Goal: Information Seeking & Learning: Learn about a topic

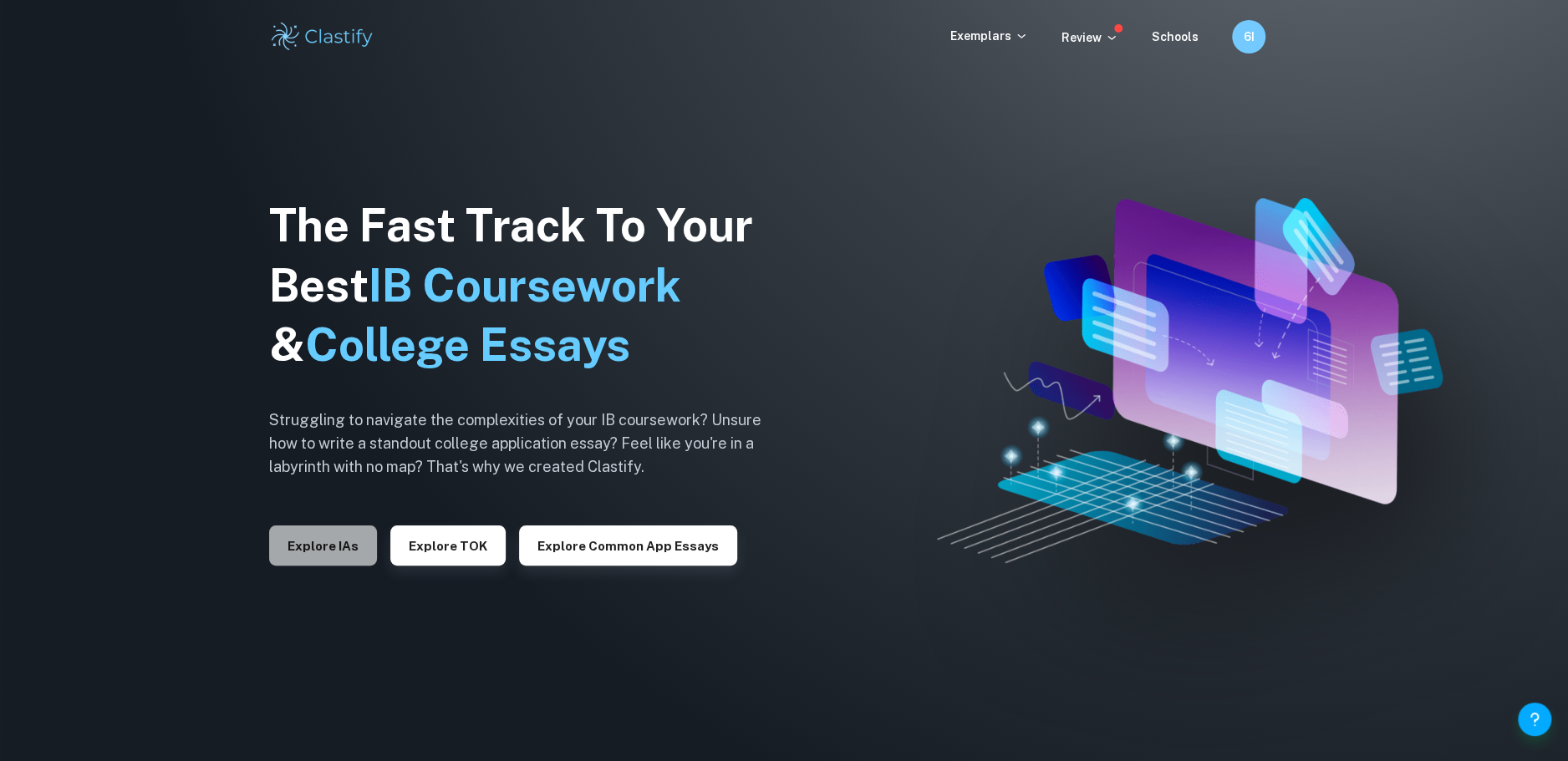
click at [337, 551] on button "Explore IAs" at bounding box center [323, 545] width 108 height 40
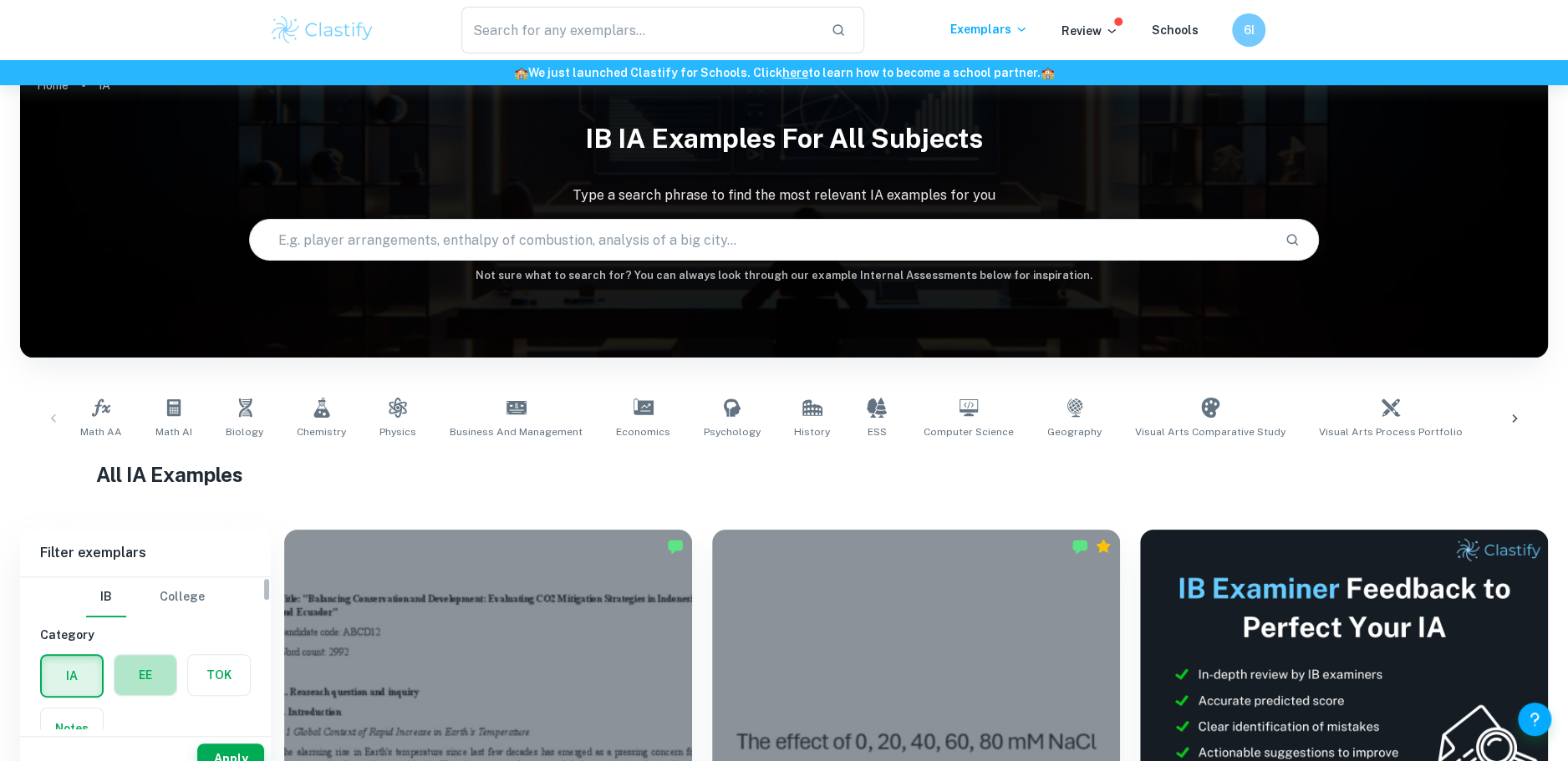
click at [140, 659] on label "button" at bounding box center [145, 675] width 62 height 40
click at [0, 0] on input "radio" at bounding box center [0, 0] width 0 height 0
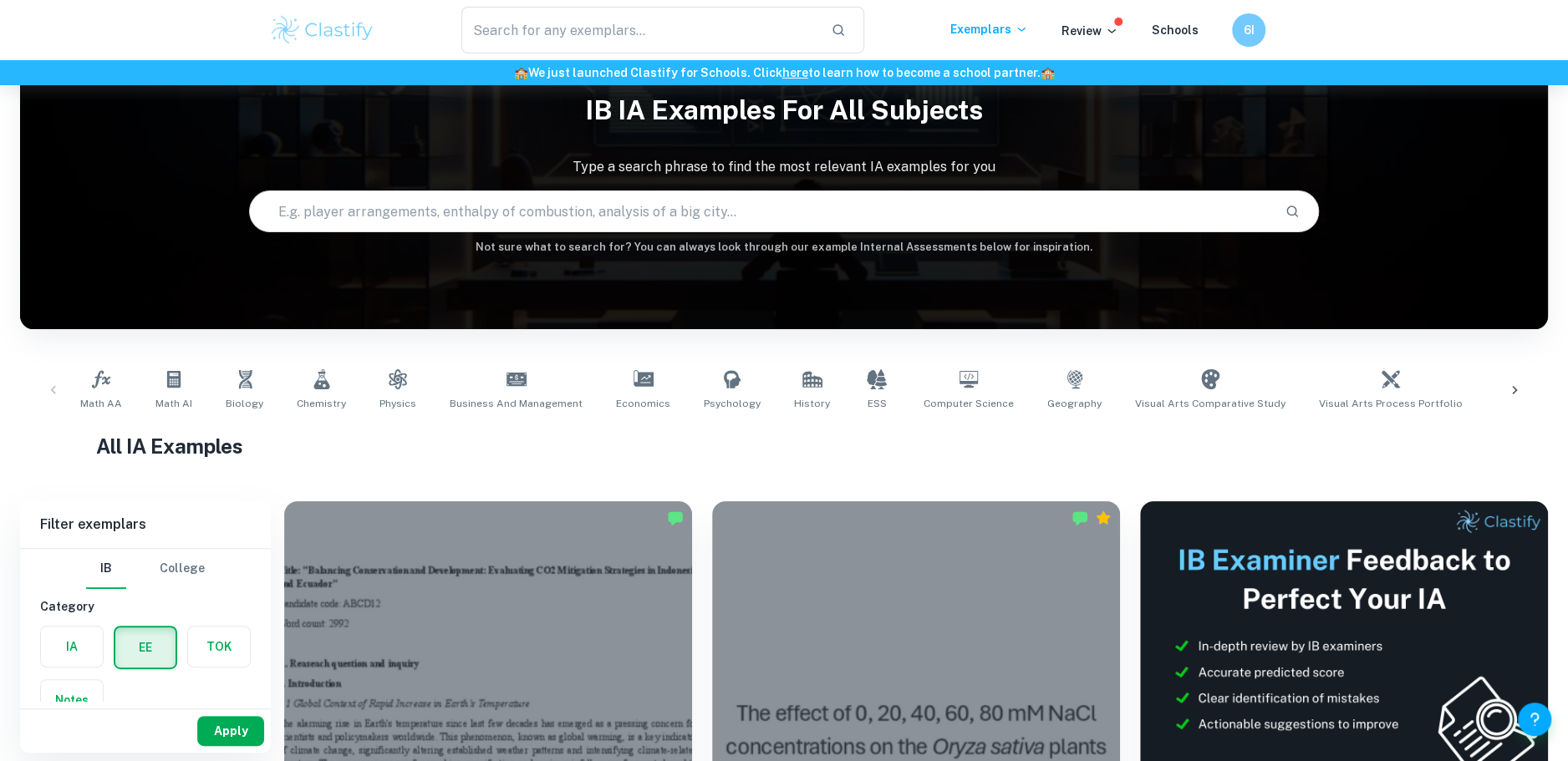
click at [216, 731] on button "Apply" at bounding box center [230, 731] width 67 height 30
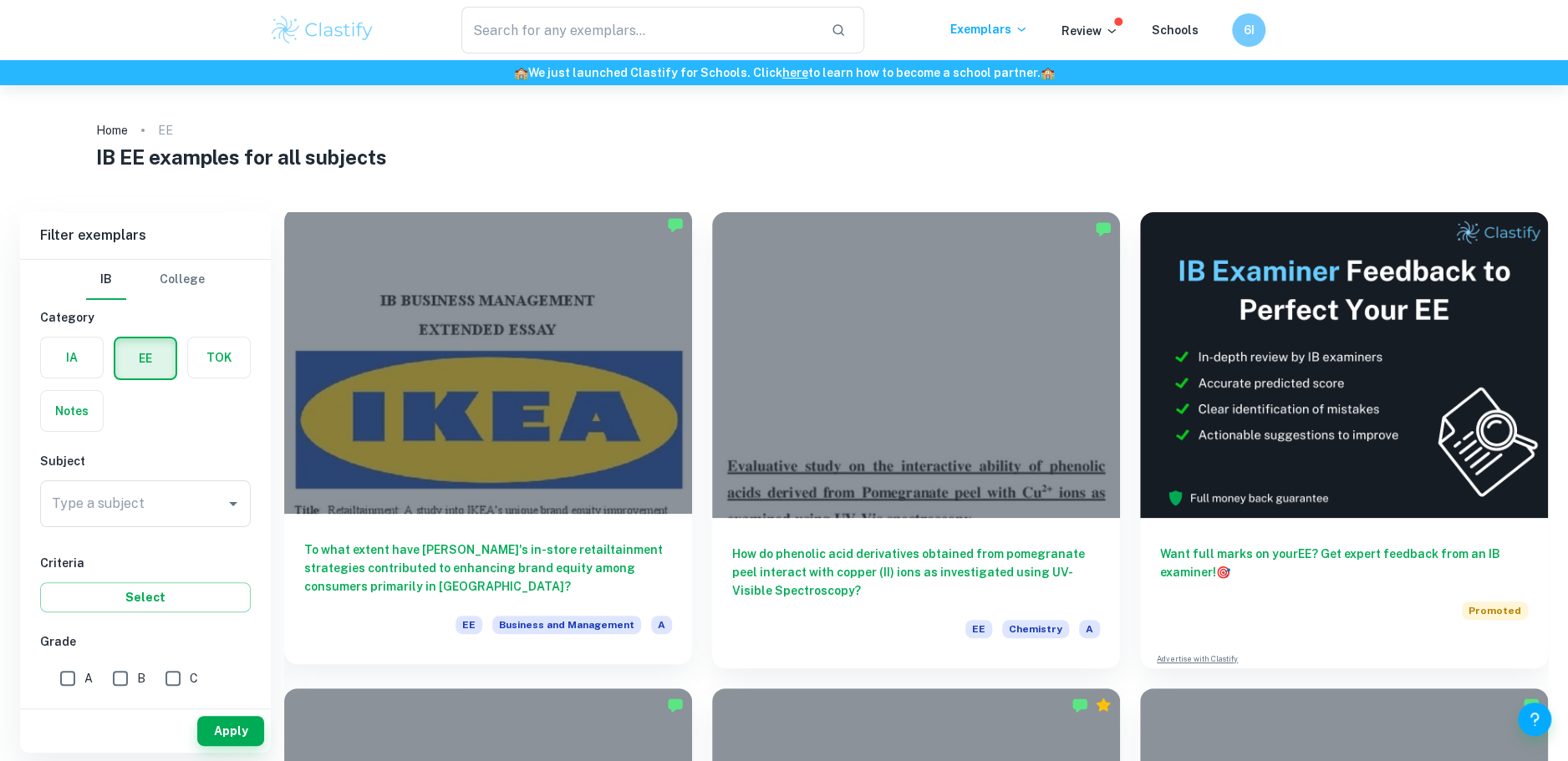
click at [624, 418] on div at bounding box center [488, 361] width 408 height 306
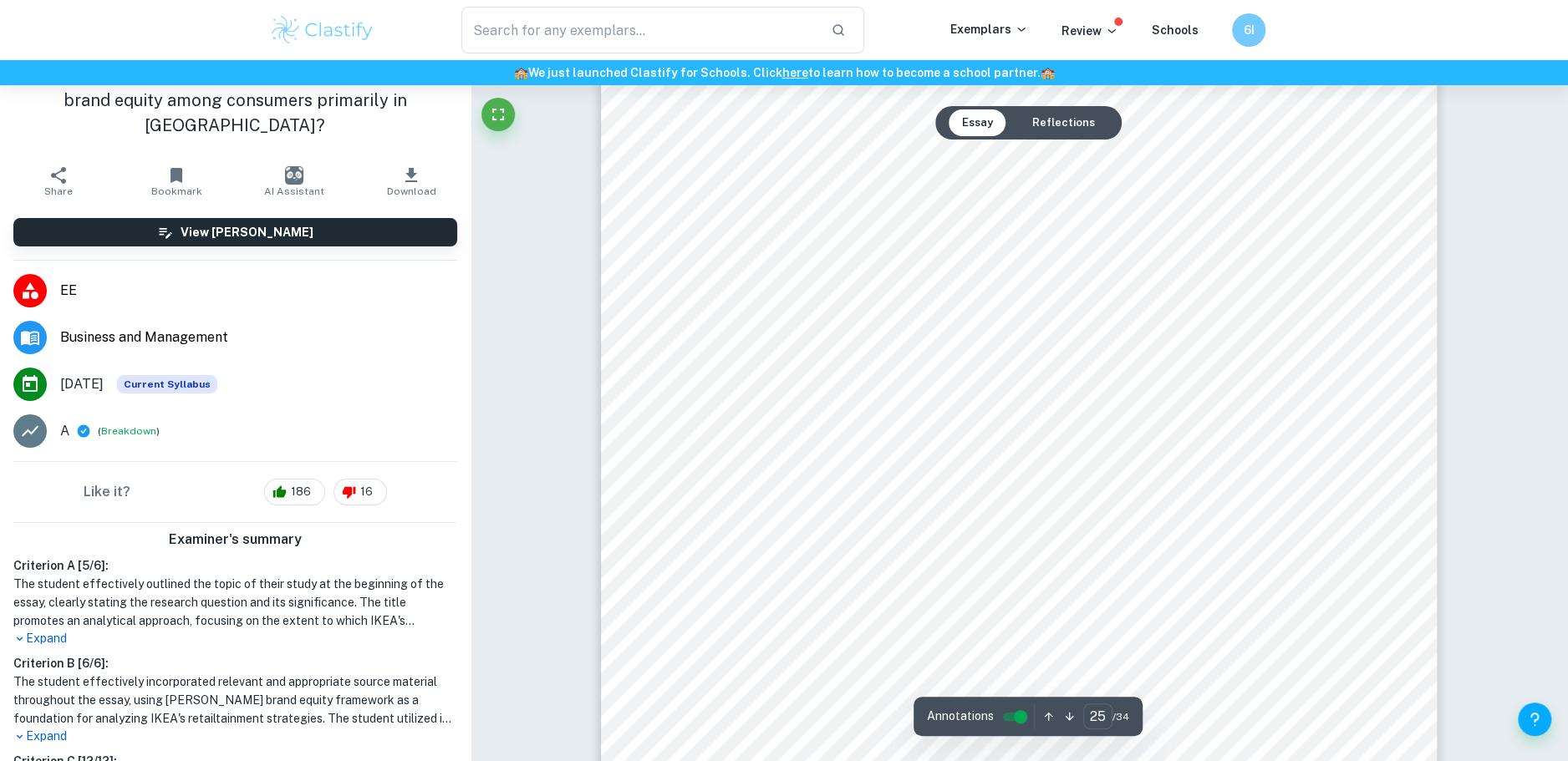
scroll to position [85, 0]
type input "27"
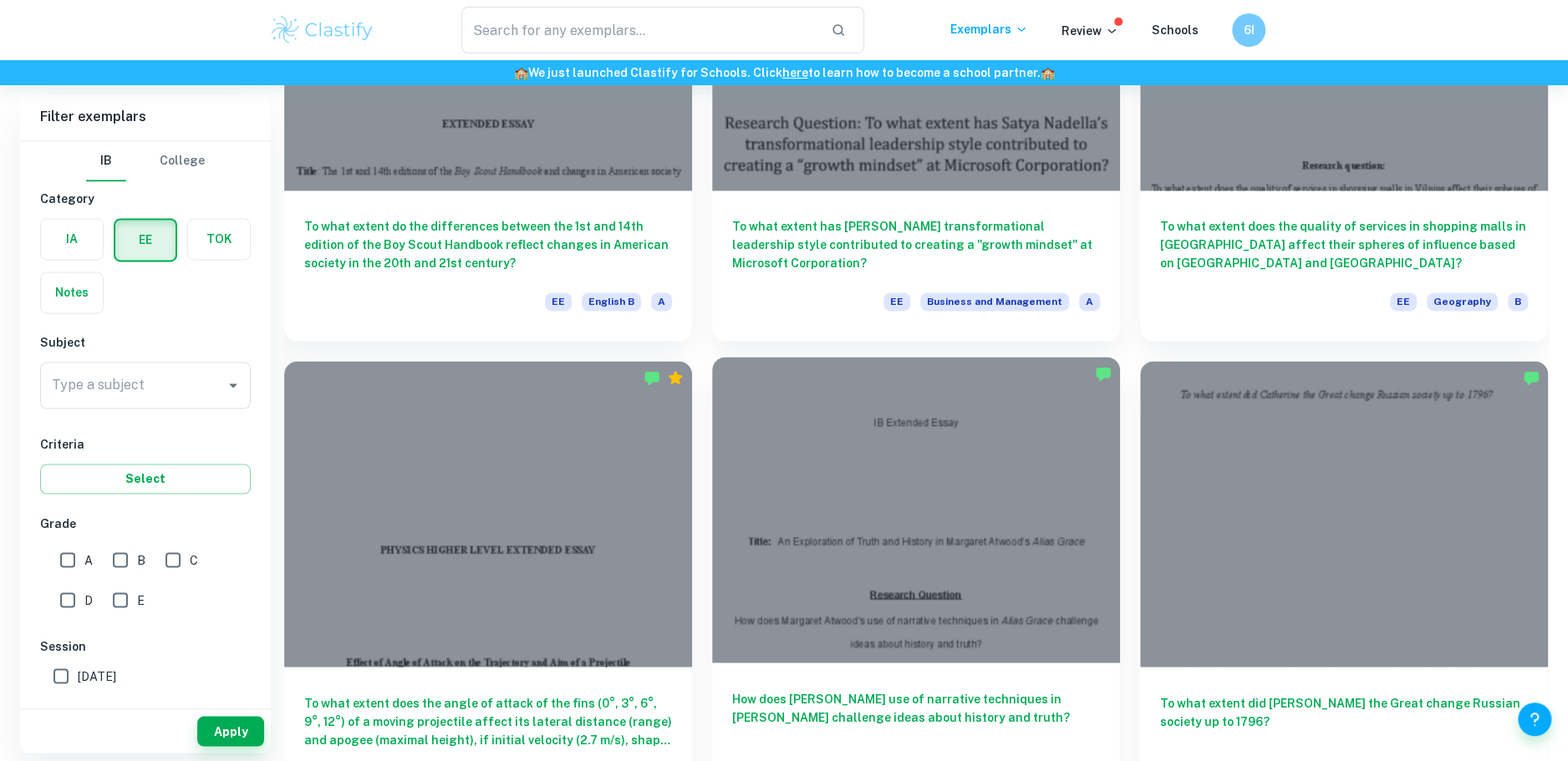
scroll to position [1985, 0]
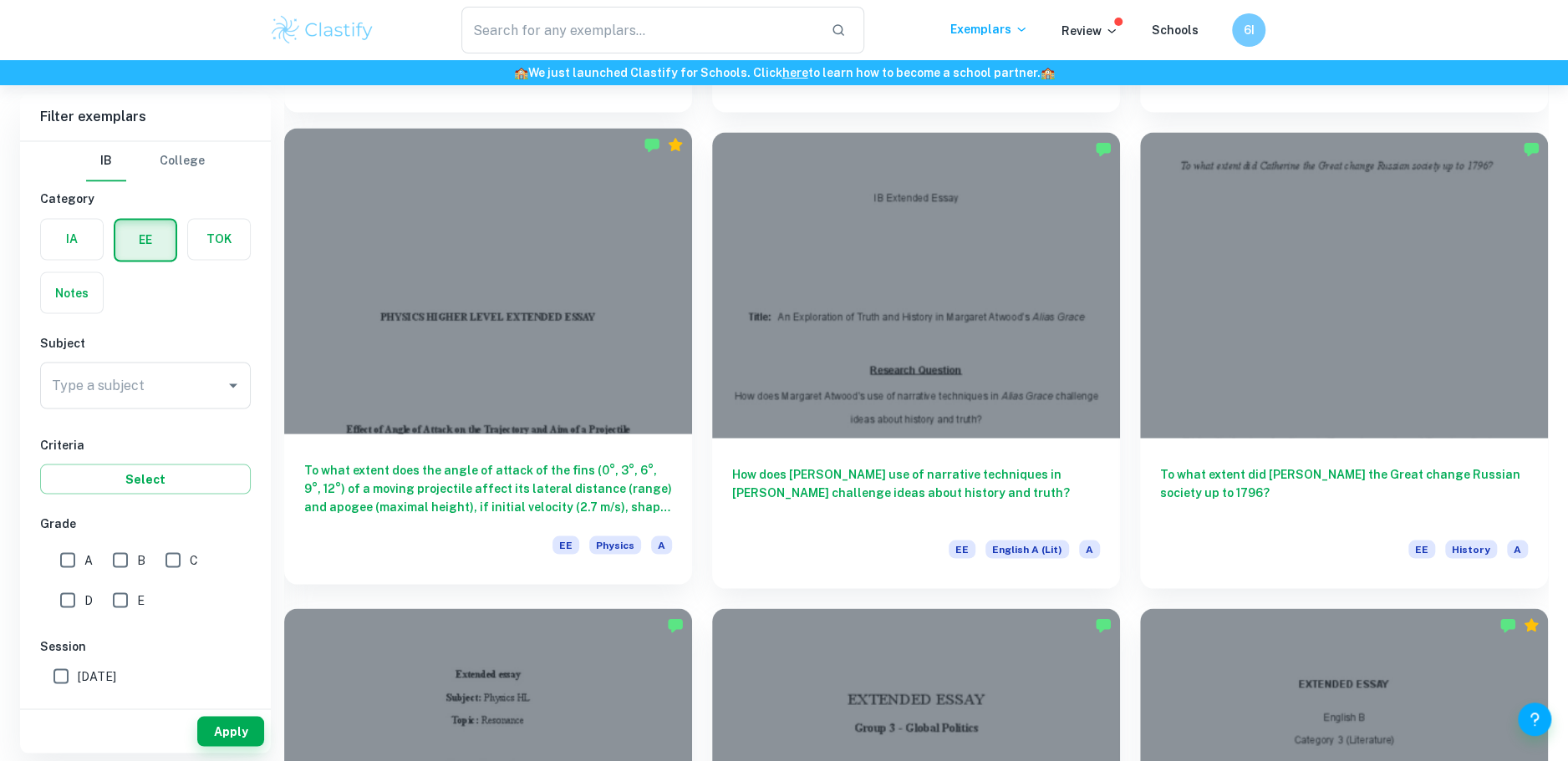
click at [612, 400] on div at bounding box center [488, 280] width 408 height 306
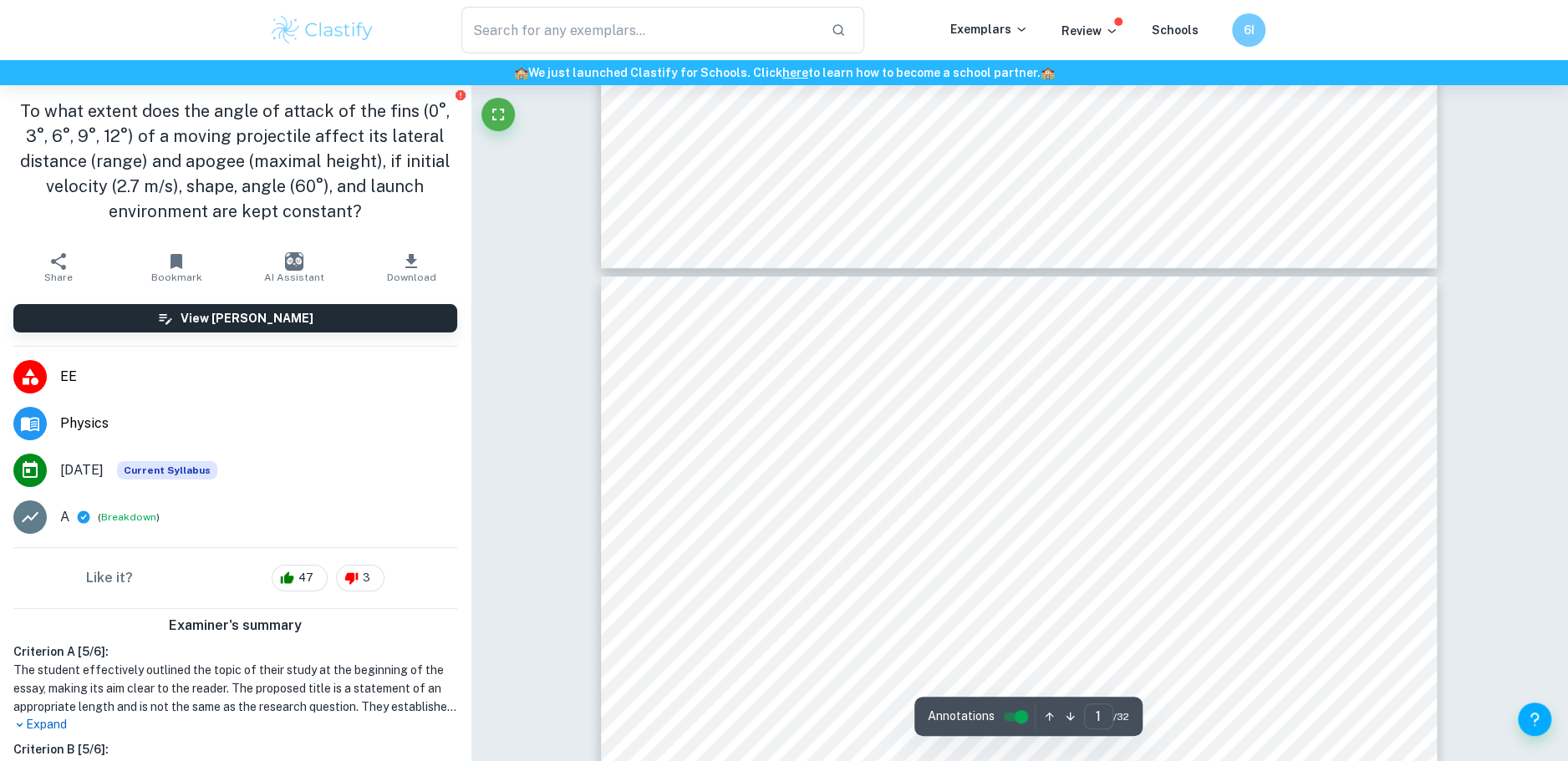
type input "32"
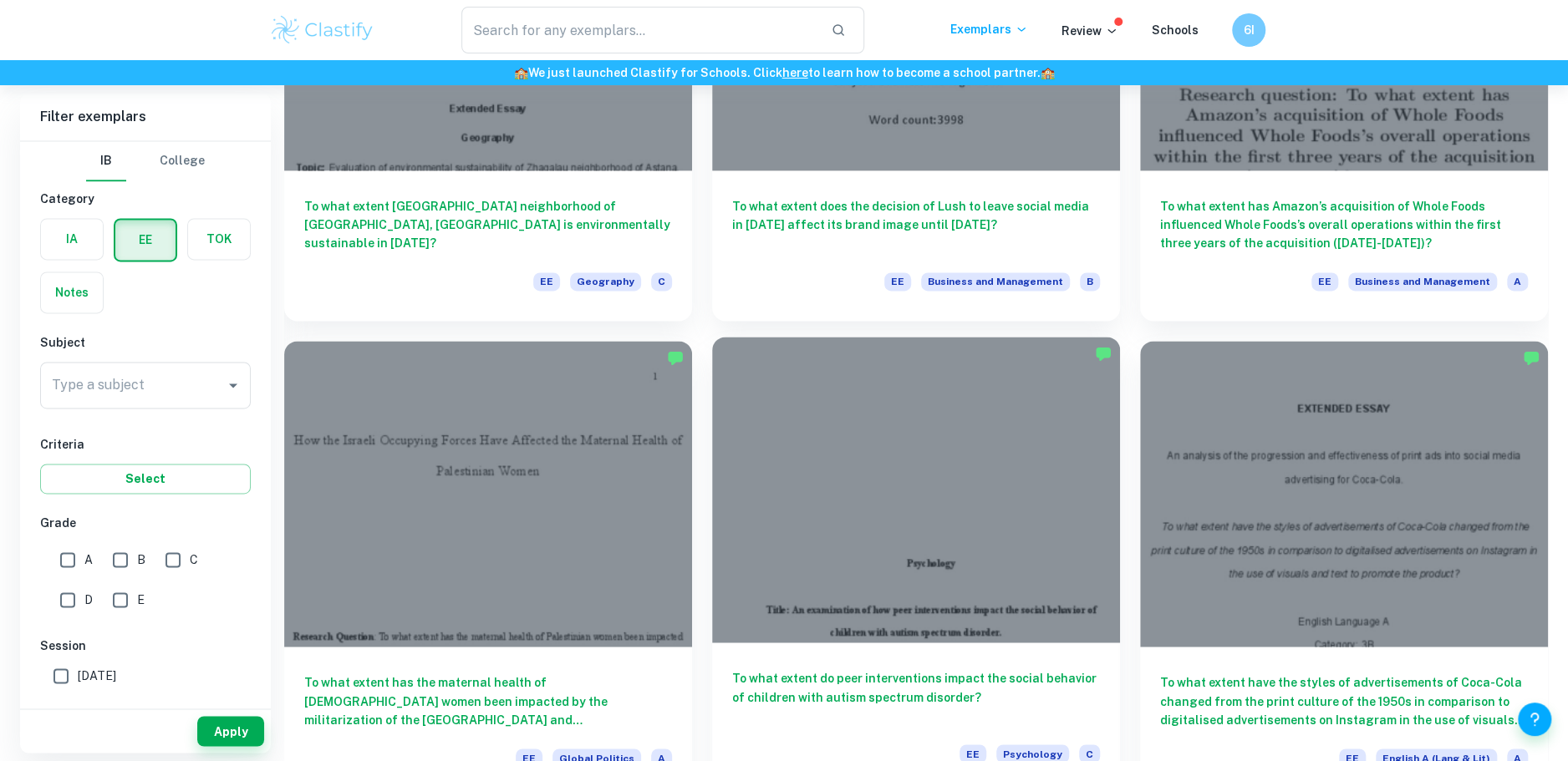
scroll to position [6323, 0]
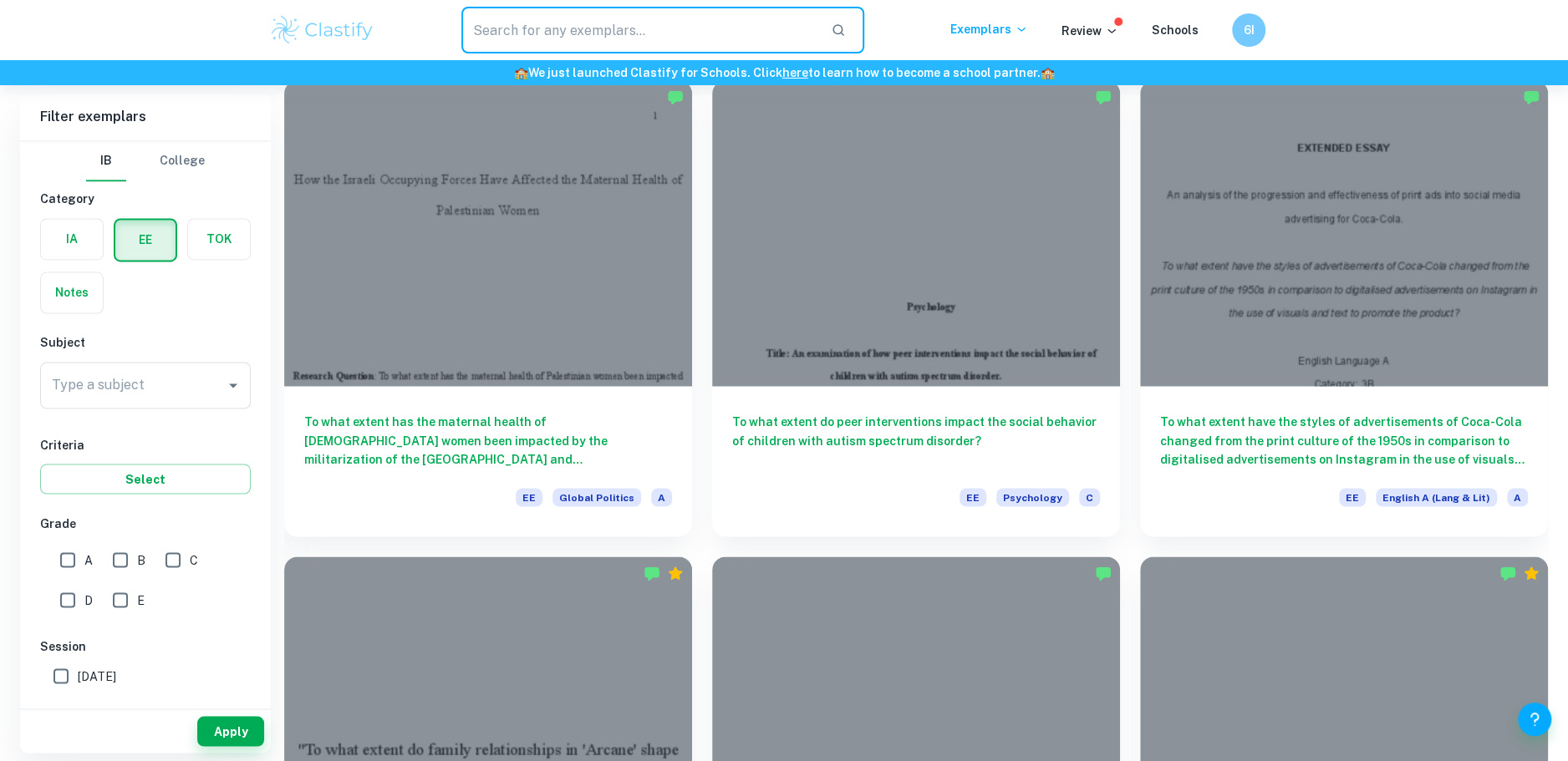
click at [626, 16] on input "text" at bounding box center [639, 30] width 356 height 47
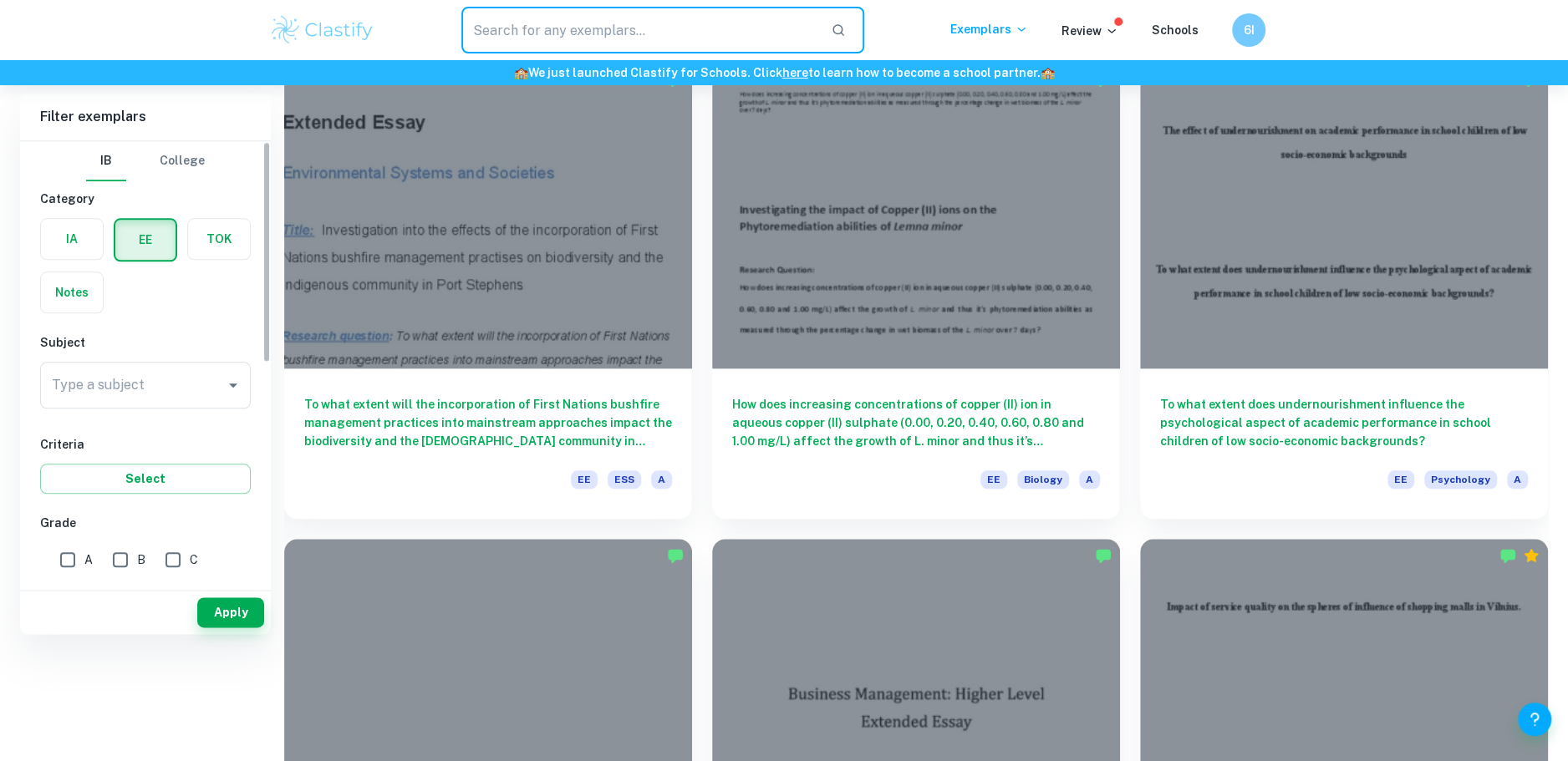
scroll to position [0, 0]
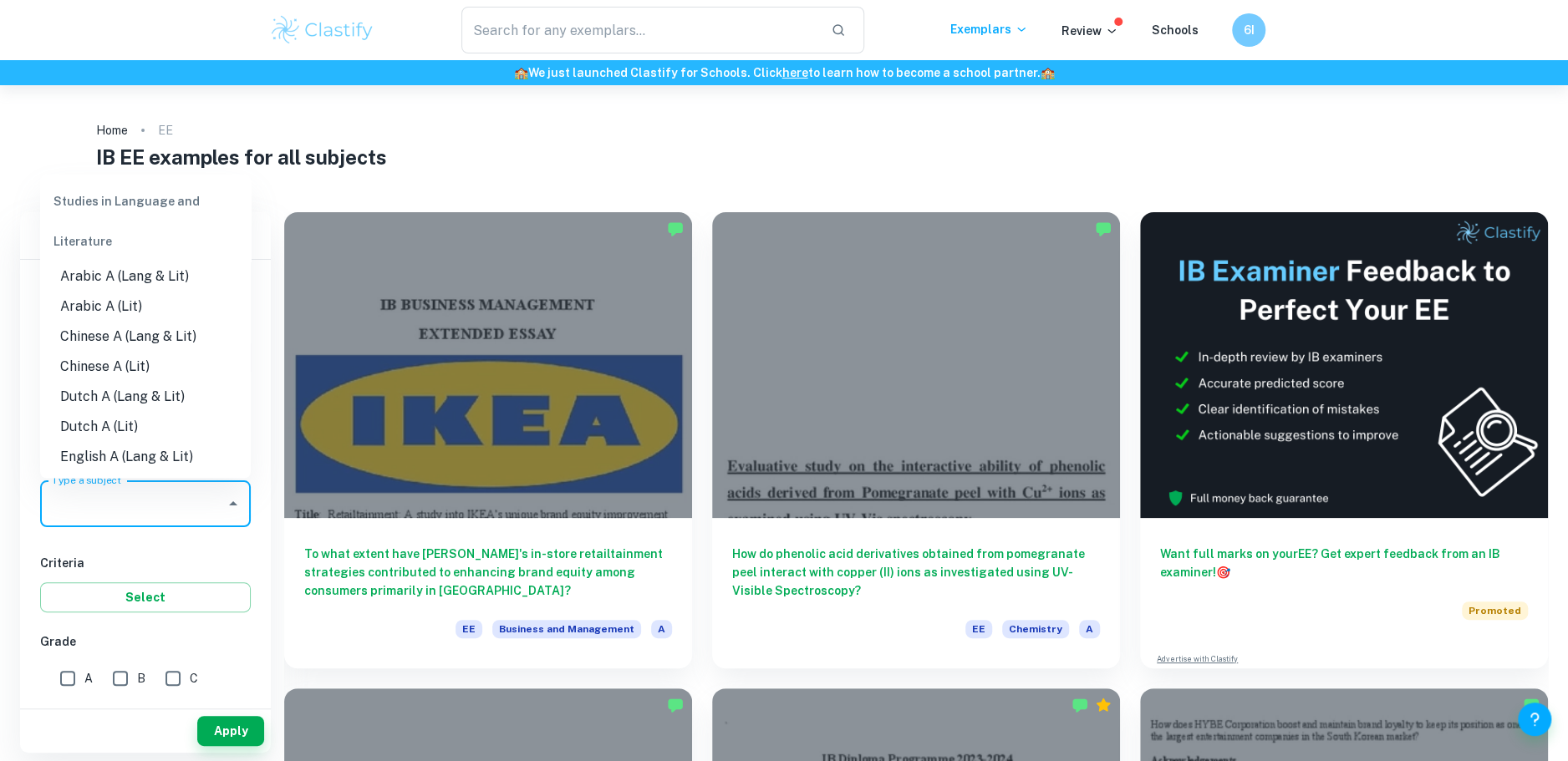
click at [176, 511] on input "Type a subject" at bounding box center [133, 504] width 171 height 32
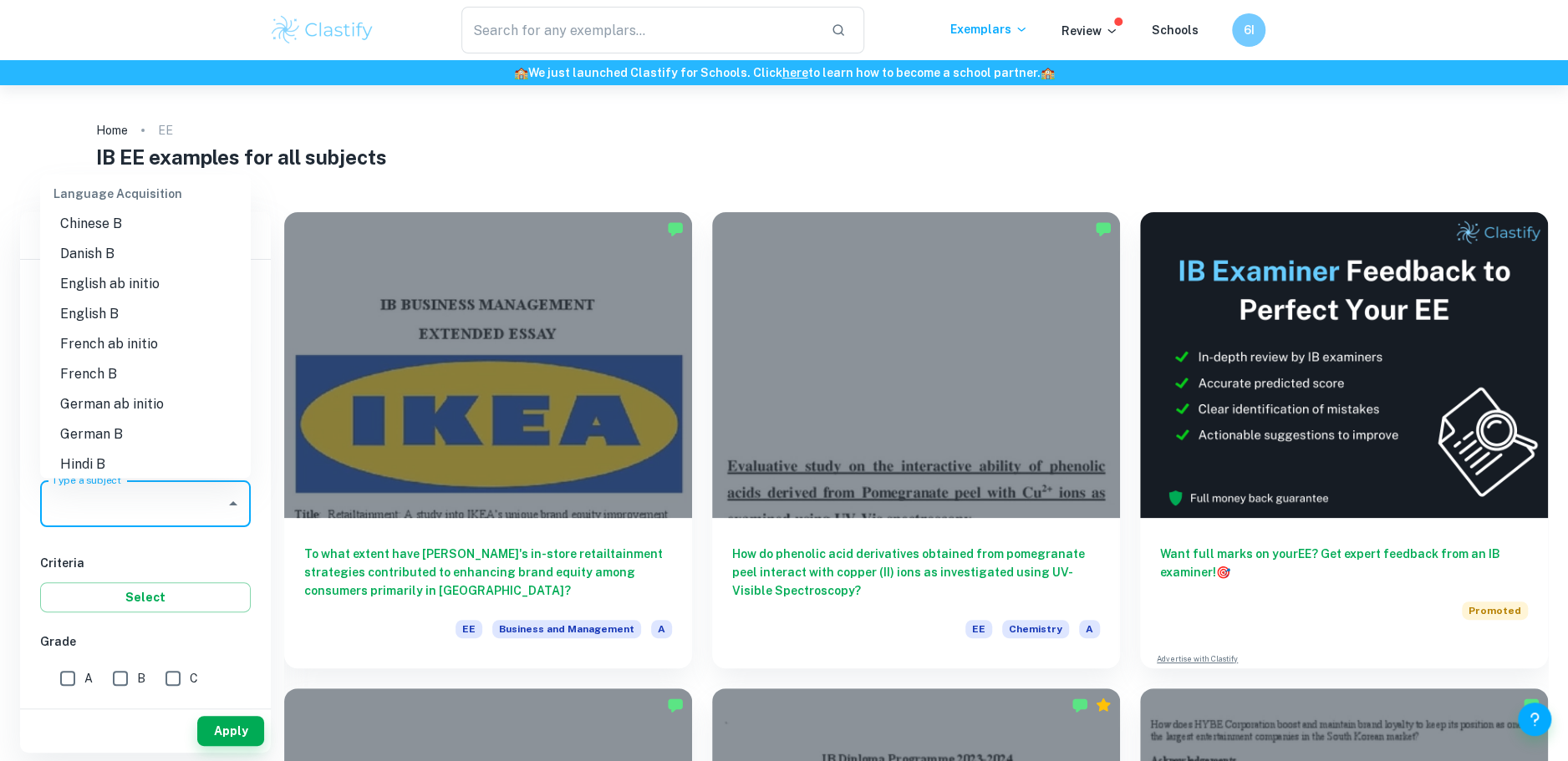
click at [147, 299] on li "English B" at bounding box center [145, 314] width 211 height 30
type input "English B"
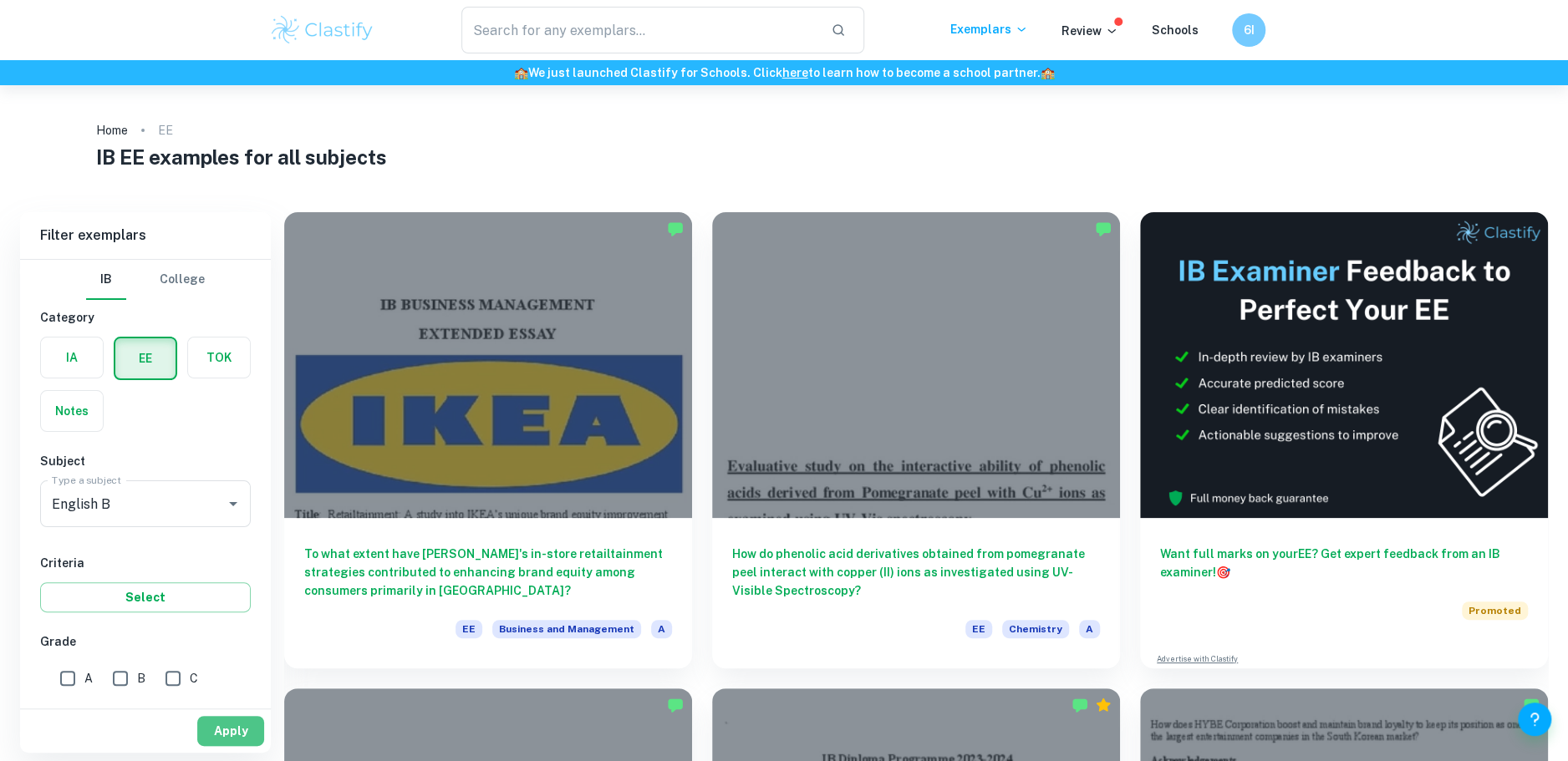
click at [235, 739] on button "Apply" at bounding box center [230, 731] width 67 height 30
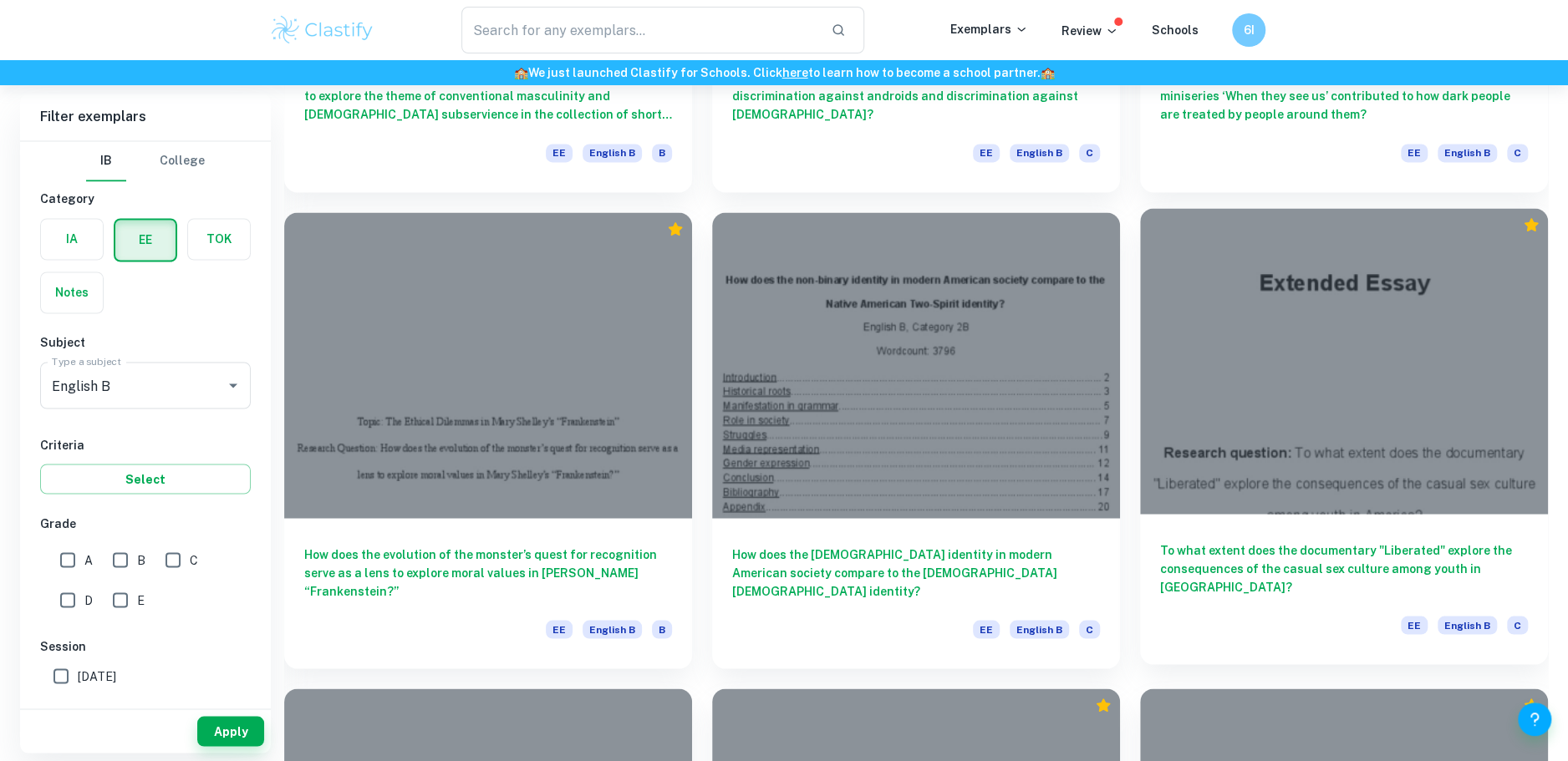
scroll to position [1935, 0]
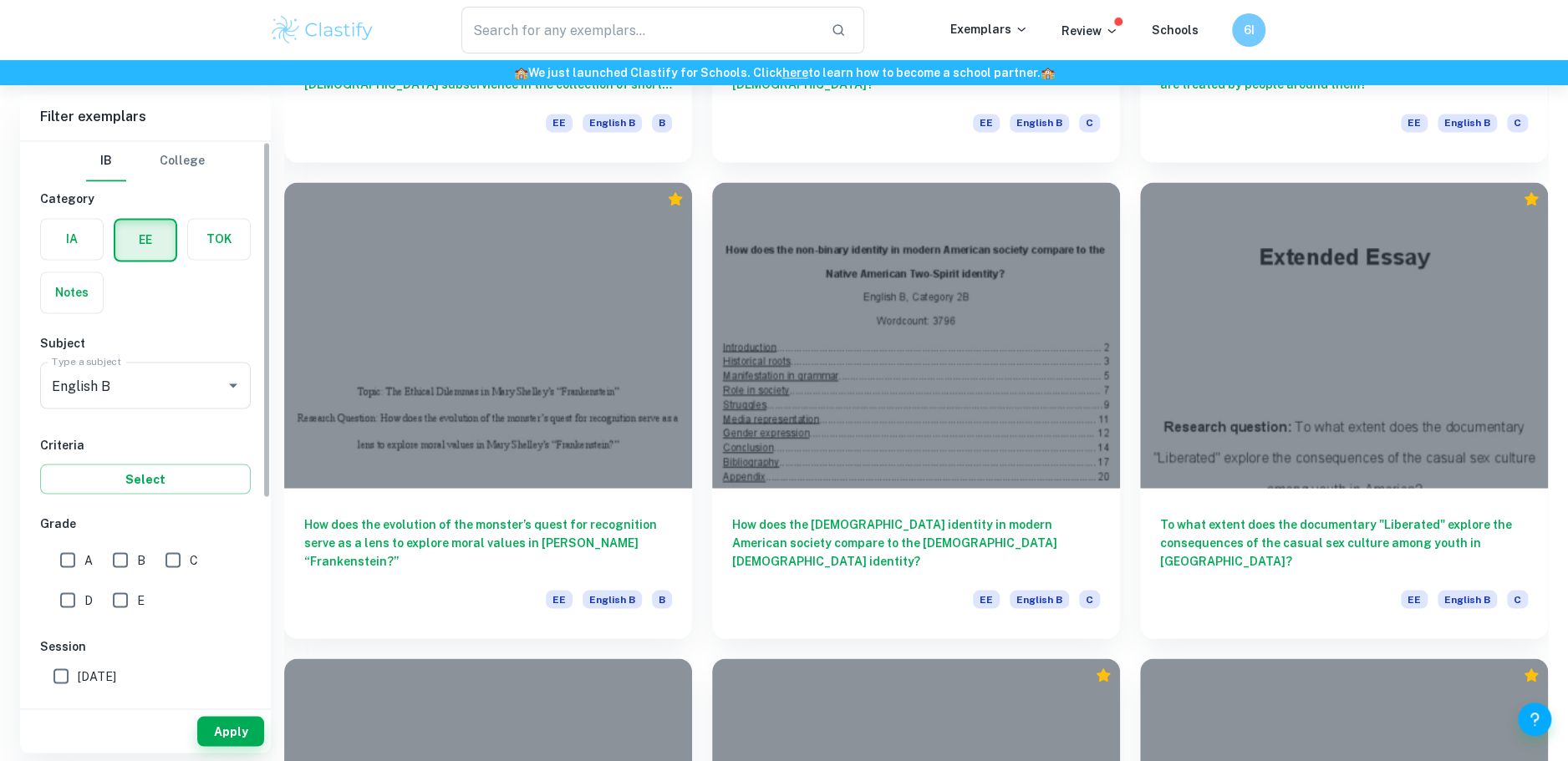
click at [37, 560] on div "IB College Category IA EE TOK Notes Subject Type a subject English B Type a sub…" at bounding box center [145, 584] width 251 height 886
click at [67, 563] on input "A" at bounding box center [68, 560] width 34 height 34
checkbox input "true"
click at [228, 716] on button "Apply" at bounding box center [230, 731] width 67 height 30
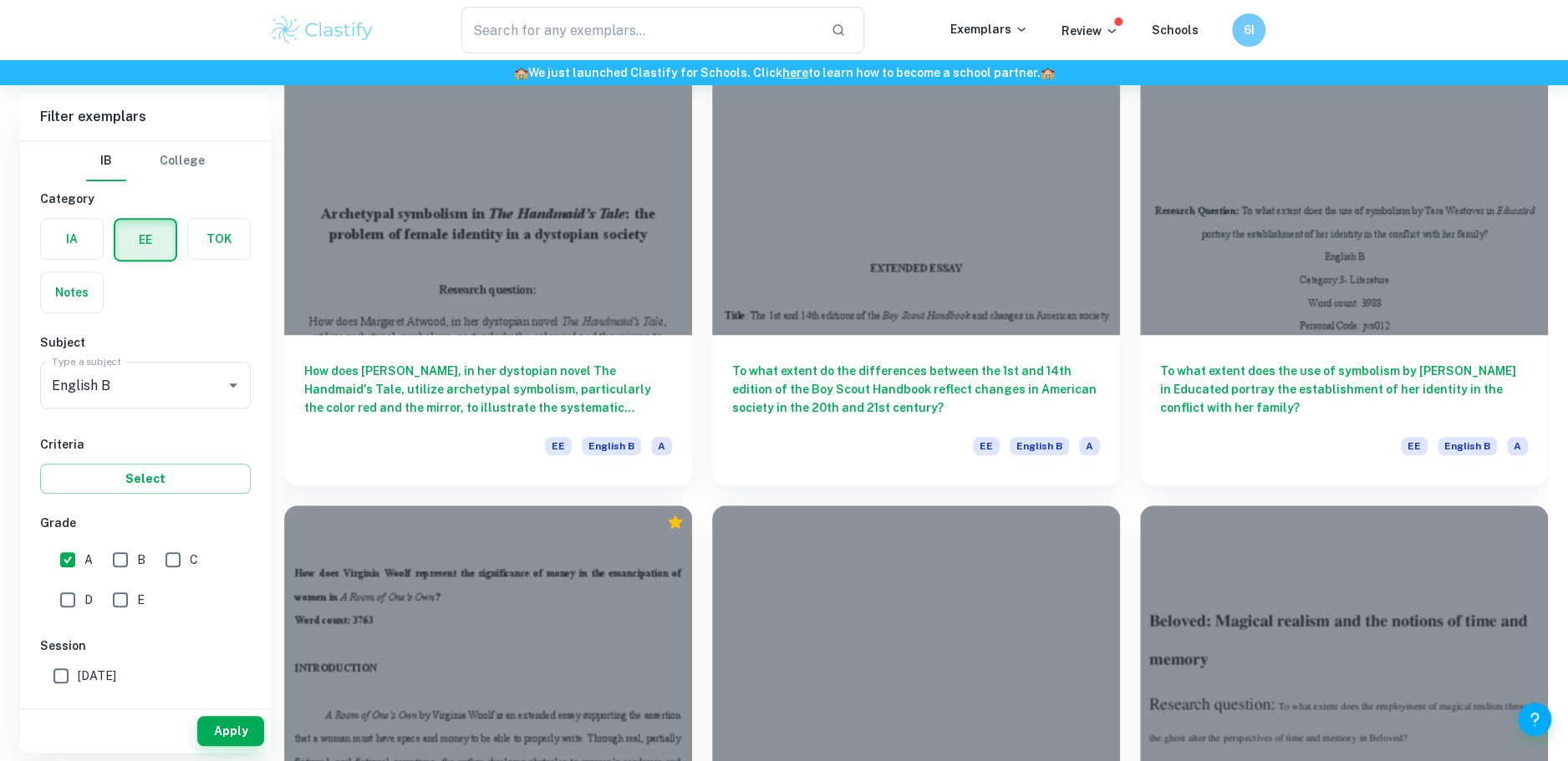
scroll to position [1148, 0]
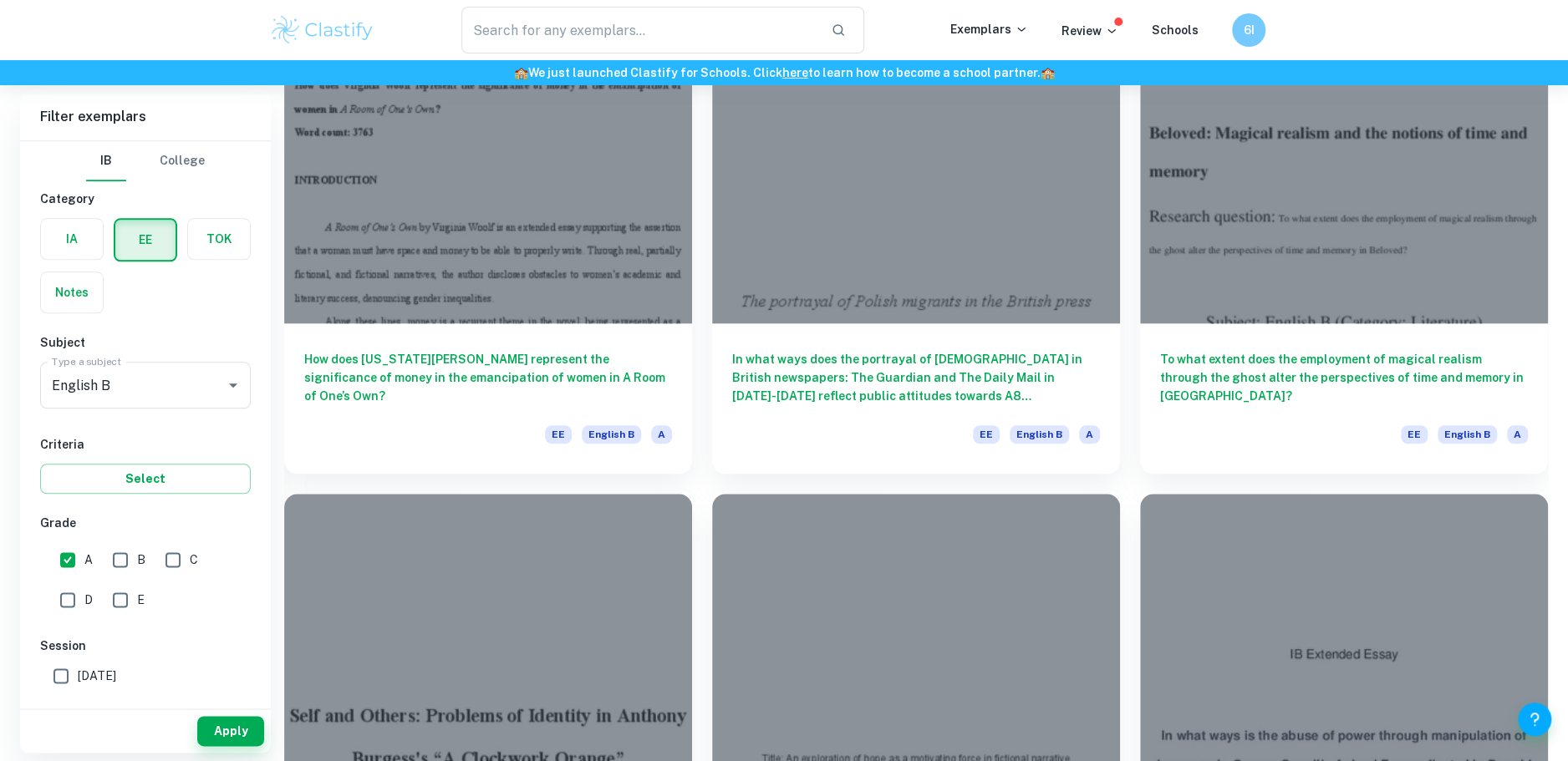
click at [1304, 474] on div "In what ways is the abuse of power through manipulation of language in [PERSON_…" at bounding box center [1335, 712] width 428 height 476
click at [940, 315] on div at bounding box center [916, 166] width 408 height 306
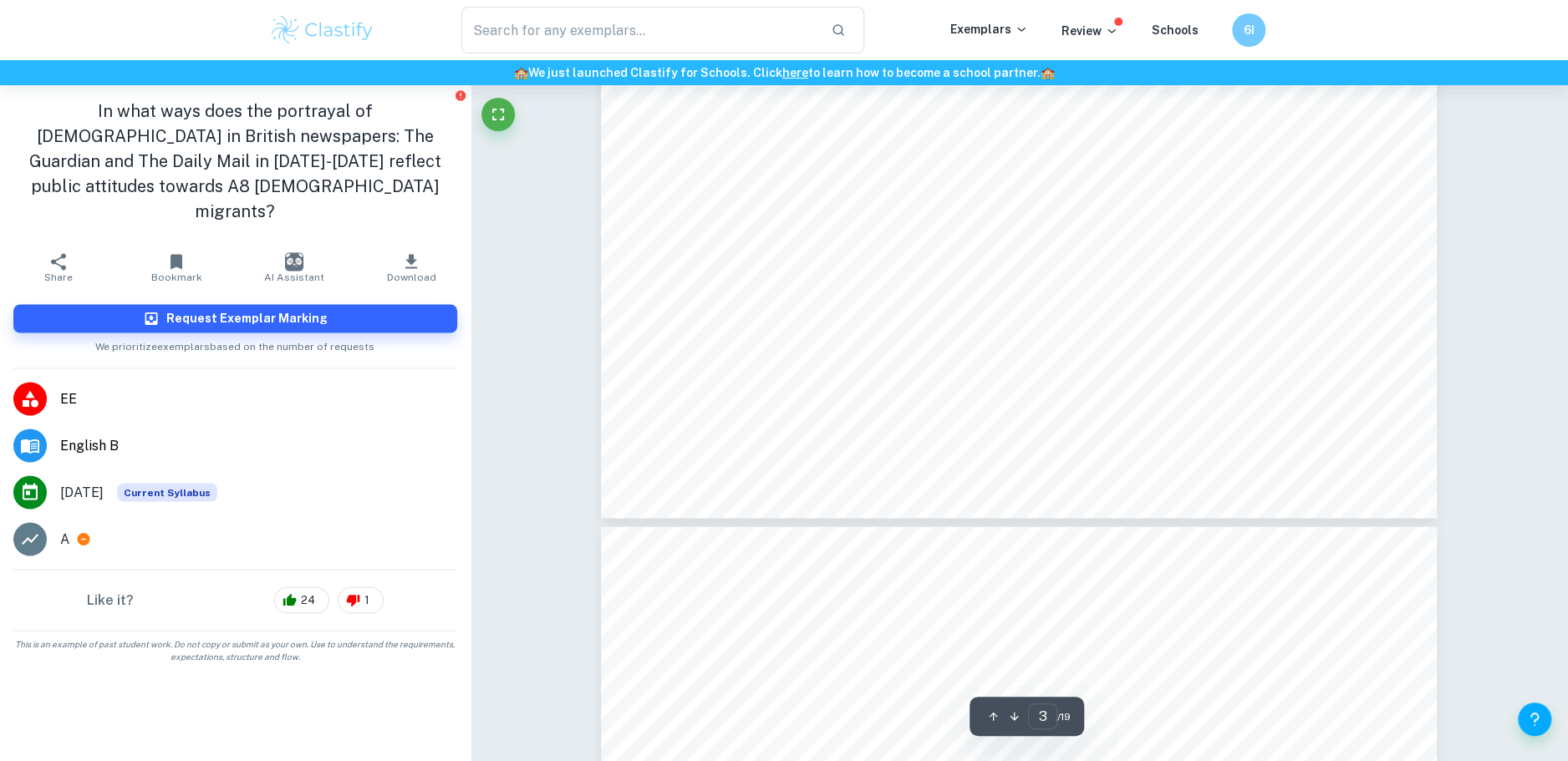
scroll to position [2578, 0]
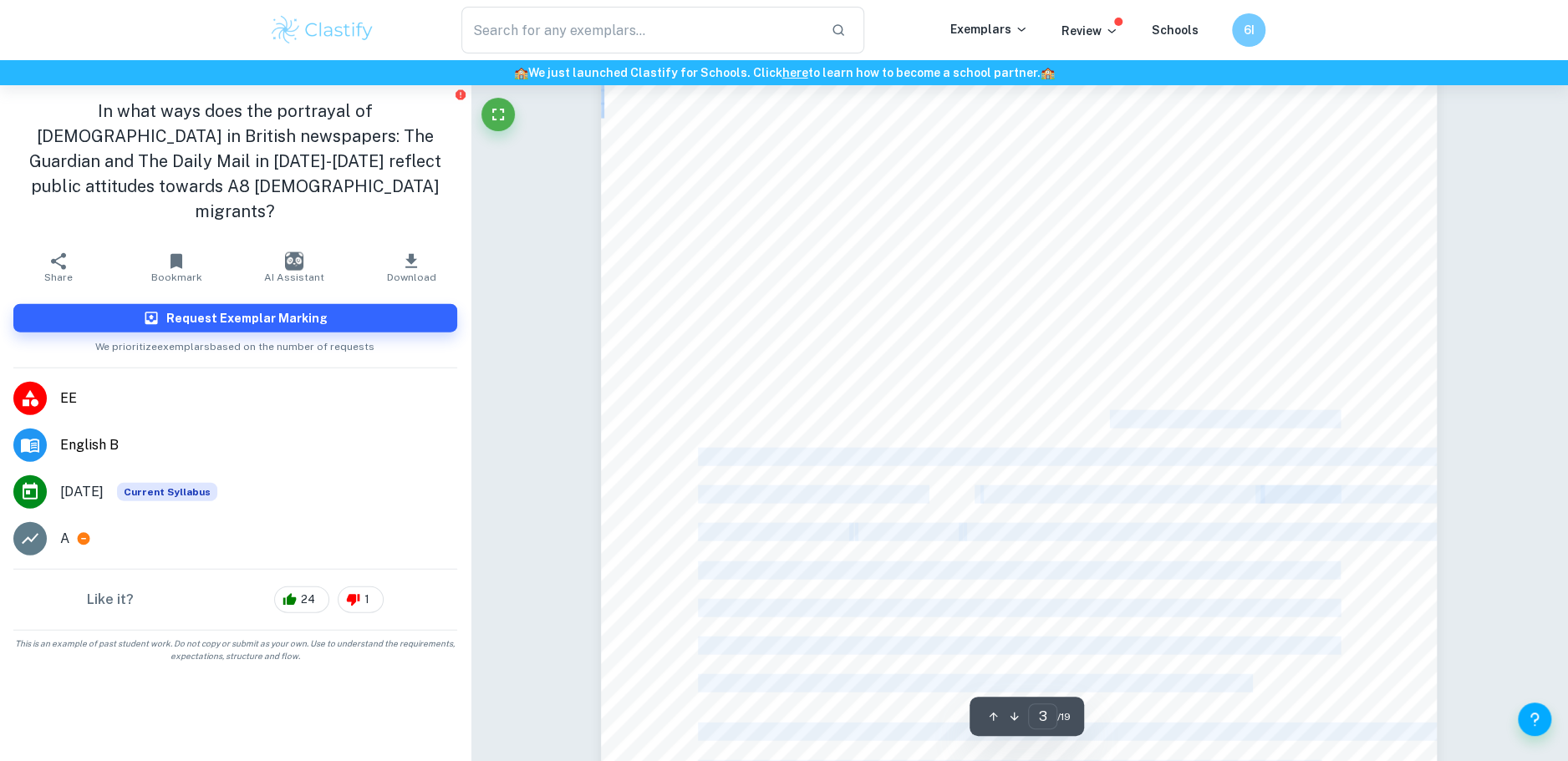
drag, startPoint x: 1032, startPoint y: 366, endPoint x: 1111, endPoint y: 413, distance: 91.9
click at [1111, 413] on div "3 1. Introduction In [DATE], the European Union experienced its largest-ever ex…" at bounding box center [1019, 377] width 836 height 1081
click at [1111, 413] on span "saw an upshot during the 2008 economic crisis, manifesting itself in a rise of …" at bounding box center [1017, 420] width 638 height 16
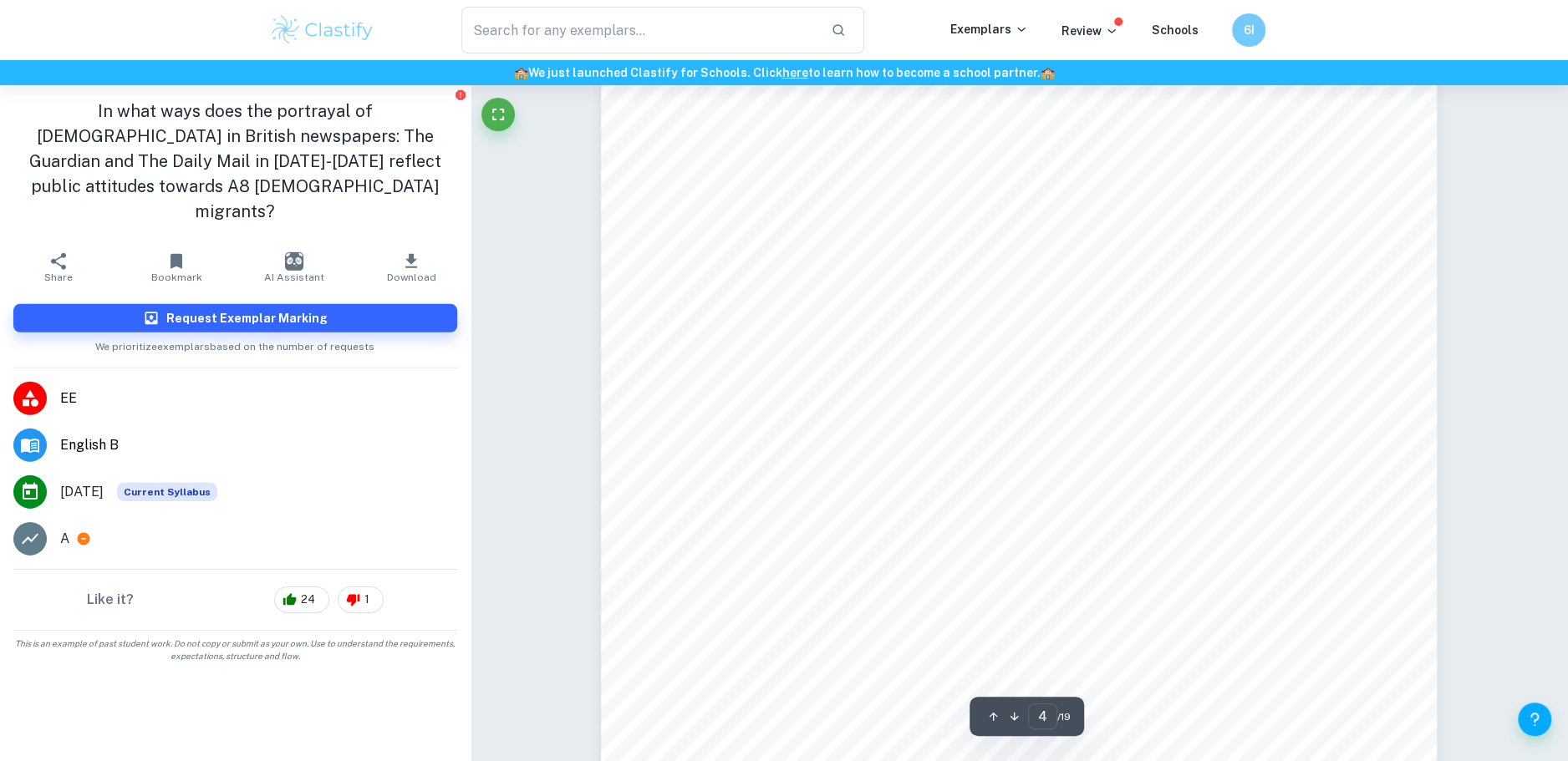
scroll to position [3480, 0]
drag, startPoint x: 1075, startPoint y: 317, endPoint x: 1173, endPoint y: 417, distance: 140.0
click at [1173, 417] on div "4 This essay aims to examine the portrayals opposing agents of the British pres…" at bounding box center [1019, 564] width 836 height 1081
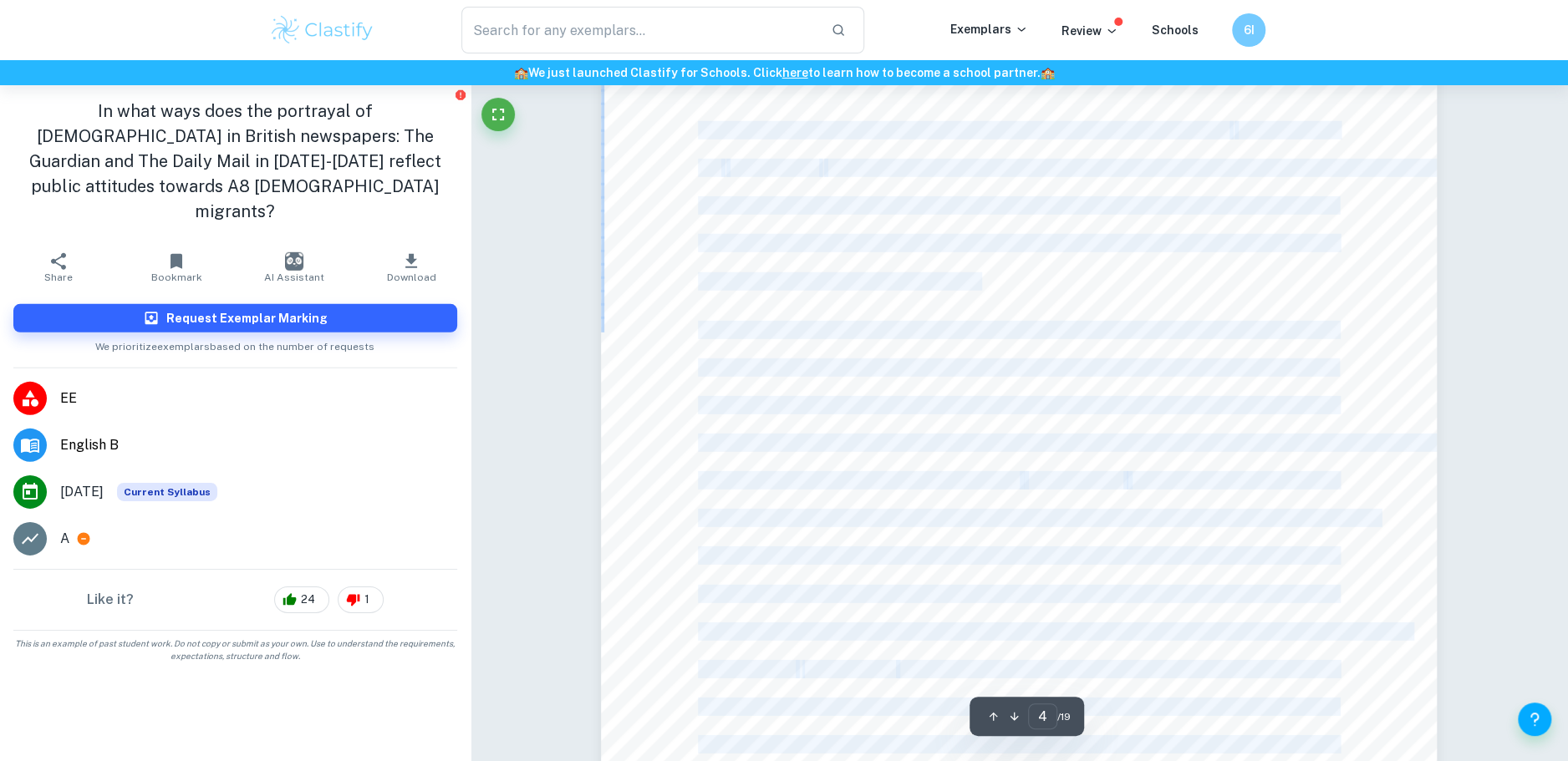
drag, startPoint x: 1173, startPoint y: 417, endPoint x: 1081, endPoint y: 315, distance: 137.4
click at [1081, 315] on div "4 This essay aims to examine the portrayals opposing agents of the British pres…" at bounding box center [1019, 564] width 836 height 1081
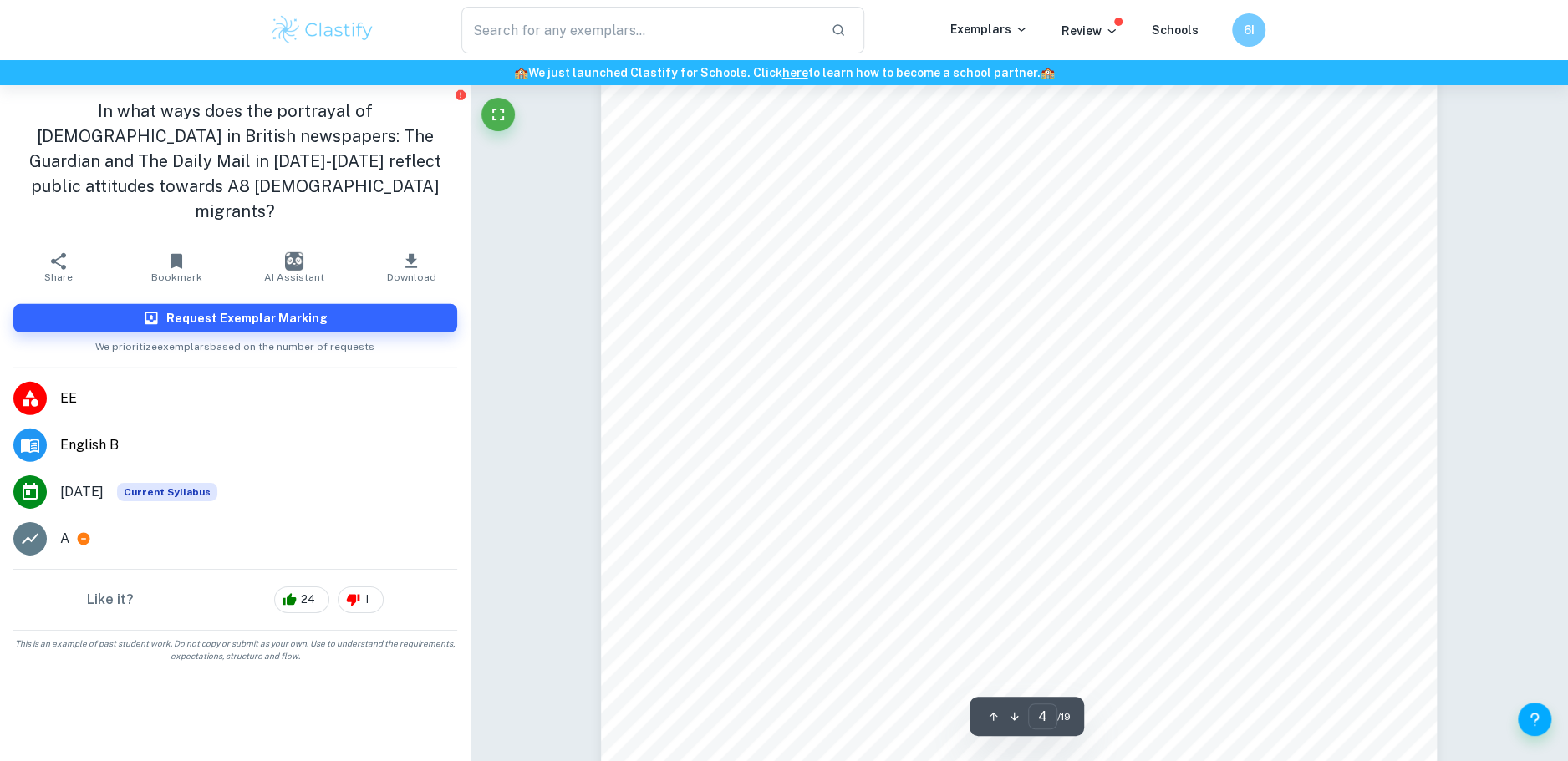
scroll to position [3784, 0]
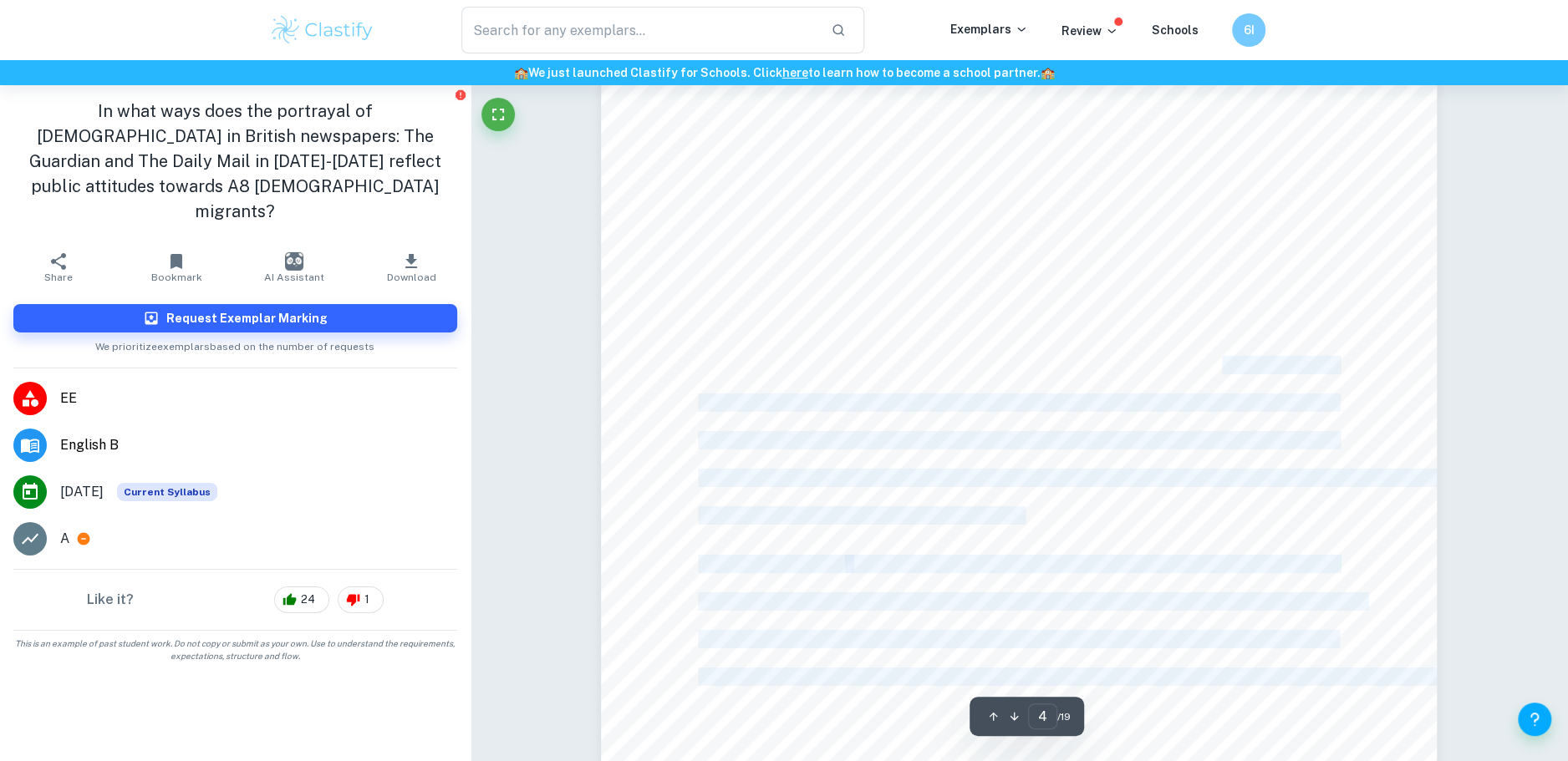
drag, startPoint x: 1192, startPoint y: 348, endPoint x: 1221, endPoint y: 358, distance: 30.7
click at [1221, 358] on div "4 This essay aims to examine the portrayals opposing agents of the British pres…" at bounding box center [1019, 260] width 836 height 1081
click at [1221, 358] on span ", which supports the mid-liberal to the left-wing political sphere," at bounding box center [1116, 366] width 441 height 16
drag, startPoint x: 1221, startPoint y: 358, endPoint x: 1232, endPoint y: 378, distance: 22.8
click at [1232, 377] on div "4 This essay aims to examine the portrayals opposing agents of the British pres…" at bounding box center [1019, 260] width 836 height 1081
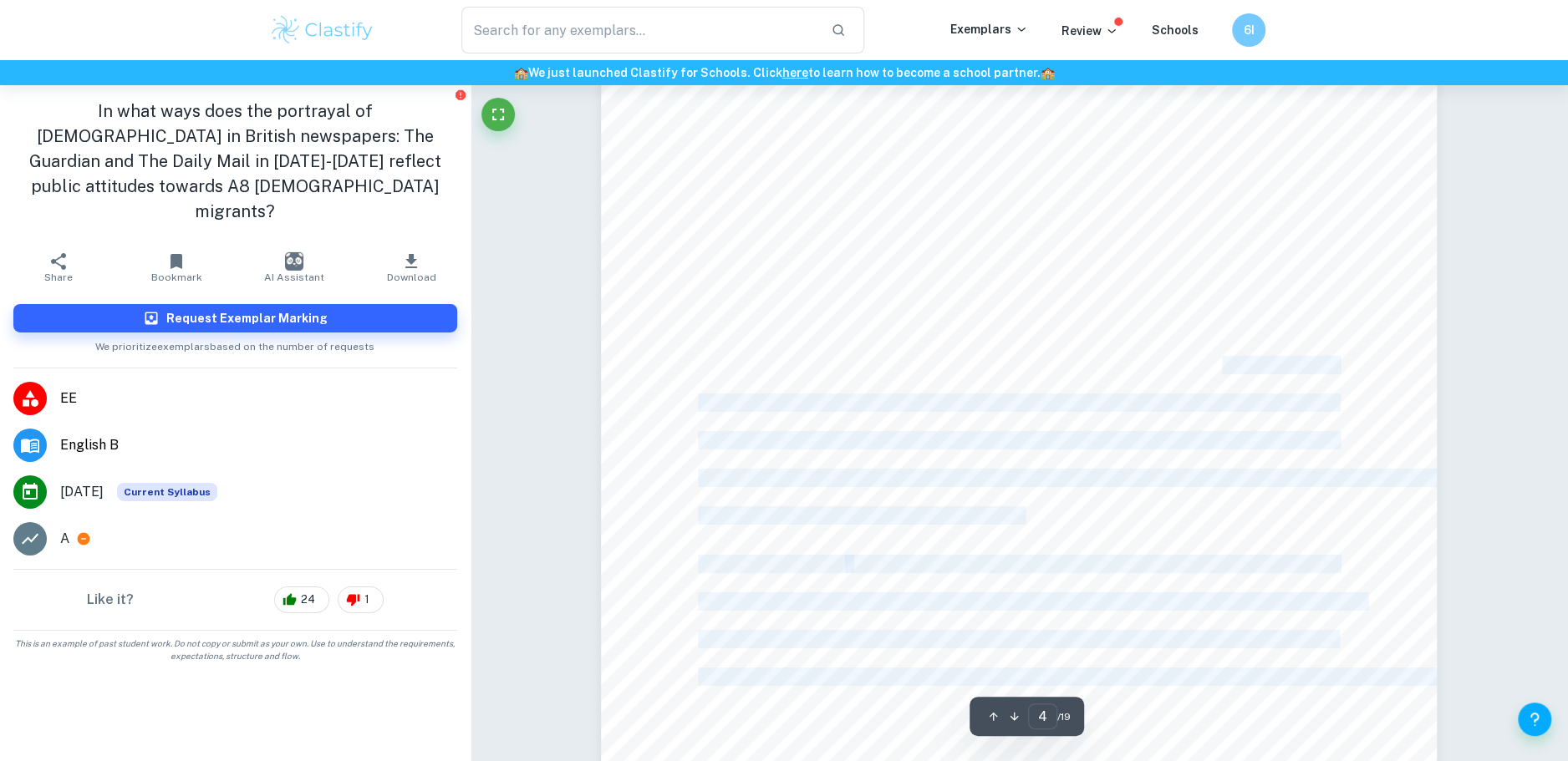
click at [1232, 378] on div "4 This essay aims to examine the portrayals opposing agents of the British pres…" at bounding box center [1019, 260] width 836 height 1081
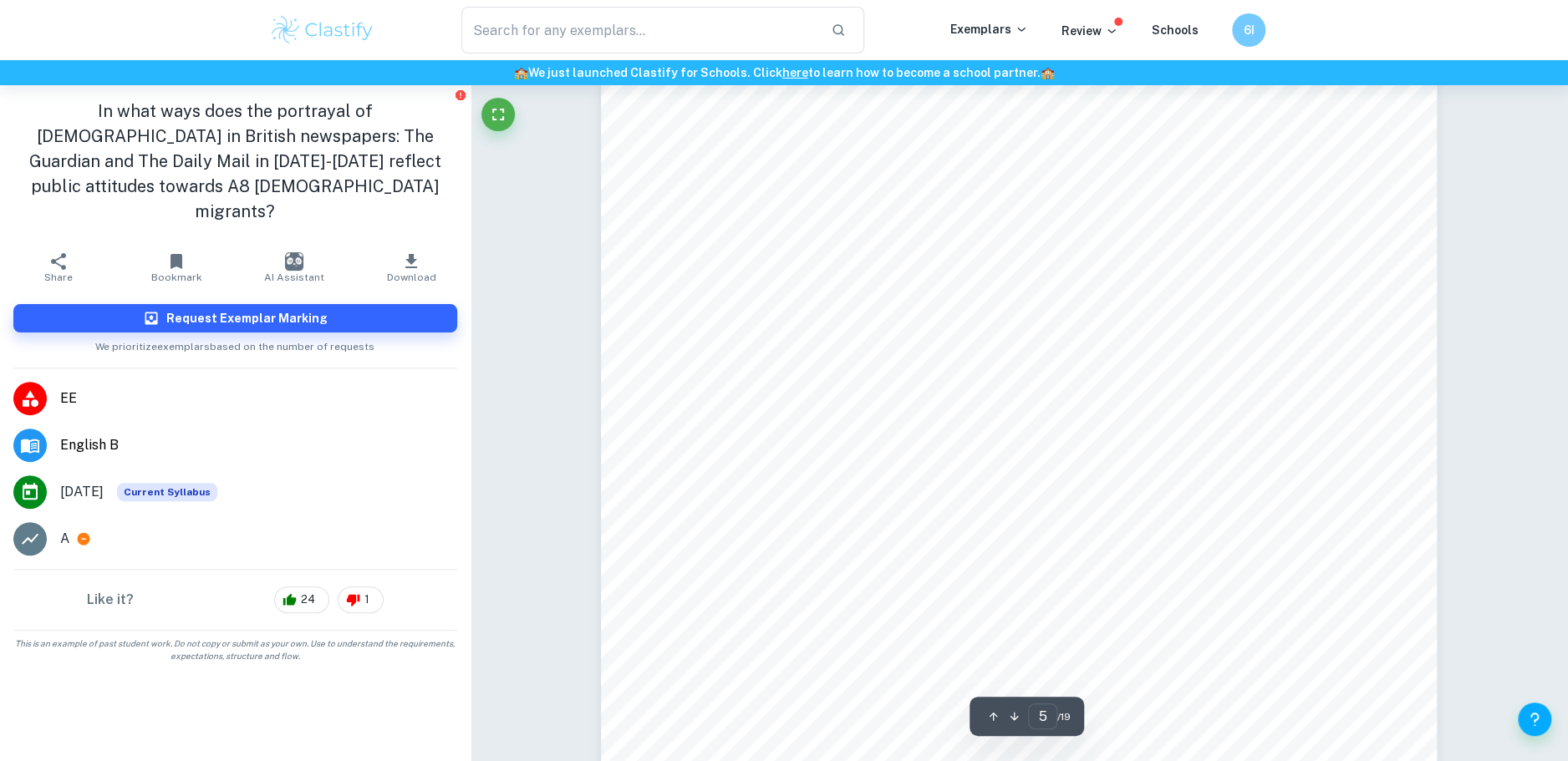
scroll to position [4426, 0]
drag, startPoint x: 872, startPoint y: 463, endPoint x: 976, endPoint y: 490, distance: 107.4
click at [976, 490] on div "5 through news source archives. Articles, published in the chosen time frame an…" at bounding box center [1019, 708] width 836 height 1081
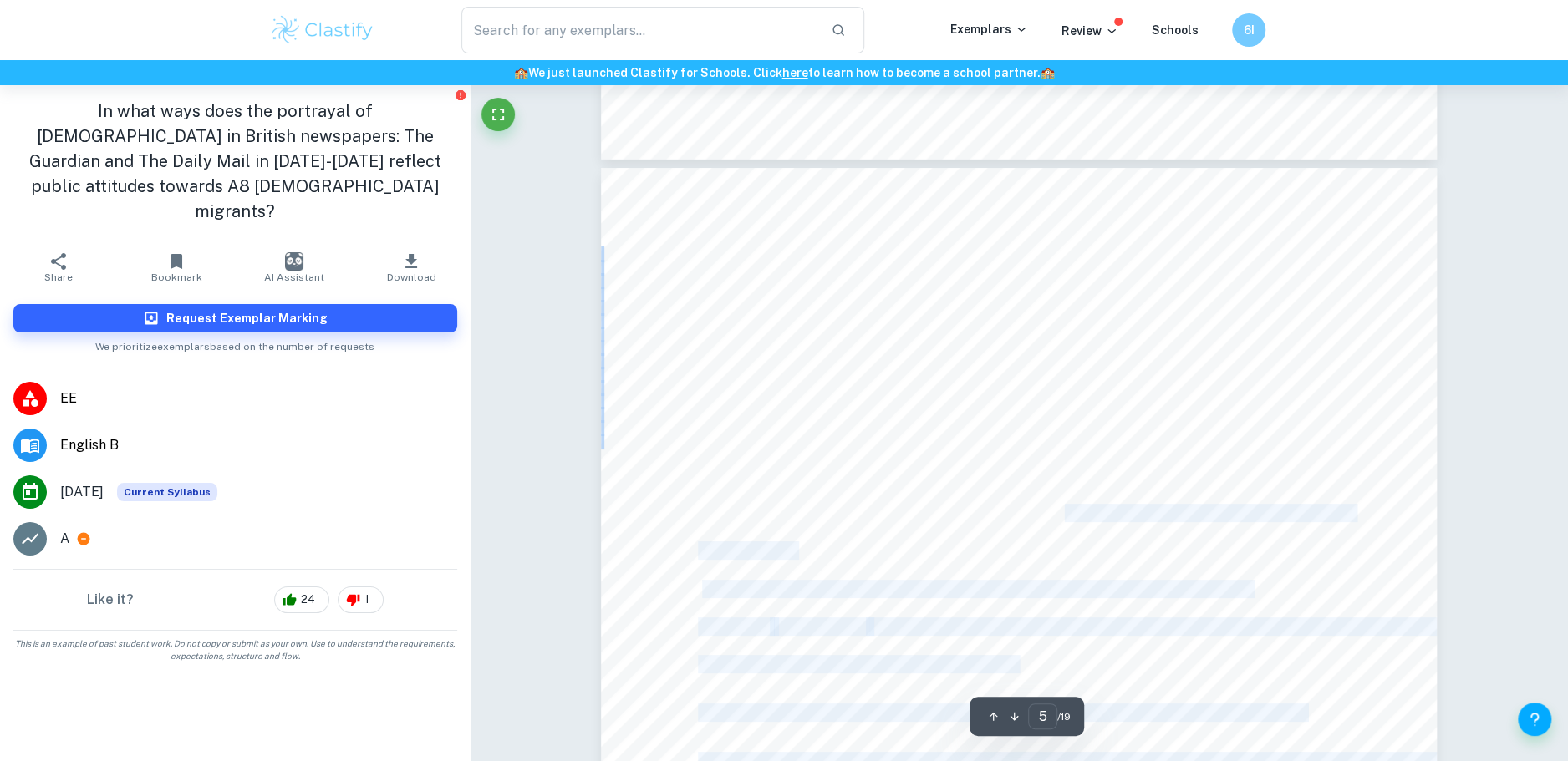
drag, startPoint x: 1045, startPoint y: 500, endPoint x: 1064, endPoint y: 516, distance: 24.8
click at [1064, 516] on div "5 through news source archives. Articles, published in the chosen time frame an…" at bounding box center [1019, 708] width 836 height 1081
click at [1064, 516] on span "classifies nations, which joined the European Union in [DATE], according to the…" at bounding box center [1026, 513] width 656 height 16
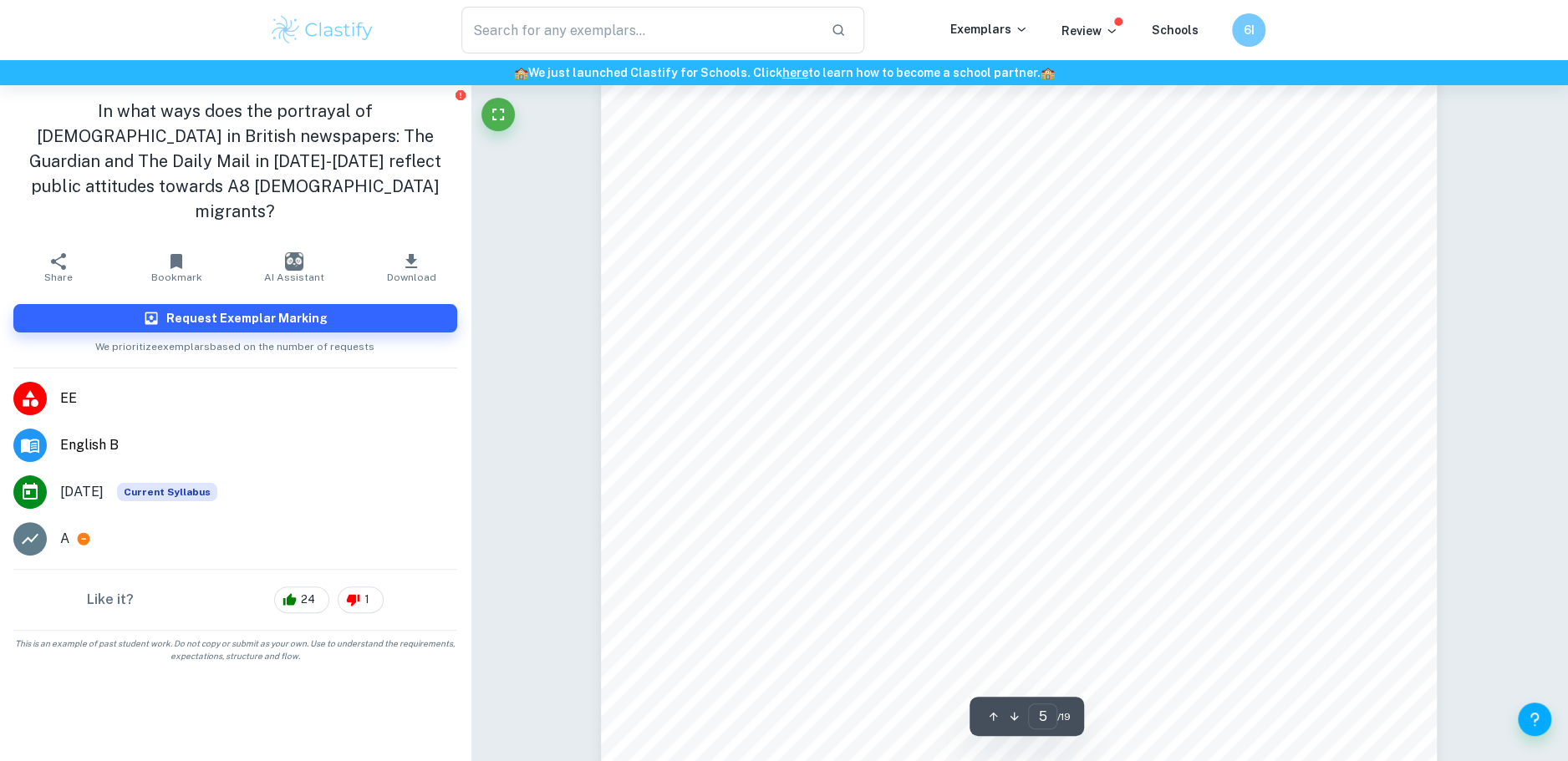
scroll to position [4889, 0]
drag, startPoint x: 917, startPoint y: 372, endPoint x: 986, endPoint y: 437, distance: 94.8
click at [986, 437] on div "5 through news source archives. Articles, published in the chosen time frame an…" at bounding box center [1019, 244] width 836 height 1081
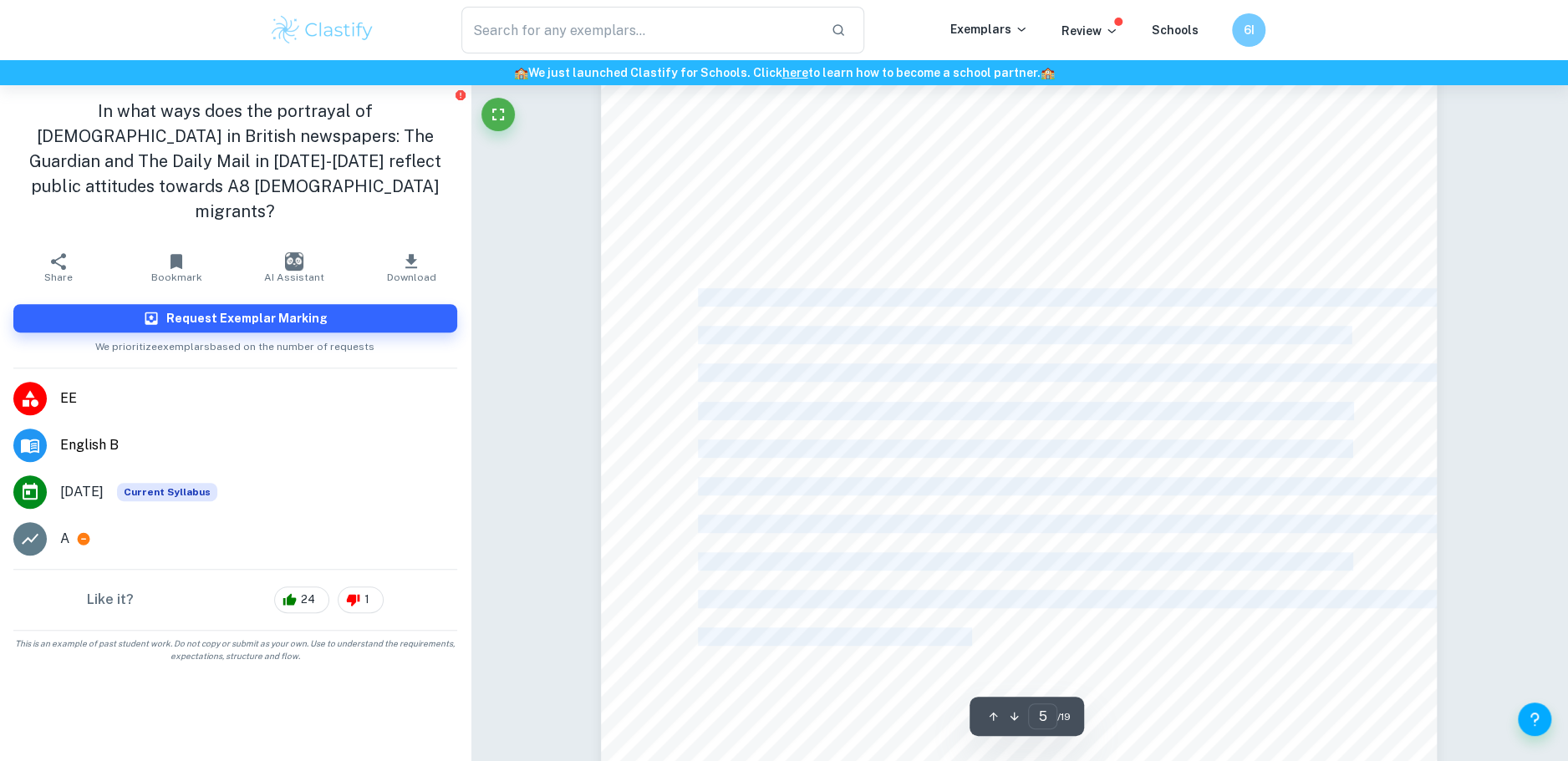
drag, startPoint x: 1011, startPoint y: 351, endPoint x: 702, endPoint y: 295, distance: 314.0
click at [702, 295] on div "5 through news source archives. Articles, published in the chosen time frame an…" at bounding box center [1019, 244] width 836 height 1081
click at [702, 295] on span "The common references to [GEOGRAPHIC_DATA] as a former part of the Soviet bloc …" at bounding box center [1079, 297] width 762 height 16
drag, startPoint x: 702, startPoint y: 295, endPoint x: 840, endPoint y: 463, distance: 217.4
click at [840, 463] on div "5 through news source archives. Articles, published in the chosen time frame an…" at bounding box center [1019, 244] width 836 height 1081
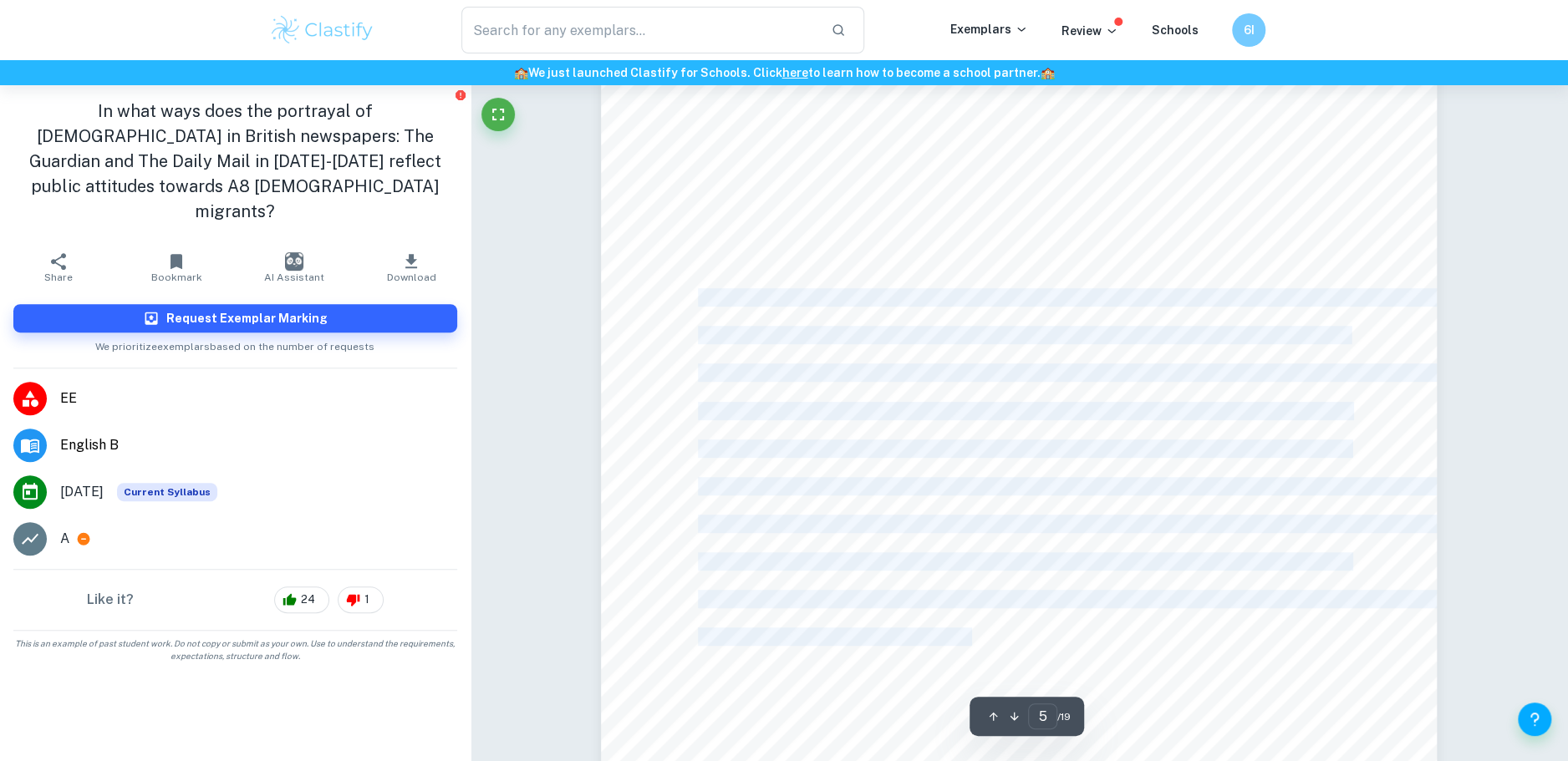
click at [840, 463] on div "5 through news source archives. Articles, published in the chosen time frame an…" at bounding box center [1019, 244] width 836 height 1081
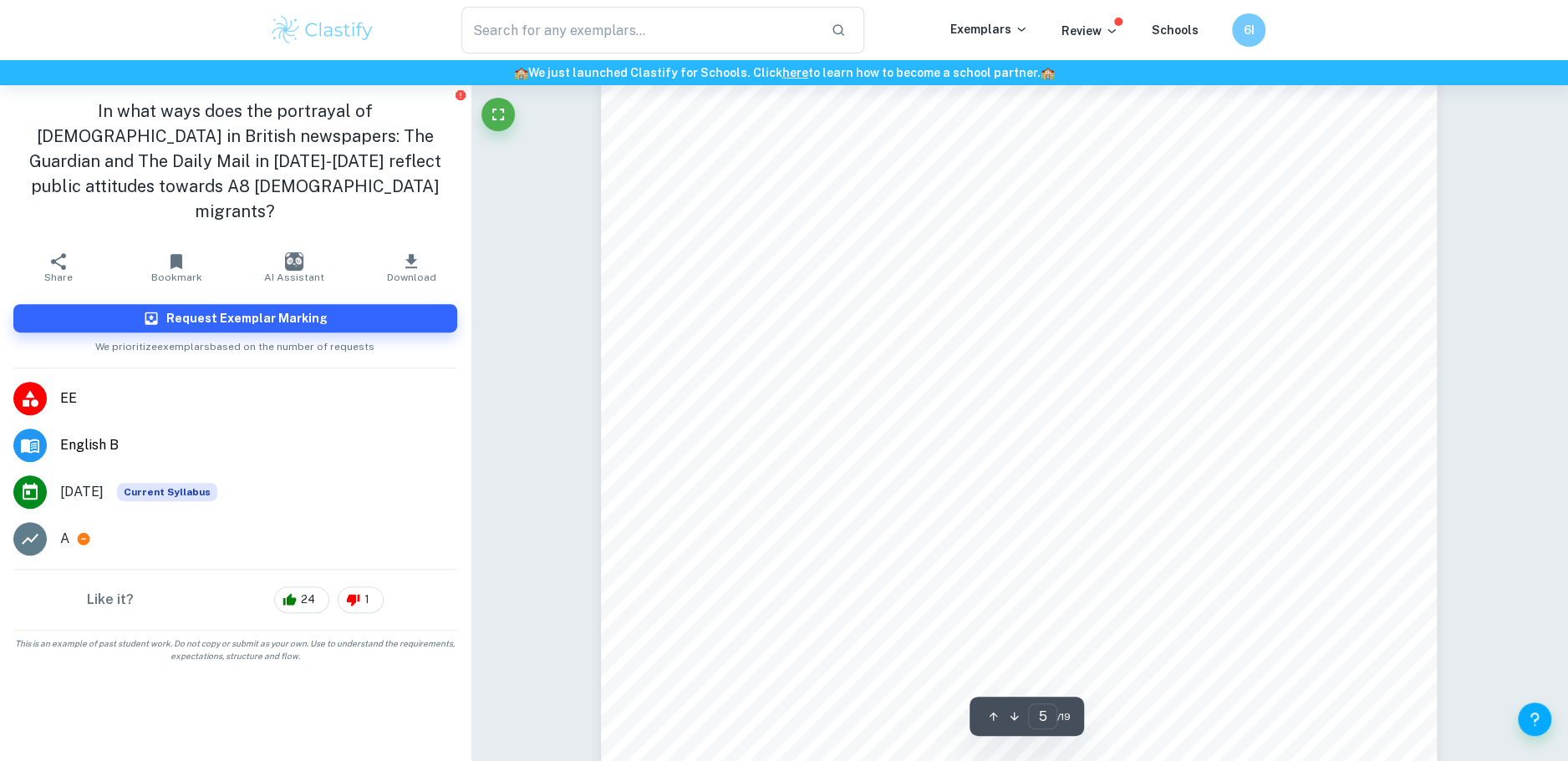
scroll to position [4926, 0]
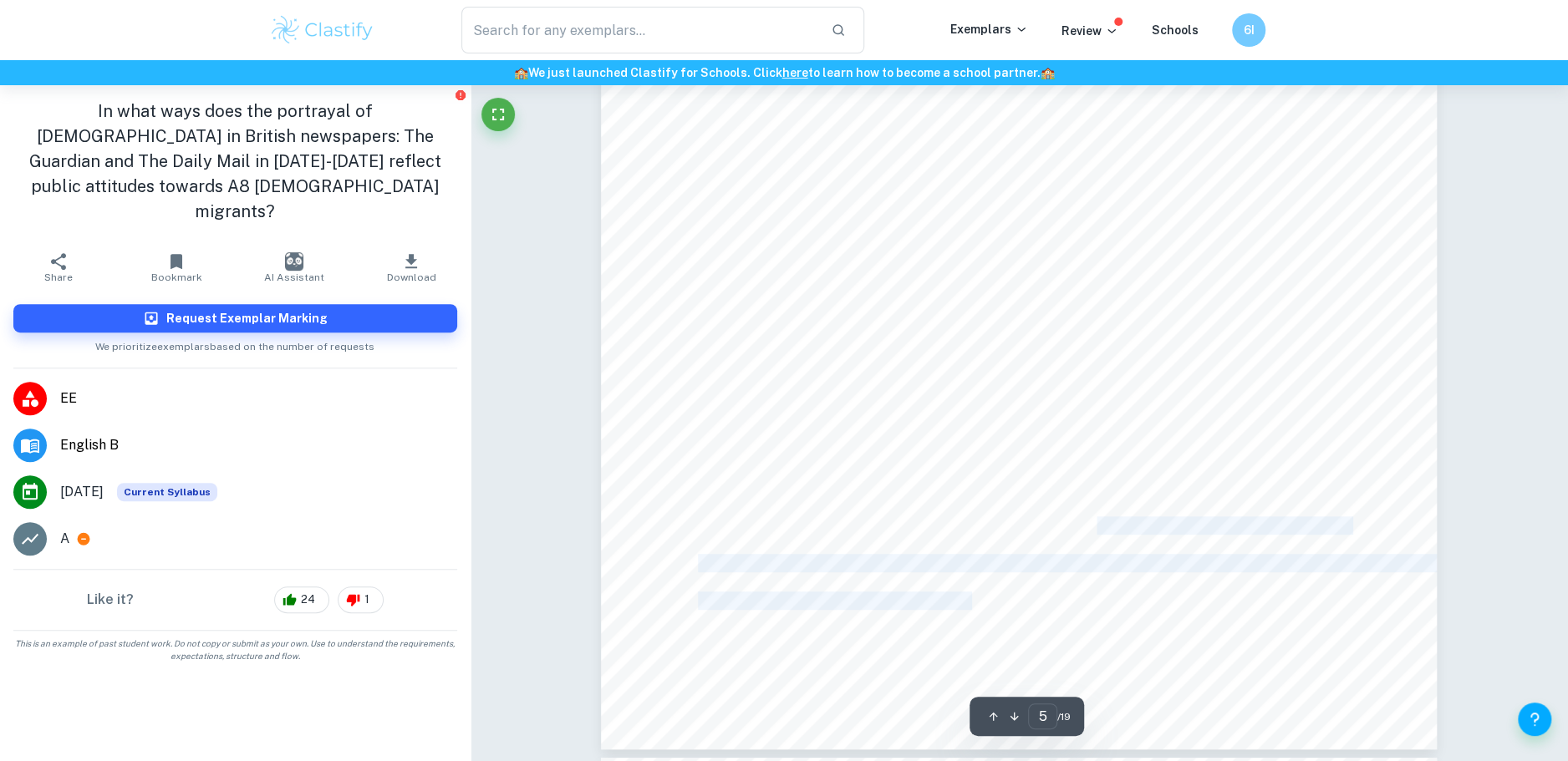
drag, startPoint x: 840, startPoint y: 463, endPoint x: 1099, endPoint y: 530, distance: 267.5
click at [1099, 530] on div "5 through news source archives. Articles, published in the chosen time frame an…" at bounding box center [1019, 208] width 836 height 1081
click at [1099, 530] on span "growth, and the influence of religious institutions. The presented economical a…" at bounding box center [1023, 526] width 650 height 16
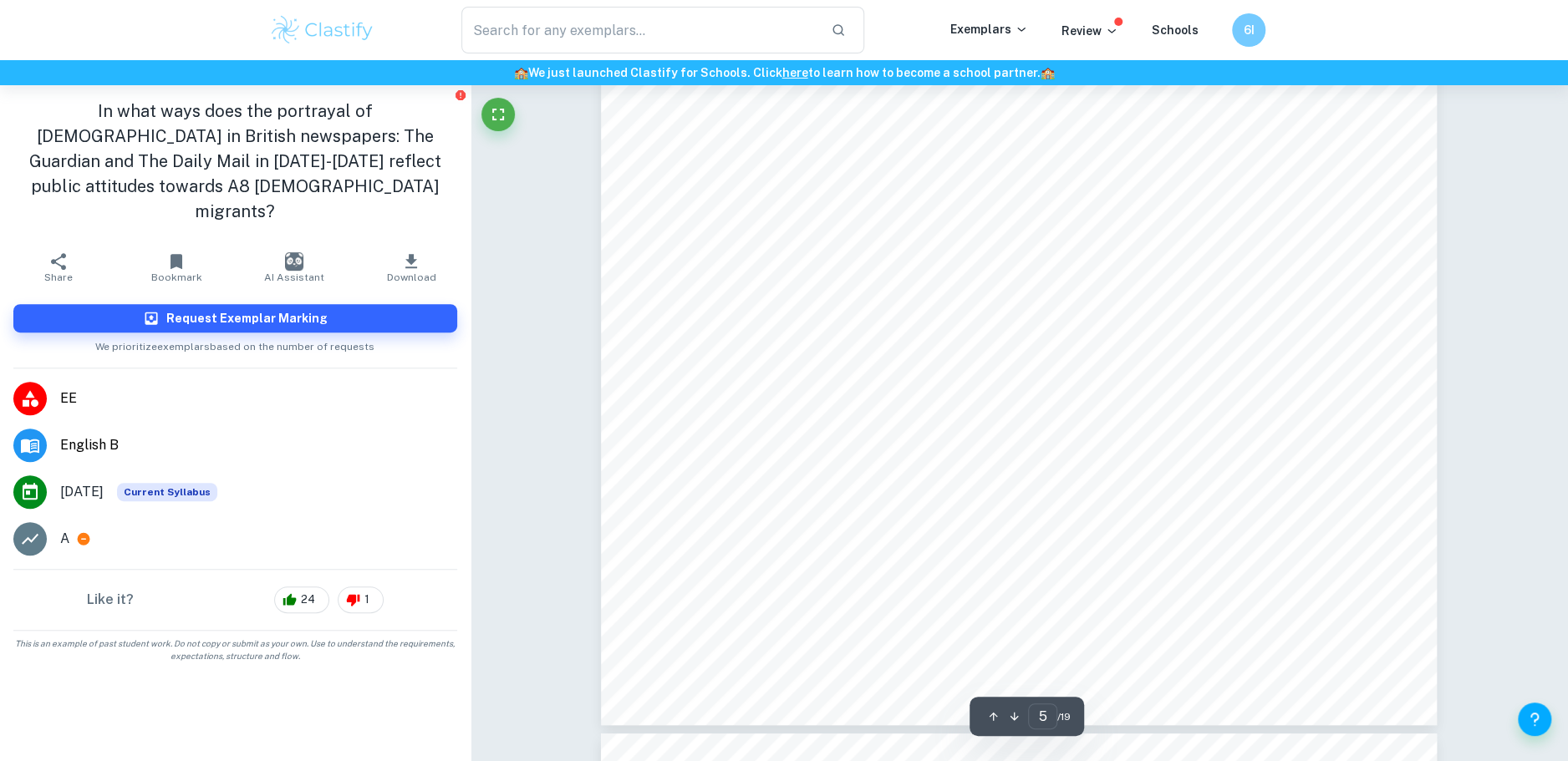
scroll to position [5419, 0]
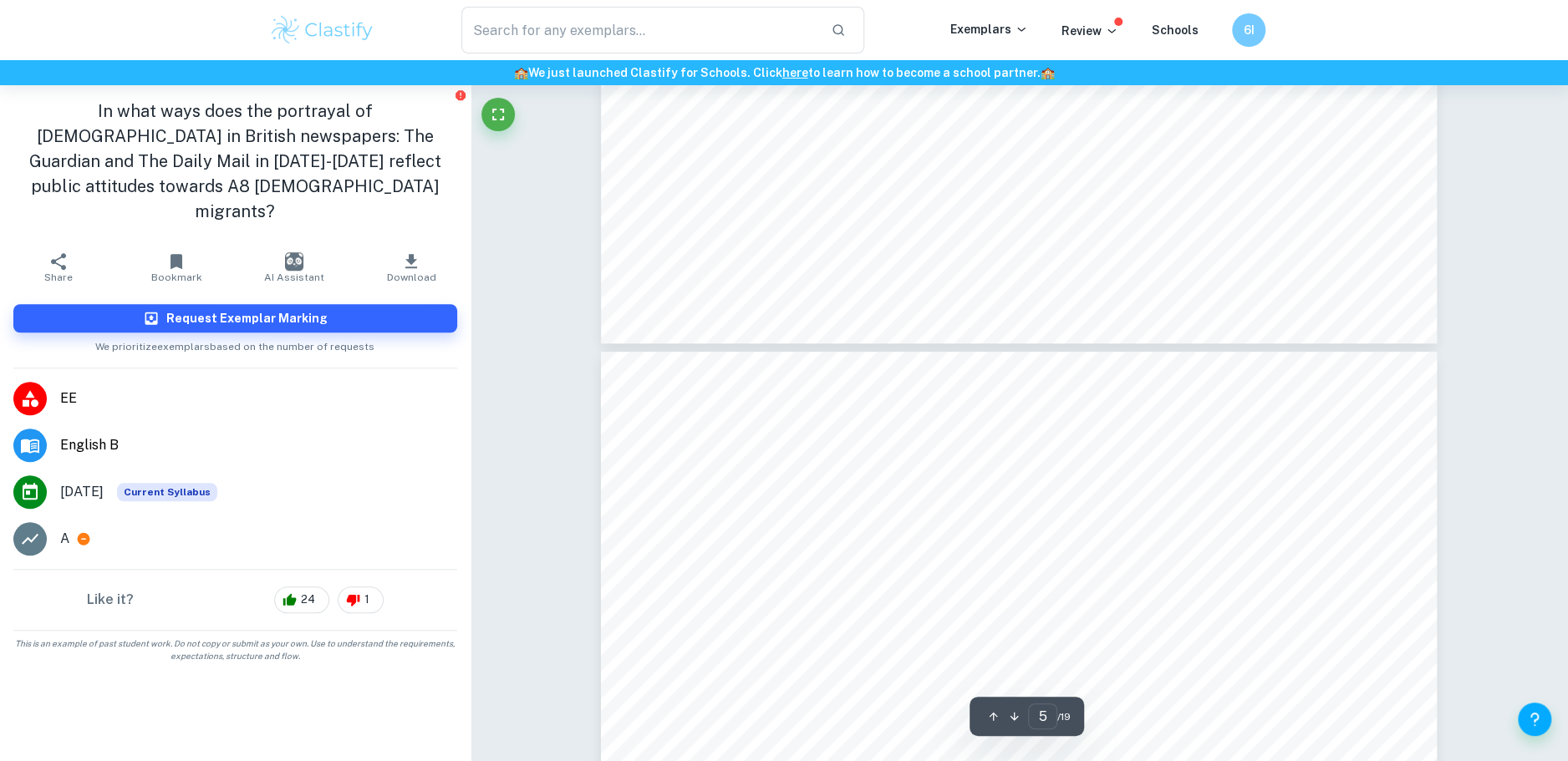
type input "6"
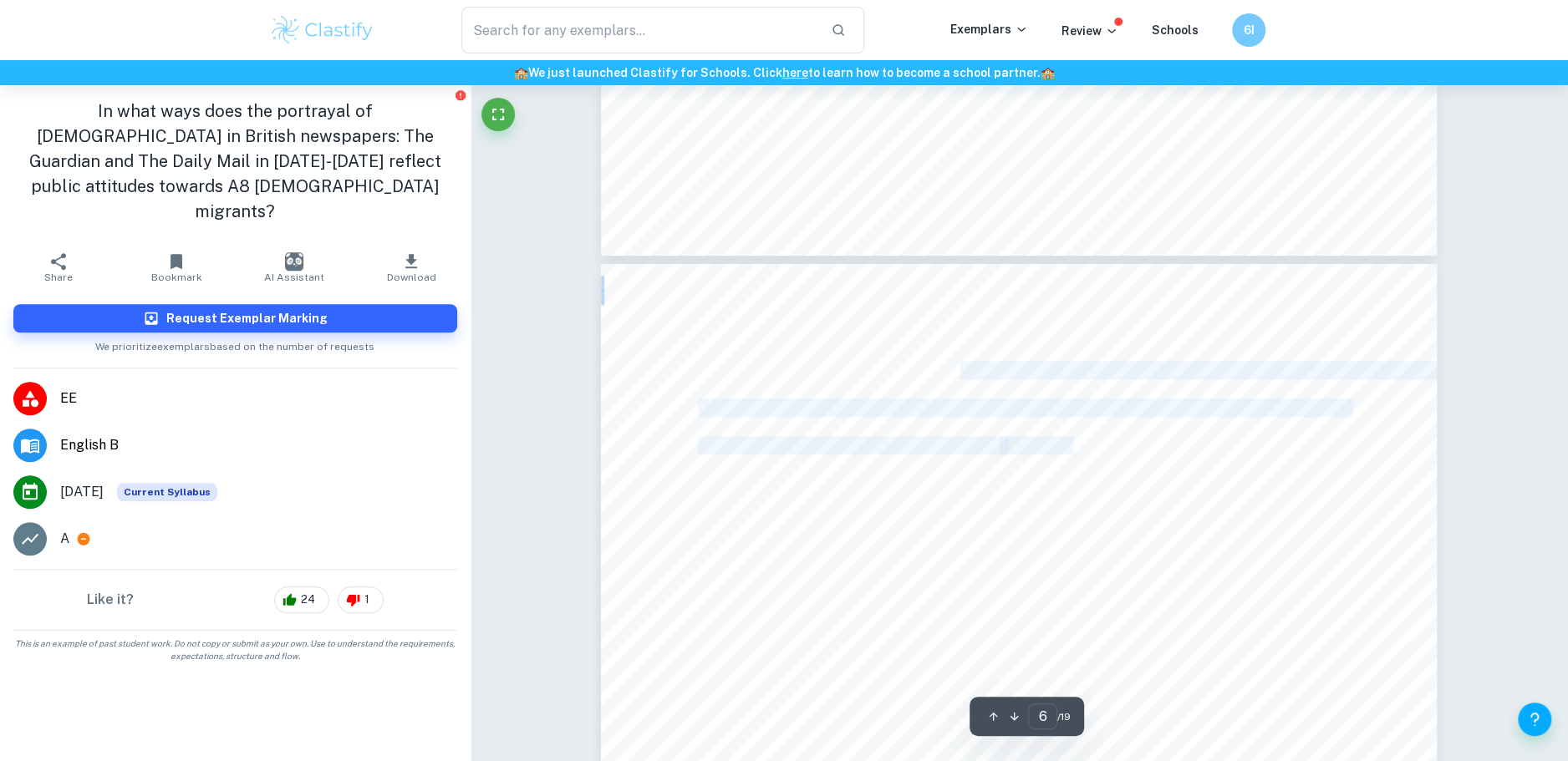
drag, startPoint x: 909, startPoint y: 379, endPoint x: 1073, endPoint y: 444, distance: 176.4
click at [1073, 444] on span "Daily Mail" at bounding box center [1041, 446] width 72 height 16
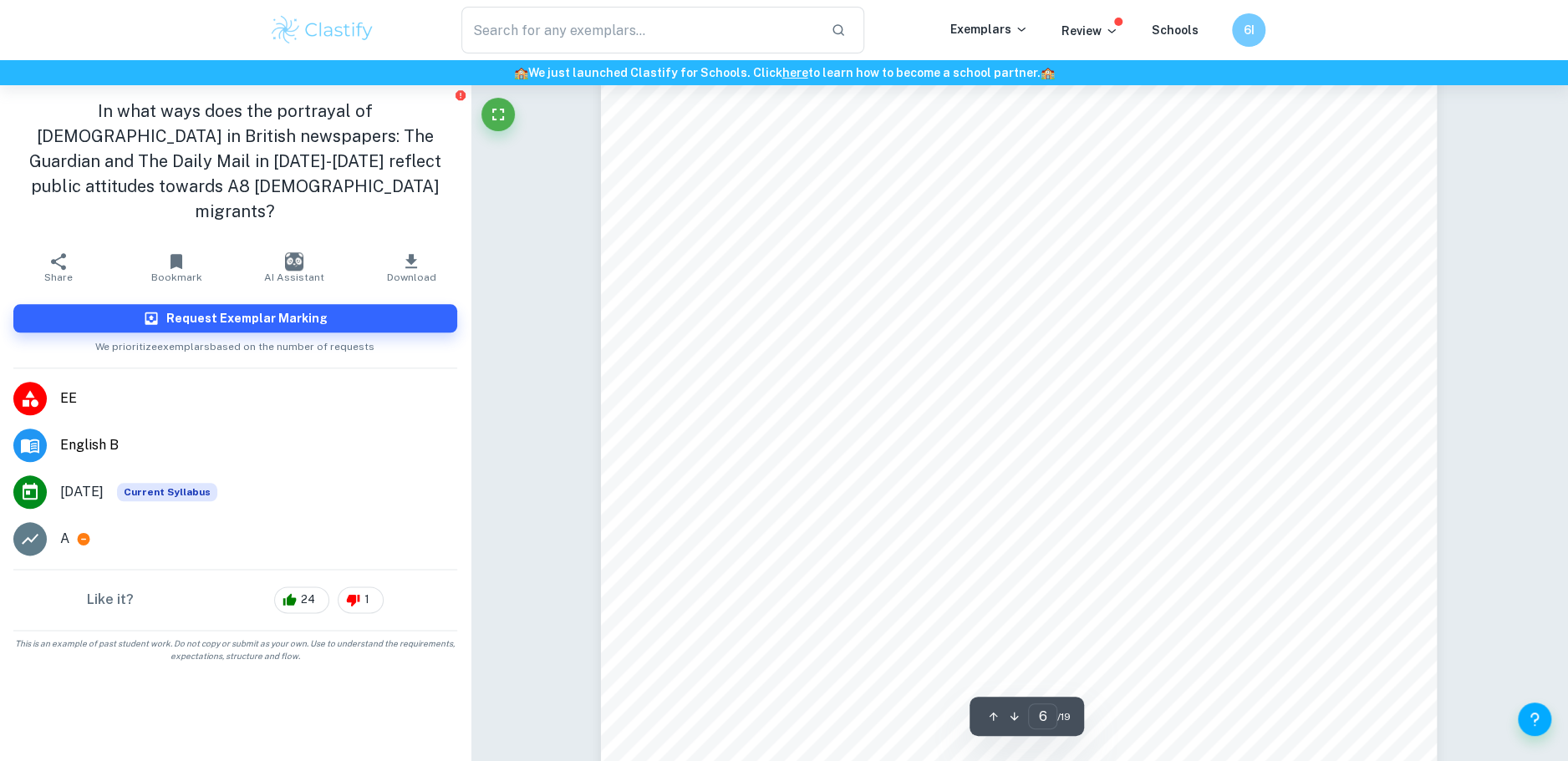
scroll to position [5798, 0]
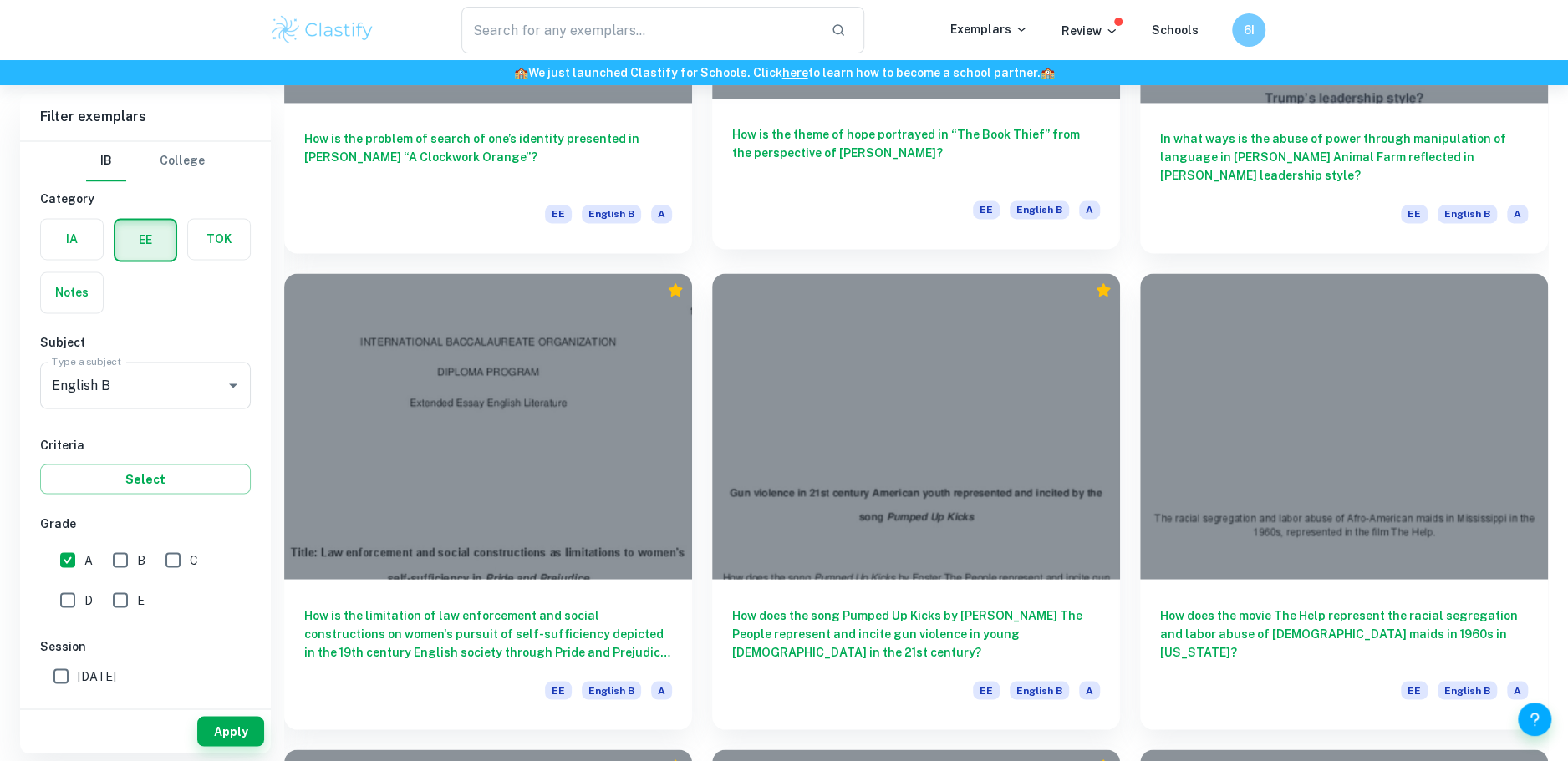
scroll to position [2009, 0]
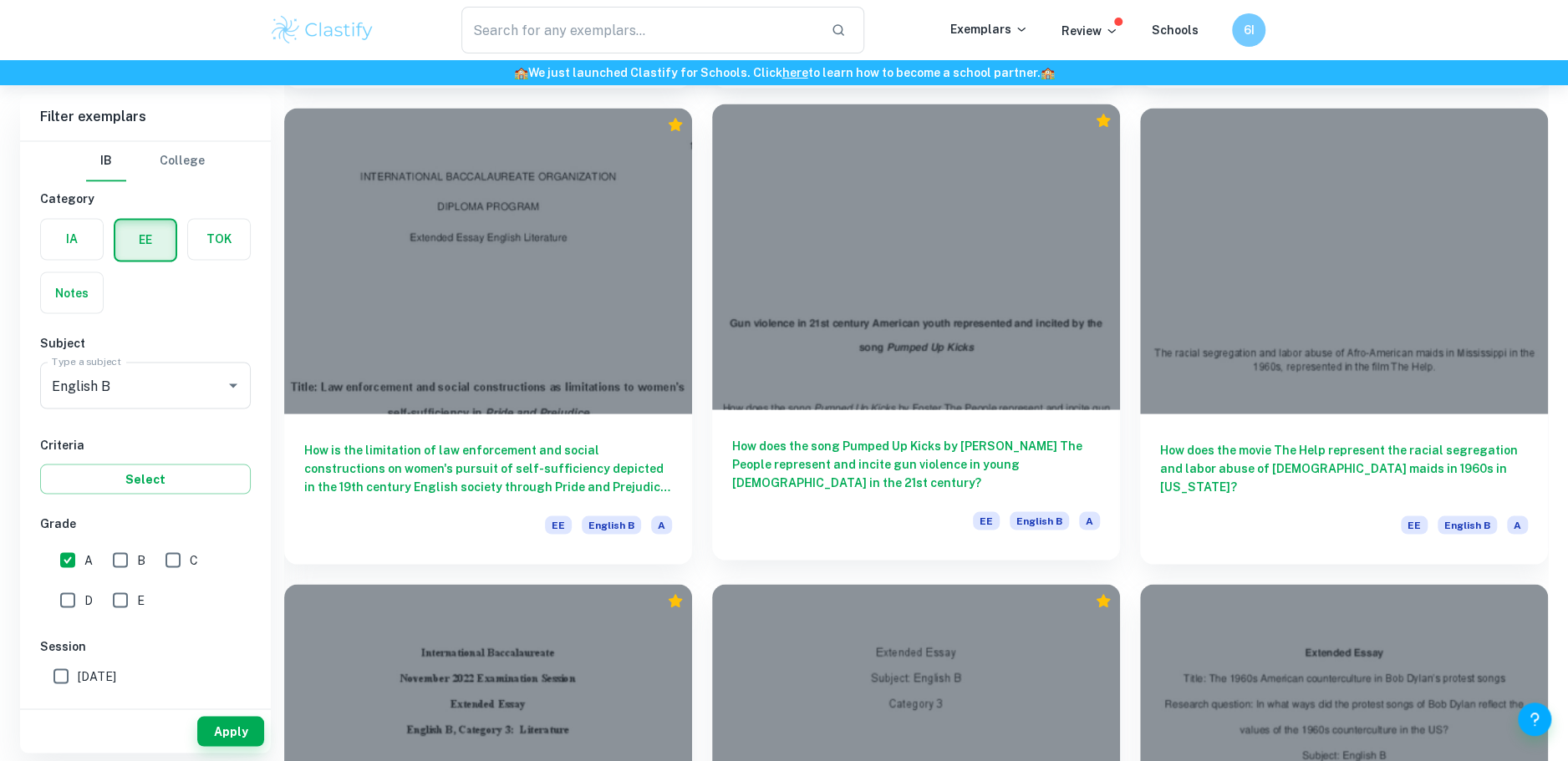
click at [1007, 389] on div at bounding box center [916, 257] width 408 height 306
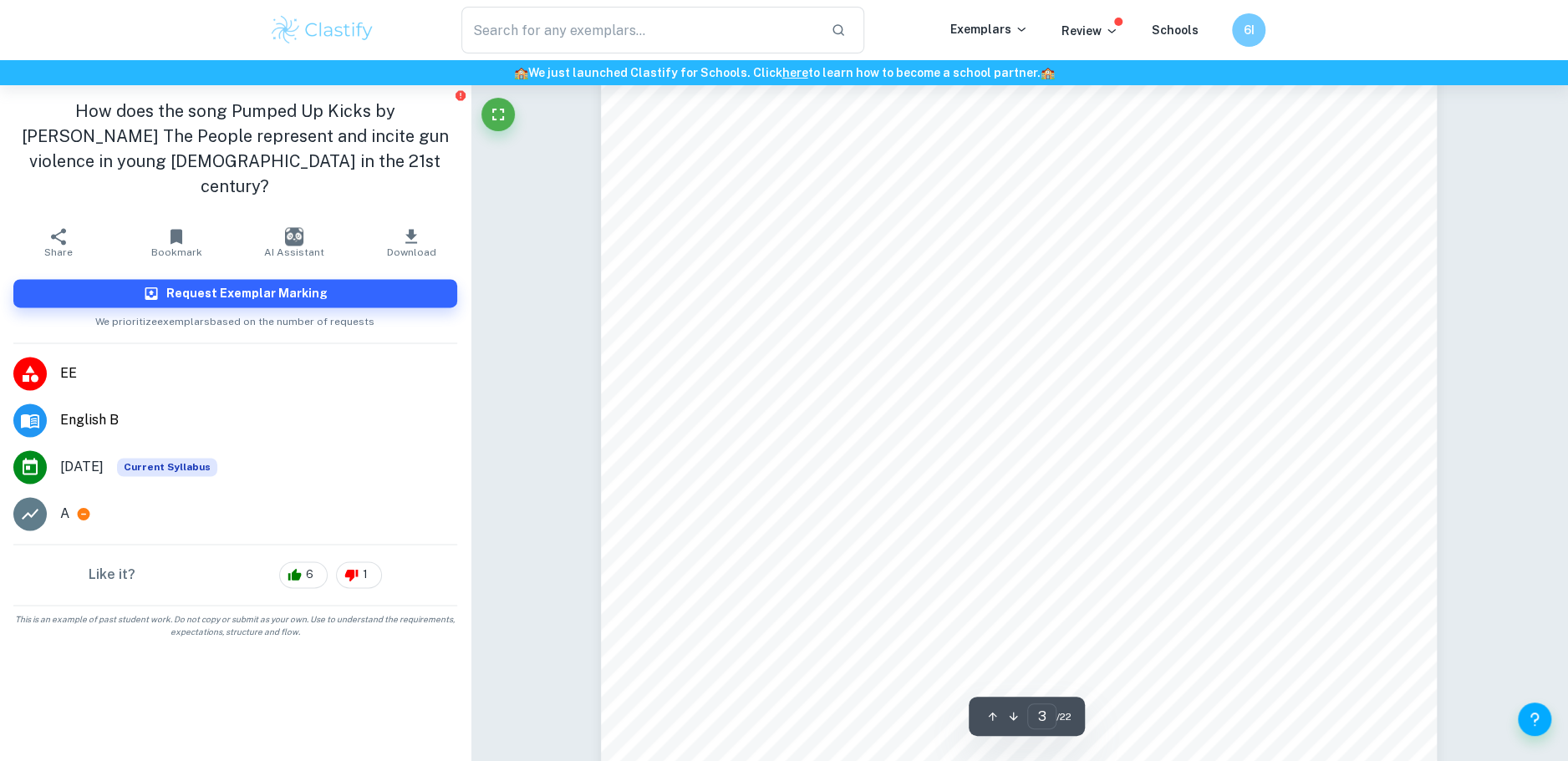
scroll to position [2584, 0]
drag, startPoint x: 998, startPoint y: 361, endPoint x: 1080, endPoint y: 482, distance: 146.2
click at [1080, 482] on div "3 INTRODUCTION Pumped Up Kicks is the biggest musical hit of the American indie…" at bounding box center [1019, 621] width 836 height 1181
click at [1080, 480] on div "3 INTRODUCTION Pumped Up Kicks is the biggest musical hit of the American indie…" at bounding box center [1019, 621] width 836 height 1181
drag, startPoint x: 997, startPoint y: 336, endPoint x: 1048, endPoint y: 391, distance: 75.0
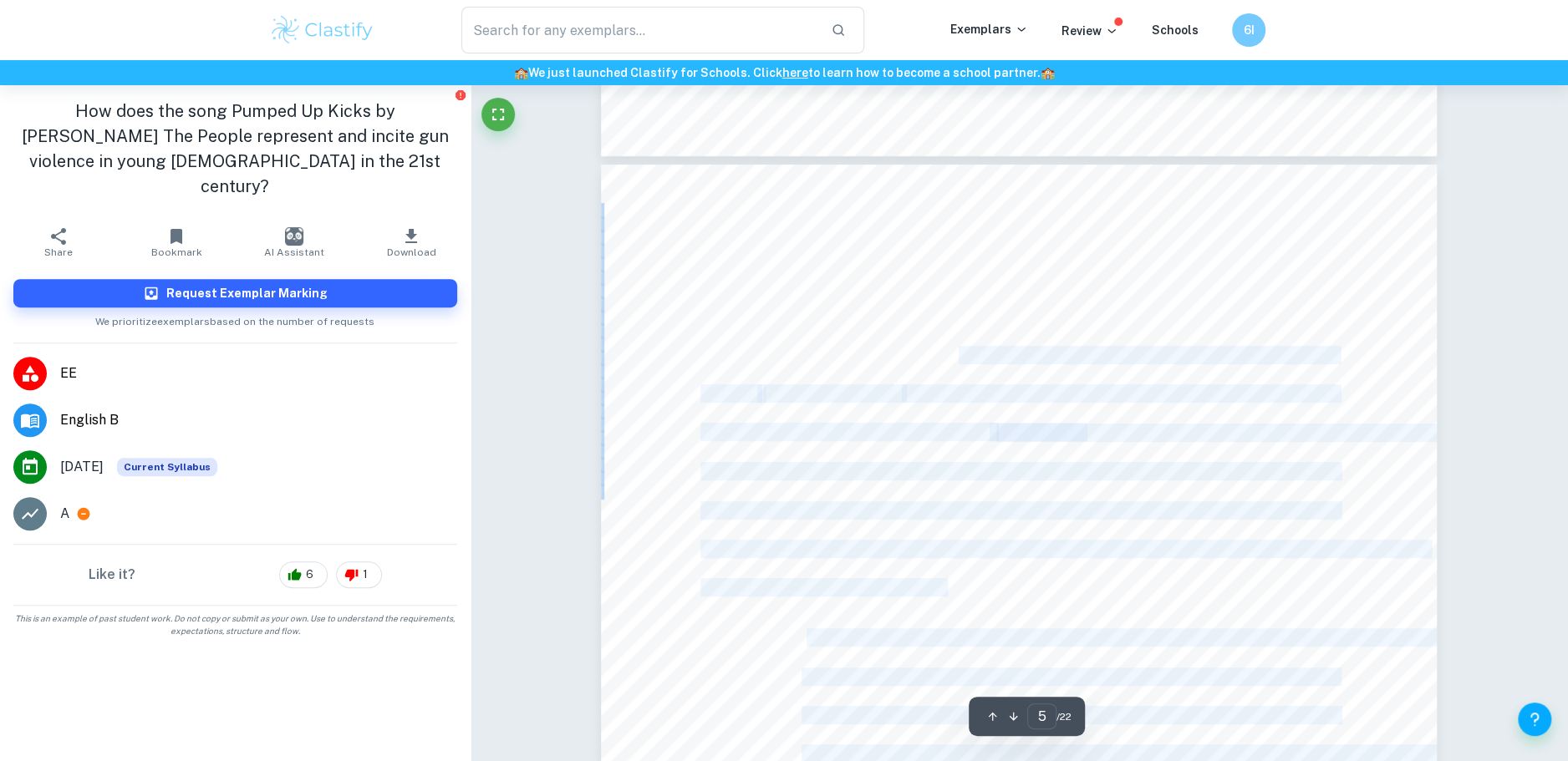
drag, startPoint x: 957, startPoint y: 350, endPoint x: 1086, endPoint y: 453, distance: 165.1
click at [1086, 453] on div "5 CHAPTER 1. FACTORS THAT INDUCE GUN VIOLENCE 1.1 Easy access to guns Easy acce…" at bounding box center [1019, 755] width 836 height 1181
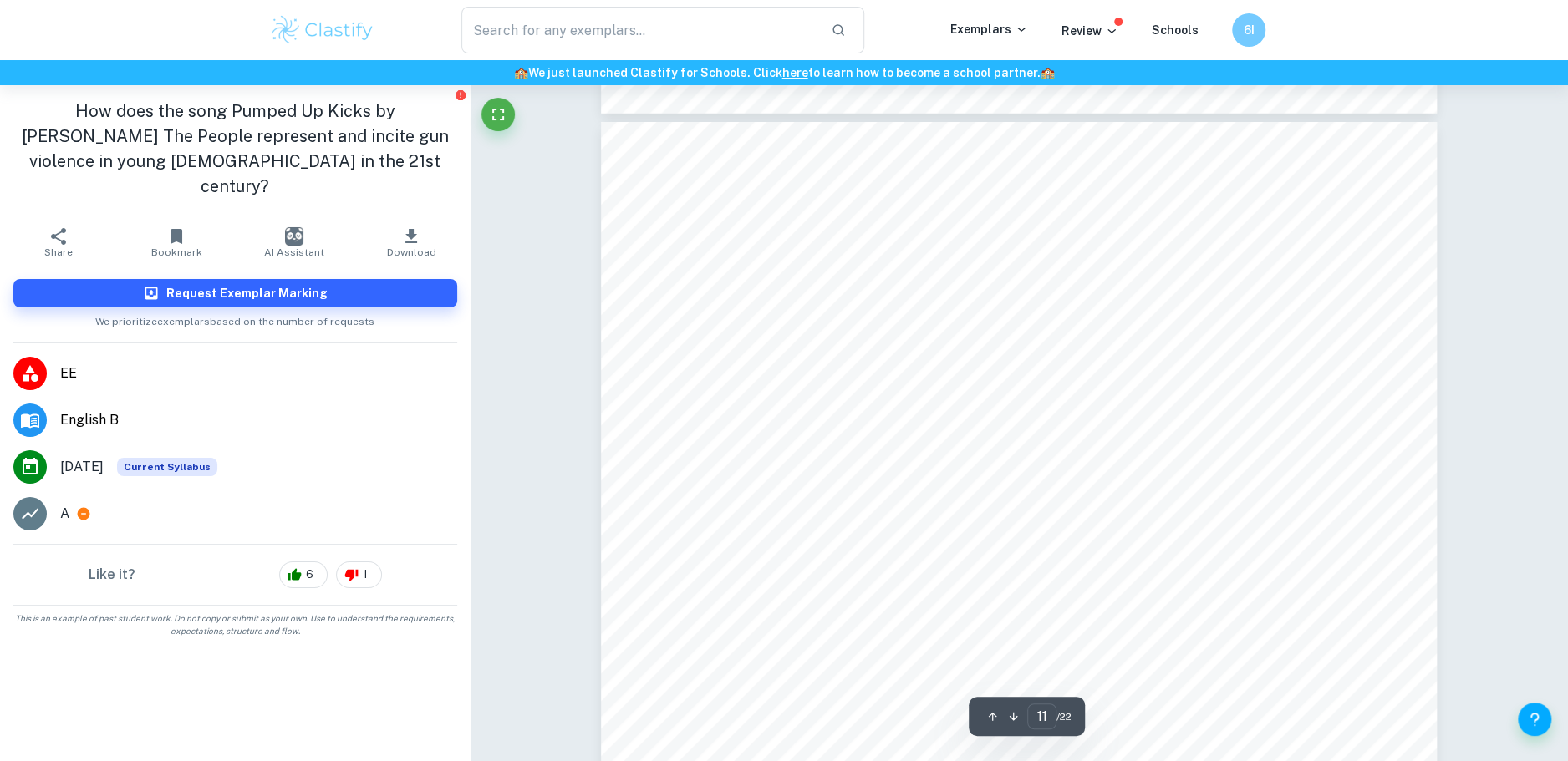
scroll to position [12469, 0]
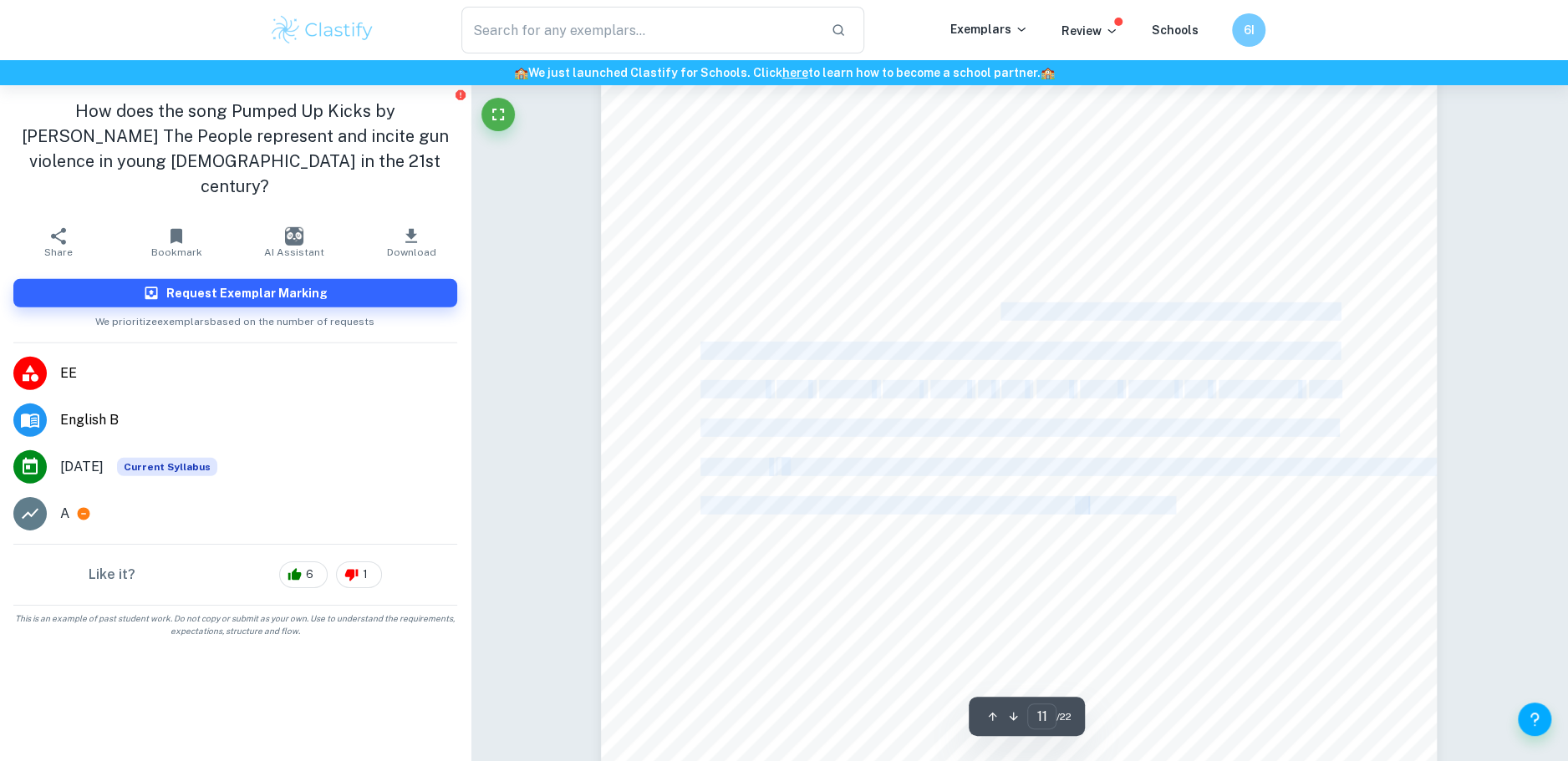
drag, startPoint x: 1021, startPoint y: 325, endPoint x: 1172, endPoint y: 498, distance: 229.6
click at [1172, 498] on div "11 1.3 Family absence The absence of the family makes young people more vulnera…" at bounding box center [1019, 246] width 836 height 1181
click at [1172, 498] on span "(par. 1). This figure reflects that" at bounding box center [1213, 505] width 251 height 16
drag, startPoint x: 1109, startPoint y: 352, endPoint x: 1209, endPoint y: 492, distance: 172.0
click at [1209, 492] on div "12 other, as in [PERSON_NAME]'s case, there are parents who have firearms and d…" at bounding box center [1019, 168] width 836 height 1181
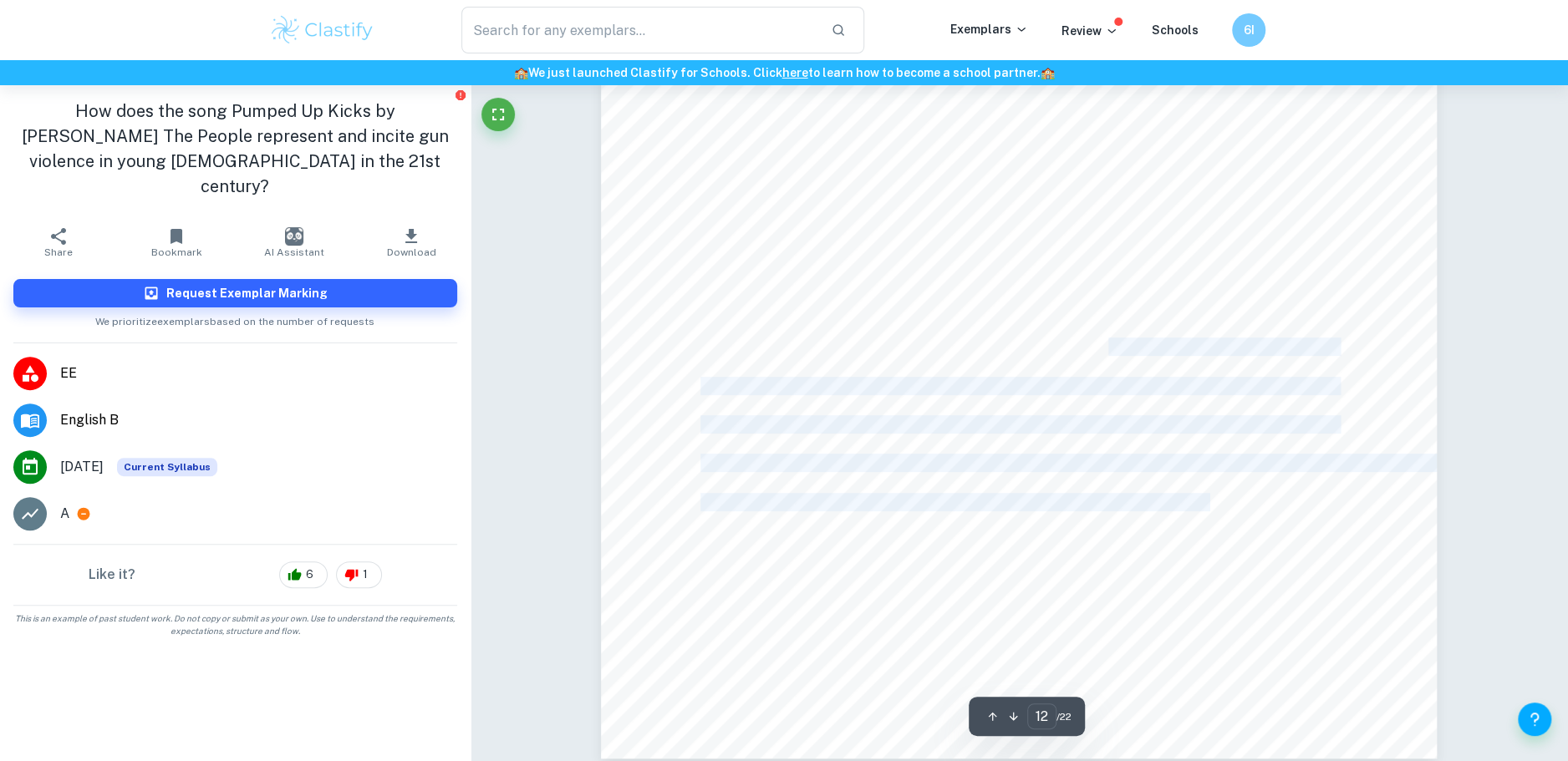
click at [1209, 494] on span "various manifestations of a poor mental state and approach to armed violence" at bounding box center [1018, 502] width 636 height 16
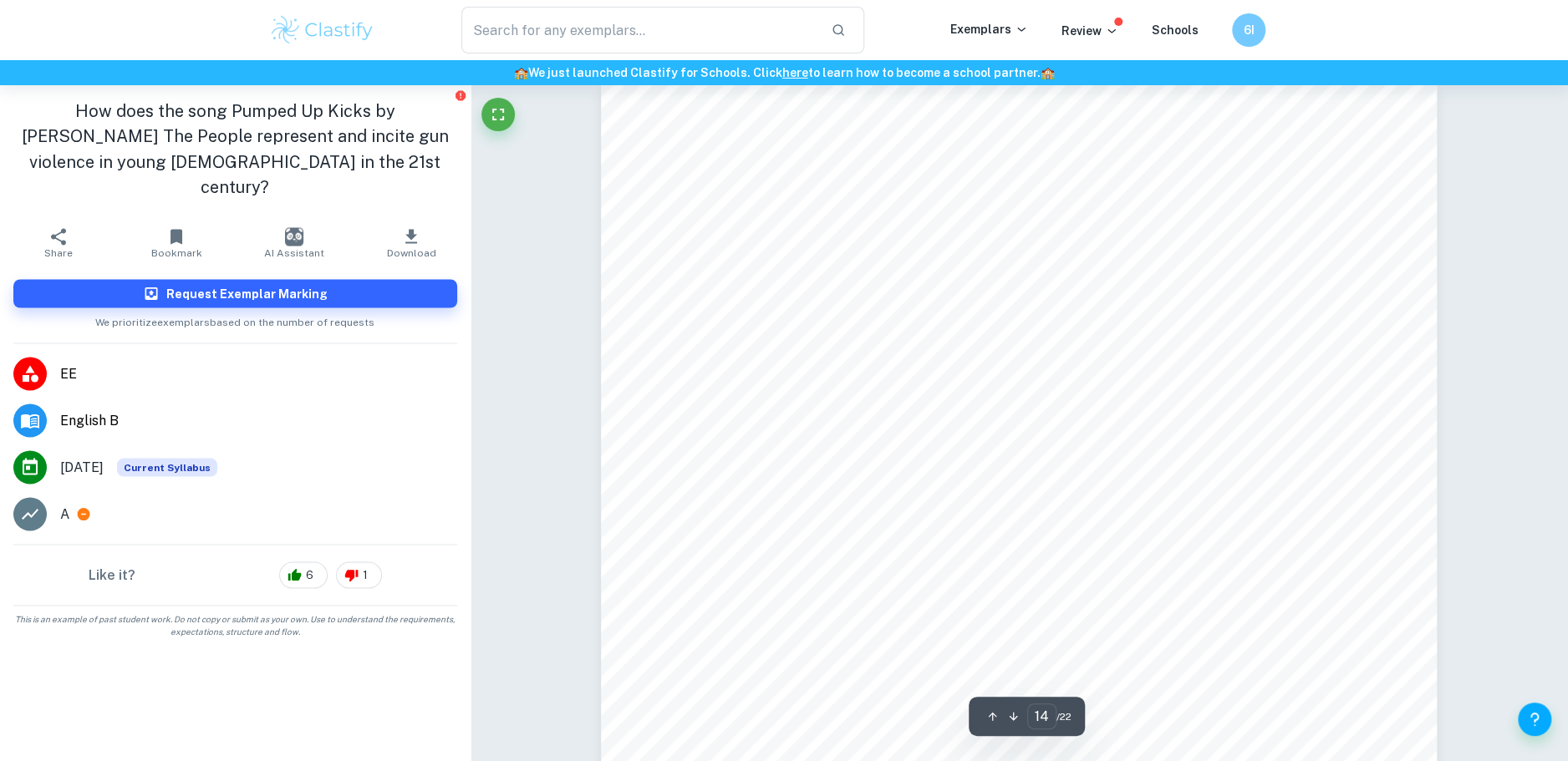
scroll to position [15696, 0]
drag, startPoint x: 942, startPoint y: 218, endPoint x: 1126, endPoint y: 285, distance: 195.8
click at [1126, 285] on div "14 CHAPTER 2. IMPACT OF THE SONG ON YOUNG [DEMOGRAPHIC_DATA] 2.1 Incitement eff…" at bounding box center [1019, 586] width 836 height 1181
drag, startPoint x: 1068, startPoint y: 230, endPoint x: 1195, endPoint y: 270, distance: 133.2
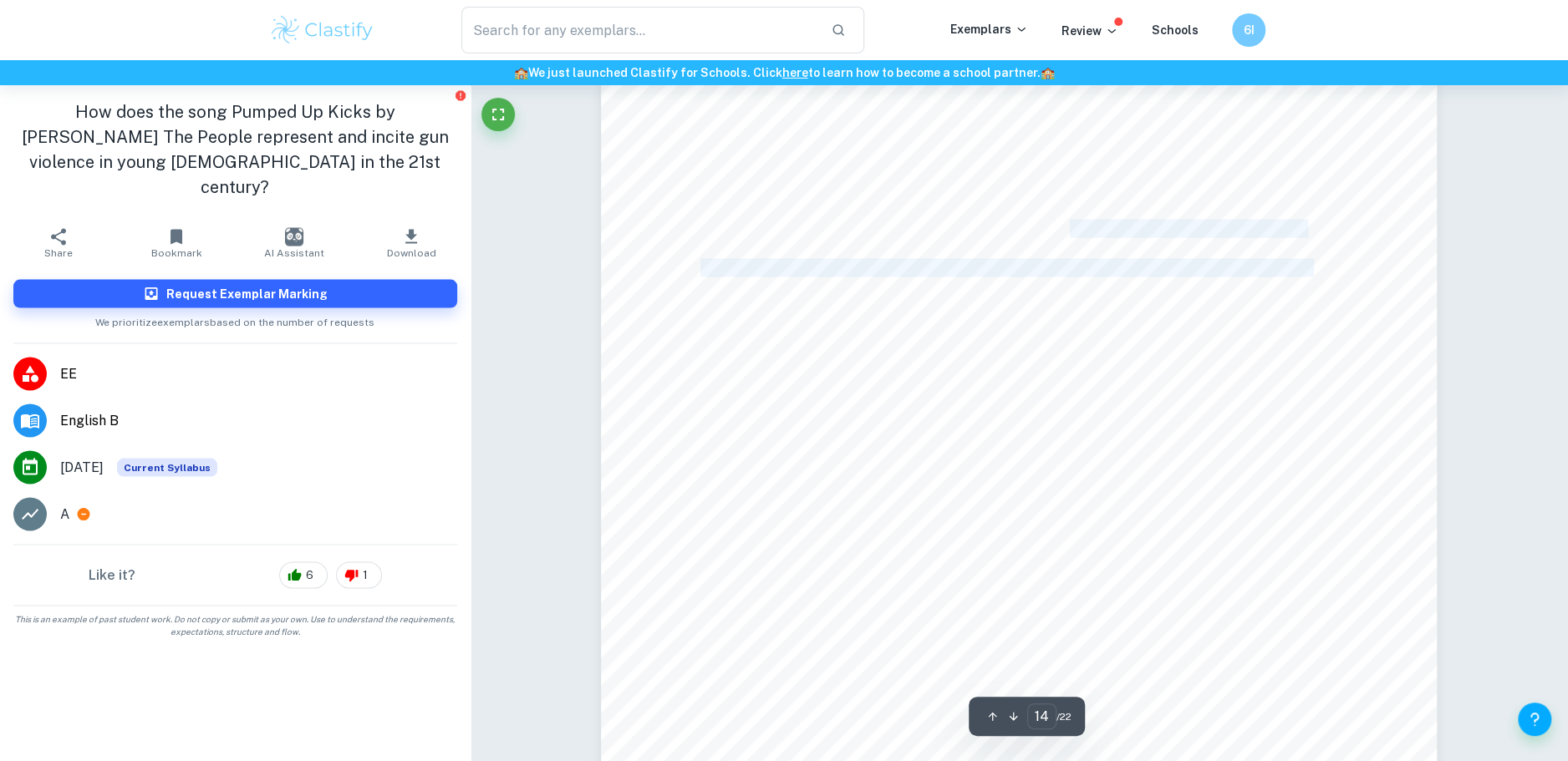
click at [1195, 270] on div "14 CHAPTER 2. IMPACT OF THE SONG ON YOUNG [DEMOGRAPHIC_DATA] 2.1 Incitement eff…" at bounding box center [1019, 586] width 836 height 1181
click at [1195, 270] on span "specifically in [GEOGRAPHIC_DATA], a [DEMOGRAPHIC_DATA] boy named [PERSON_NAME]…" at bounding box center [1166, 267] width 930 height 16
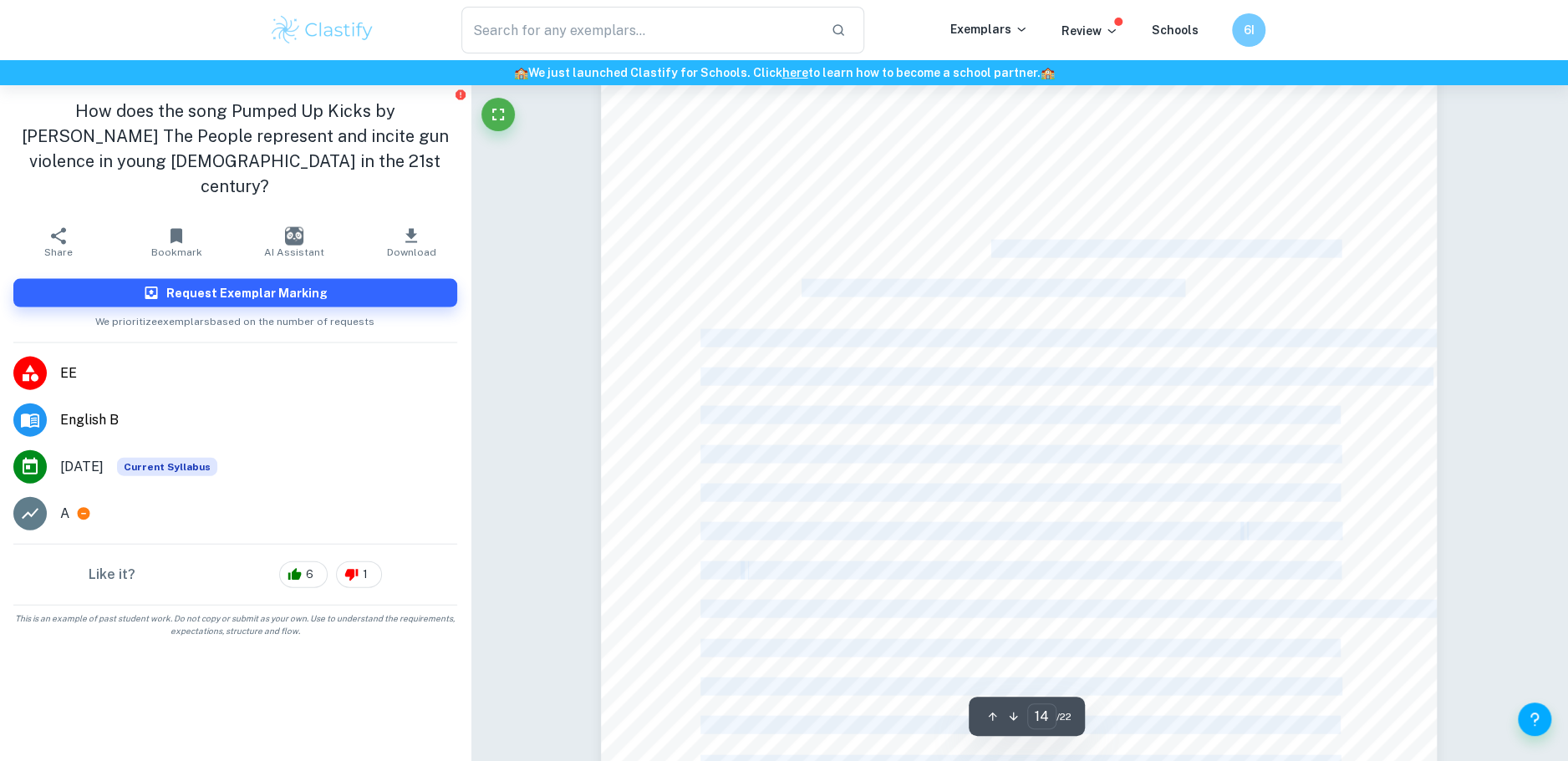
drag, startPoint x: 1009, startPoint y: 244, endPoint x: 1232, endPoint y: 262, distance: 223.7
click at [1232, 262] on div "14 CHAPTER 2. IMPACT OF THE SONG ON YOUNG [DEMOGRAPHIC_DATA] 2.1 Incitement eff…" at bounding box center [1019, 324] width 836 height 1181
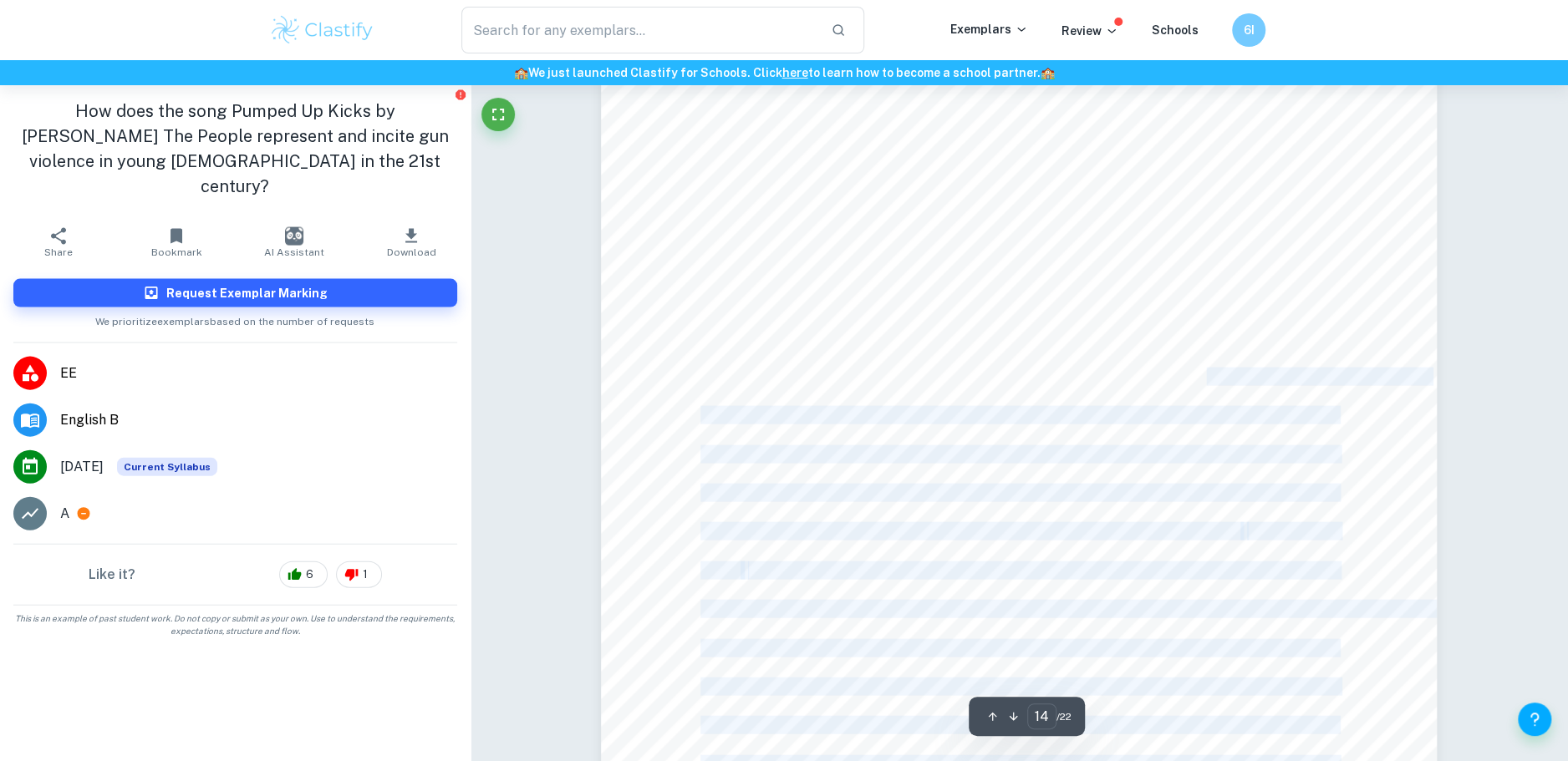
drag, startPoint x: 1158, startPoint y: 371, endPoint x: 1224, endPoint y: 433, distance: 90.6
click at [1224, 433] on div "14 CHAPTER 2. IMPACT OF THE SONG ON YOUNG [DEMOGRAPHIC_DATA] 2.1 Incitement eff…" at bounding box center [1019, 324] width 836 height 1181
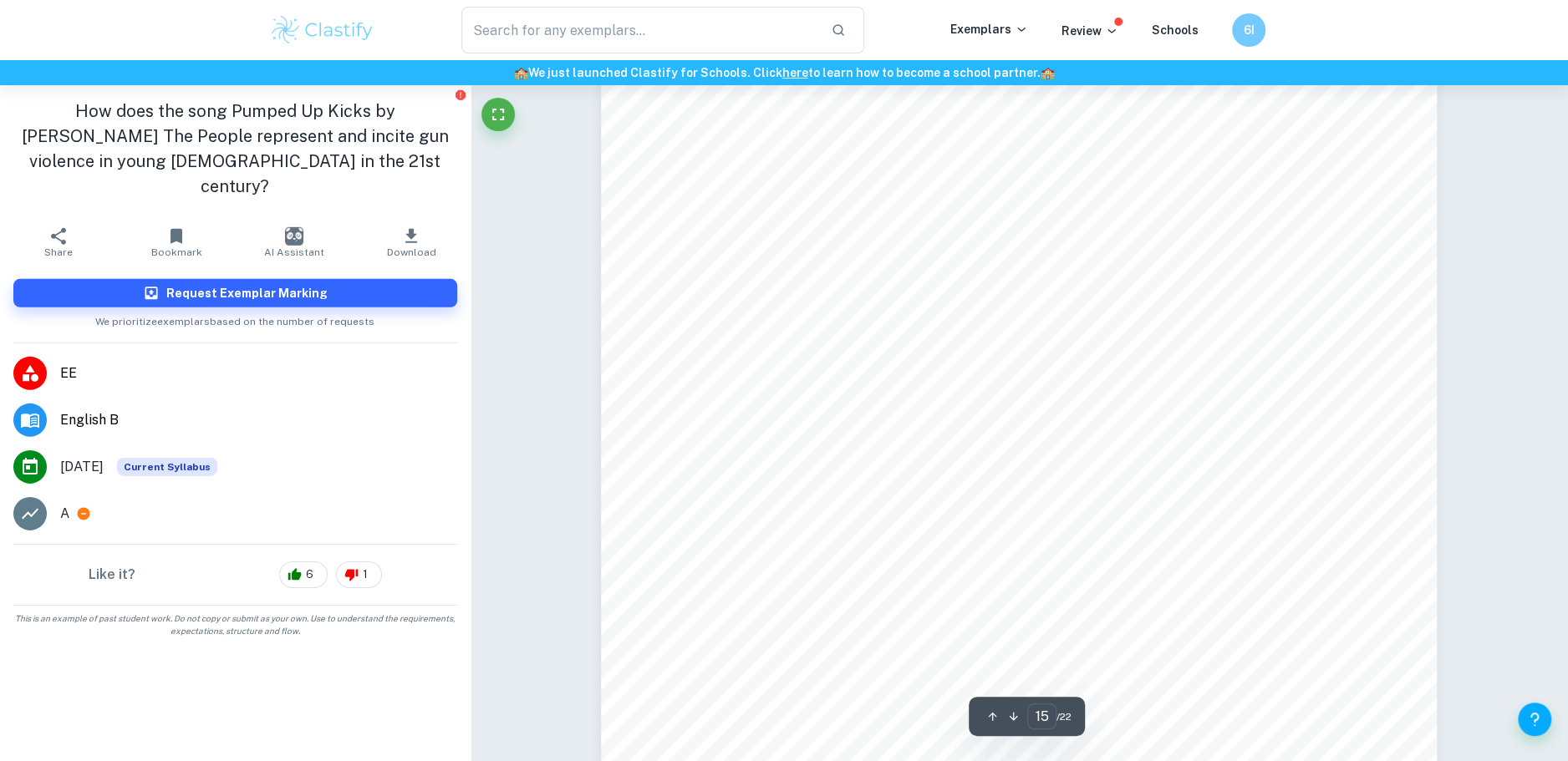
scroll to position [17021, 0]
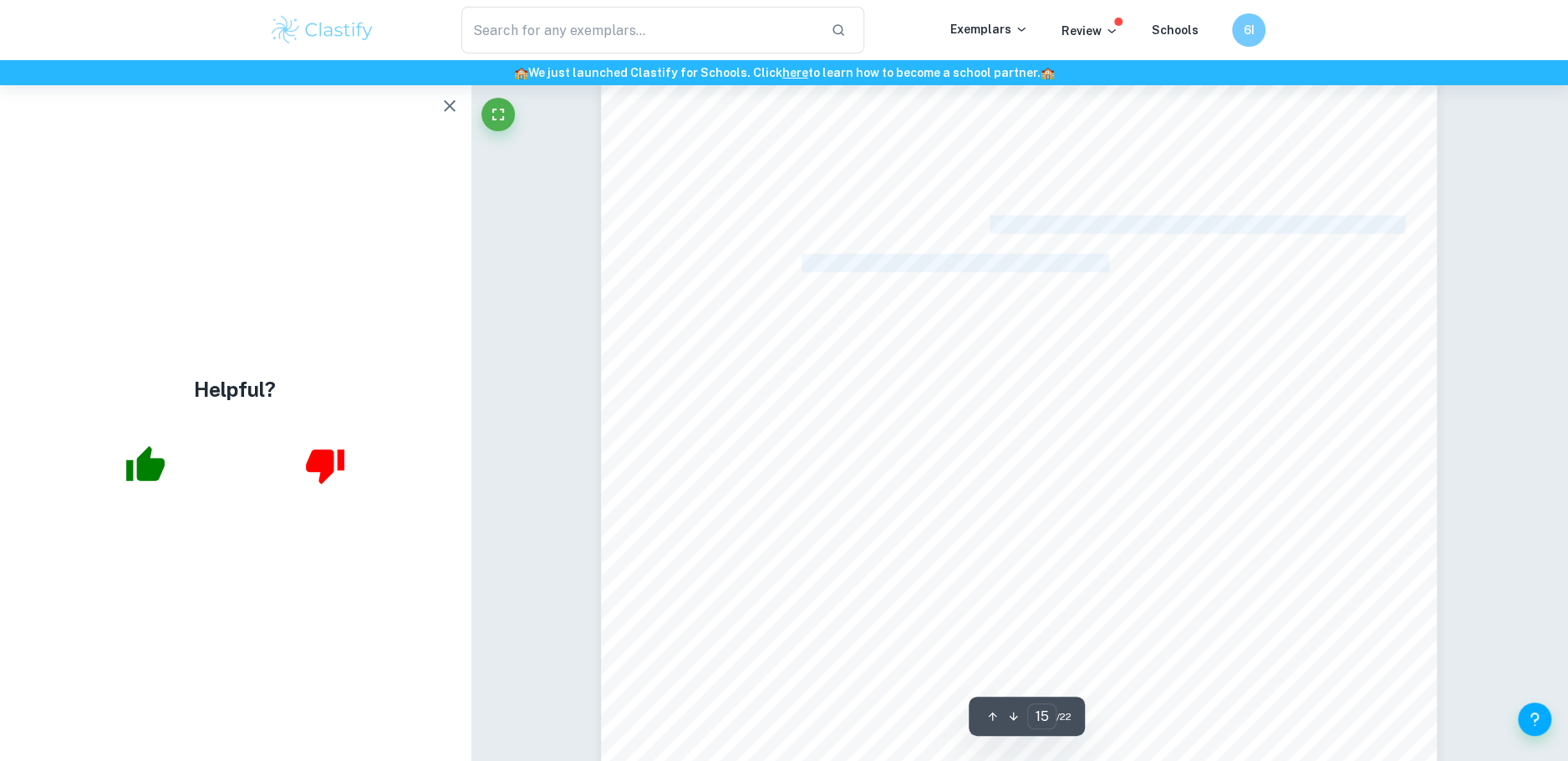
drag, startPoint x: 1094, startPoint y: 250, endPoint x: 1114, endPoint y: 260, distance: 22.4
click at [1114, 260] on div "15 possesses a negative degree of repercussion and incitement that could produc…" at bounding box center [1019, 450] width 836 height 1181
click at [1114, 260] on span "for several days after a video was reportedly posted to Instagram" at bounding box center [1068, 263] width 535 height 16
type input "1"
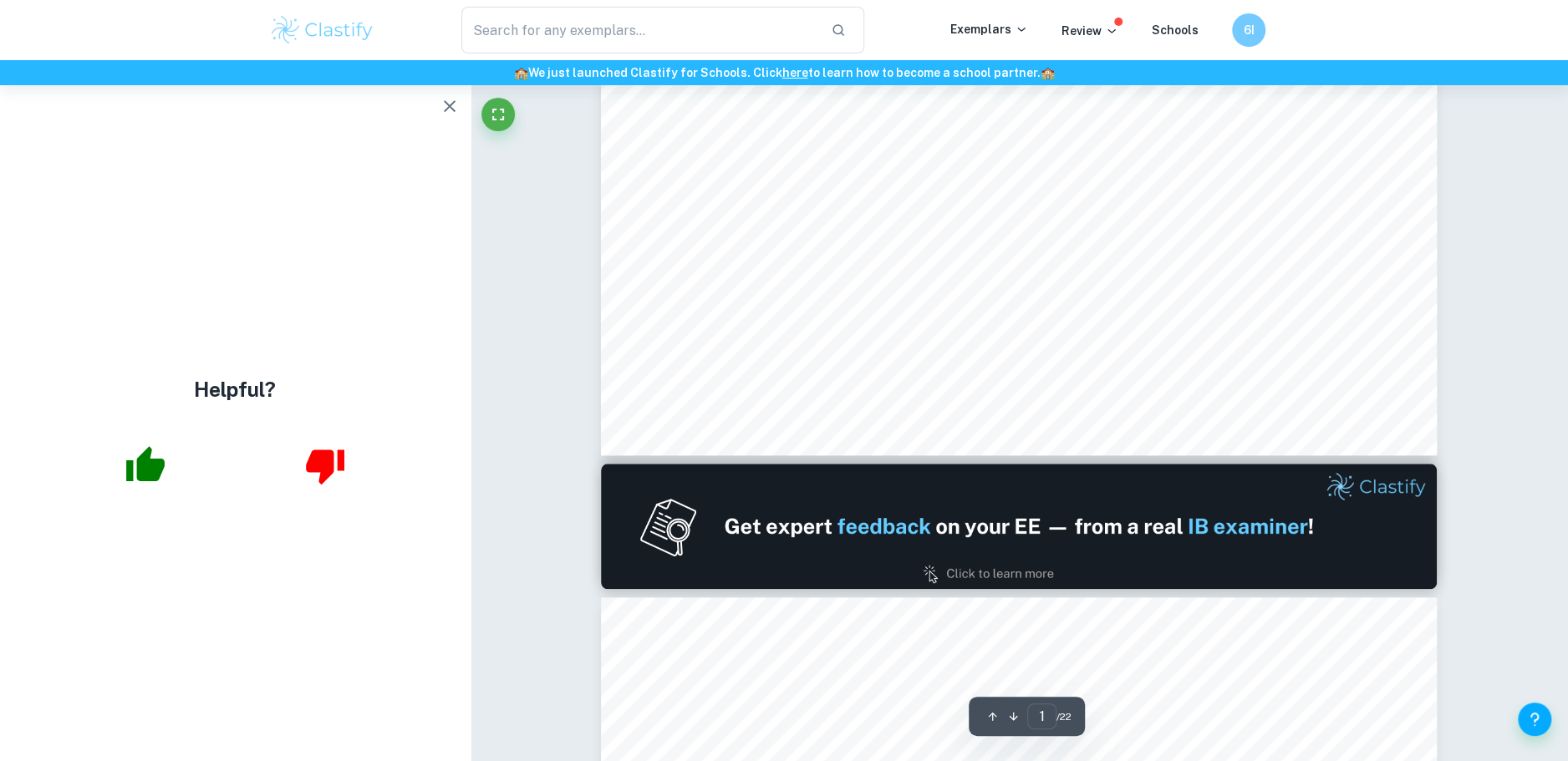
click at [456, 106] on icon "button" at bounding box center [449, 106] width 20 height 20
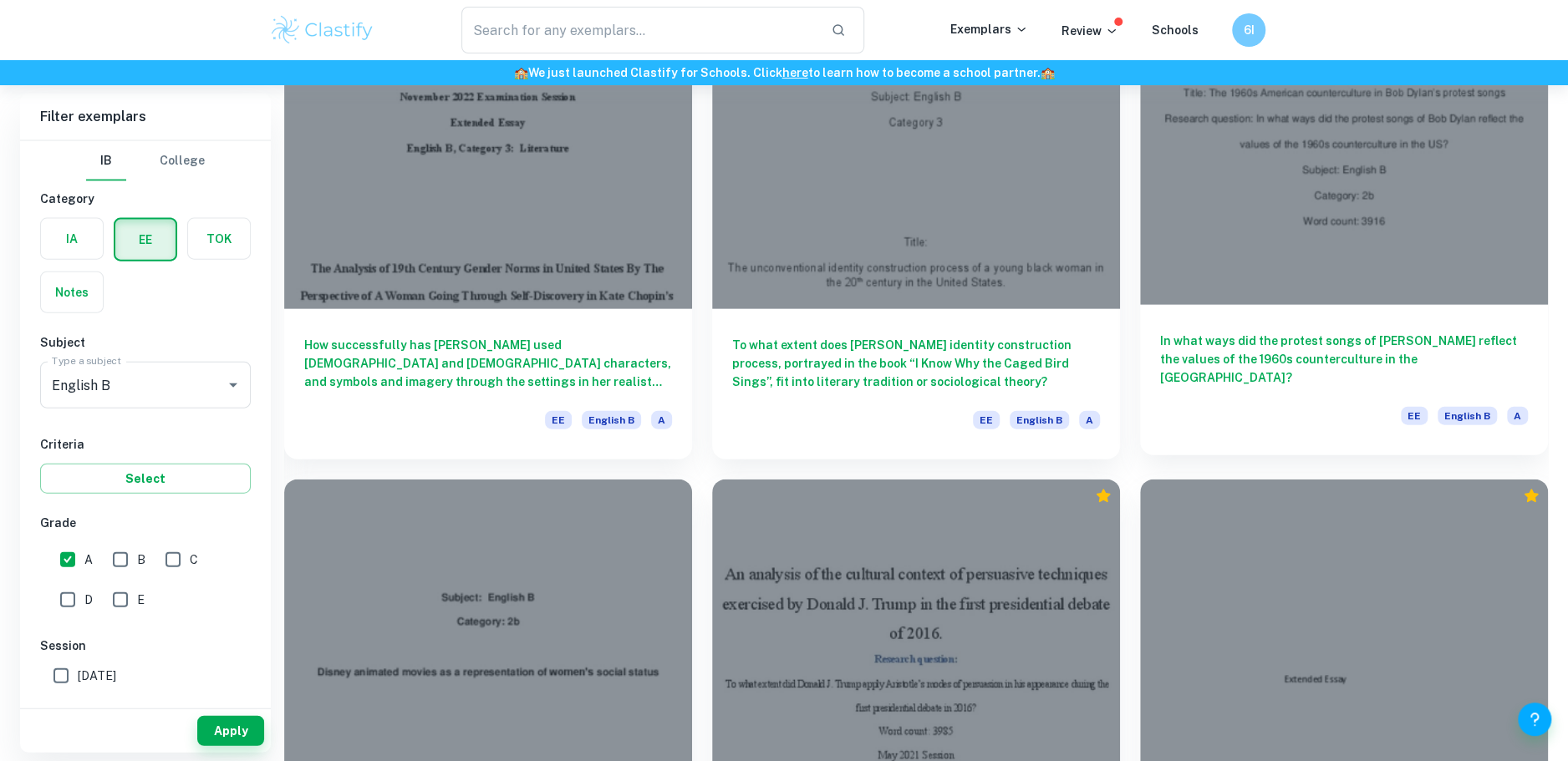
scroll to position [2566, 0]
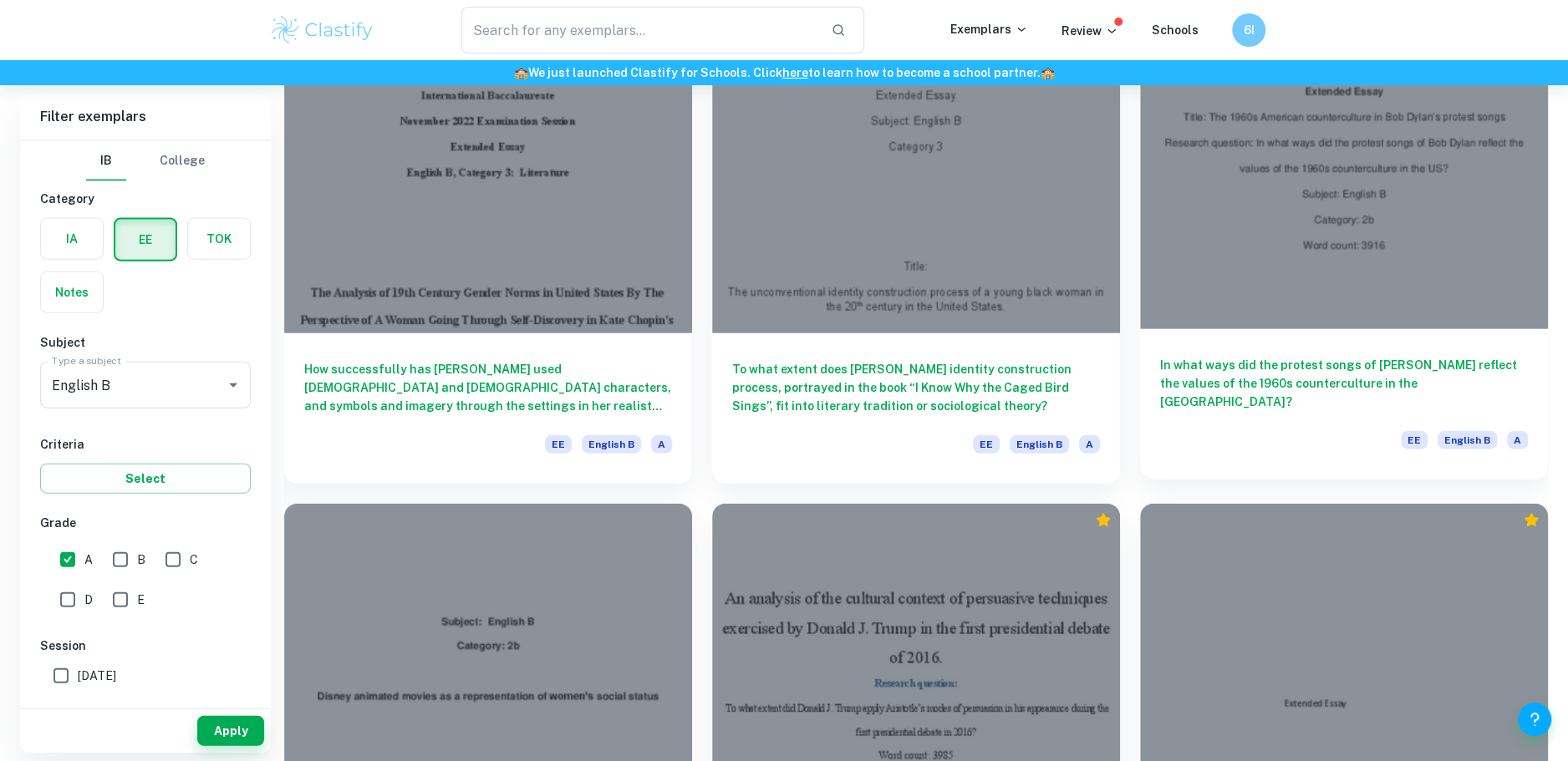
click at [1302, 296] on div at bounding box center [1344, 176] width 408 height 306
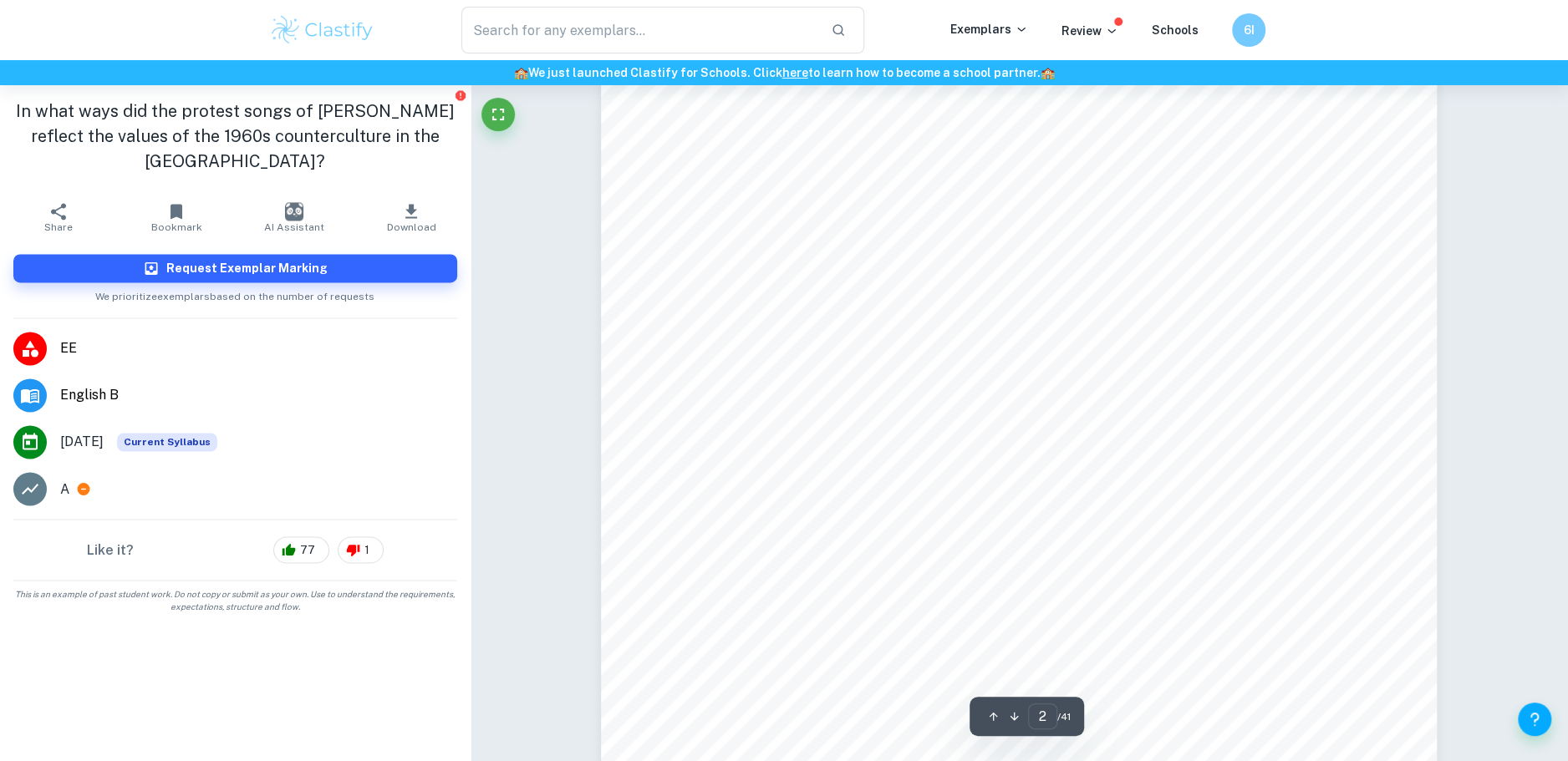
scroll to position [1083, 0]
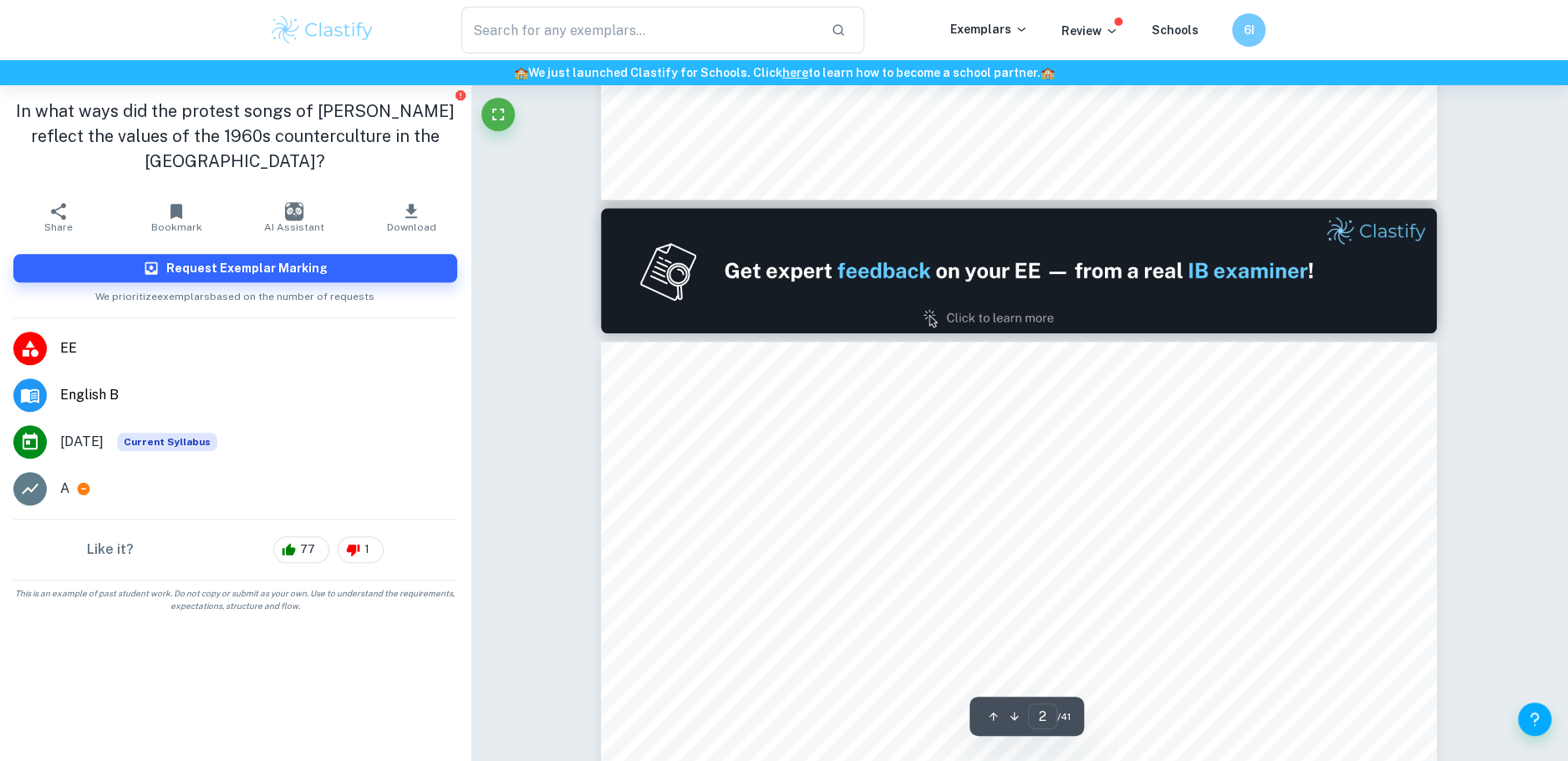
drag, startPoint x: 885, startPoint y: 517, endPoint x: 1041, endPoint y: 539, distance: 157.5
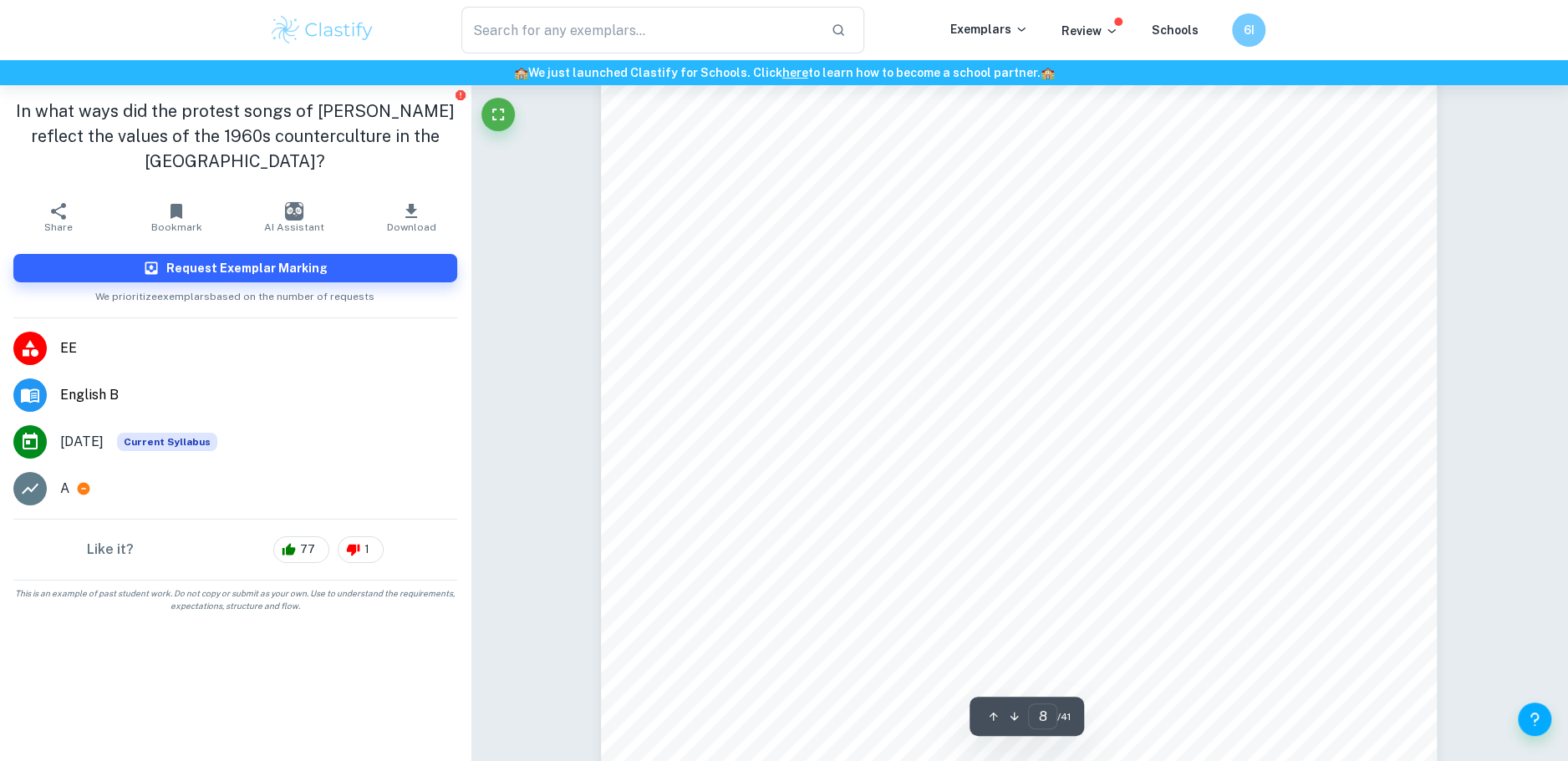
scroll to position [8792, 0]
drag, startPoint x: 1373, startPoint y: 404, endPoint x: 1435, endPoint y: 417, distance: 63.3
click at [1435, 417] on div "7 In the eighth stanza of the same song, [PERSON_NAME] made a [DEMOGRAPHIC_DATA…" at bounding box center [1019, 356] width 836 height 1181
drag, startPoint x: 1028, startPoint y: 280, endPoint x: 1238, endPoint y: 473, distance: 285.2
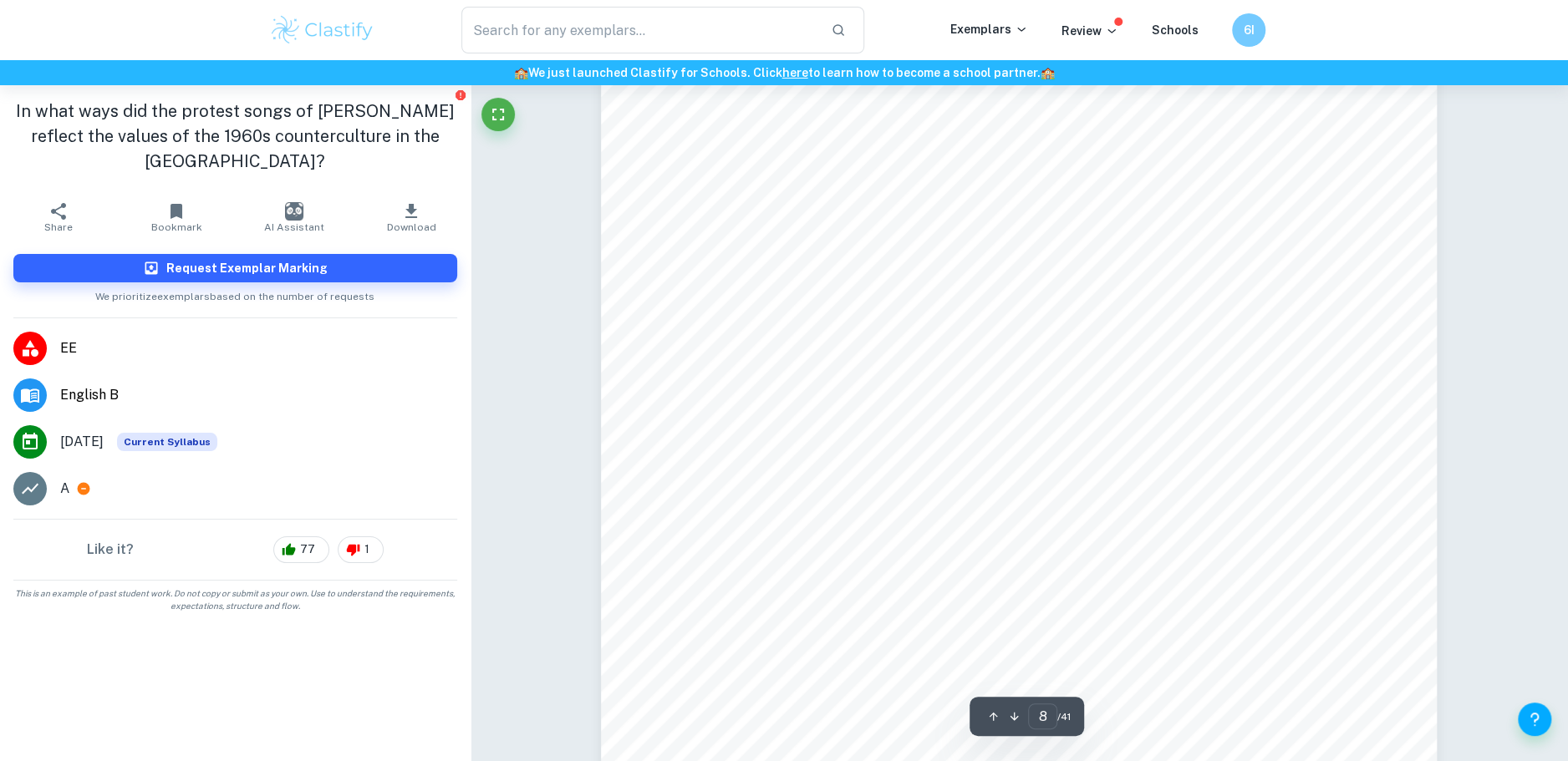
click at [1238, 473] on div "7 In the eighth stanza of the same song, [PERSON_NAME] made a [DEMOGRAPHIC_DATA…" at bounding box center [1019, 356] width 836 height 1181
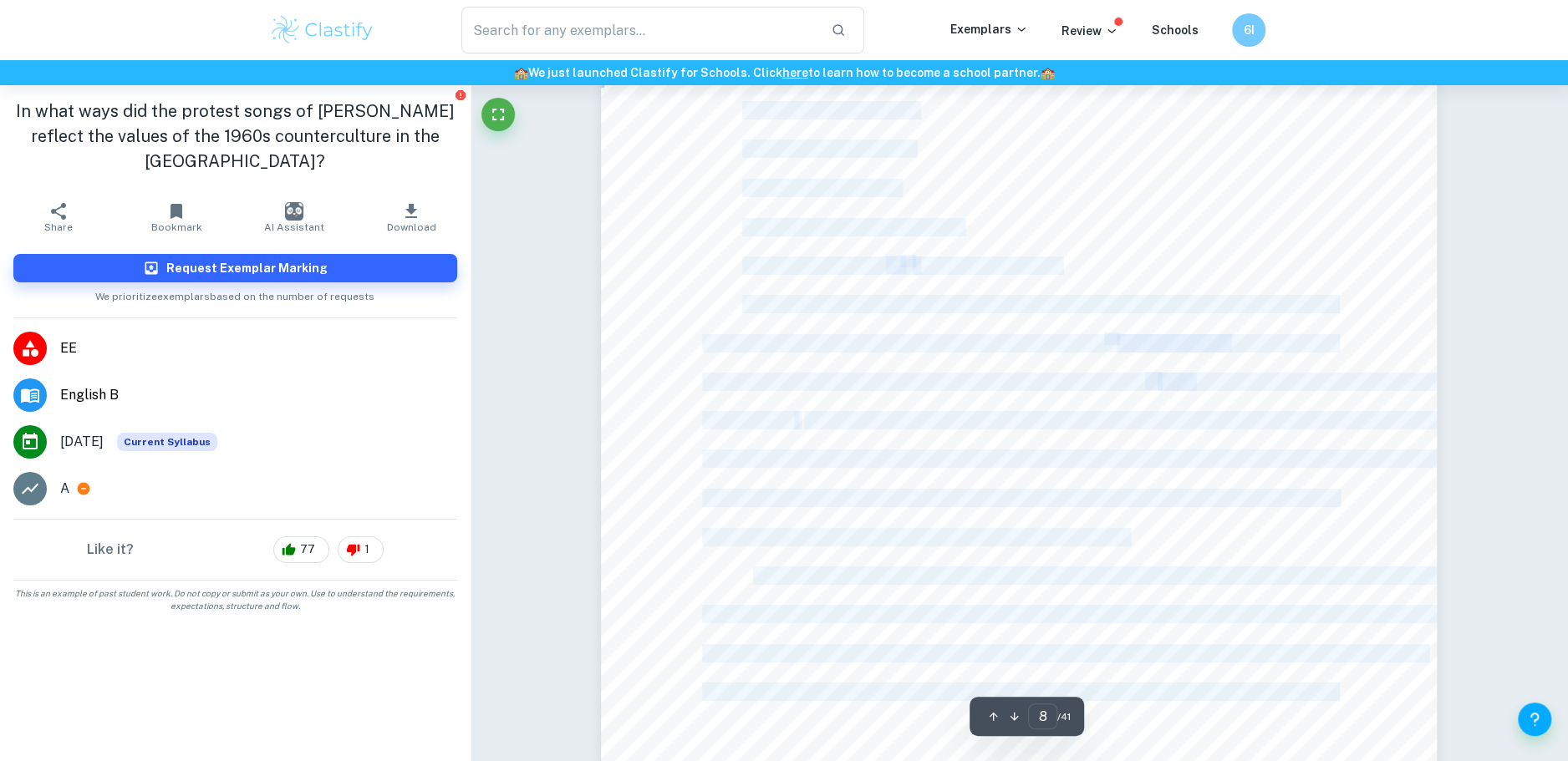
drag, startPoint x: 1238, startPoint y: 473, endPoint x: 1127, endPoint y: 322, distance: 187.4
click at [1127, 322] on div "7 In the eighth stanza of the same song, [PERSON_NAME] made a [DEMOGRAPHIC_DATA…" at bounding box center [1019, 356] width 836 height 1181
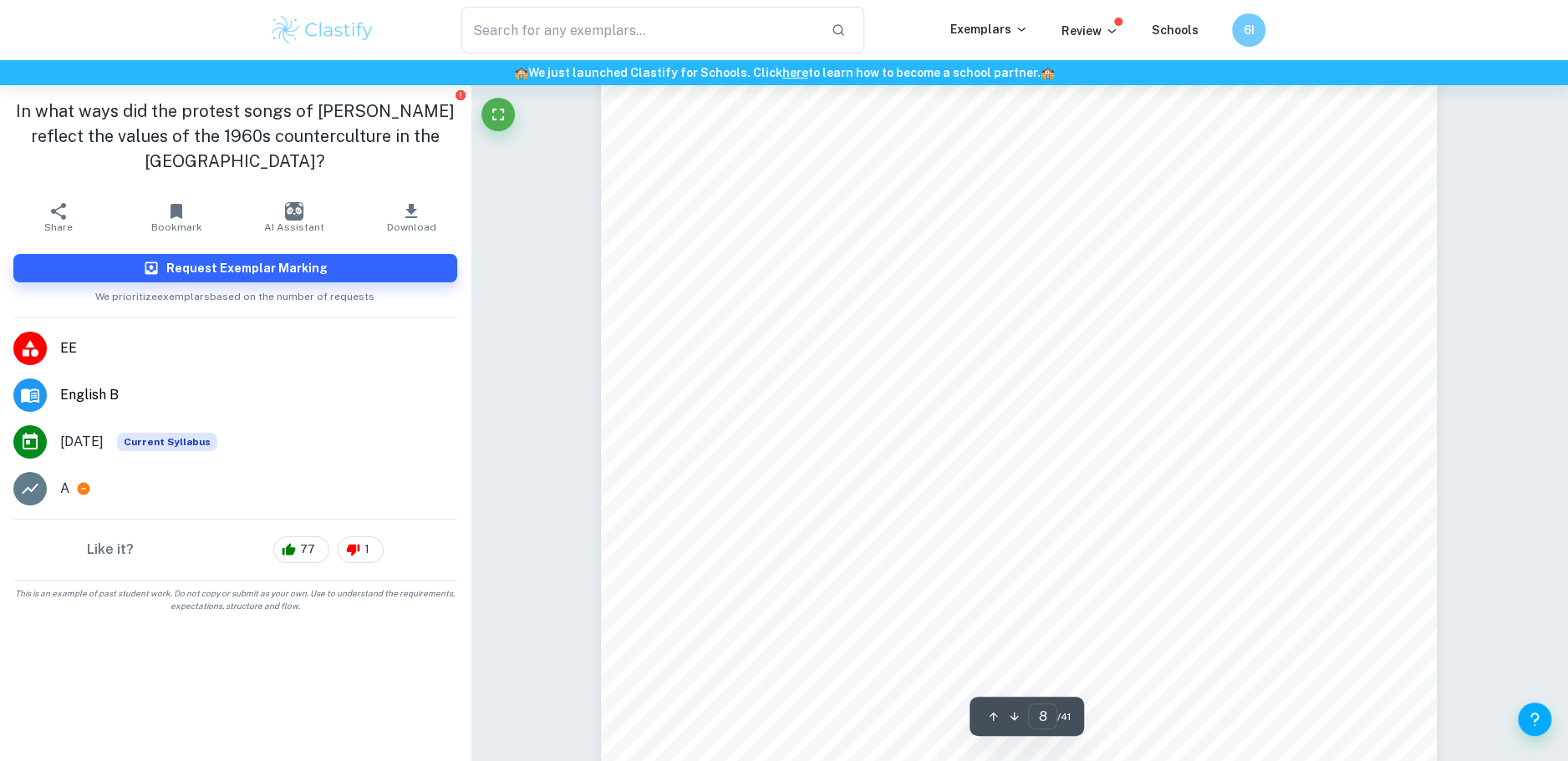
drag, startPoint x: 1278, startPoint y: 314, endPoint x: 1299, endPoint y: 443, distance: 130.7
click at [1299, 443] on div "7 In the eighth stanza of the same song, [PERSON_NAME] made a [DEMOGRAPHIC_DATA…" at bounding box center [1019, 356] width 836 height 1181
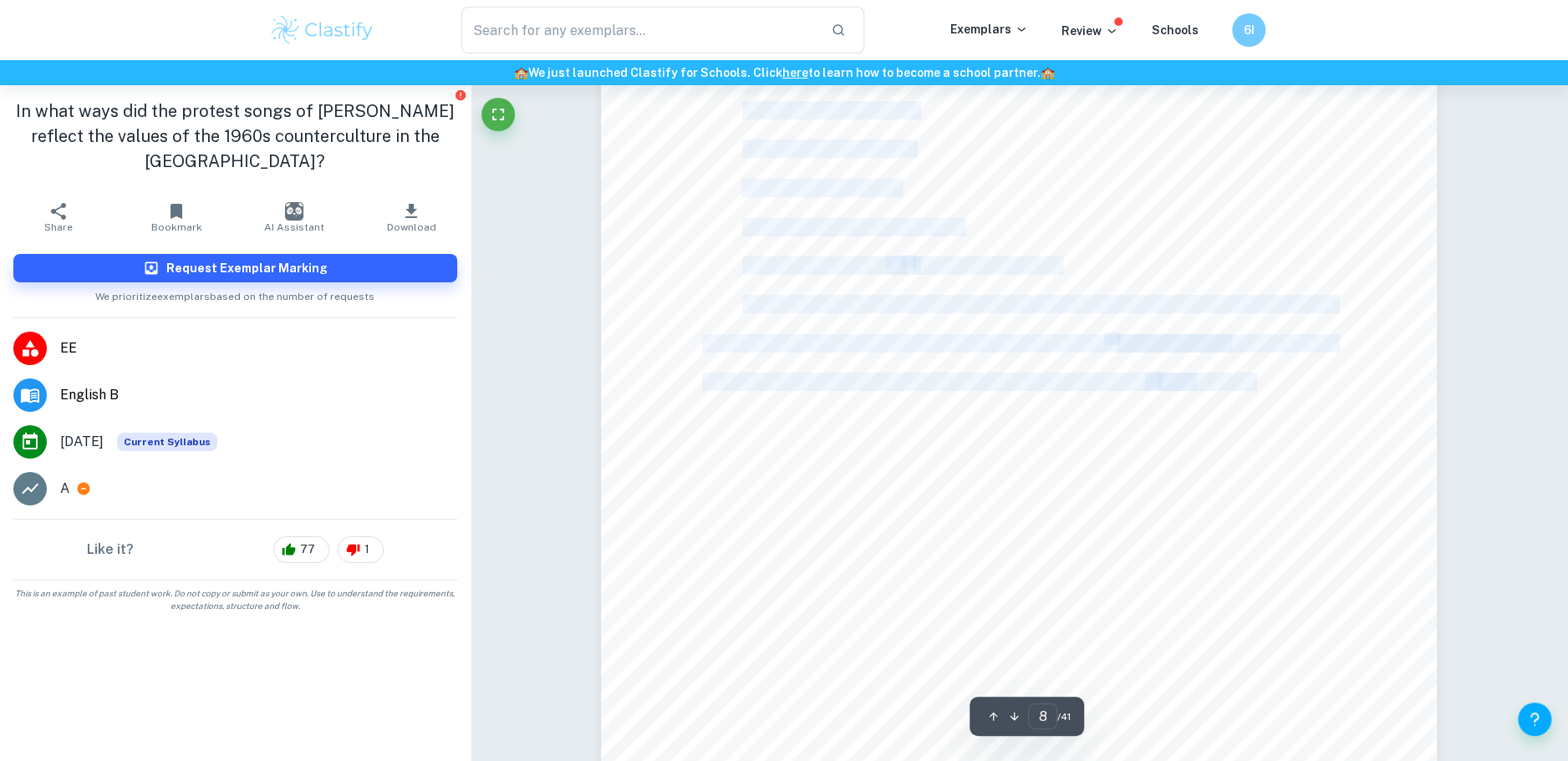
drag, startPoint x: 1299, startPoint y: 443, endPoint x: 1248, endPoint y: 374, distance: 85.8
click at [1248, 374] on div "7 In the eighth stanza of the same song, [PERSON_NAME] made a [DEMOGRAPHIC_DATA…" at bounding box center [1019, 356] width 836 height 1181
click at [1248, 374] on span ", rather than [DEMOGRAPHIC_DATA]. For" at bounding box center [1336, 381] width 356 height 16
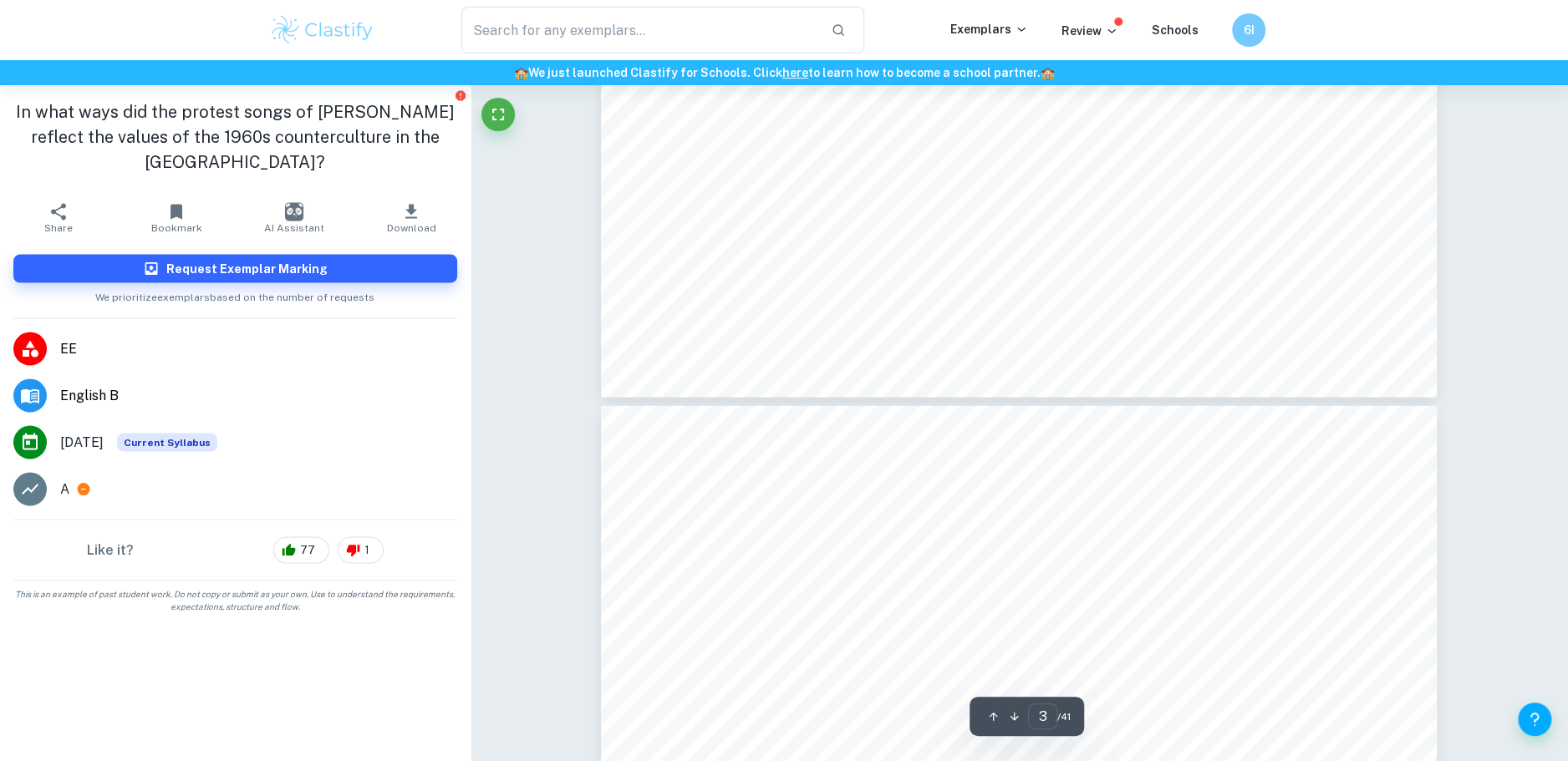
scroll to position [2353, 0]
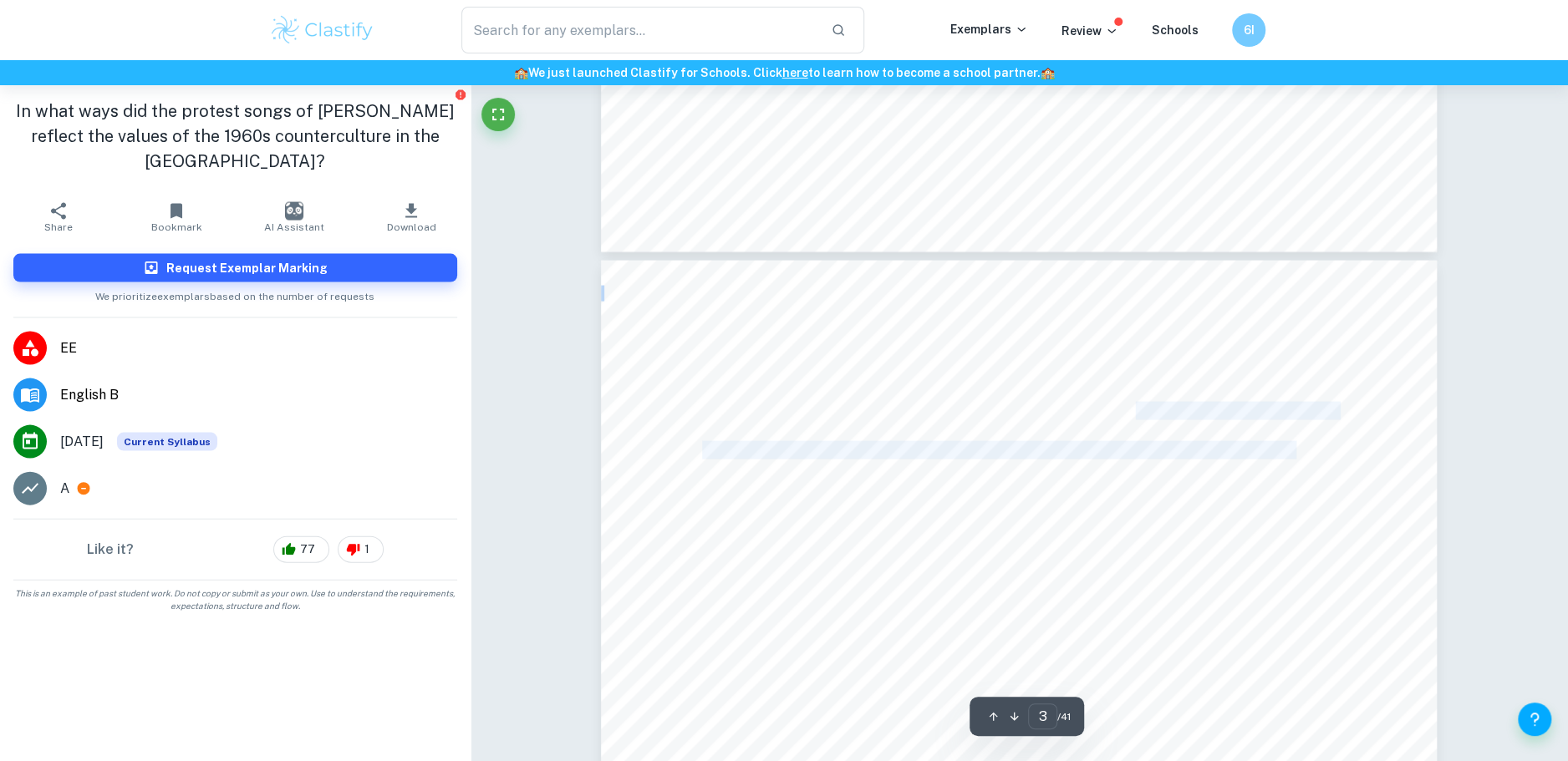
drag, startPoint x: 1134, startPoint y: 408, endPoint x: 1235, endPoint y: 449, distance: 109.0
click at [1235, 449] on span "in the history of the [GEOGRAPHIC_DATA], yet arguably it was the most influenti…" at bounding box center [1064, 450] width 724 height 16
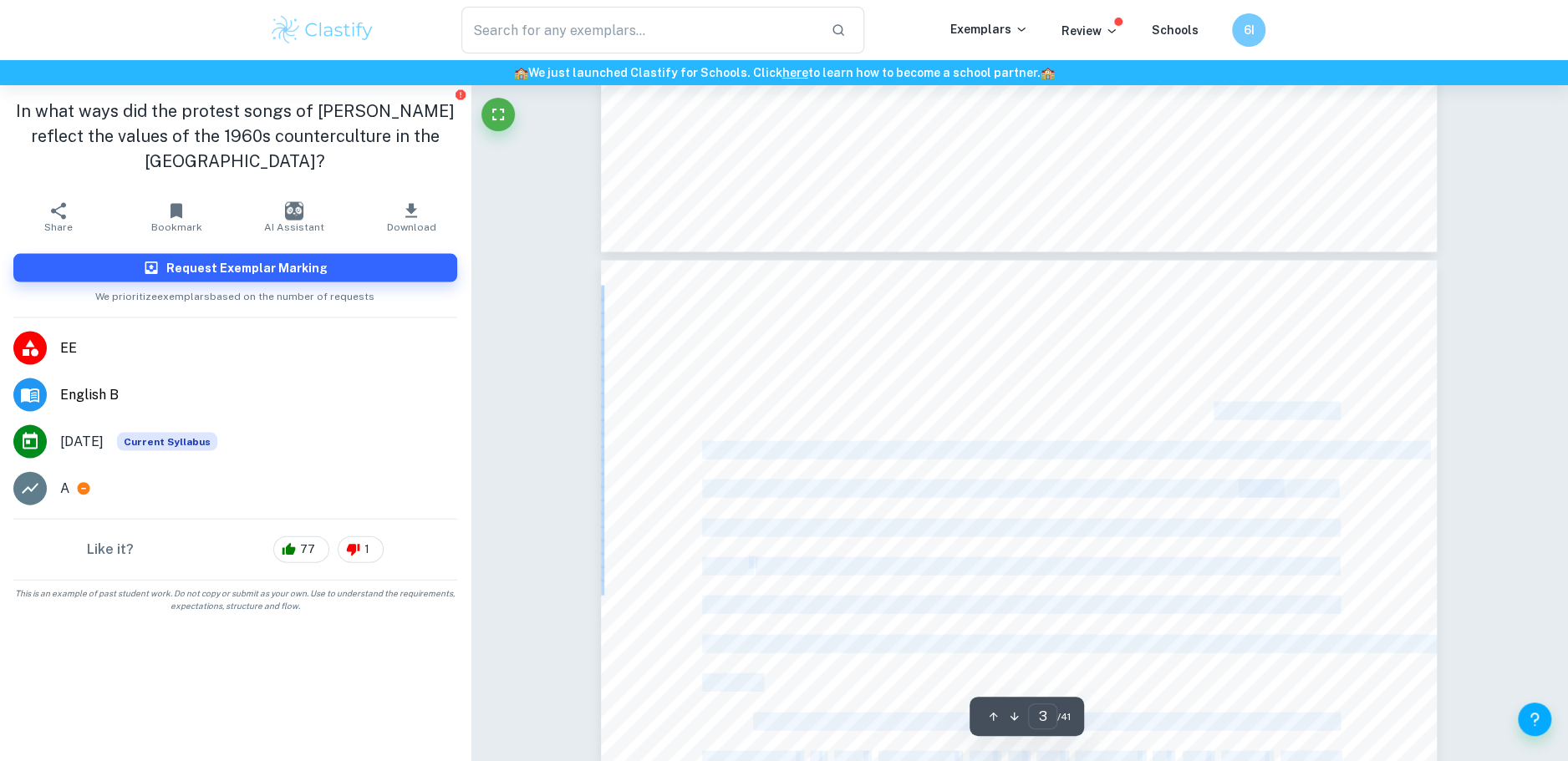
drag, startPoint x: 1218, startPoint y: 418, endPoint x: 1342, endPoint y: 588, distance: 210.4
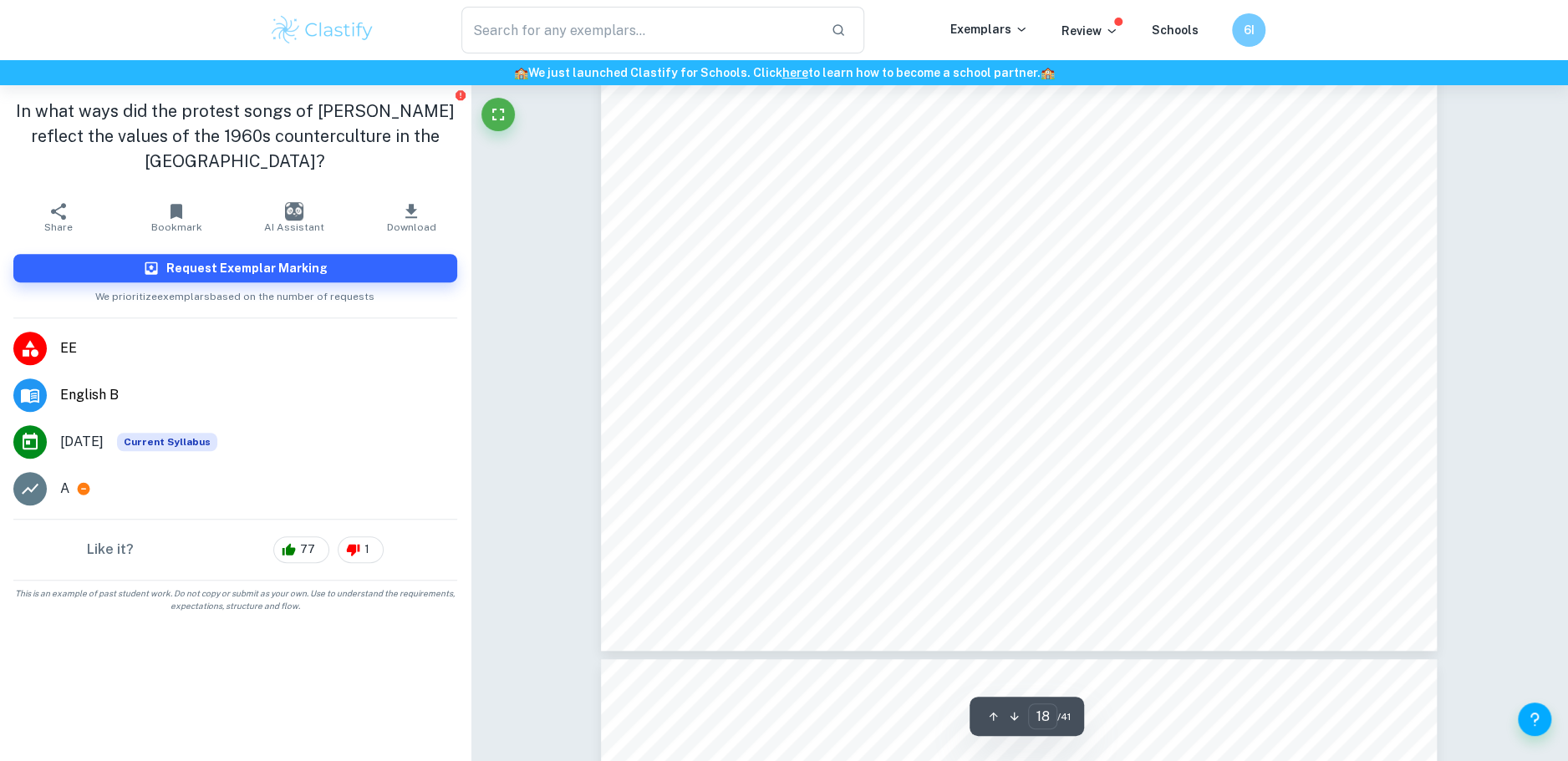
scroll to position [20648, 0]
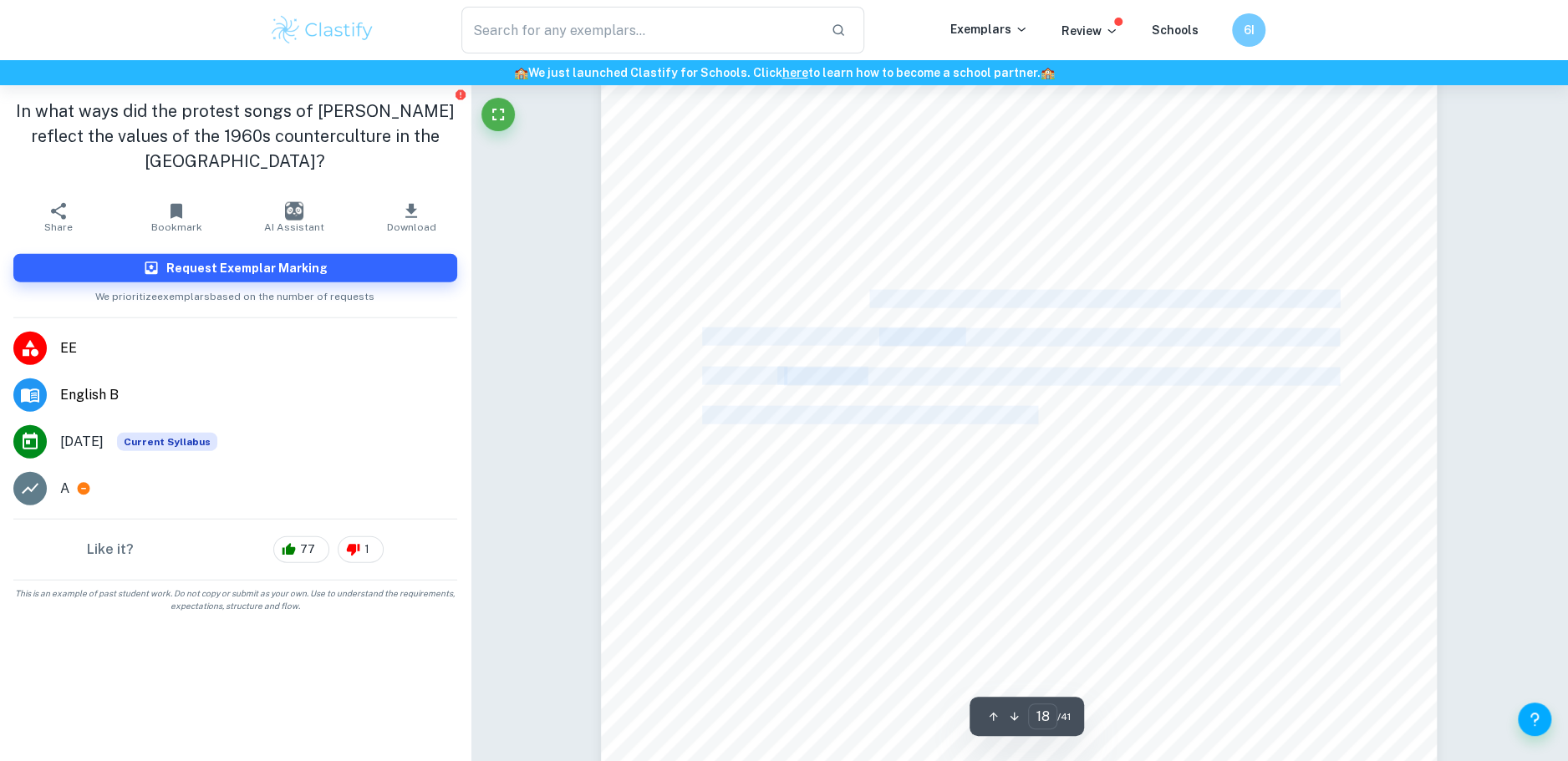
drag, startPoint x: 872, startPoint y: 295, endPoint x: 1038, endPoint y: 408, distance: 200.8
click at [1036, 408] on div "17 While the US society was in the grip of deeply-held religious beliefs and tr…" at bounding box center [1019, 390] width 836 height 1181
click at [1038, 408] on span "above all, they provided a degree of encouragement to achieve sociopolitical ch…" at bounding box center [1019, 414] width 633 height 16
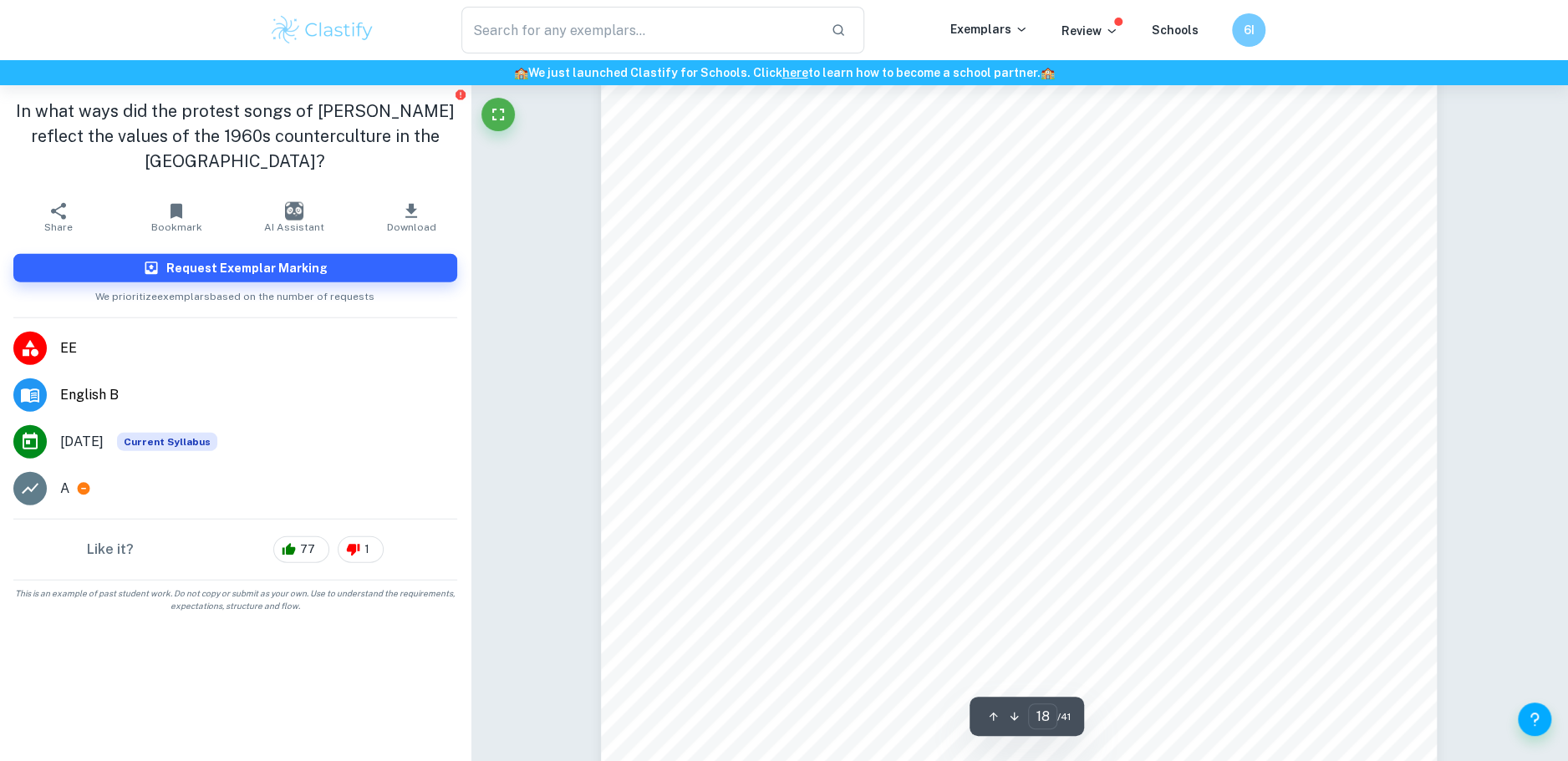
scroll to position [20624, 0]
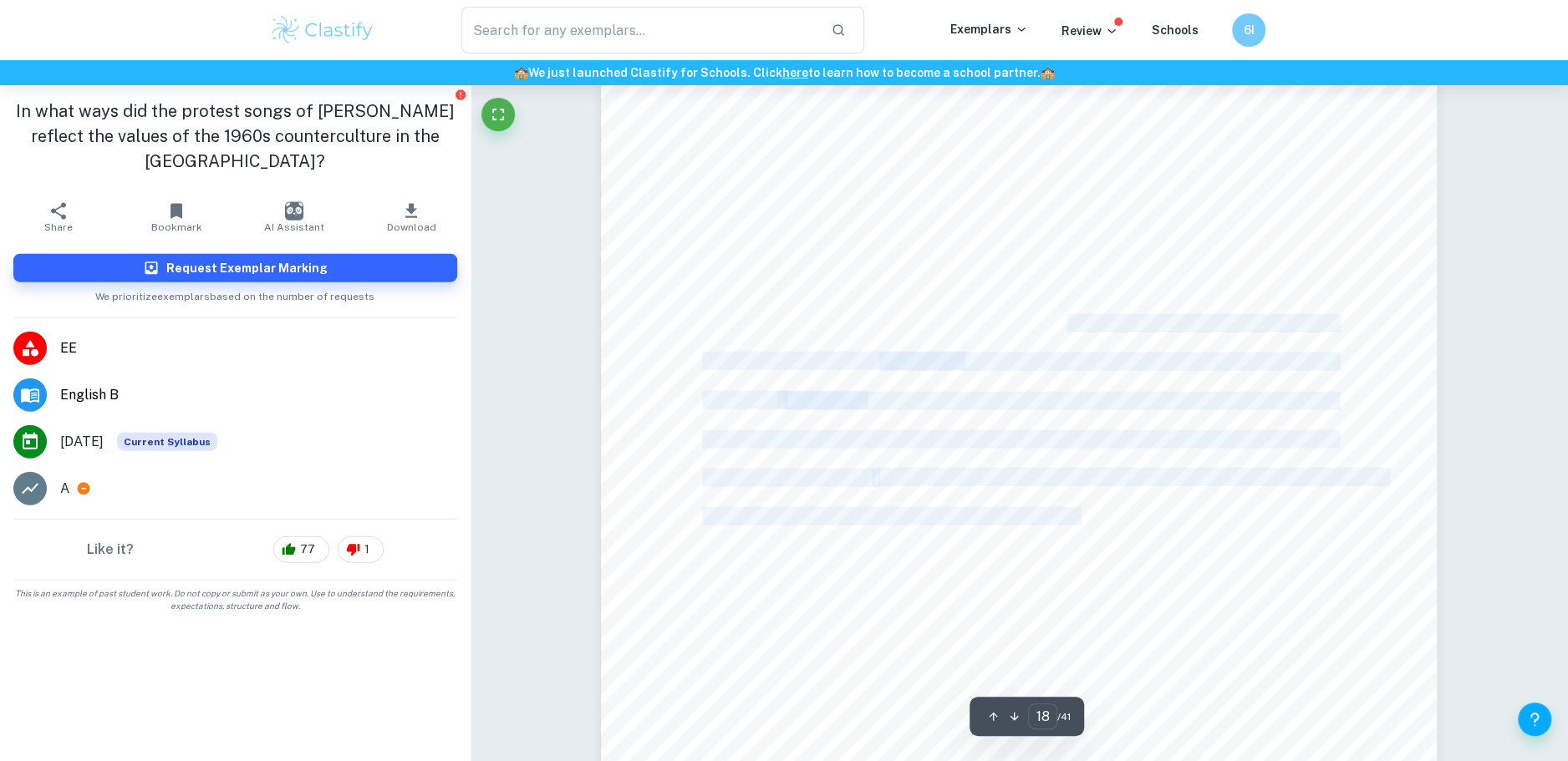
drag, startPoint x: 1075, startPoint y: 342, endPoint x: 1147, endPoint y: 428, distance: 112.2
click at [1147, 428] on div "17 While the US society was in the grip of deeply-held religious beliefs and tr…" at bounding box center [1019, 414] width 836 height 1181
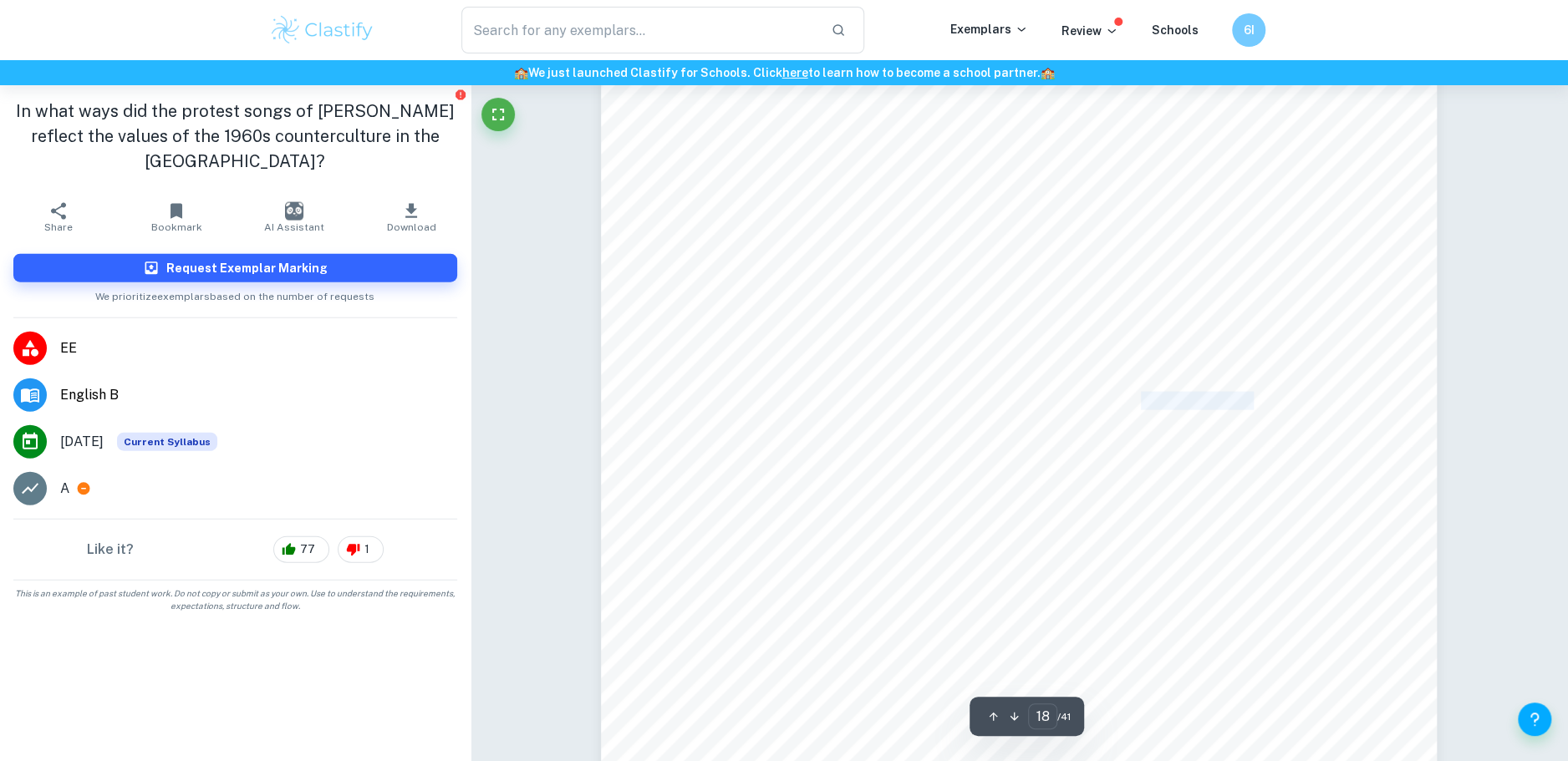
drag, startPoint x: 1142, startPoint y: 393, endPoint x: 1252, endPoint y: 399, distance: 110.2
click at [1252, 399] on span "creative output. Ergo, the songs were not only an artistic expression, but" at bounding box center [1060, 400] width 552 height 16
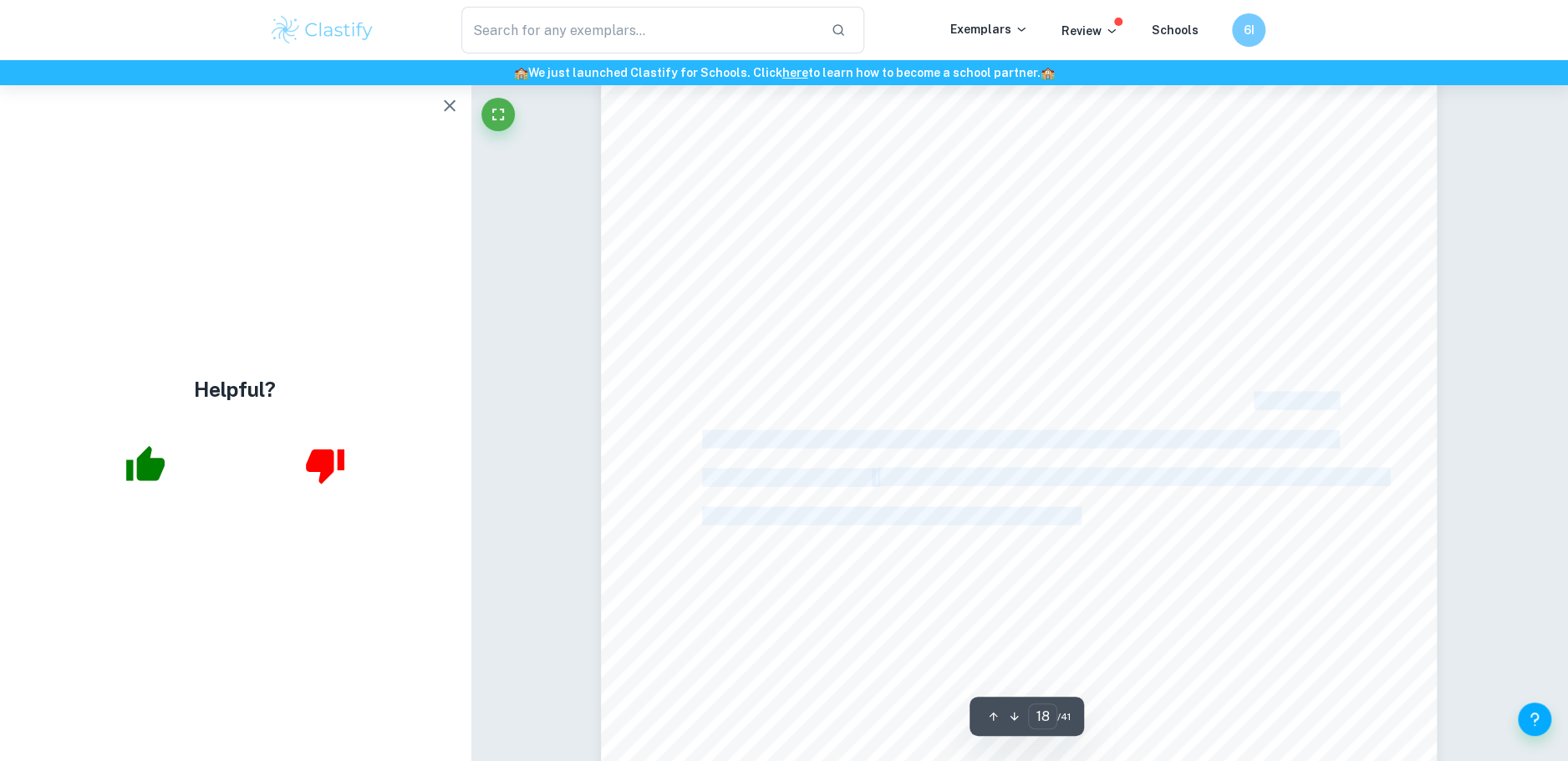
drag, startPoint x: 1252, startPoint y: 399, endPoint x: 1370, endPoint y: 487, distance: 147.2
click at [1370, 487] on div "17 While the US society was in the grip of deeply-held religious beliefs and tr…" at bounding box center [1019, 414] width 836 height 1181
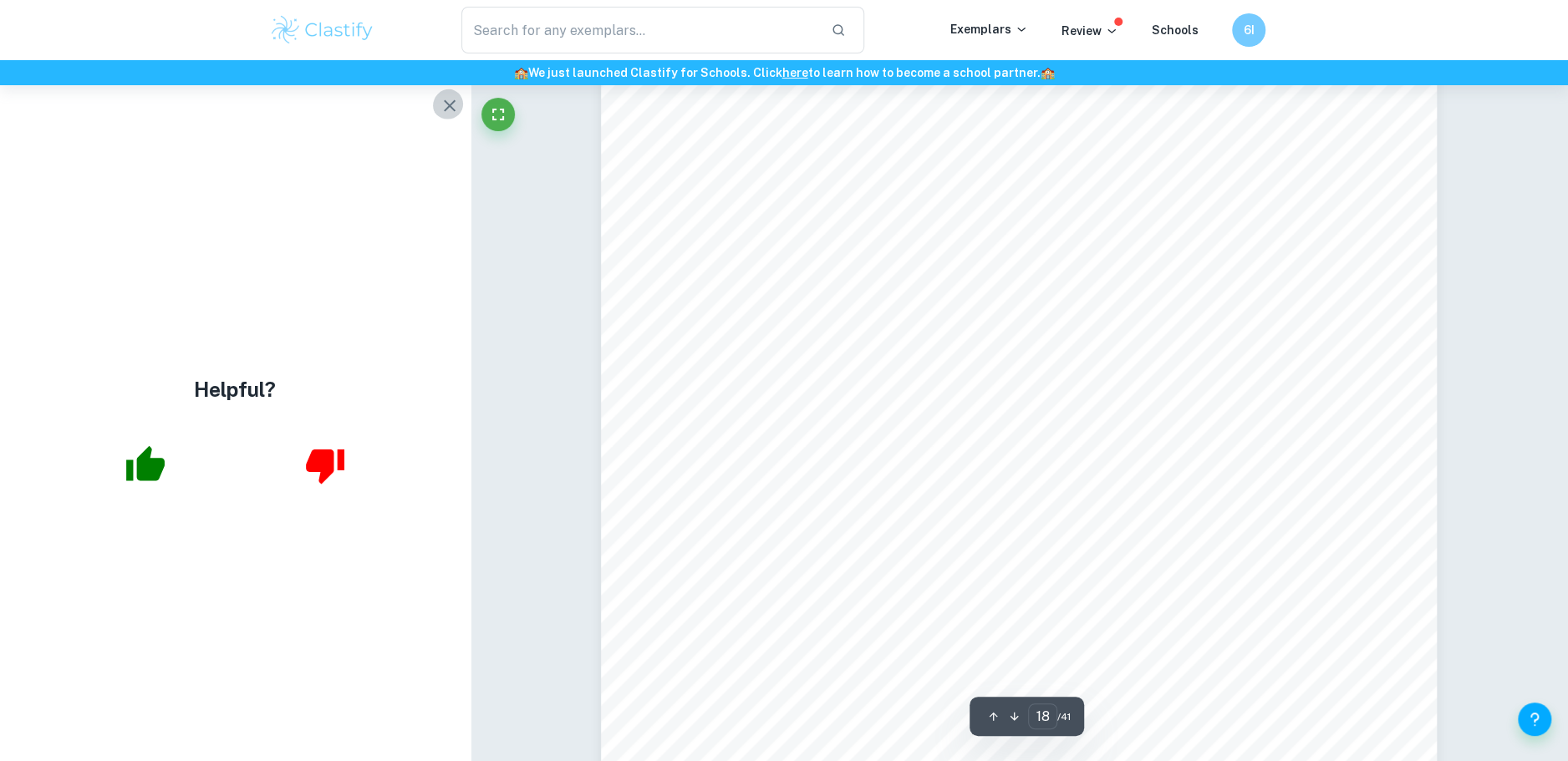
click at [446, 96] on icon "button" at bounding box center [449, 106] width 20 height 20
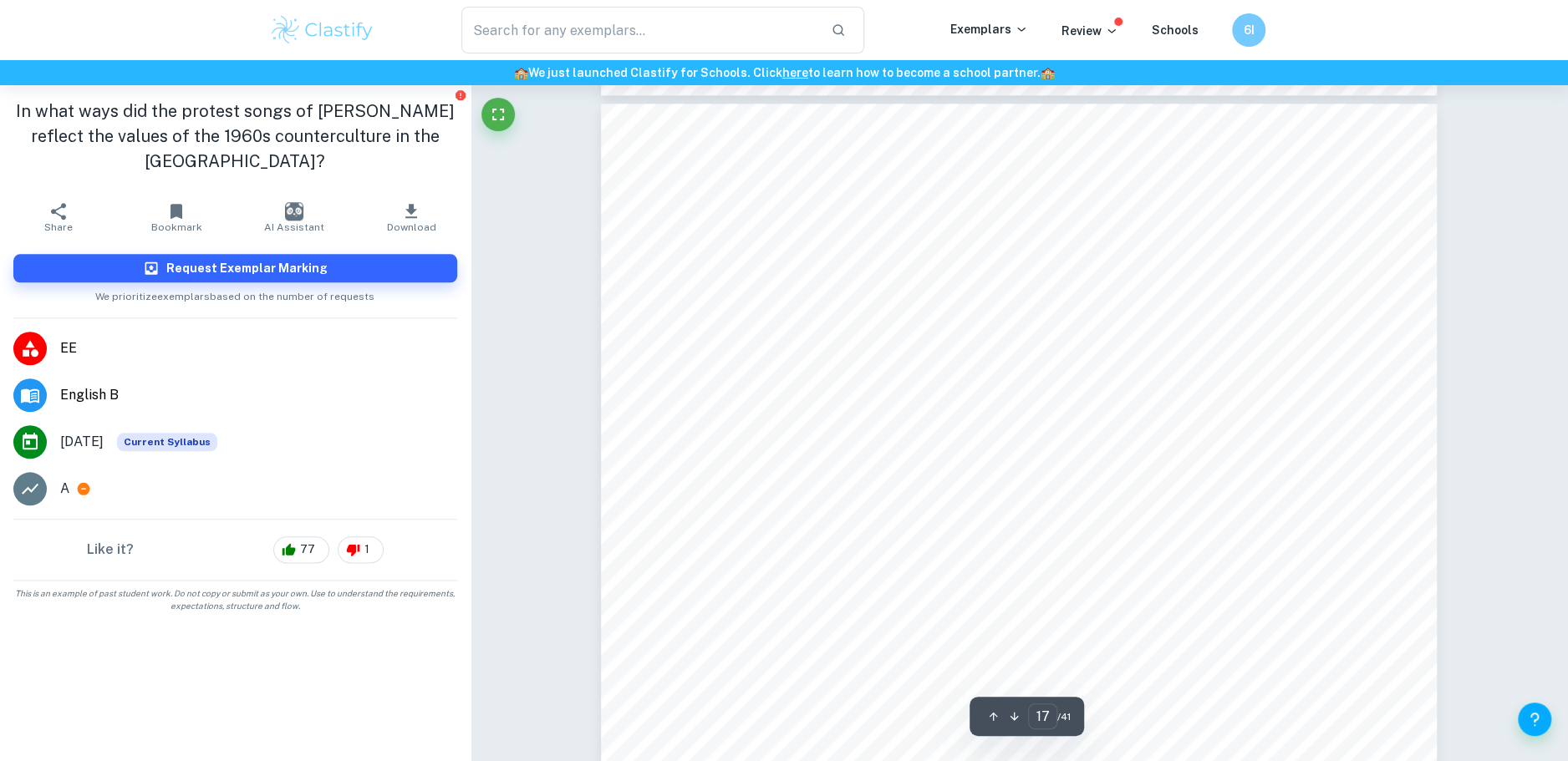
scroll to position [19152, 0]
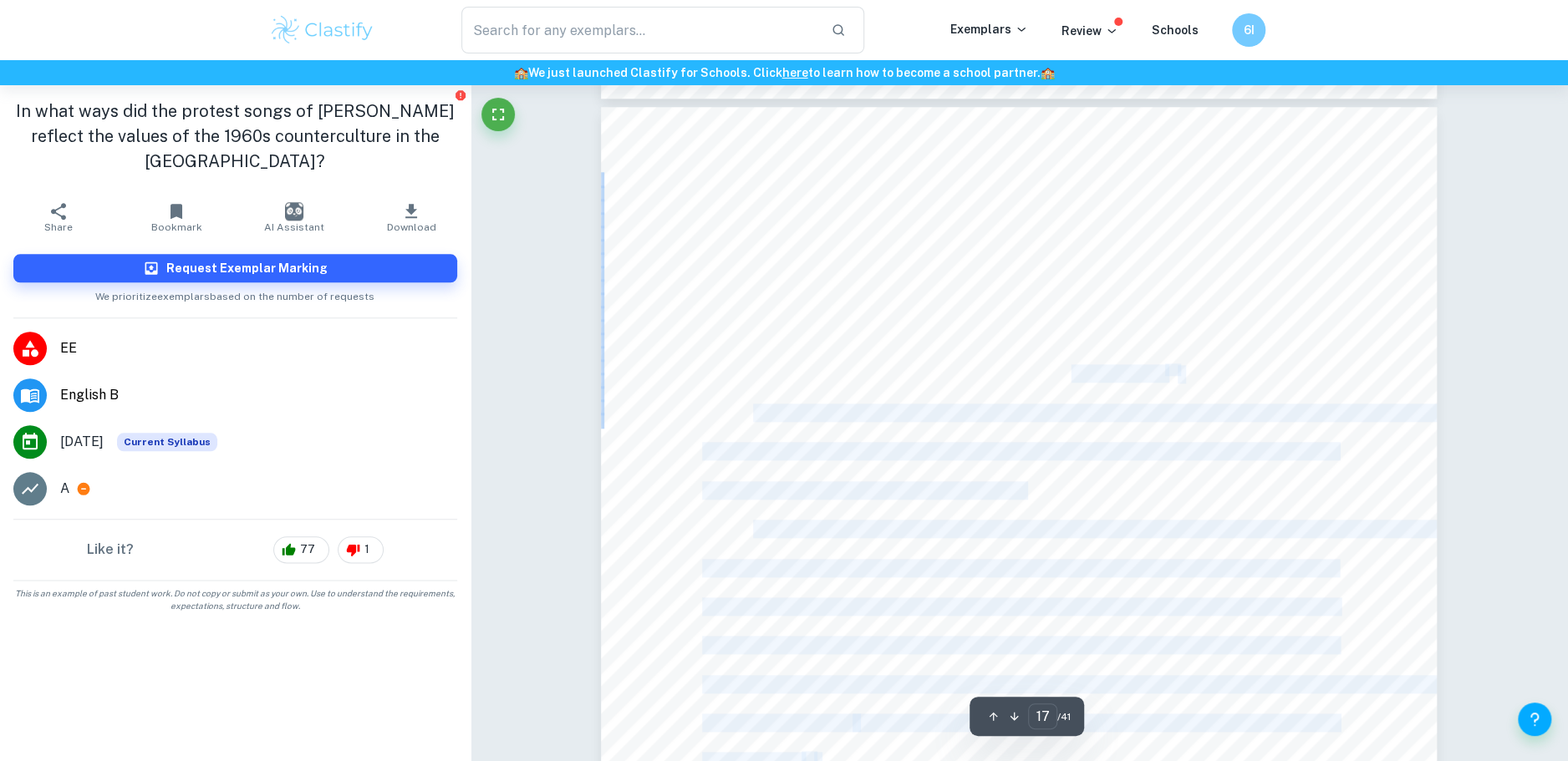
drag, startPoint x: 995, startPoint y: 305, endPoint x: 1075, endPoint y: 382, distance: 111.0
click at [1075, 382] on div "16 In lines 9-11 we got to know that he was the victim of propaganda many [DEMO…" at bounding box center [1019, 697] width 836 height 1181
click at [1075, 382] on span "You’re better than them, you been born with white skin”" at bounding box center [959, 373] width 412 height 16
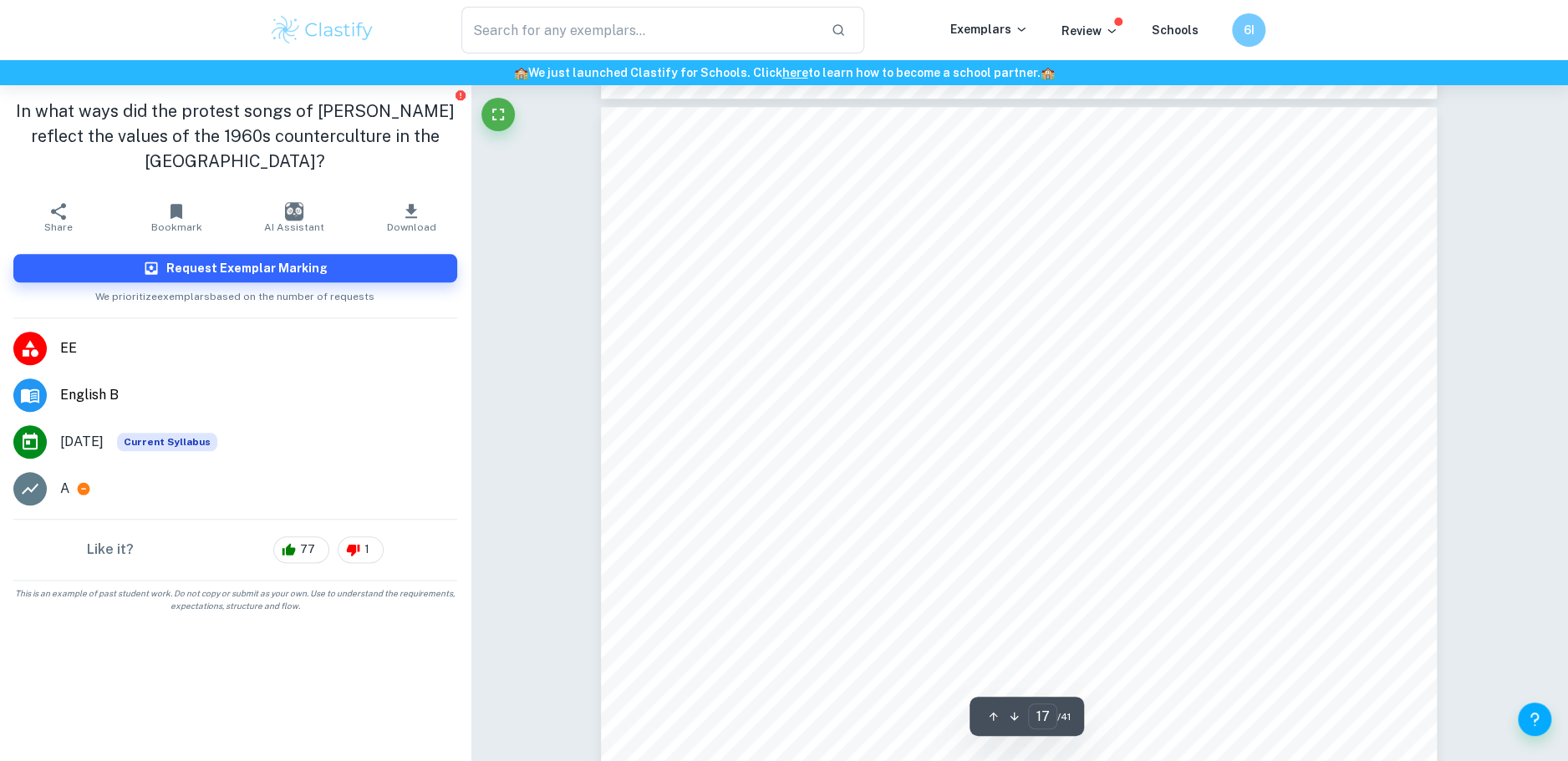
scroll to position [19118, 0]
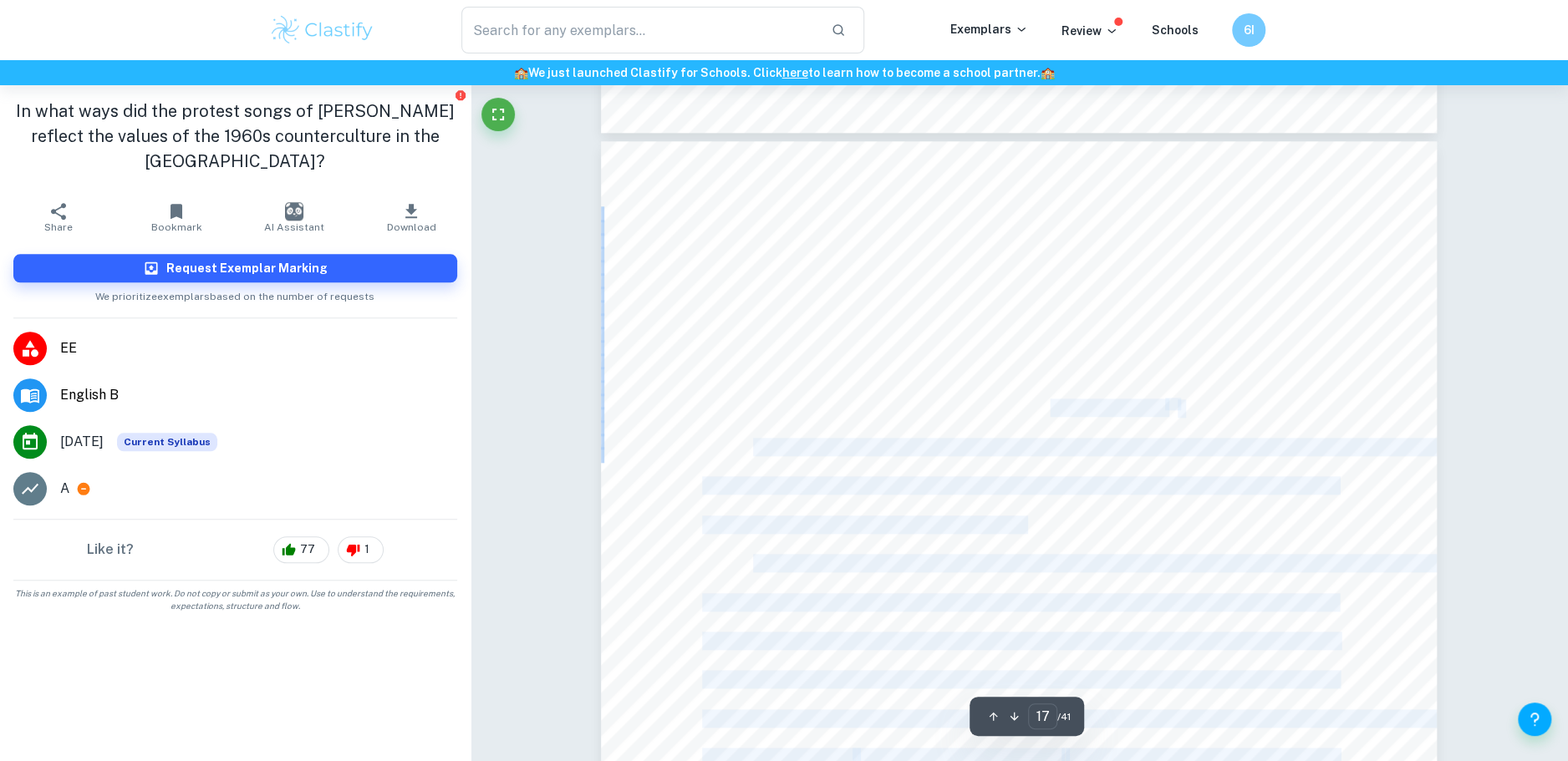
drag, startPoint x: 860, startPoint y: 344, endPoint x: 1049, endPoint y: 402, distance: 197.7
click at [1049, 402] on div "16 In lines 9-11 we got to know that he was the victim of propaganda many [DEMO…" at bounding box center [1019, 732] width 836 height 1181
click at [1049, 402] on span "You’re better than them, you been born with white skin”" at bounding box center [959, 407] width 412 height 16
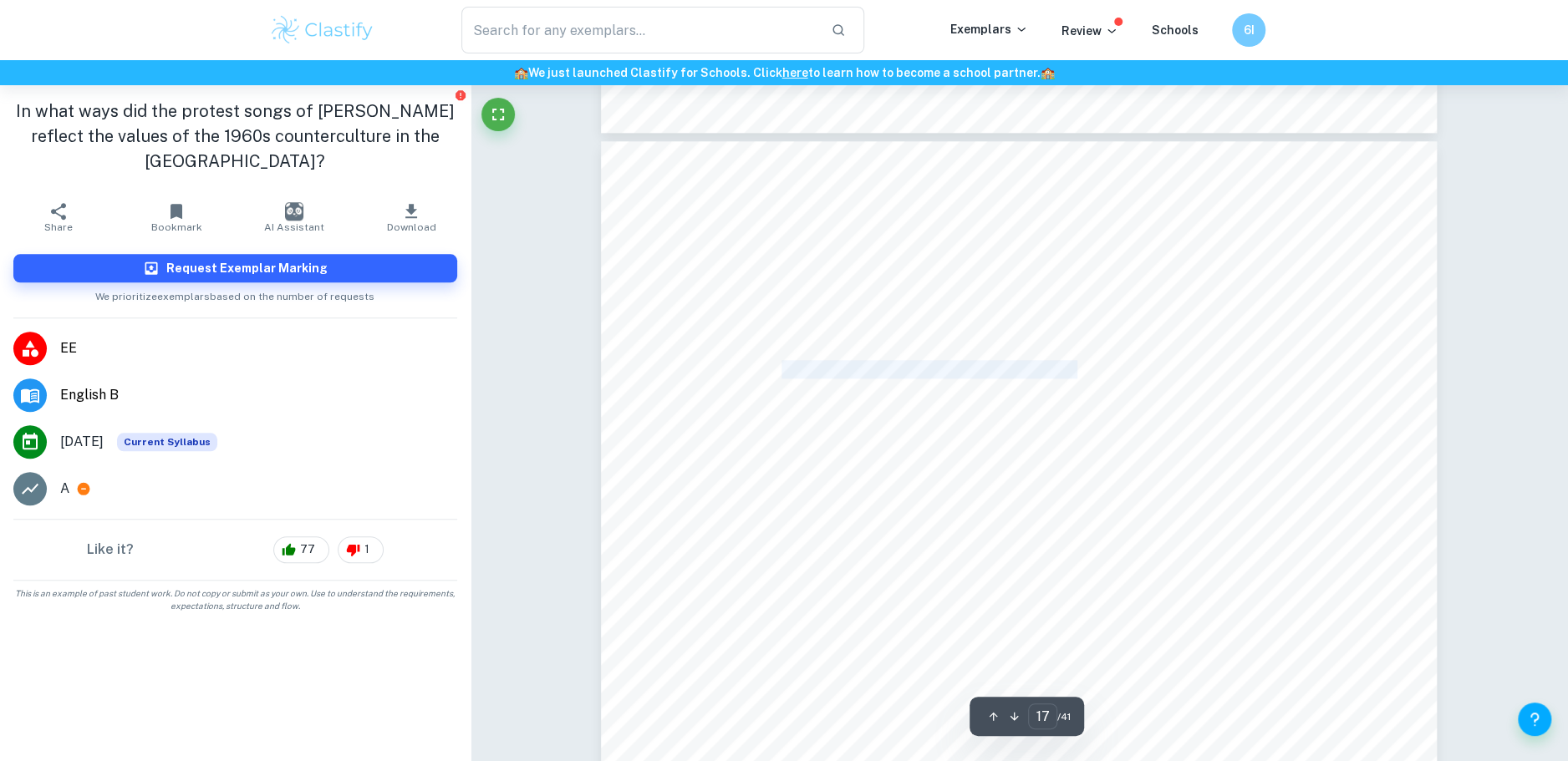
drag, startPoint x: 1037, startPoint y: 372, endPoint x: 781, endPoint y: 367, distance: 256.0
click at [781, 367] on span "You got more than the blacks, don’t complain" at bounding box center [922, 368] width 336 height 16
drag, startPoint x: 781, startPoint y: 367, endPoint x: 1042, endPoint y: 373, distance: 261.1
click at [1042, 373] on span "You got more than the blacks, don’t complain" at bounding box center [922, 368] width 336 height 16
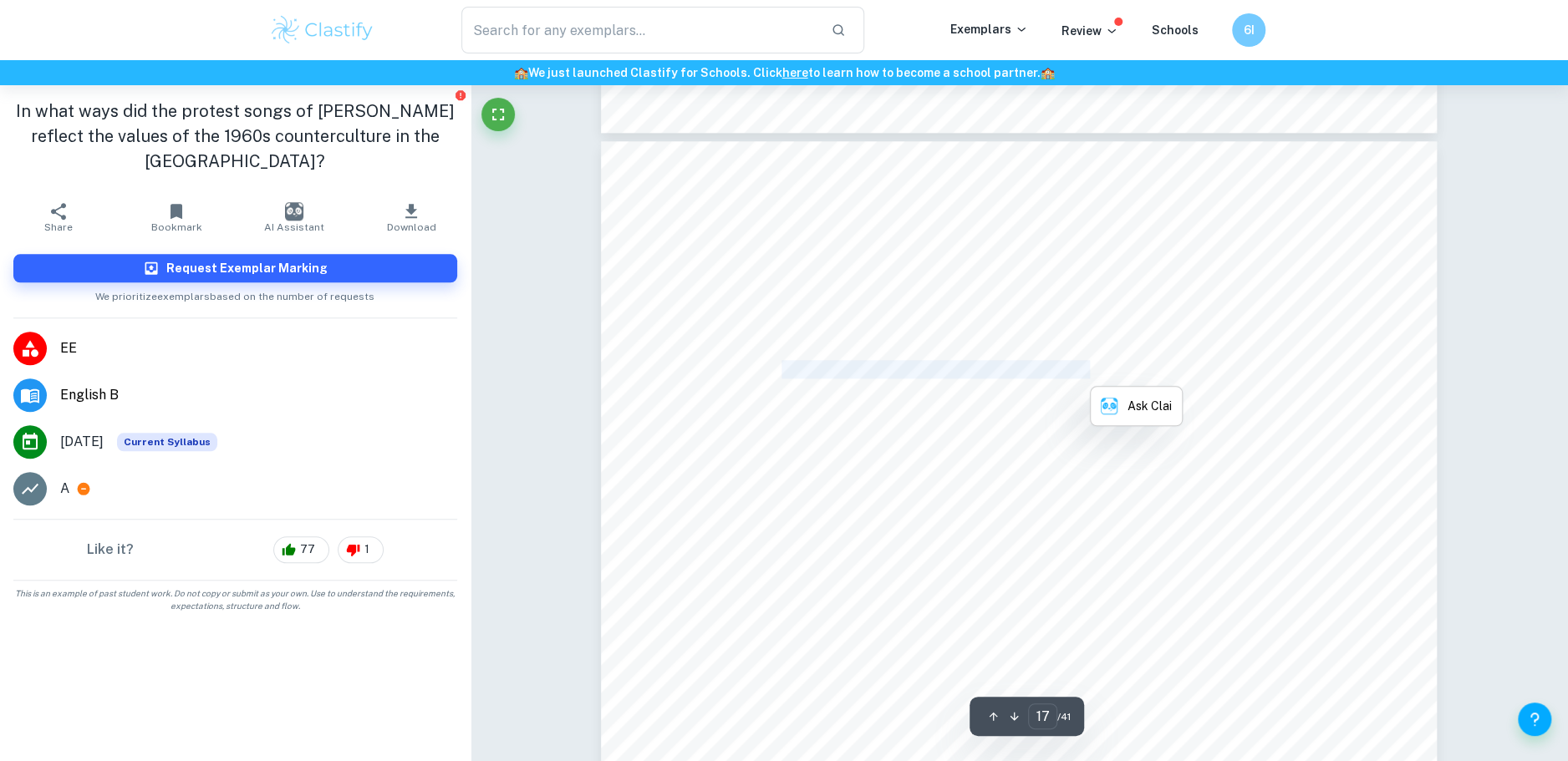
click at [1042, 373] on span "You got more than the blacks, don’t complain" at bounding box center [922, 368] width 336 height 16
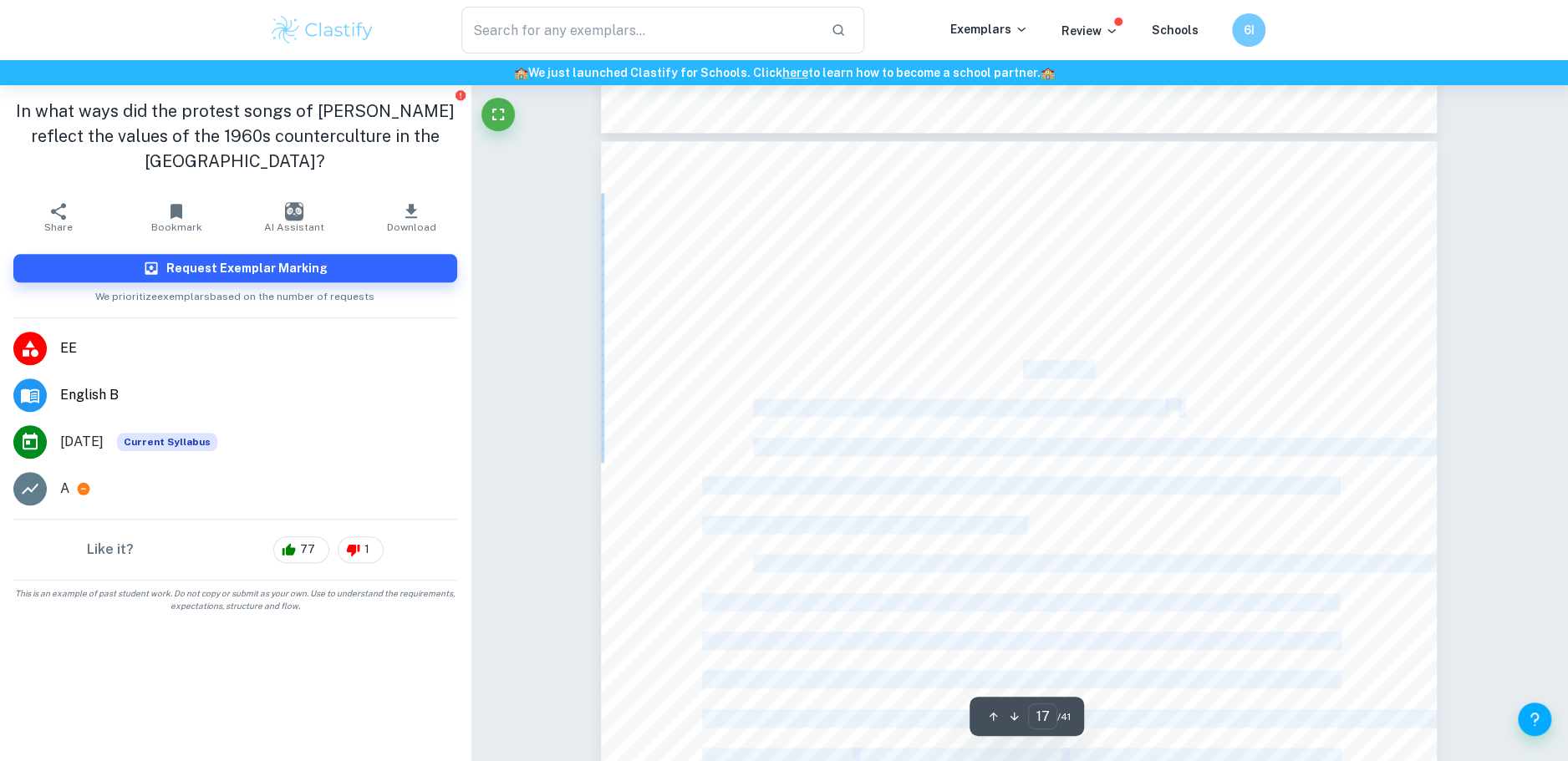
drag, startPoint x: 1042, startPoint y: 373, endPoint x: 730, endPoint y: 361, distance: 312.2
click at [730, 361] on div "16 In lines 9-11 we got to know that he was the victim of propaganda many [DEMO…" at bounding box center [1019, 732] width 836 height 1181
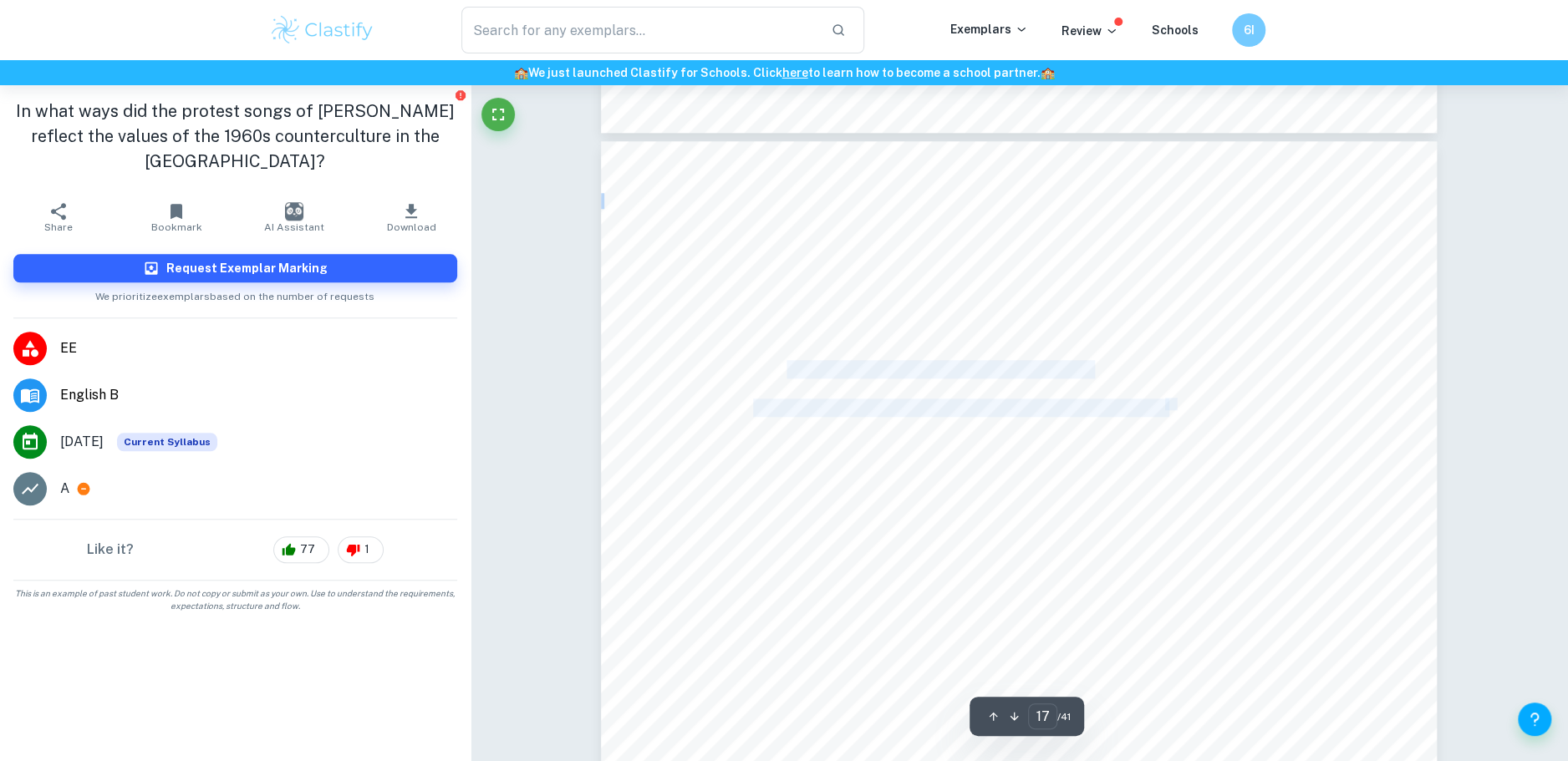
drag, startPoint x: 787, startPoint y: 362, endPoint x: 1176, endPoint y: 403, distance: 391.2
click at [1176, 403] on div "16 In lines 9-11 we got to know that he was the victim of propaganda many [DEMO…" at bounding box center [1019, 732] width 836 height 1181
click at [1176, 403] on span "59" at bounding box center [1172, 404] width 12 height 11
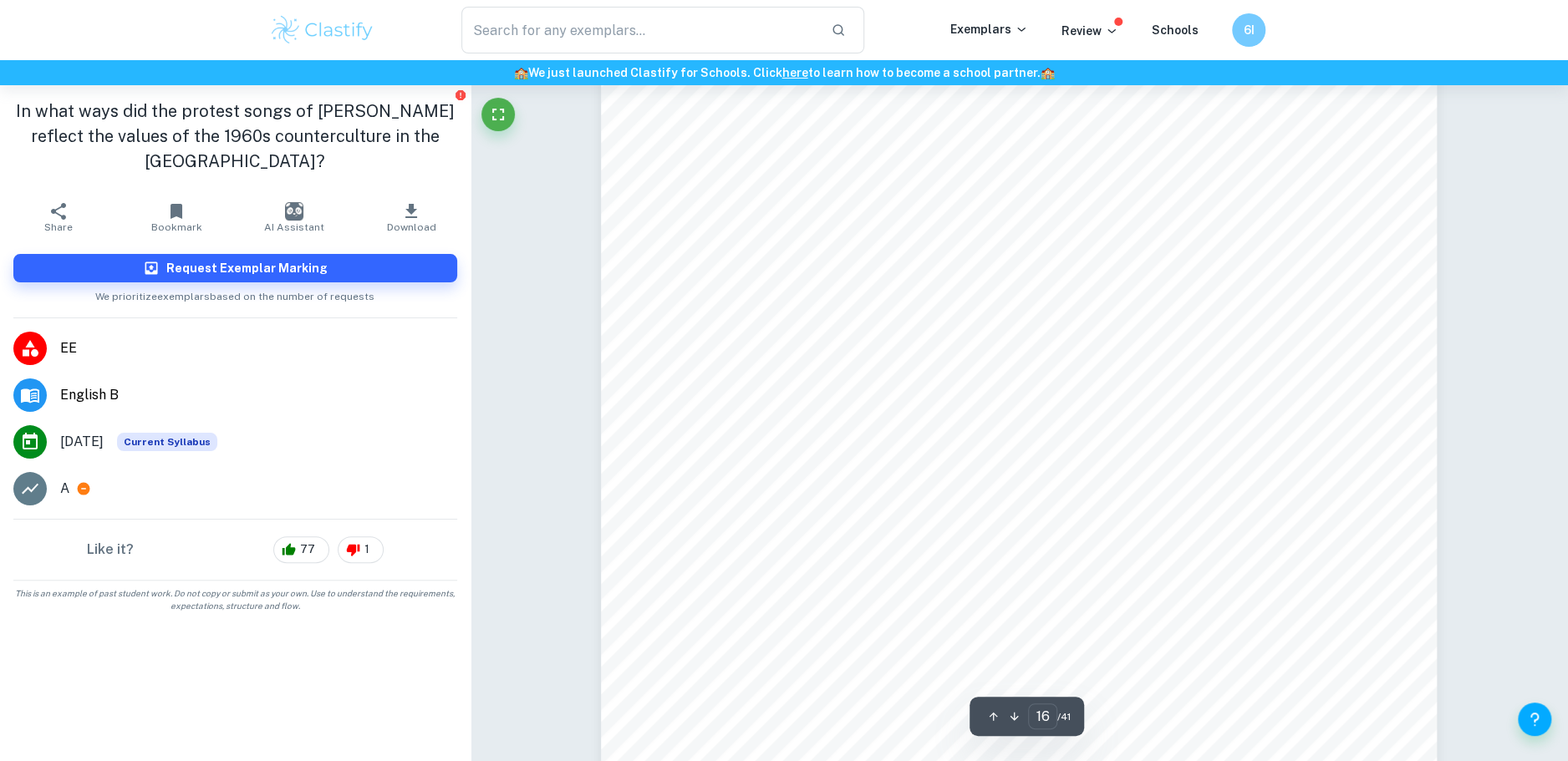
scroll to position [18062, 0]
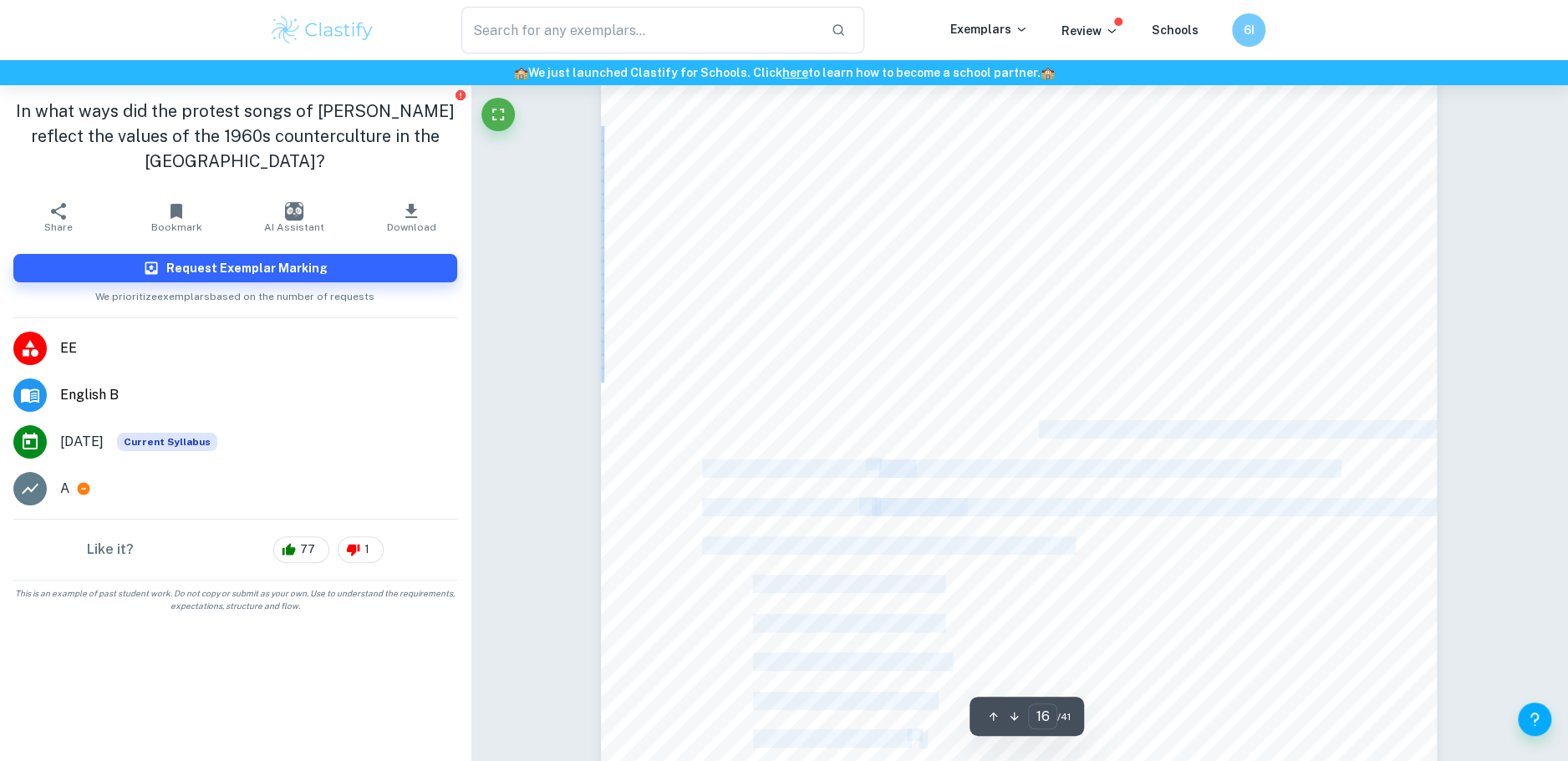
drag, startPoint x: 985, startPoint y: 315, endPoint x: 1036, endPoint y: 429, distance: 124.9
click at [1036, 429] on div "15 criticize all fears/ Bury the rag deep in your face” 52 . Therefore, while t…" at bounding box center [1019, 598] width 836 height 1181
click at [1036, 429] on span "In the first and last stanzas of the song, [PERSON_NAME] described the death of…" at bounding box center [1095, 429] width 684 height 16
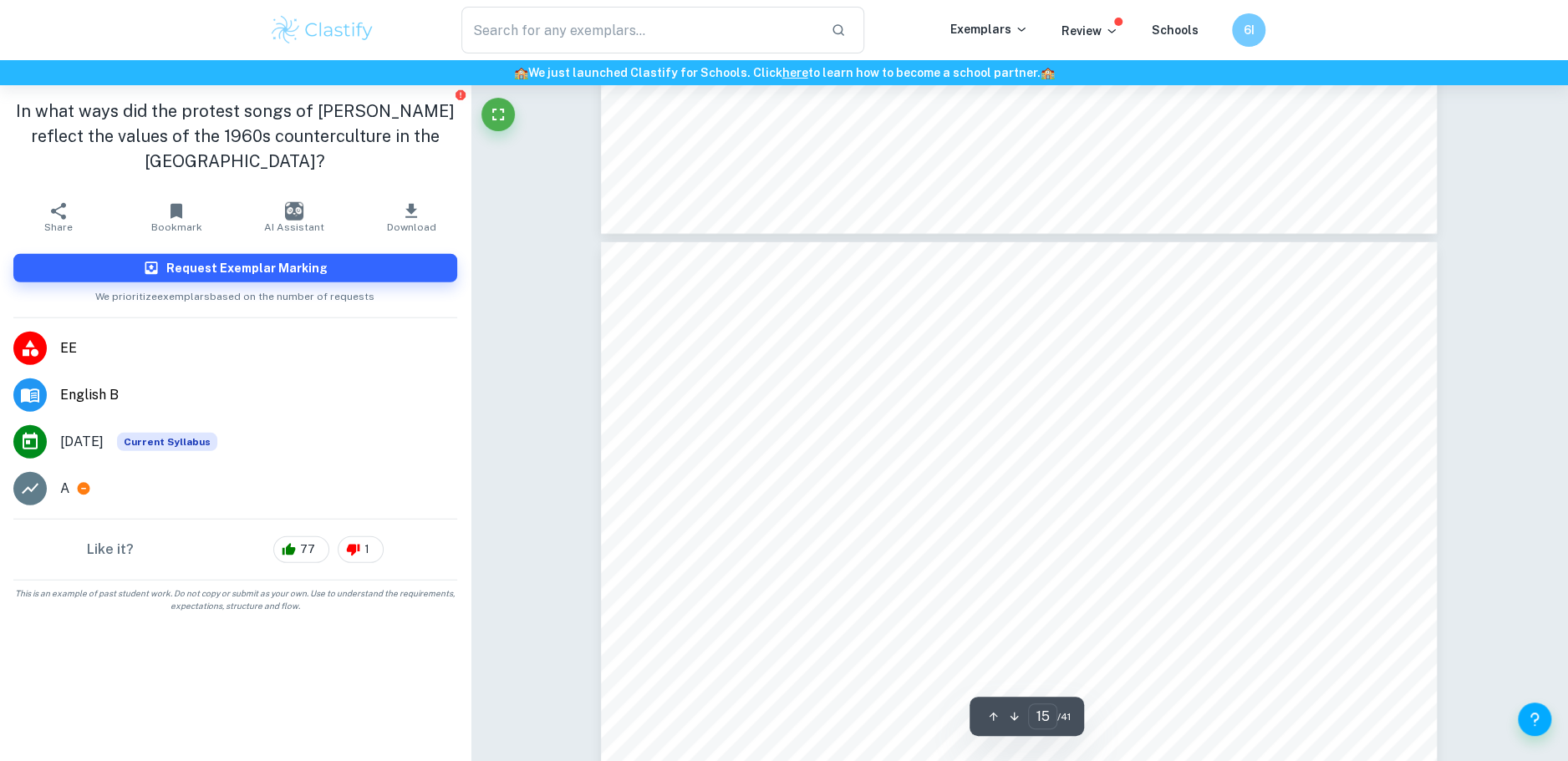
scroll to position [16636, 0]
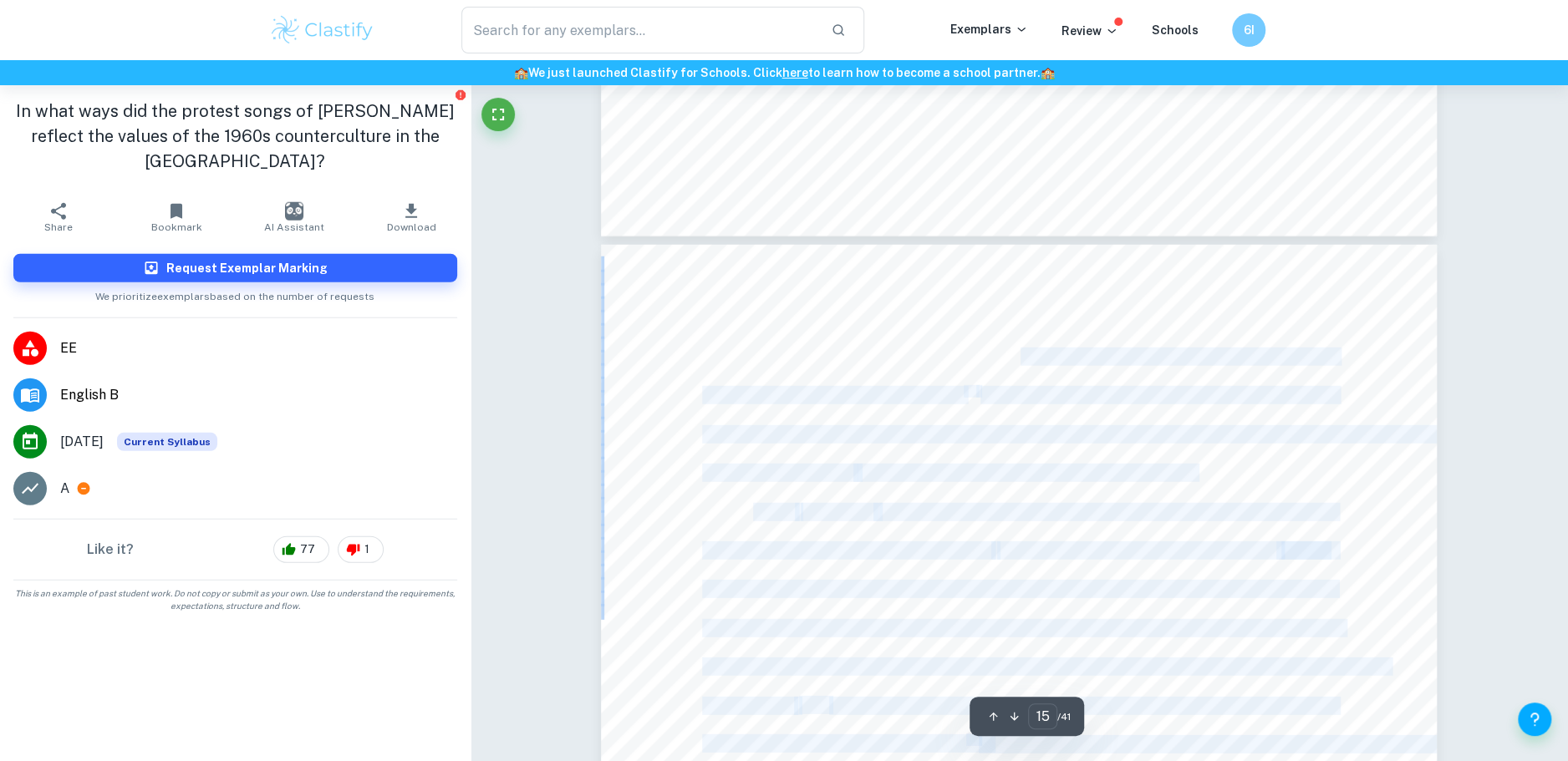
drag, startPoint x: 1025, startPoint y: 353, endPoint x: 1161, endPoint y: 417, distance: 150.3
drag, startPoint x: 1087, startPoint y: 406, endPoint x: 898, endPoint y: 389, distance: 189.8
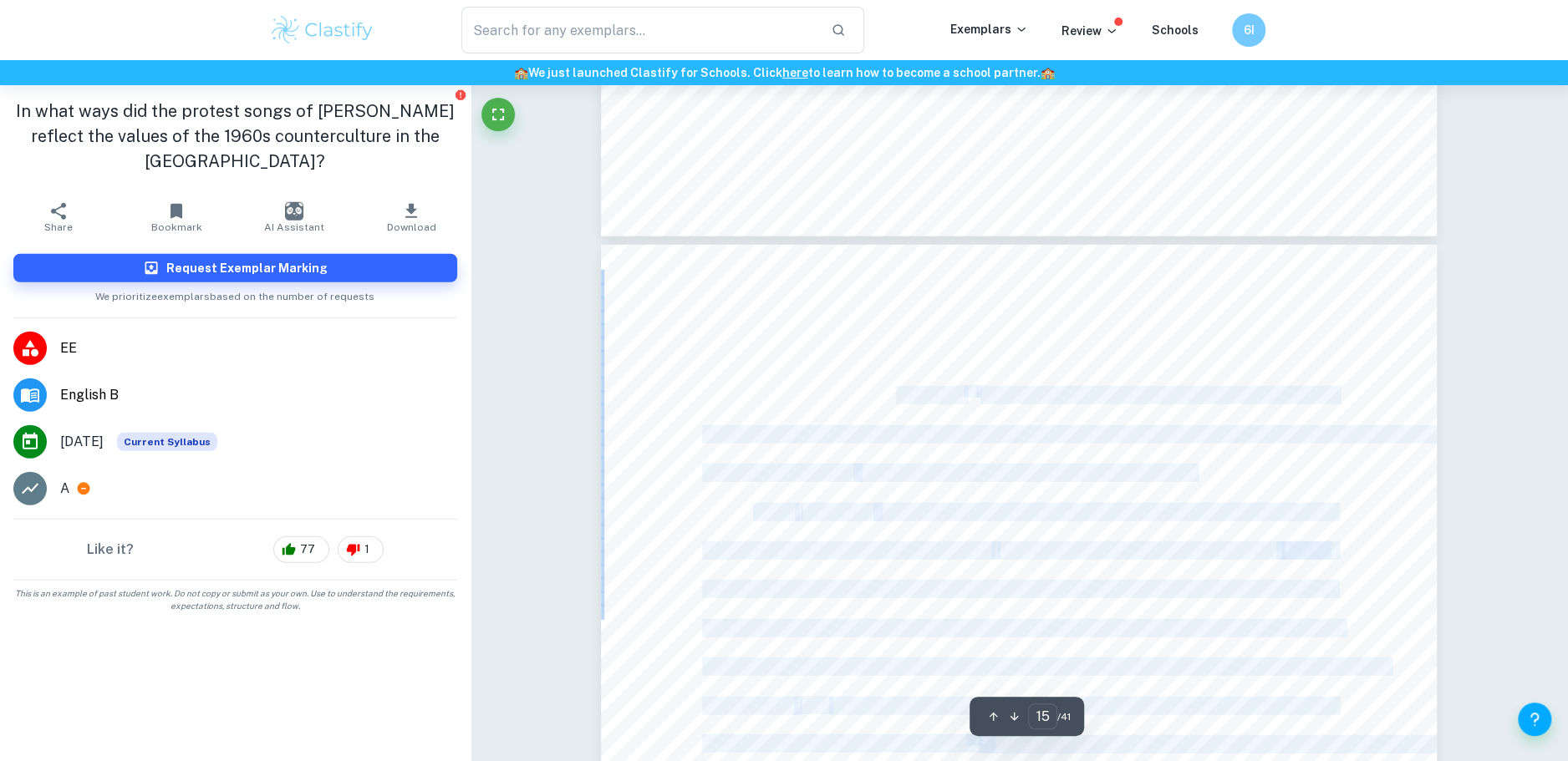
click at [897, 389] on span "(“For now’s the time for your tears”)" at bounding box center [833, 394] width 262 height 16
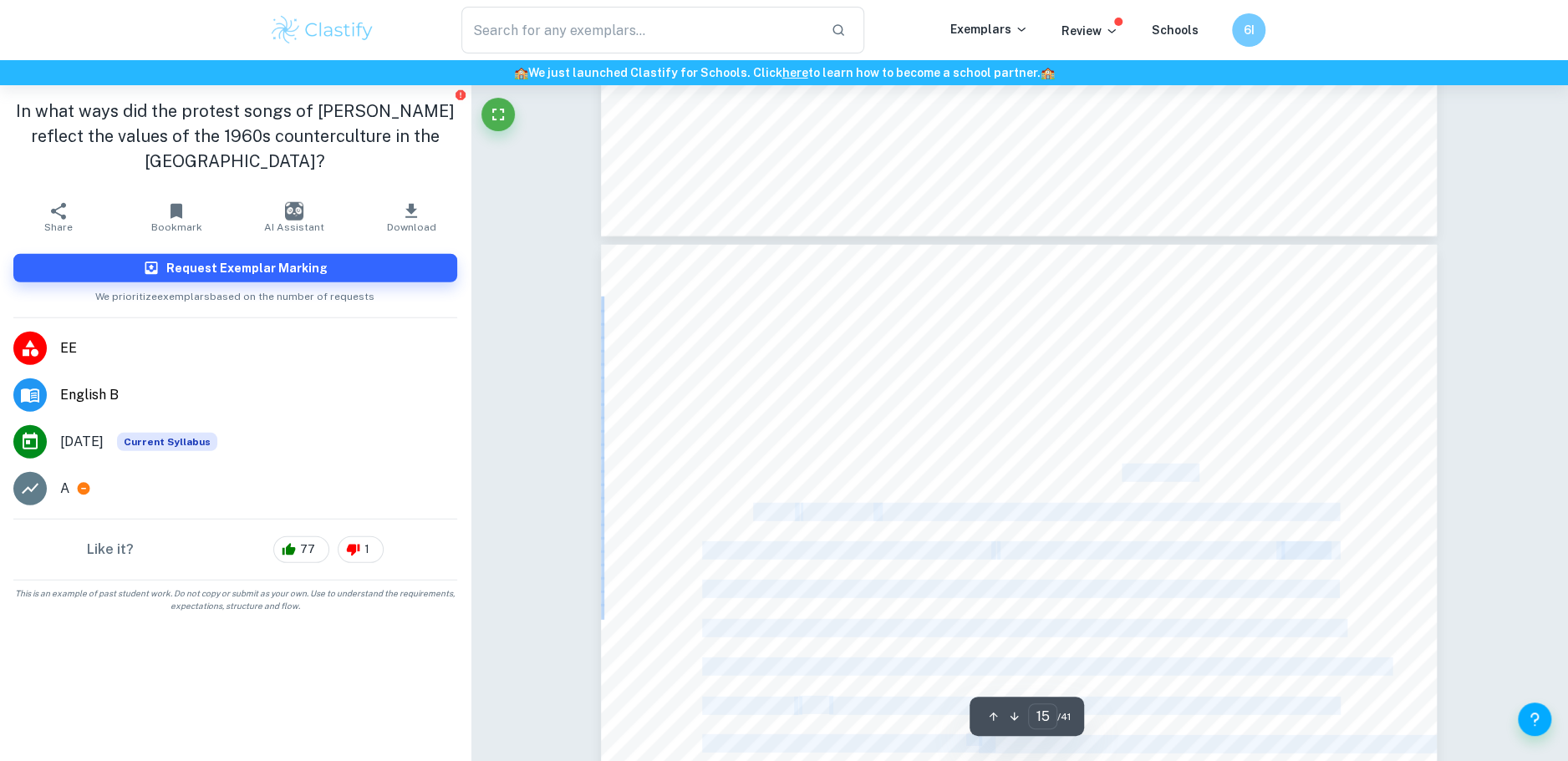
drag, startPoint x: 965, startPoint y: 427, endPoint x: 1120, endPoint y: 478, distance: 163.2
click at [1120, 478] on span "how unjust the American judicial system was." at bounding box center [1026, 472] width 336 height 16
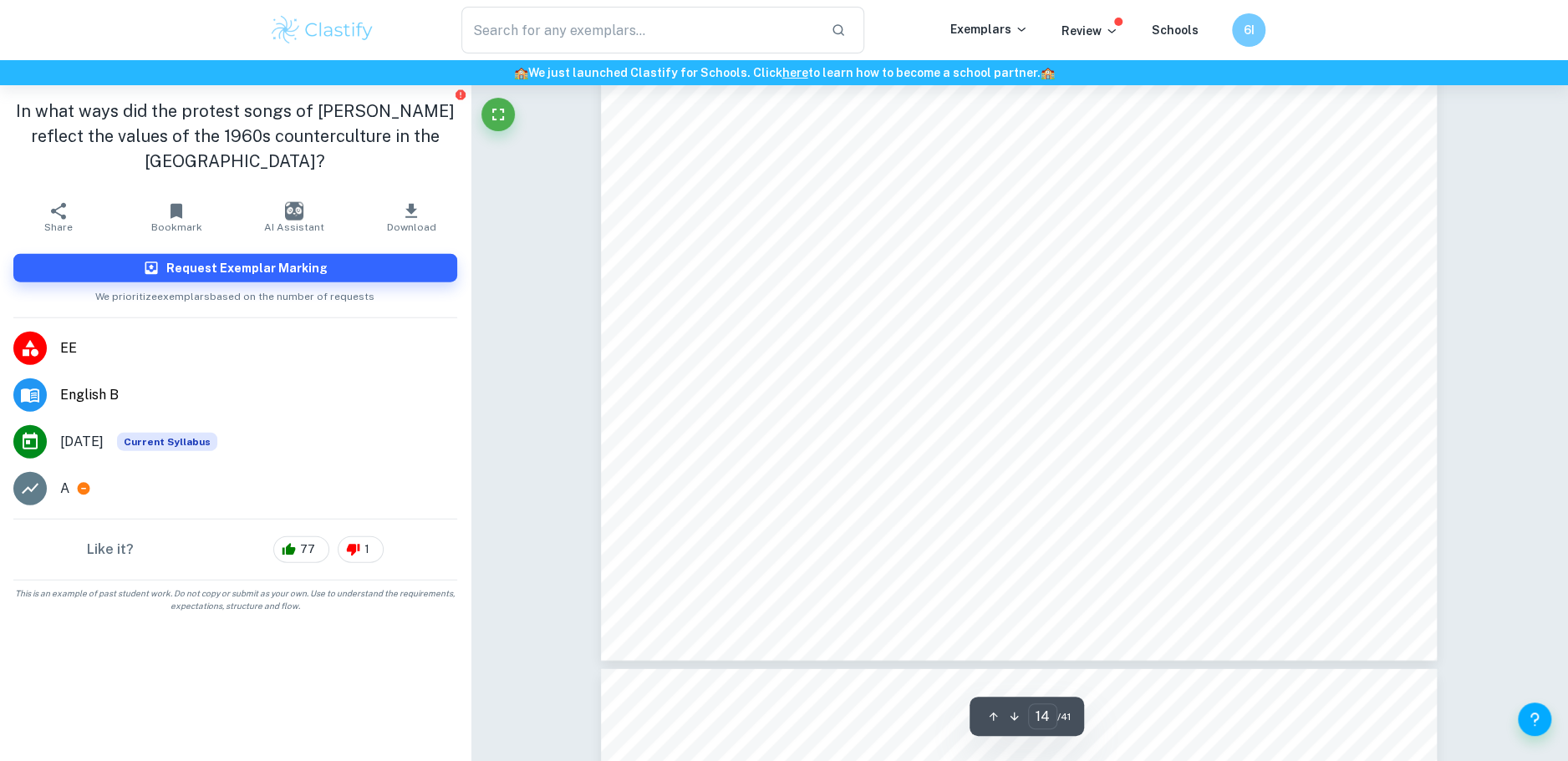
scroll to position [16017, 0]
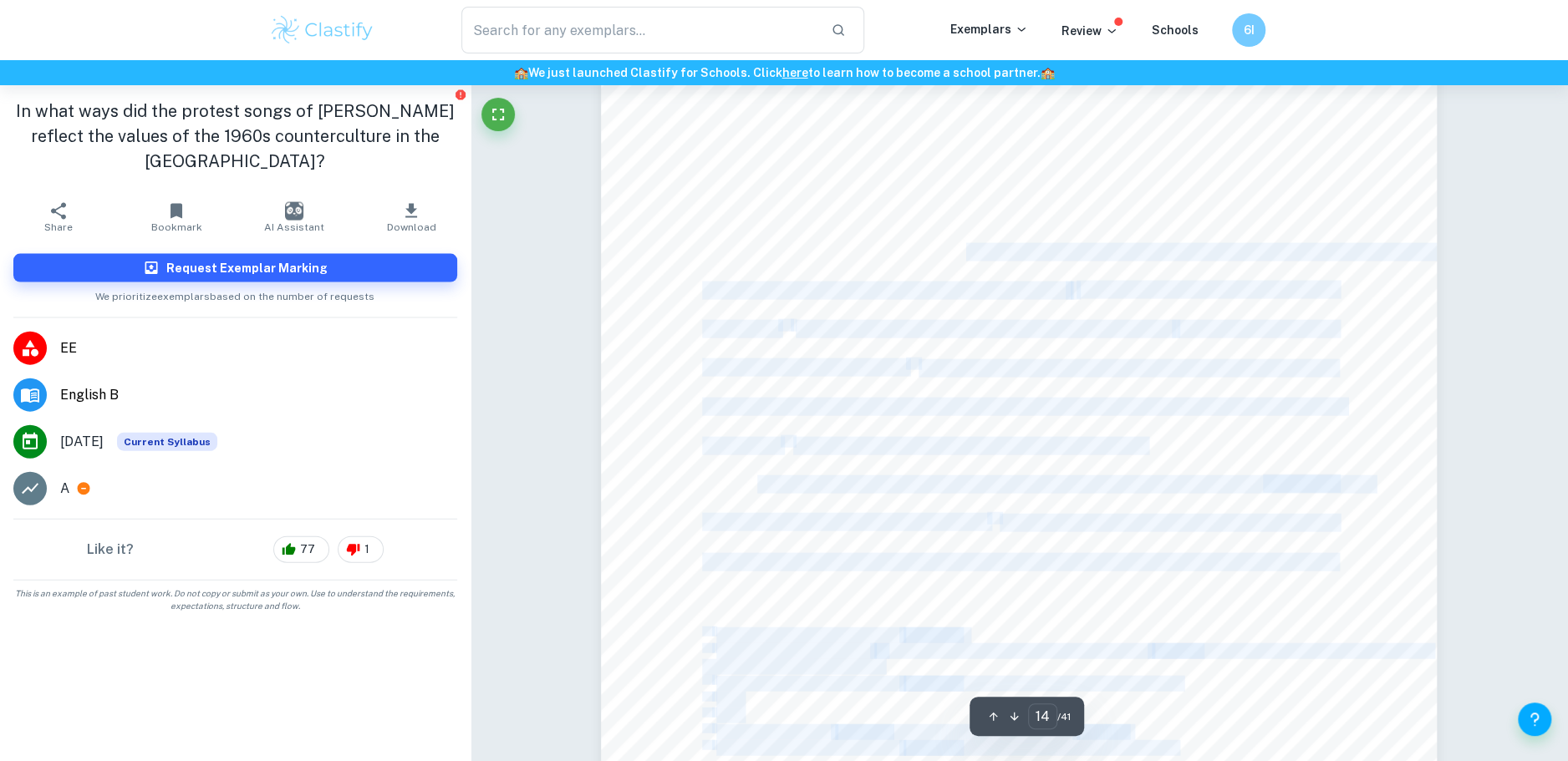
drag, startPoint x: 940, startPoint y: 252, endPoint x: 1179, endPoint y: 261, distance: 239.2
click at [1179, 261] on div "13 Through the story, the artist felt a great shame for the application of the …" at bounding box center [1019, 265] width 836 height 1181
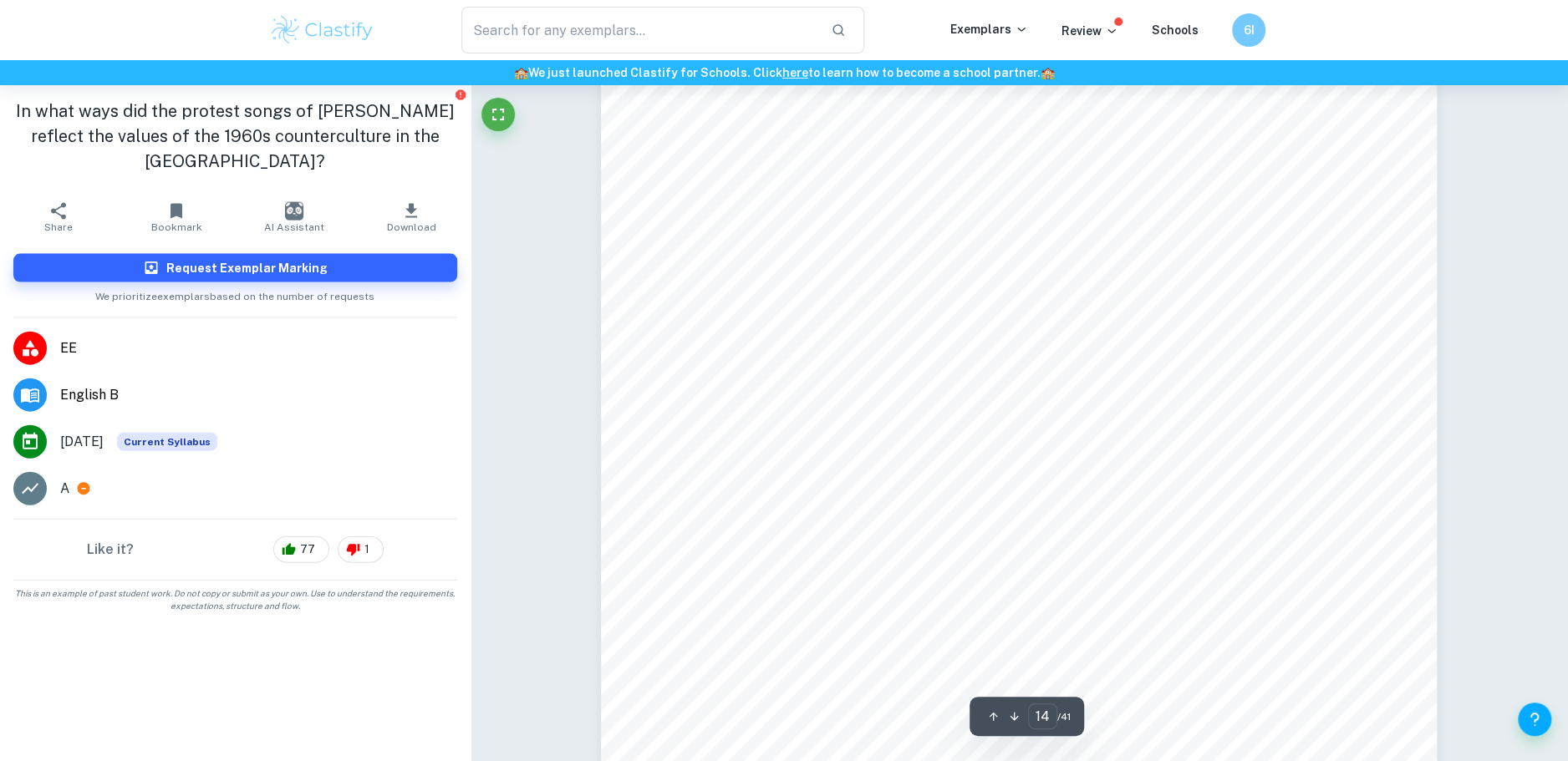
drag, startPoint x: 1014, startPoint y: 302, endPoint x: 1159, endPoint y: 309, distance: 145.2
click at [1159, 309] on div "13 Through the story, the artist felt a great shame for the application of the …" at bounding box center [1019, 265] width 836 height 1181
drag, startPoint x: 1202, startPoint y: 290, endPoint x: 1258, endPoint y: 309, distance: 59.1
click at [1258, 309] on div "13 Through the story, the artist felt a great shame for the application of the …" at bounding box center [1019, 265] width 836 height 1181
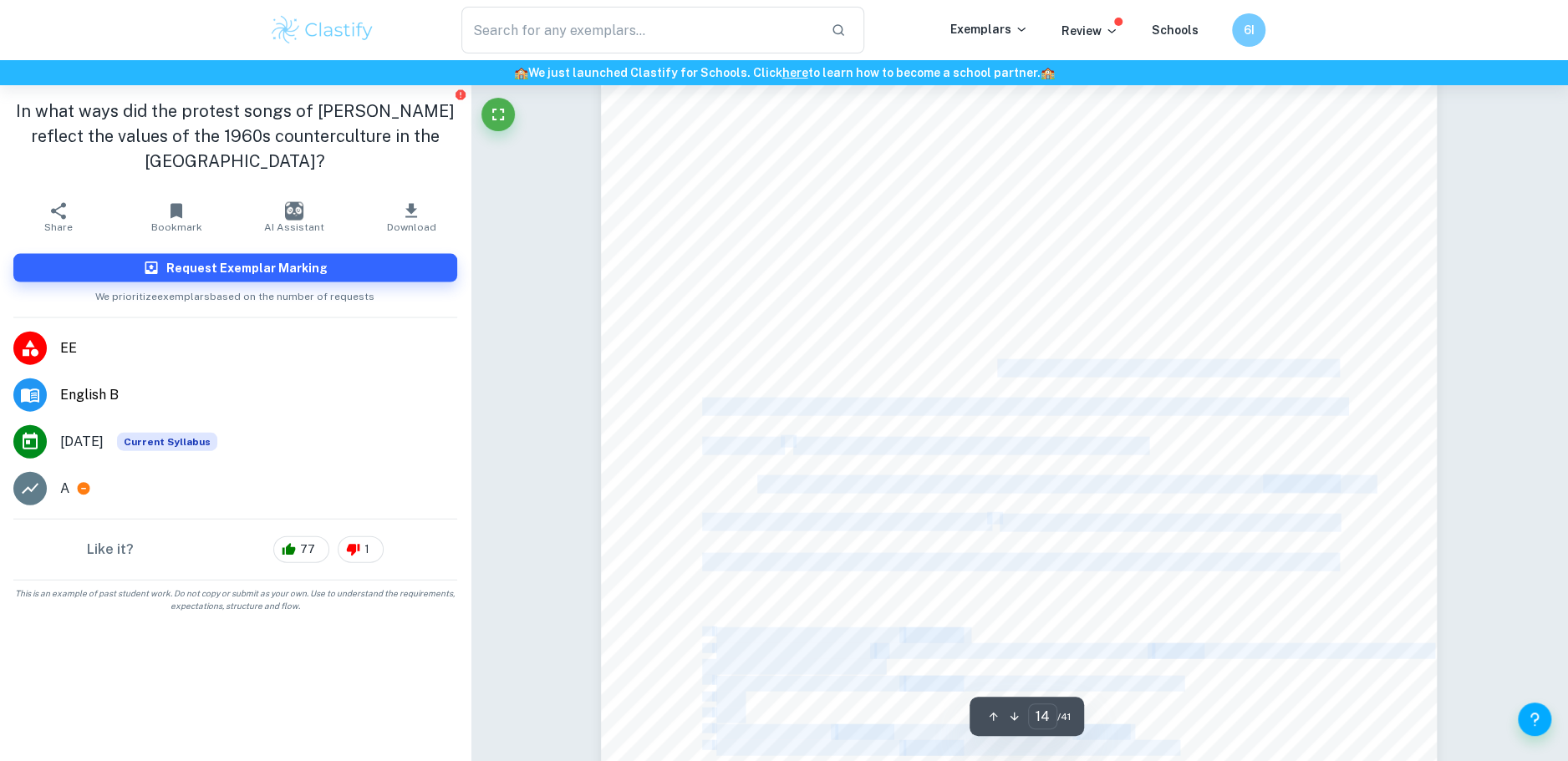
drag, startPoint x: 1044, startPoint y: 371, endPoint x: 1012, endPoint y: 425, distance: 62.8
click at [1012, 425] on div "13 Through the story, the artist felt a great shame for the application of the …" at bounding box center [1019, 265] width 836 height 1181
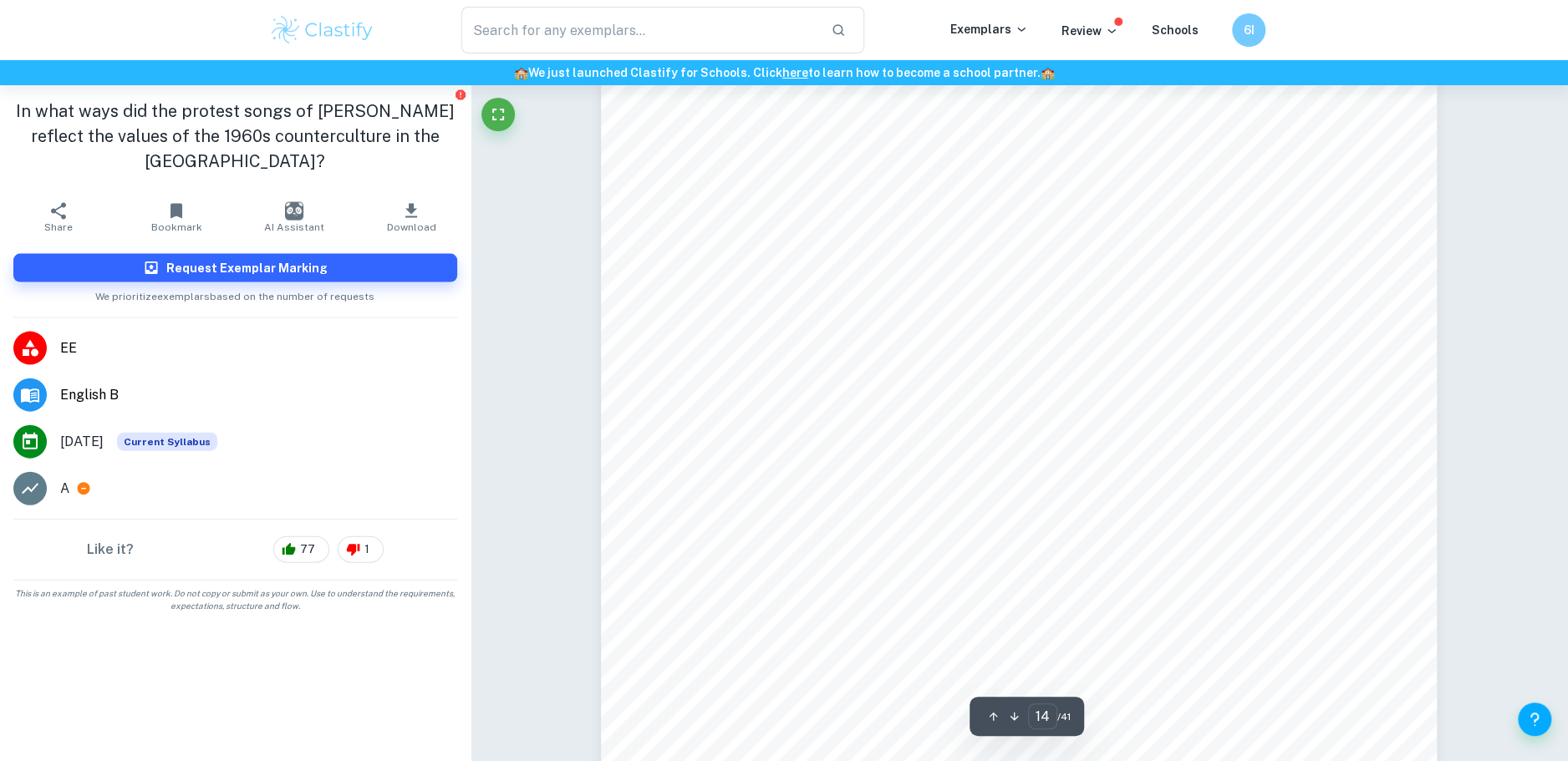
scroll to position [15724, 0]
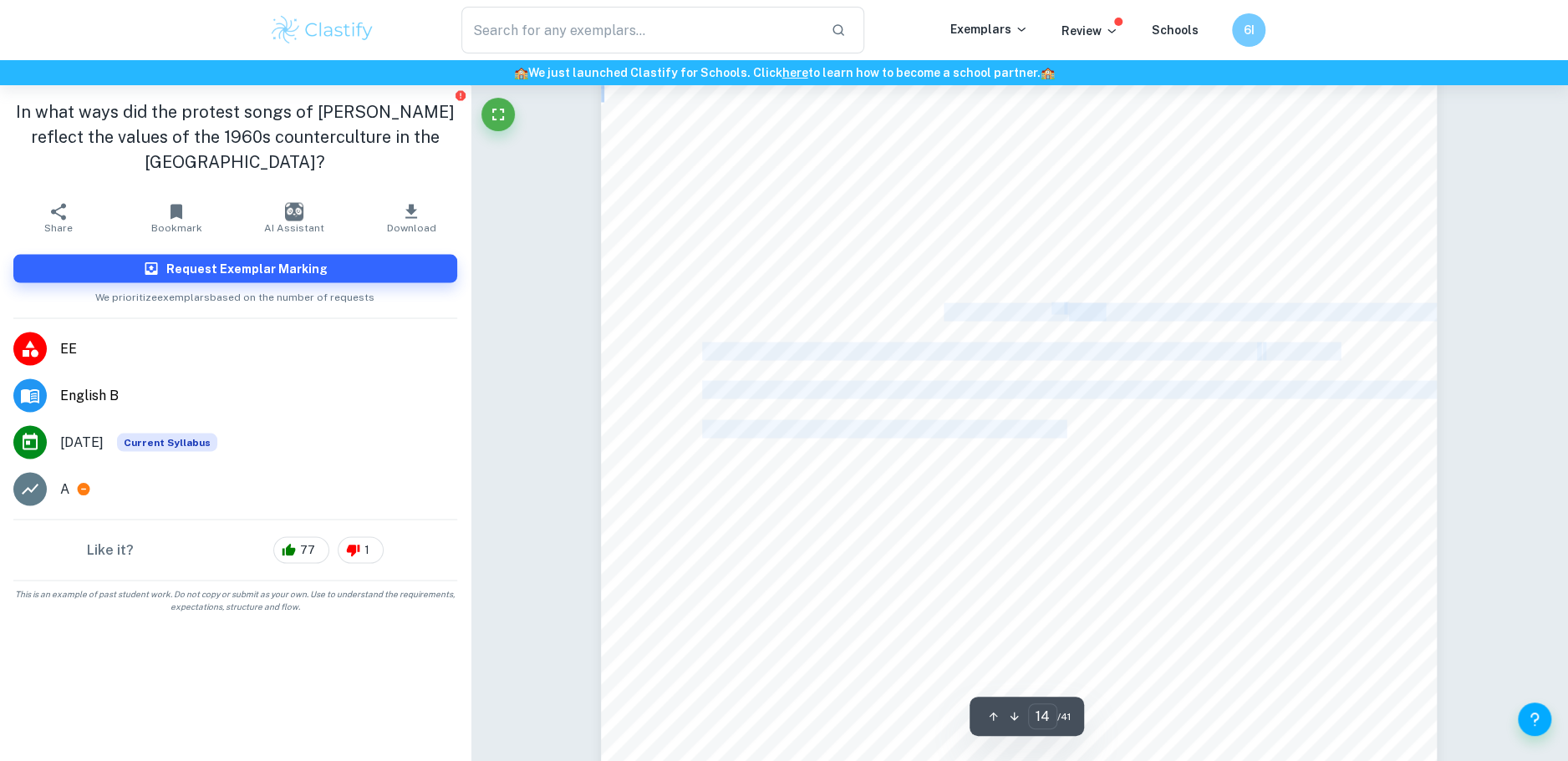
drag, startPoint x: 951, startPoint y: 321, endPoint x: 1070, endPoint y: 433, distance: 163.4
click at [1070, 433] on div "13 Through the story, the artist felt a great shame for the application of the …" at bounding box center [1019, 557] width 836 height 1181
click at [1070, 433] on span "were. It shed light on the sort of injustice that could doom not only the dream…" at bounding box center [1019, 428] width 634 height 16
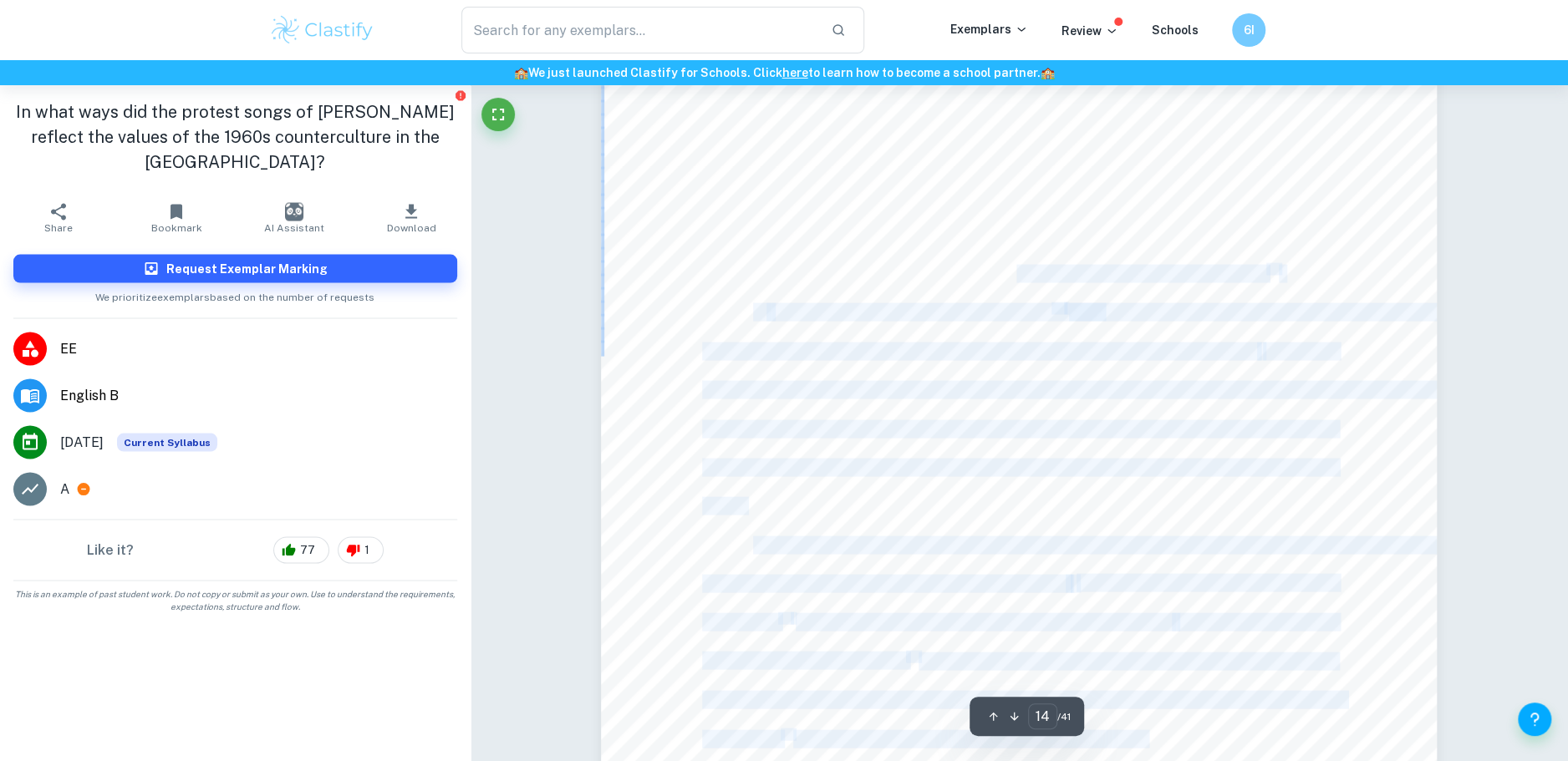
drag, startPoint x: 1123, startPoint y: 339, endPoint x: 1017, endPoint y: 272, distance: 125.4
click at [1017, 272] on div "13 Through the story, the artist felt a great shame for the application of the …" at bounding box center [1019, 557] width 836 height 1181
click at [1017, 272] on span "interpretation of the facts of the matter was inaccurate" at bounding box center [1065, 273] width 402 height 16
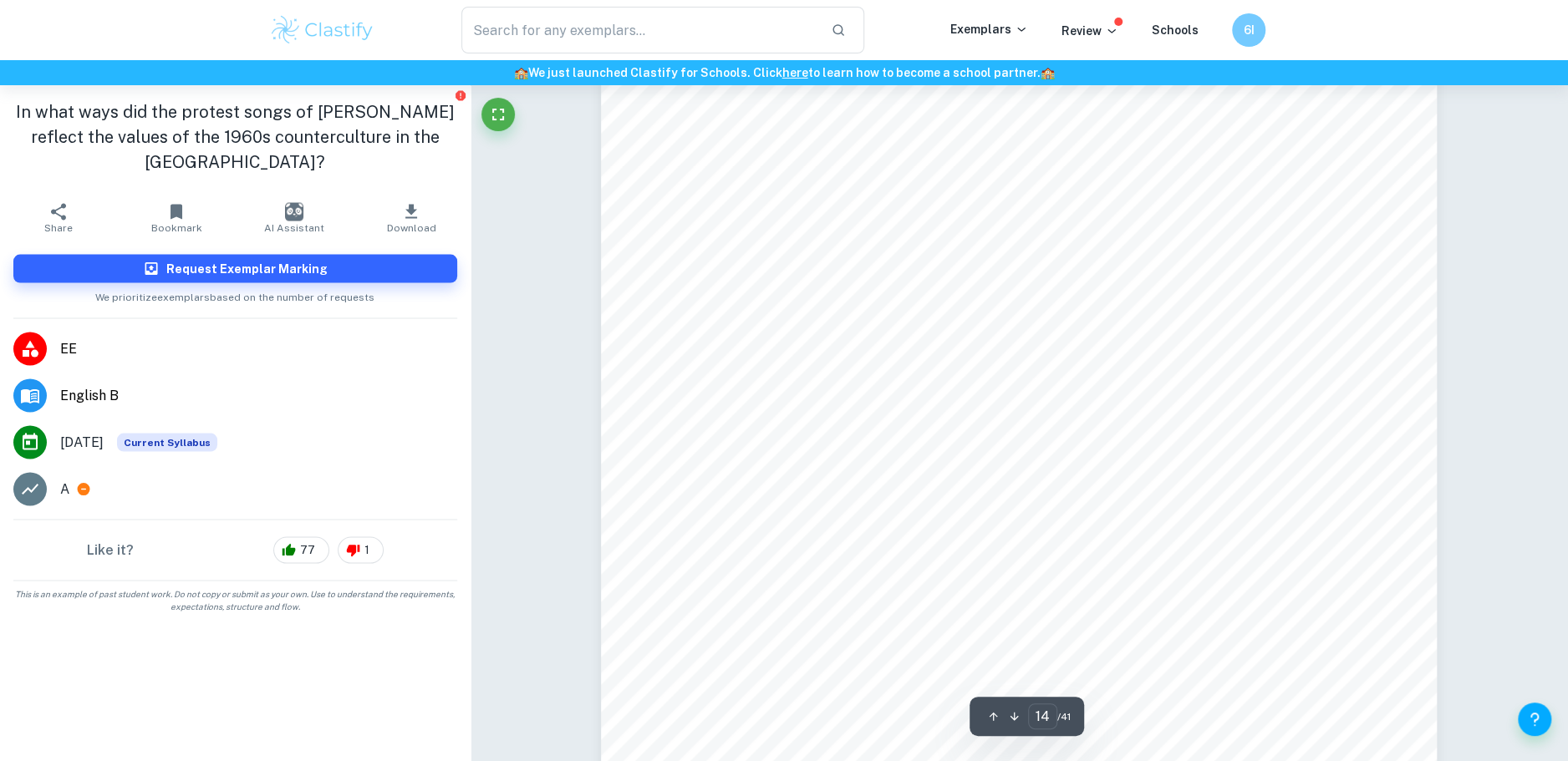
scroll to position [15459, 0]
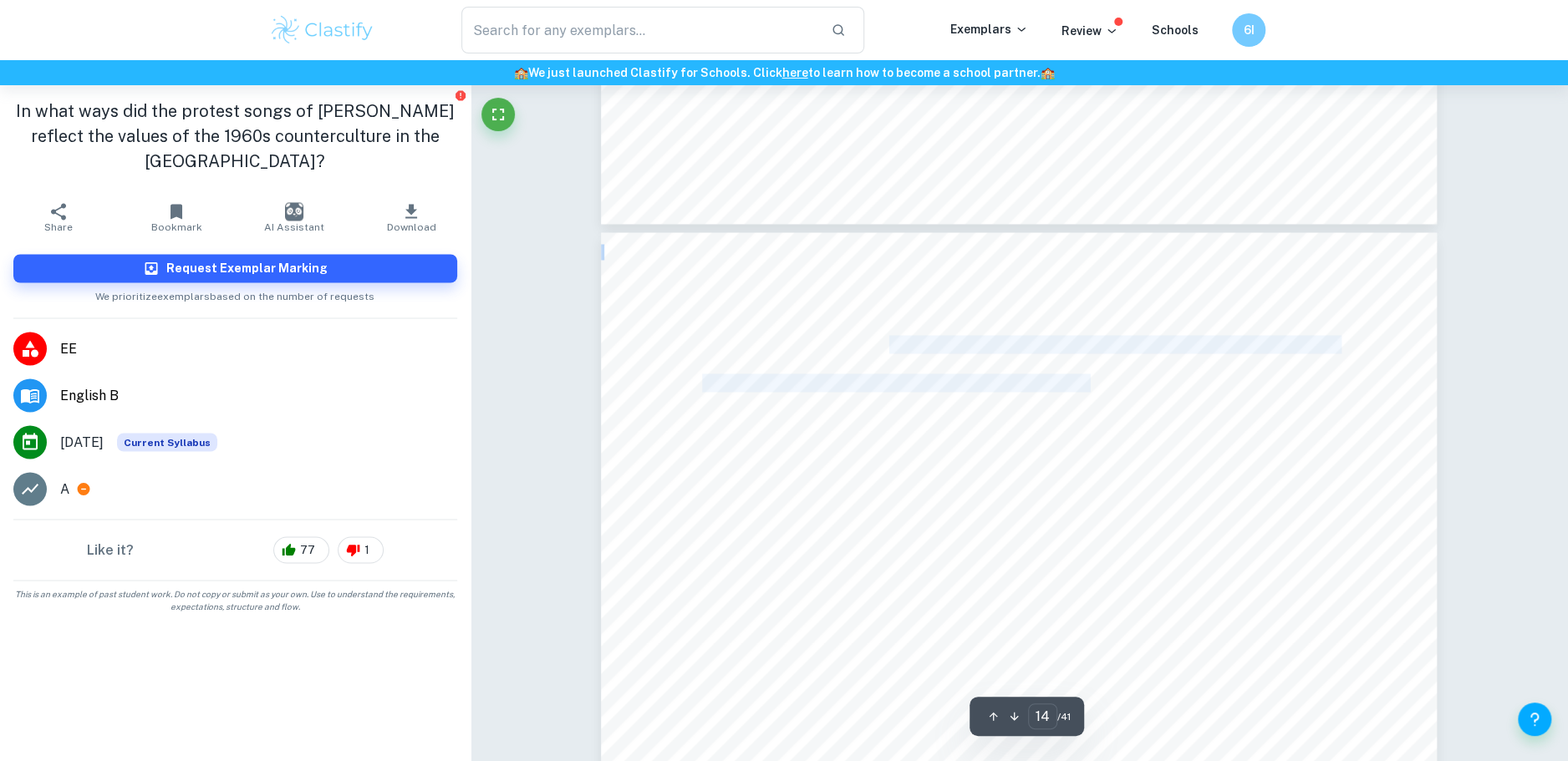
drag, startPoint x: 917, startPoint y: 345, endPoint x: 1091, endPoint y: 383, distance: 178.1
click at [1091, 383] on span "American law that, albeit inadvertently, was preserving racial inequalities. Th…" at bounding box center [1019, 382] width 634 height 16
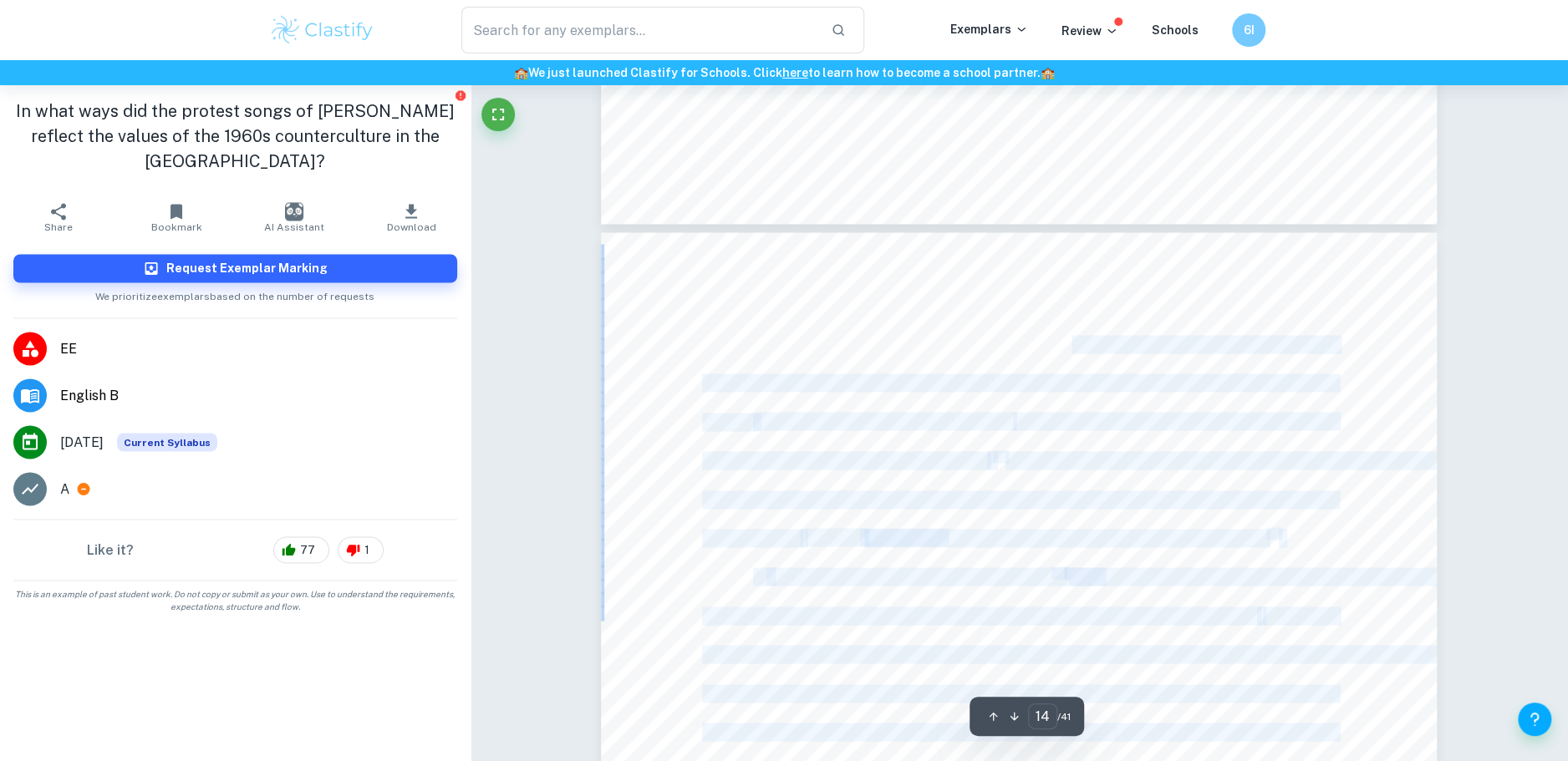
drag, startPoint x: 1091, startPoint y: 356, endPoint x: 1208, endPoint y: 402, distance: 125.7
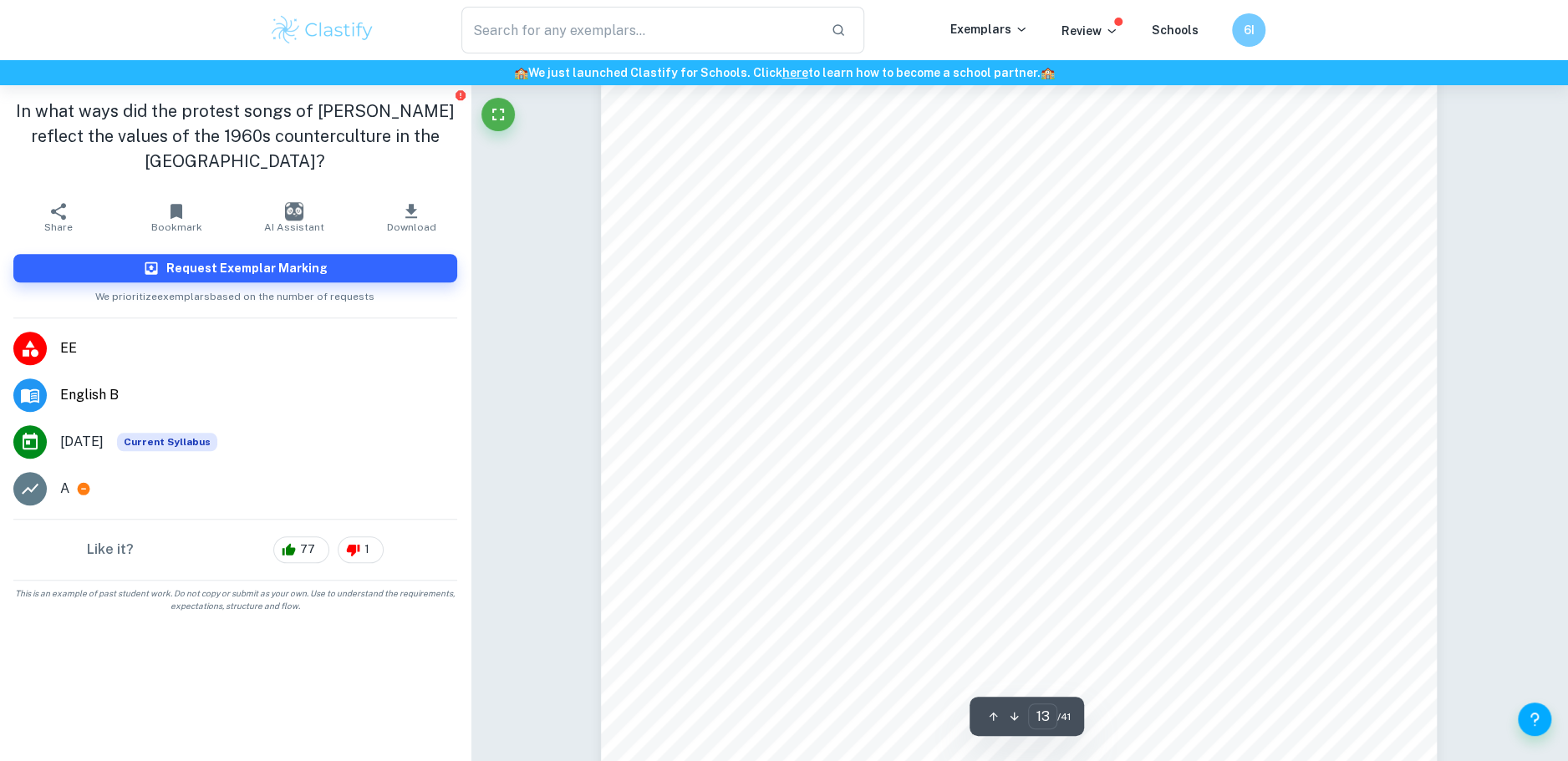
scroll to position [14621, 0]
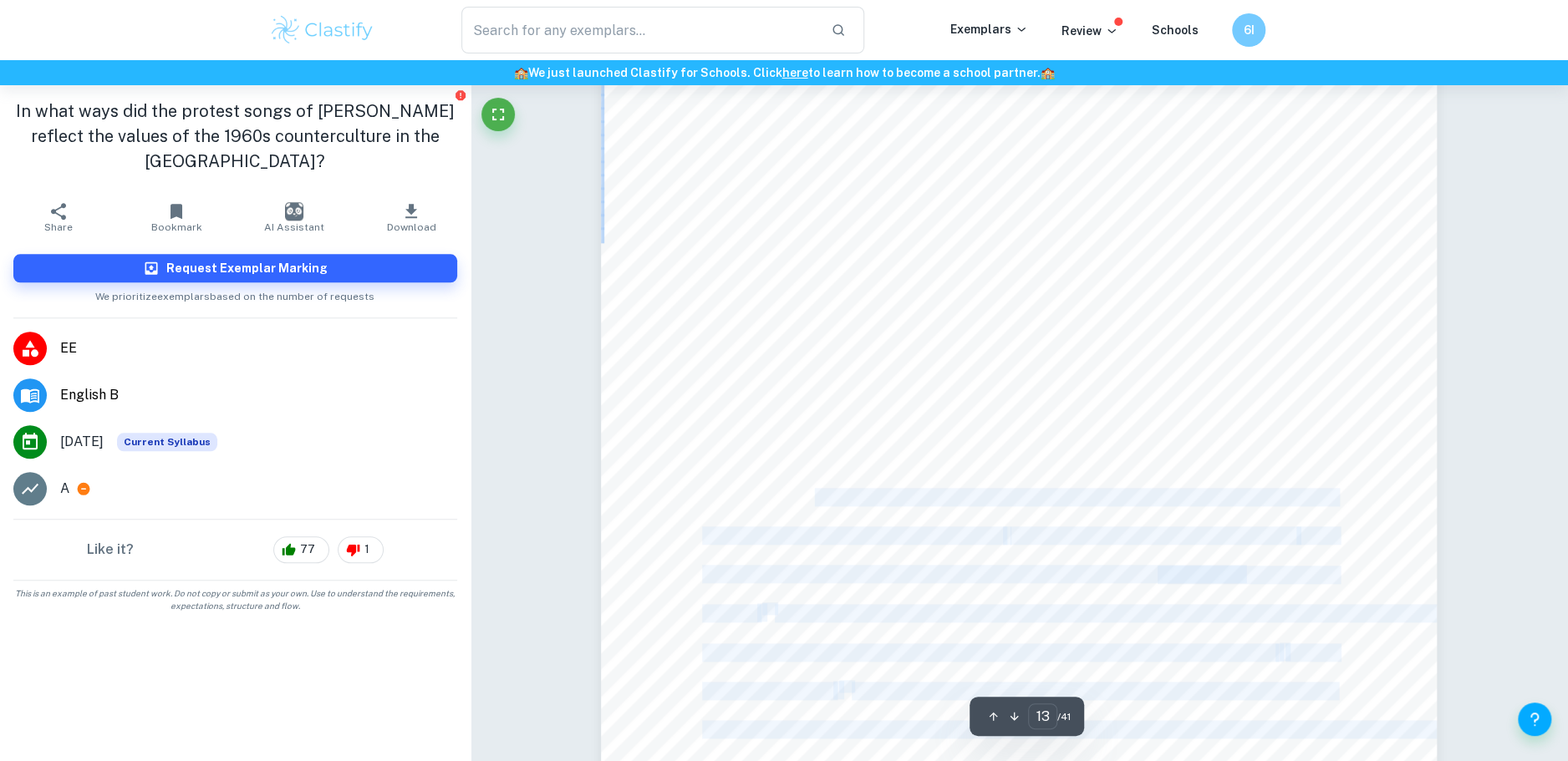
drag
click at [1188, 516] on div "12 [DEMOGRAPHIC_DATA] man was likely to be heard. Crucially, it was somewhat un…" at bounding box center [1019, 472] width 836 height 1181
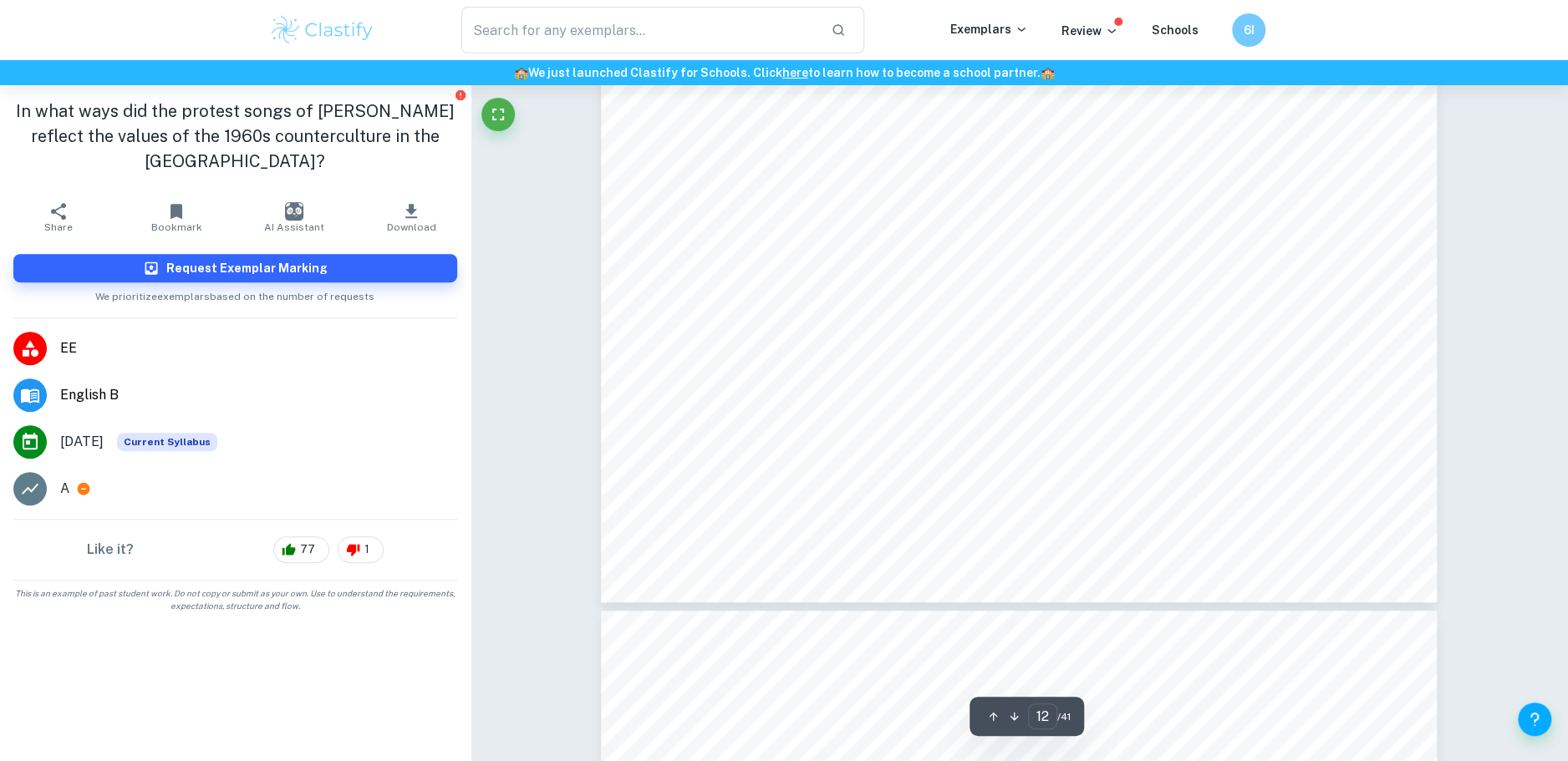
scroll to position [13873, 0]
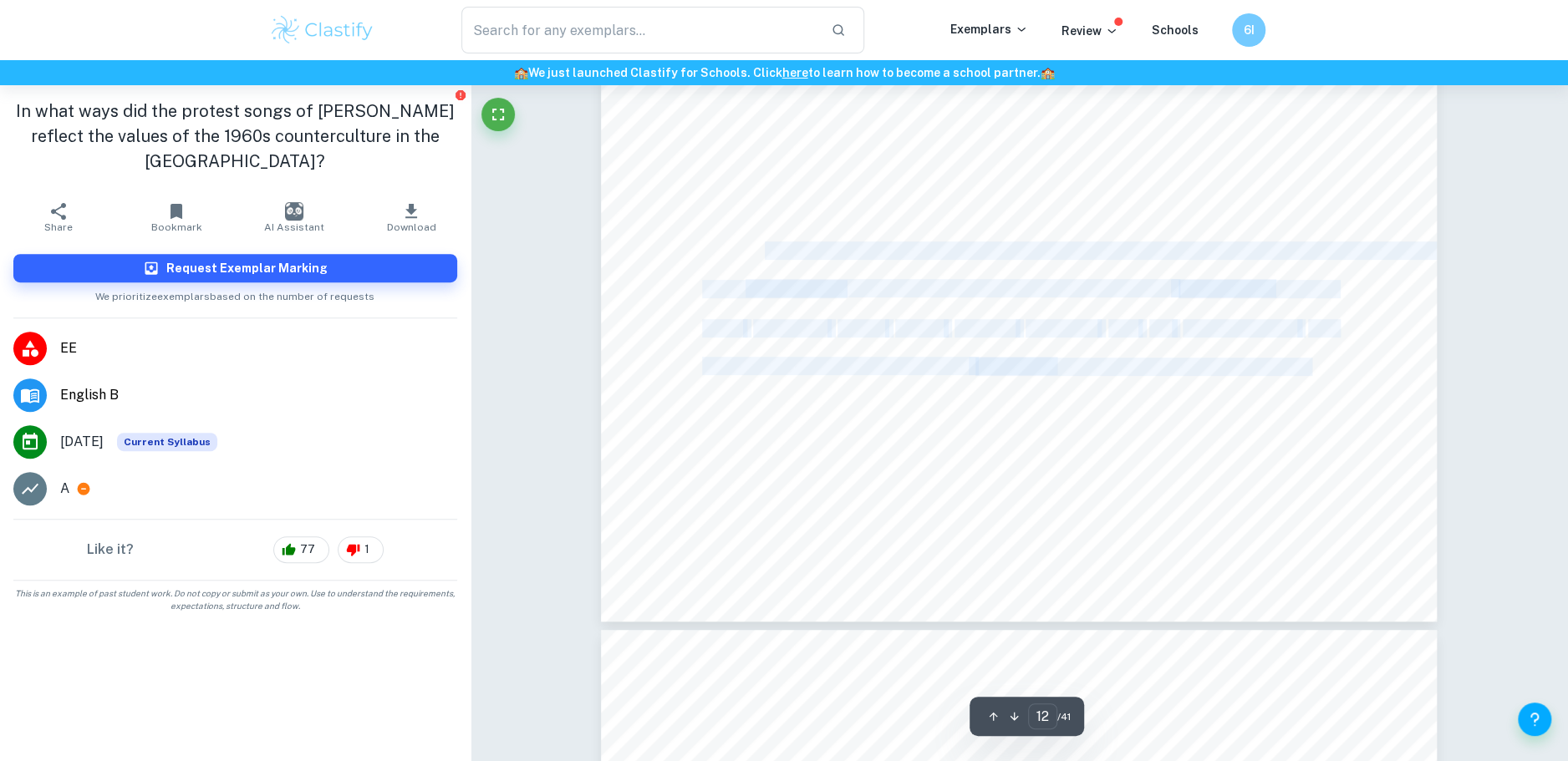
drag, startPoint x: 760, startPoint y: 245, endPoint x: 1310, endPoint y: 364, distance: 562.7
click at [1310, 364] on div "11 Before they’re forever banned” 30 . Perusing the lyrics, it is evident that …" at bounding box center [1019, 31] width 836 height 1181
click at [1310, 364] on span "image was great because his voice as a young," at bounding box center [1156, 367] width 361 height 16
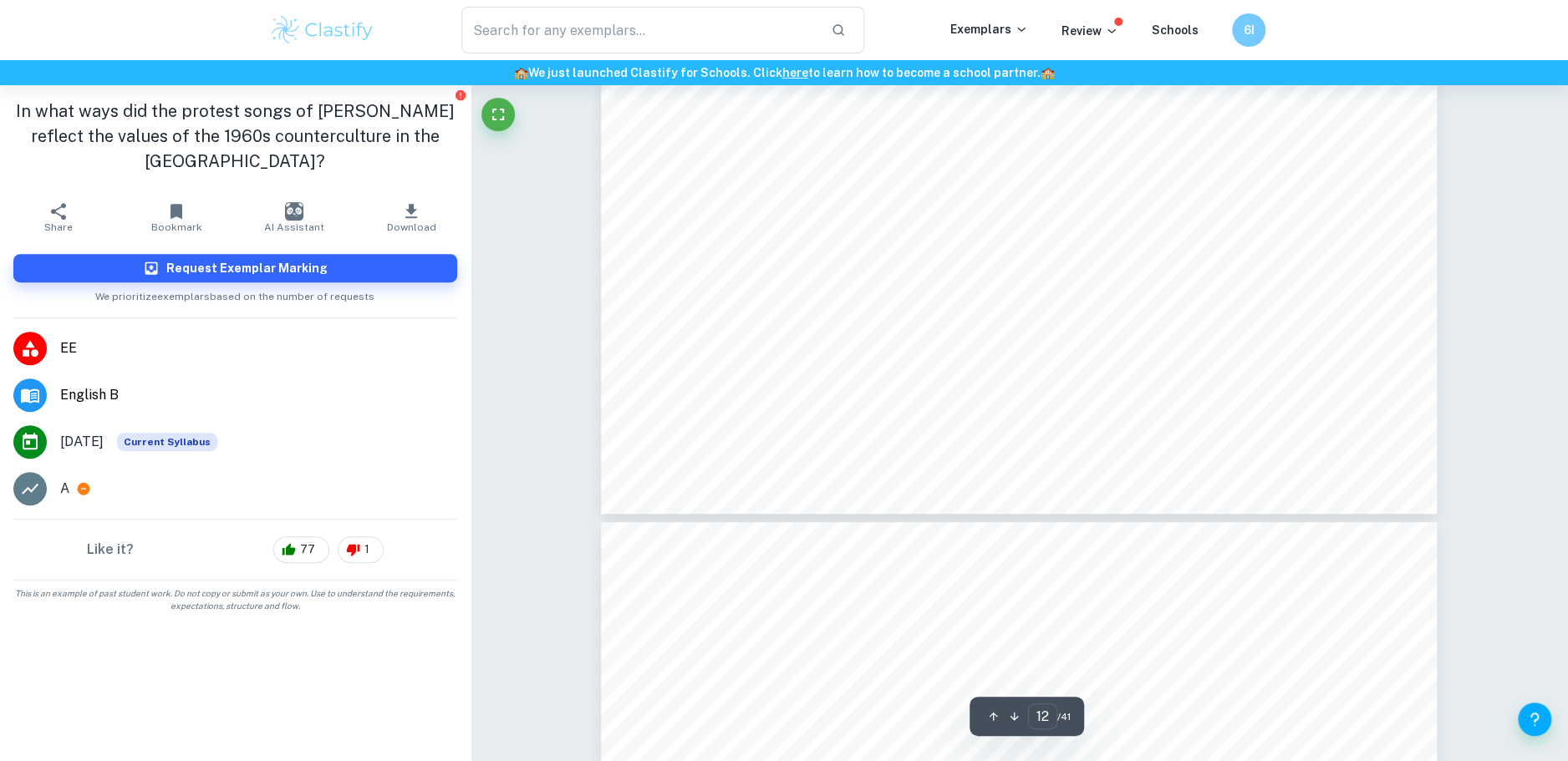
scroll to position [13984, 0]
drag, startPoint x: 1015, startPoint y: 233, endPoint x: 1172, endPoint y: 248, distance: 157.7
click at [1172, 248] on span "image was great because his voice as a young," at bounding box center [1156, 255] width 361 height 16
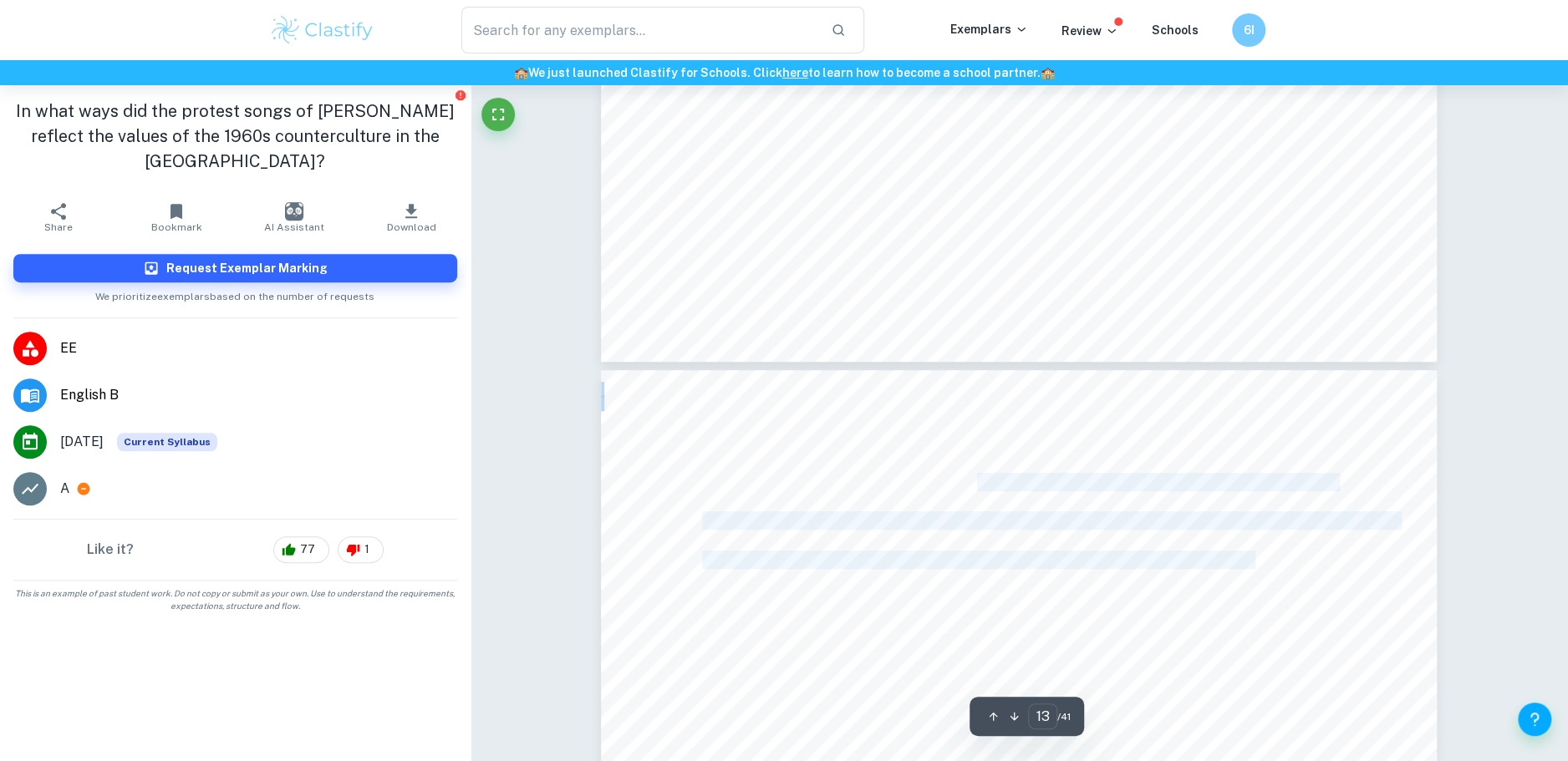
drag, startPoint x: 983, startPoint y: 479, endPoint x: 1195, endPoint y: 567, distance: 229.5
click at [1195, 567] on span "unjust treatment of many [DEMOGRAPHIC_DATA] people. As a consequence, a common …" at bounding box center [1103, 559] width 802 height 16
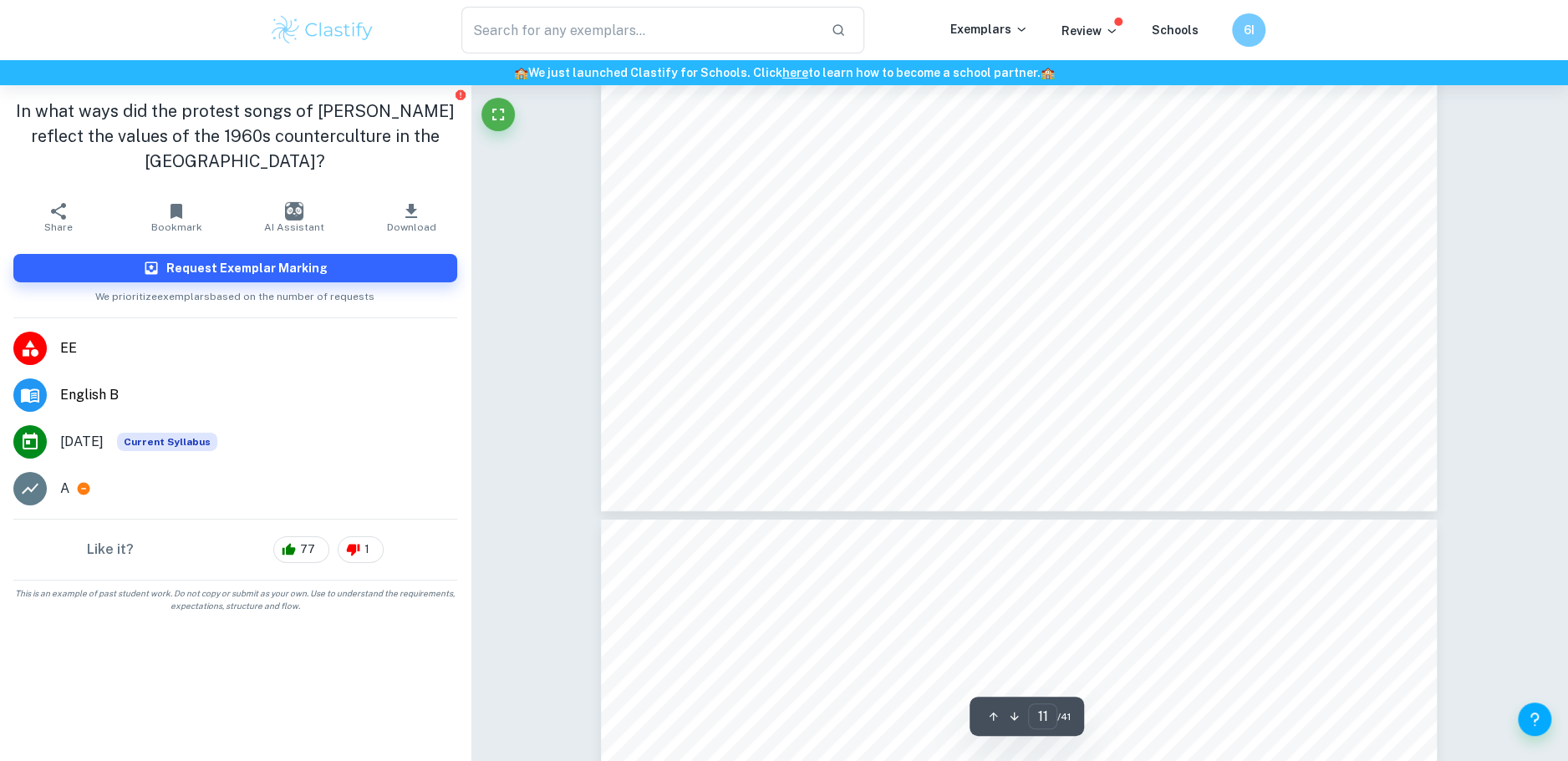
scroll to position [12512, 0]
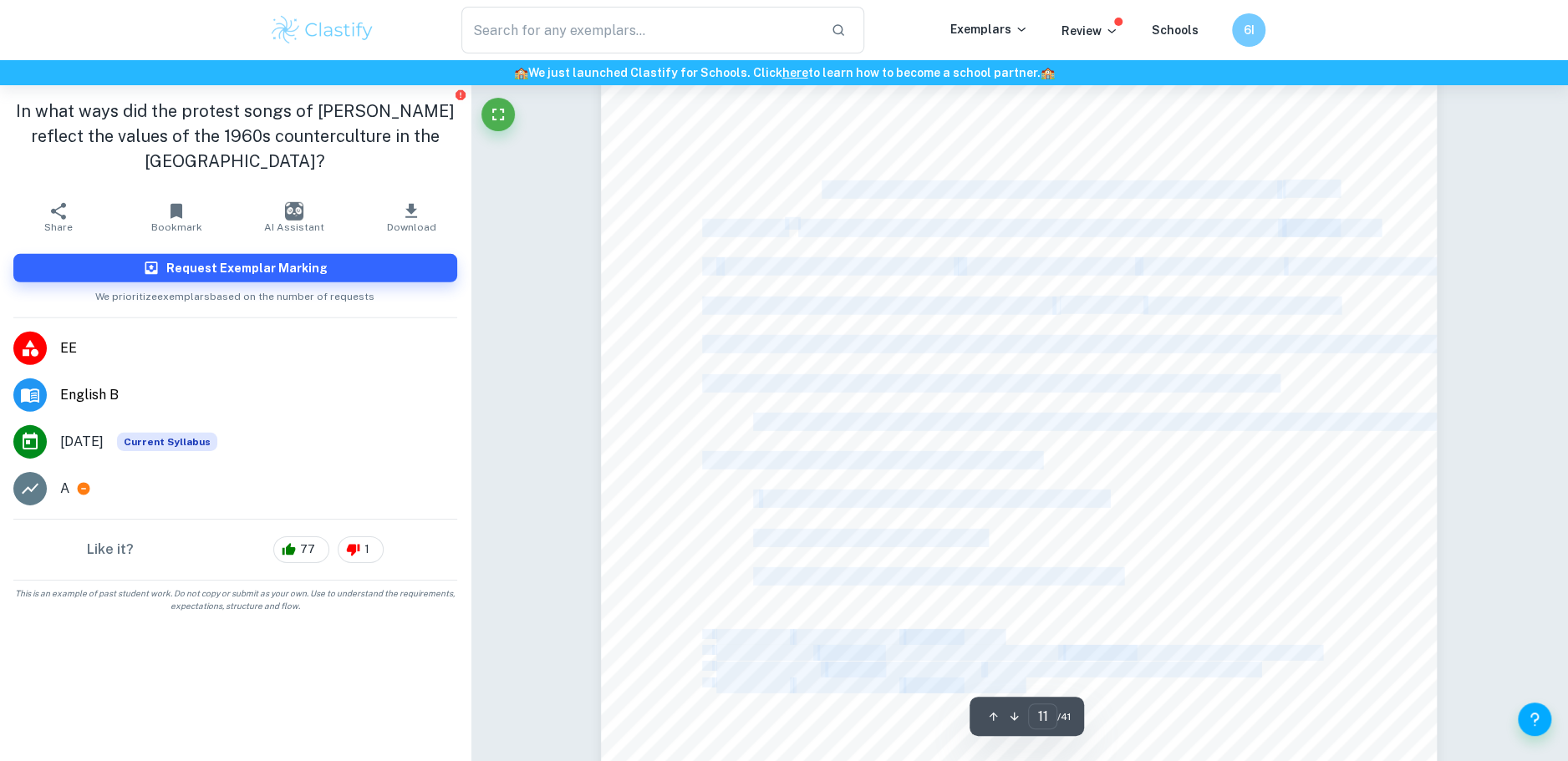
drag, startPoint x: 841, startPoint y: 178, endPoint x: 1184, endPoint y: 252, distance: 350.9
click at [1184, 252] on div "10 Even [PERSON_NAME] would never Forgive what you do” 26 . Once [PERSON_NAME] …" at bounding box center [1019, 203] width 836 height 1181
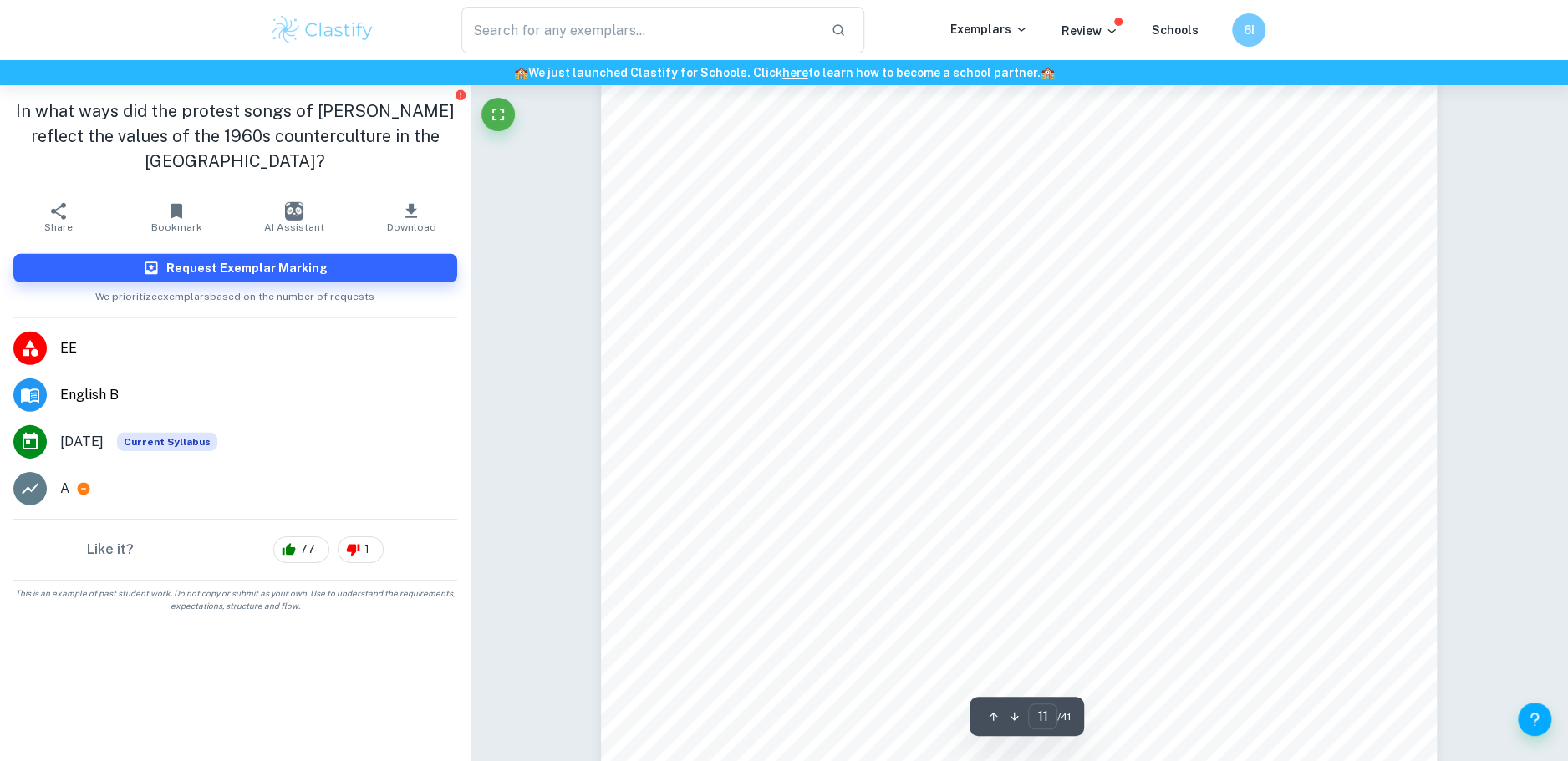
click at [1183, 252] on div "10 Even [PERSON_NAME] would never Forgive what you do” 26 . Once [PERSON_NAME] …" at bounding box center [1019, 203] width 836 height 1181
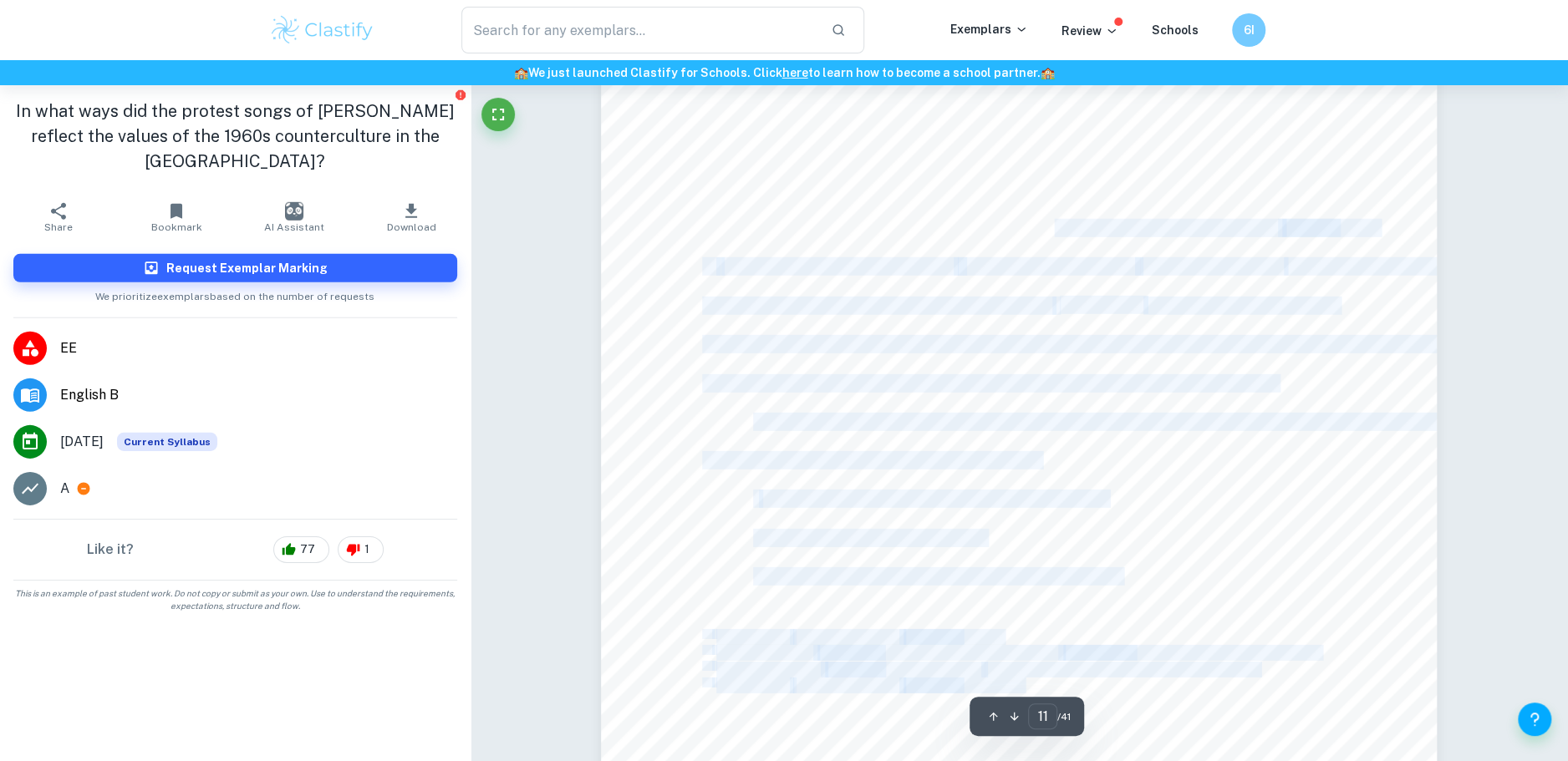
drag, startPoint x: 1055, startPoint y: 222, endPoint x: 1157, endPoint y: 327, distance: 146.4
click at [1157, 327] on div "10 Even [PERSON_NAME] would never Forgive what you do” 26 . Once [PERSON_NAME] …" at bounding box center [1019, 203] width 836 height 1181
drag, startPoint x: 1179, startPoint y: 283, endPoint x: 1263, endPoint y: 289, distance: 84.2
click at [1263, 289] on div "10 Even [PERSON_NAME] would never Forgive what you do” 26 . Once [PERSON_NAME] …" at bounding box center [1019, 203] width 836 height 1181
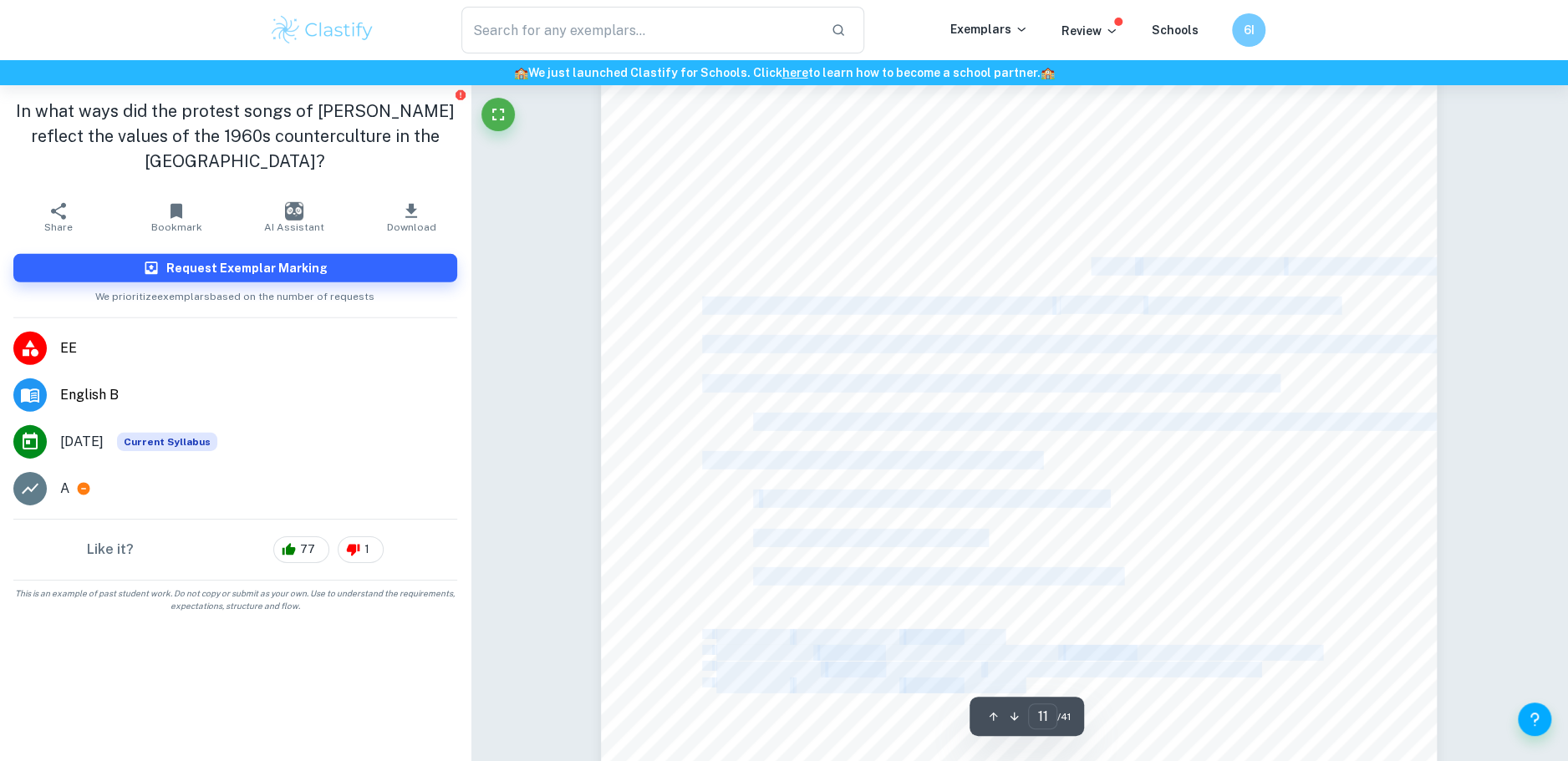
click at [1263, 289] on div "10 Even [PERSON_NAME] would never Forgive what you do” 26 . Once [PERSON_NAME] …" at bounding box center [1019, 203] width 836 height 1181
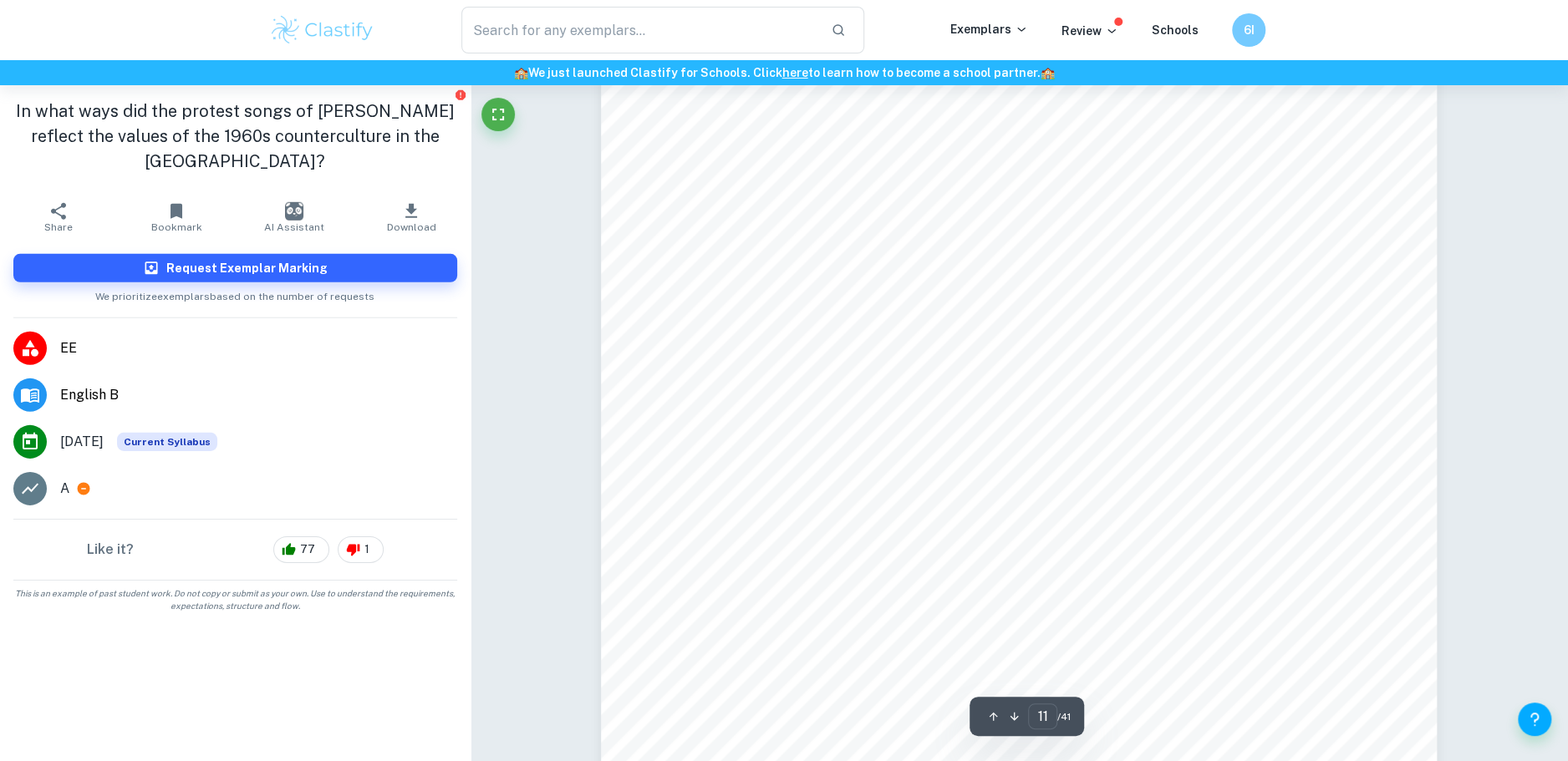
drag, startPoint x: 1261, startPoint y: 289, endPoint x: 1108, endPoint y: 289, distance: 153.0
click at [1108, 289] on div "10 Even [PERSON_NAME] would never Forgive what you do” 26 . Once [PERSON_NAME] …" at bounding box center [1019, 203] width 836 height 1181
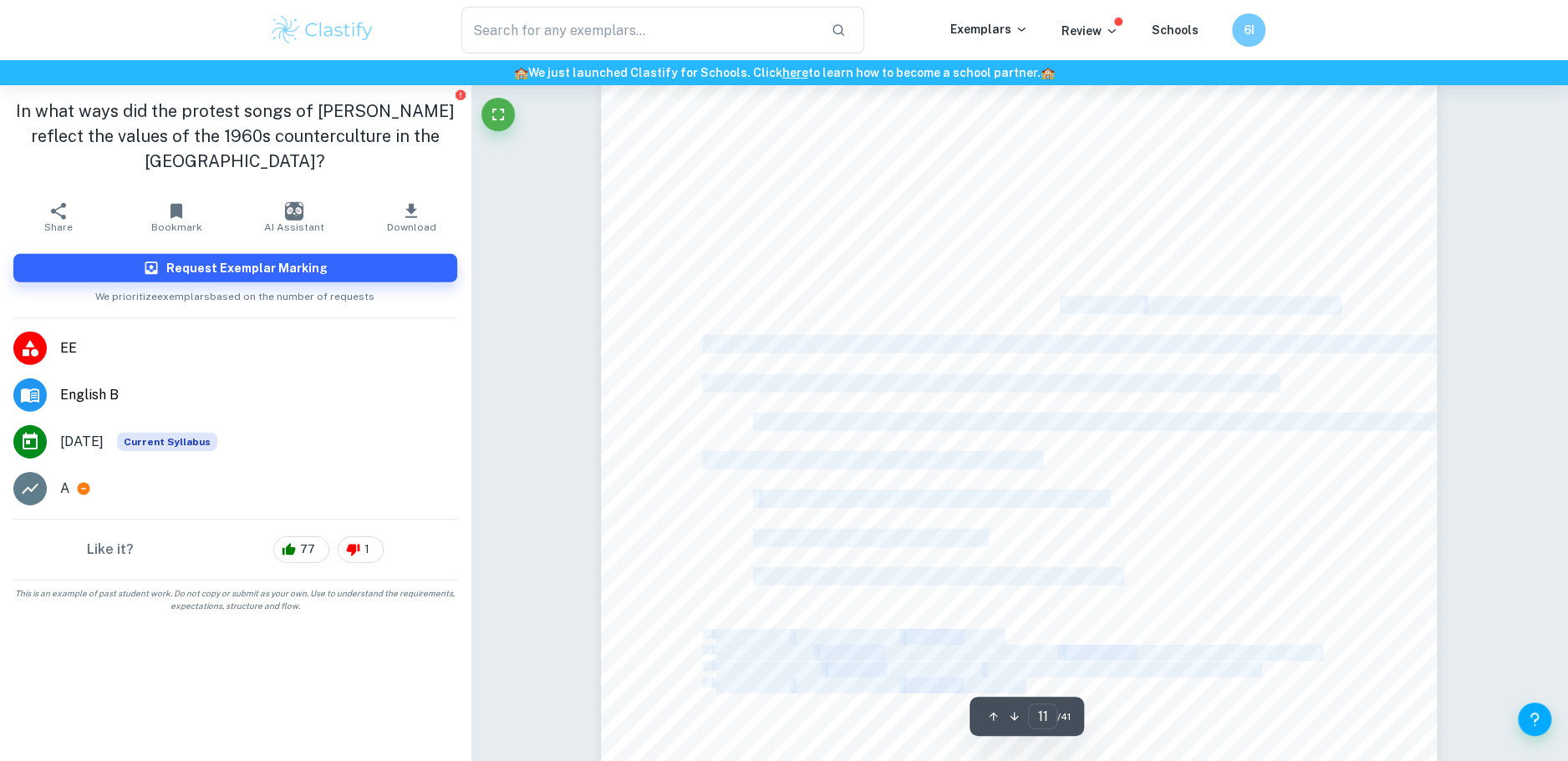
drag, startPoint x: 1062, startPoint y: 306, endPoint x: 964, endPoint y: 433, distance: 160.4
click at [964, 434] on div "10 Even [PERSON_NAME] would never Forgive what you do” 26 . Once [PERSON_NAME] …" at bounding box center [1019, 203] width 836 height 1181
click at [964, 433] on div "10 Even [PERSON_NAME] would never Forgive what you do” 26 . Once [PERSON_NAME] …" at bounding box center [1019, 203] width 836 height 1181
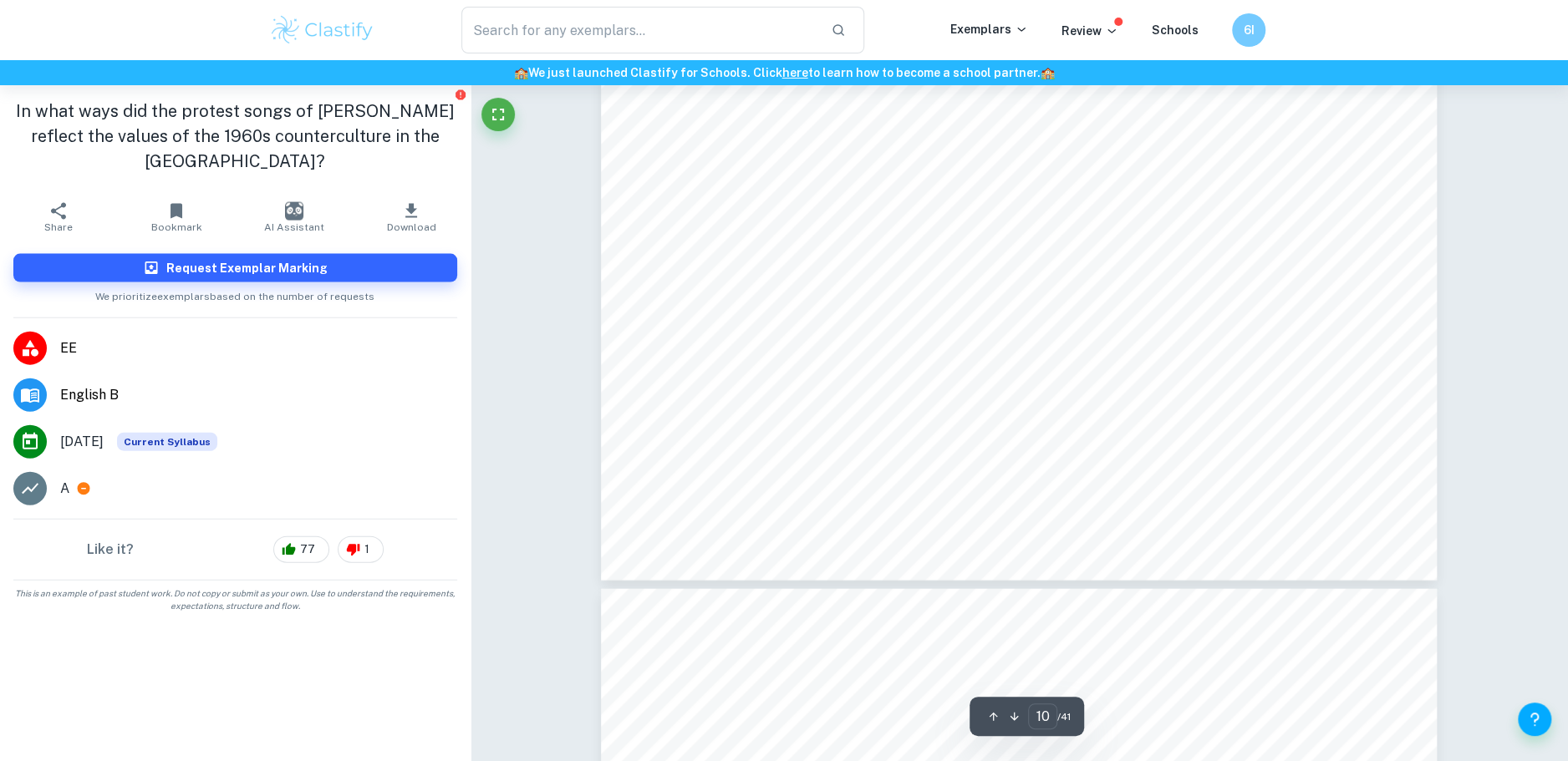
drag, startPoint x: 900, startPoint y: 228, endPoint x: 1000, endPoint y: 383, distance: 184.5
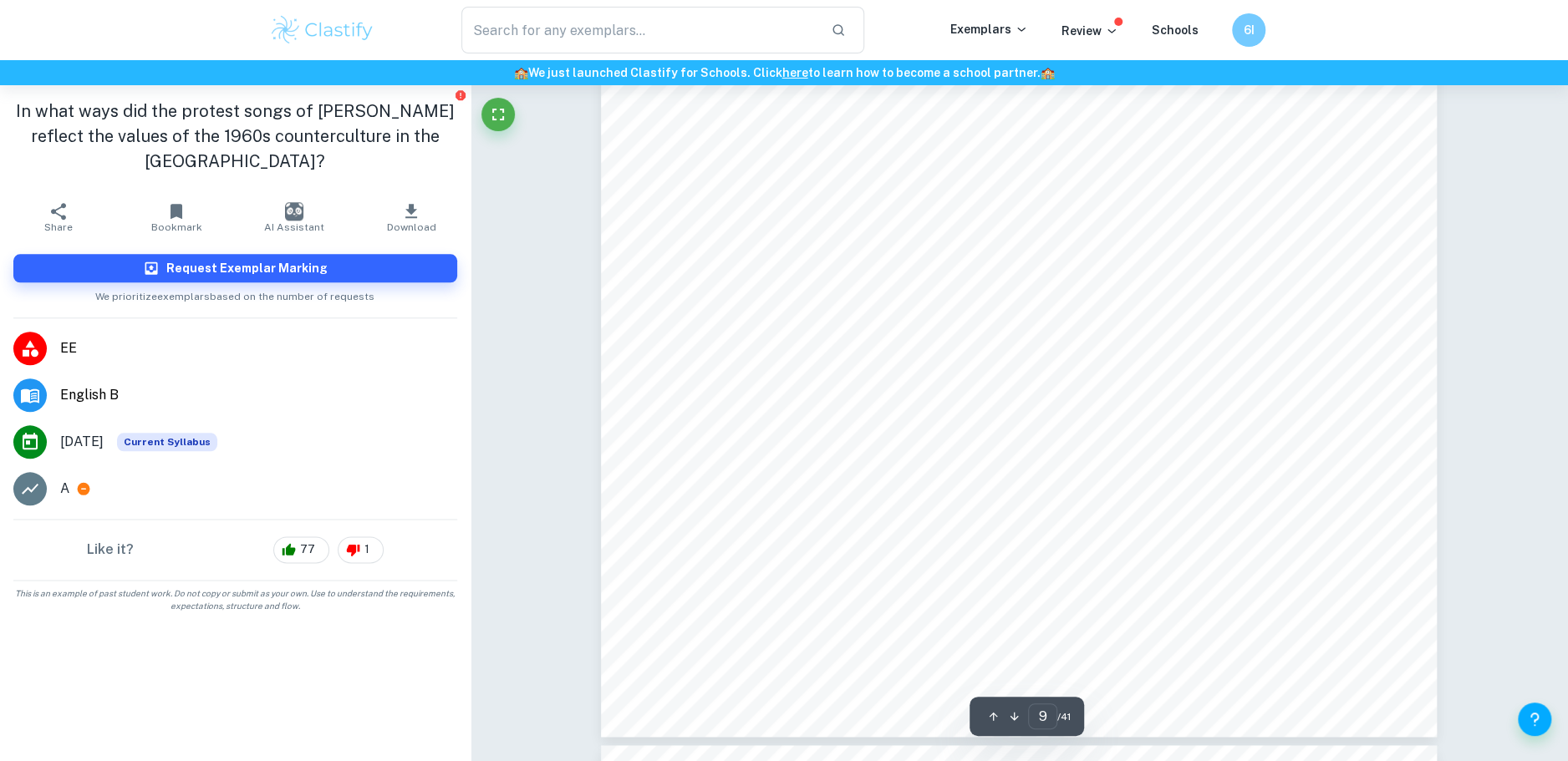
scroll to position [10046, 0]
drag, startPoint x: 963, startPoint y: 342, endPoint x: 1130, endPoint y: 486, distance: 220.5
click at [1130, 486] on div "8 questions. With the release of With [DEMOGRAPHIC_DATA] on Our Side , [PERSON_…" at bounding box center [1019, 292] width 836 height 1181
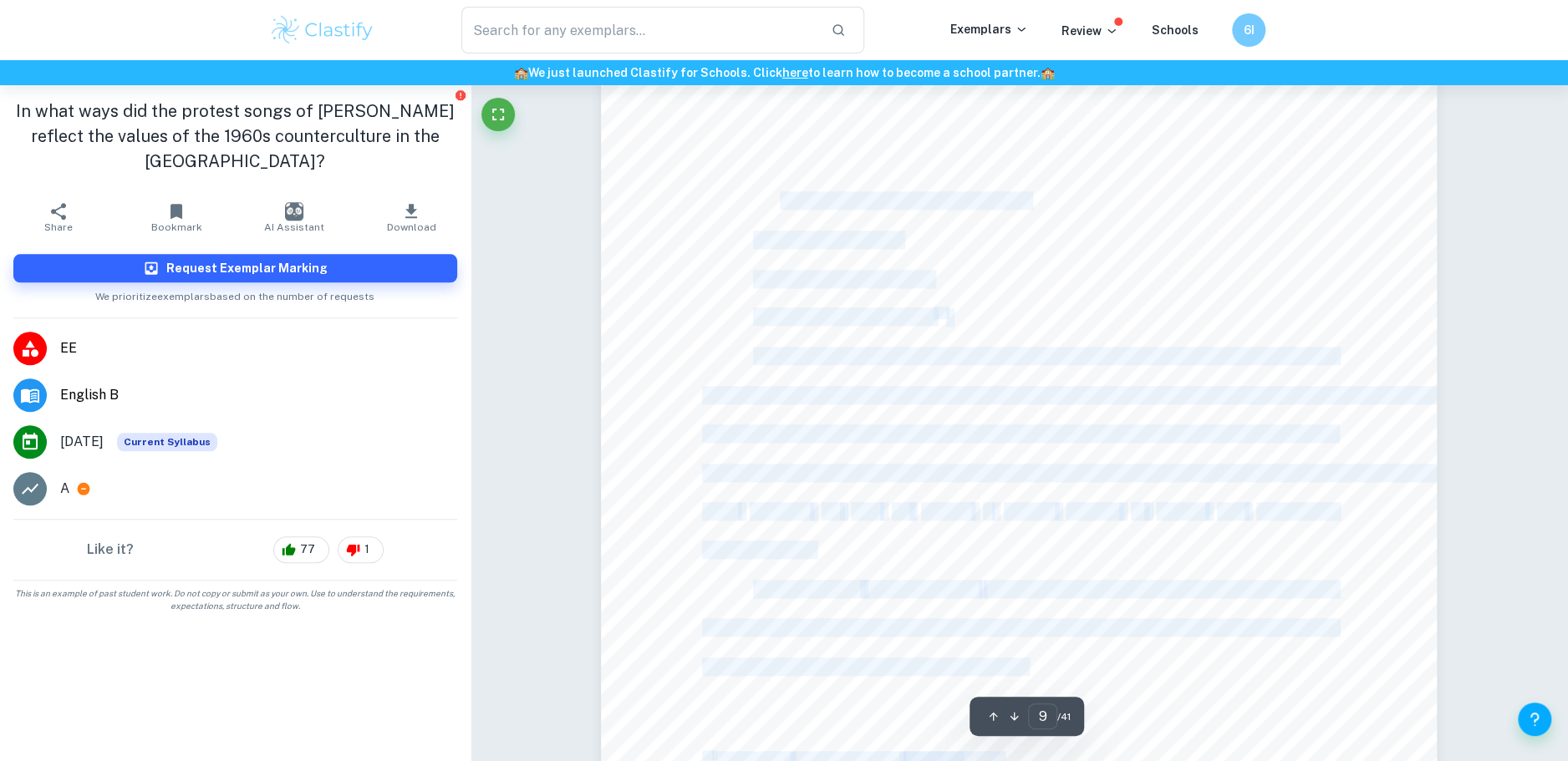
drag, startPoint x: 791, startPoint y: 209, endPoint x: 901, endPoint y: 305, distance: 146.0
click at [901, 305] on div "8 questions. With the release of With [DEMOGRAPHIC_DATA] on Our Side , [PERSON_…" at bounding box center [1019, 292] width 836 height 1181
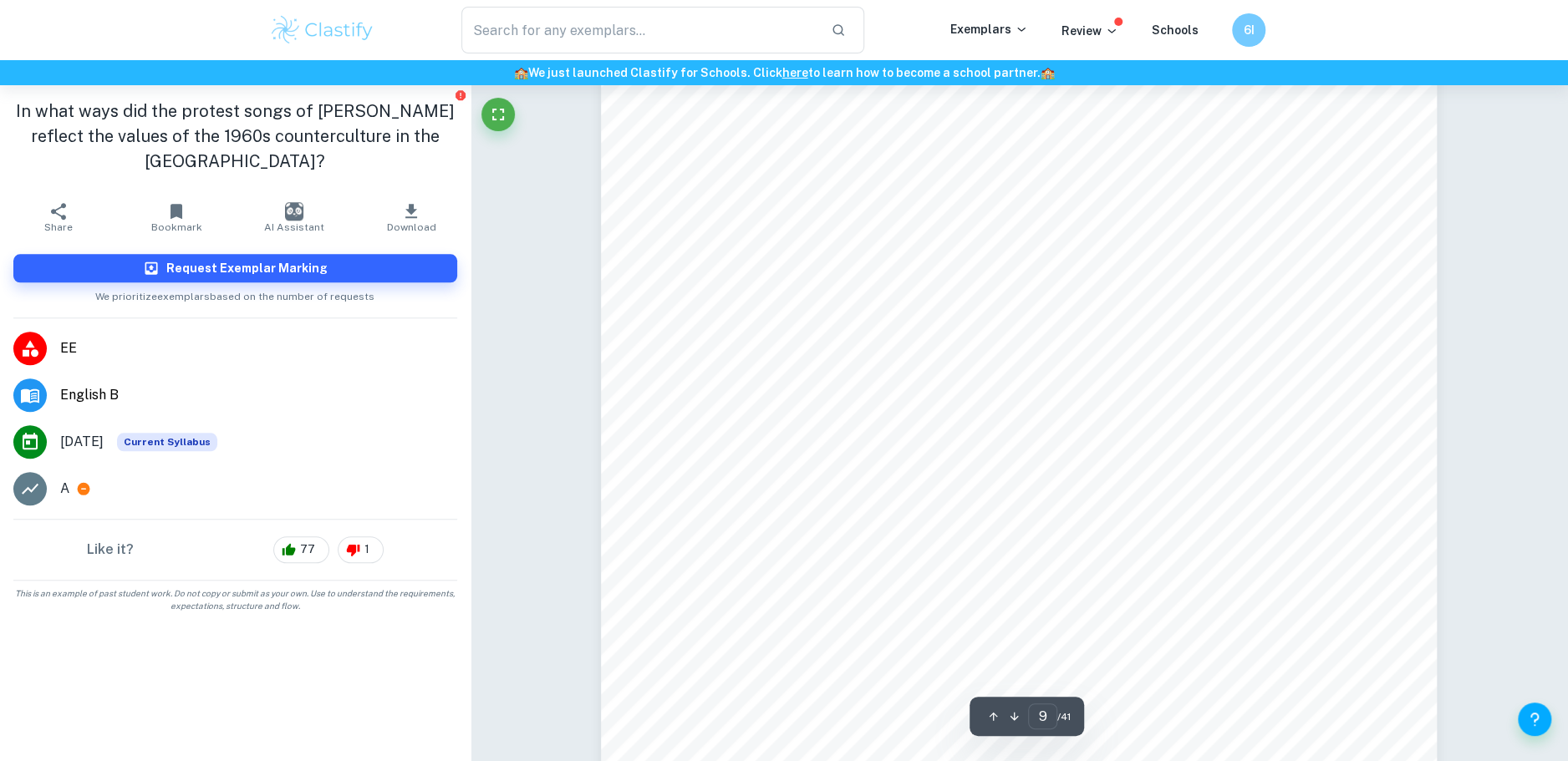
scroll to position [10182, 0]
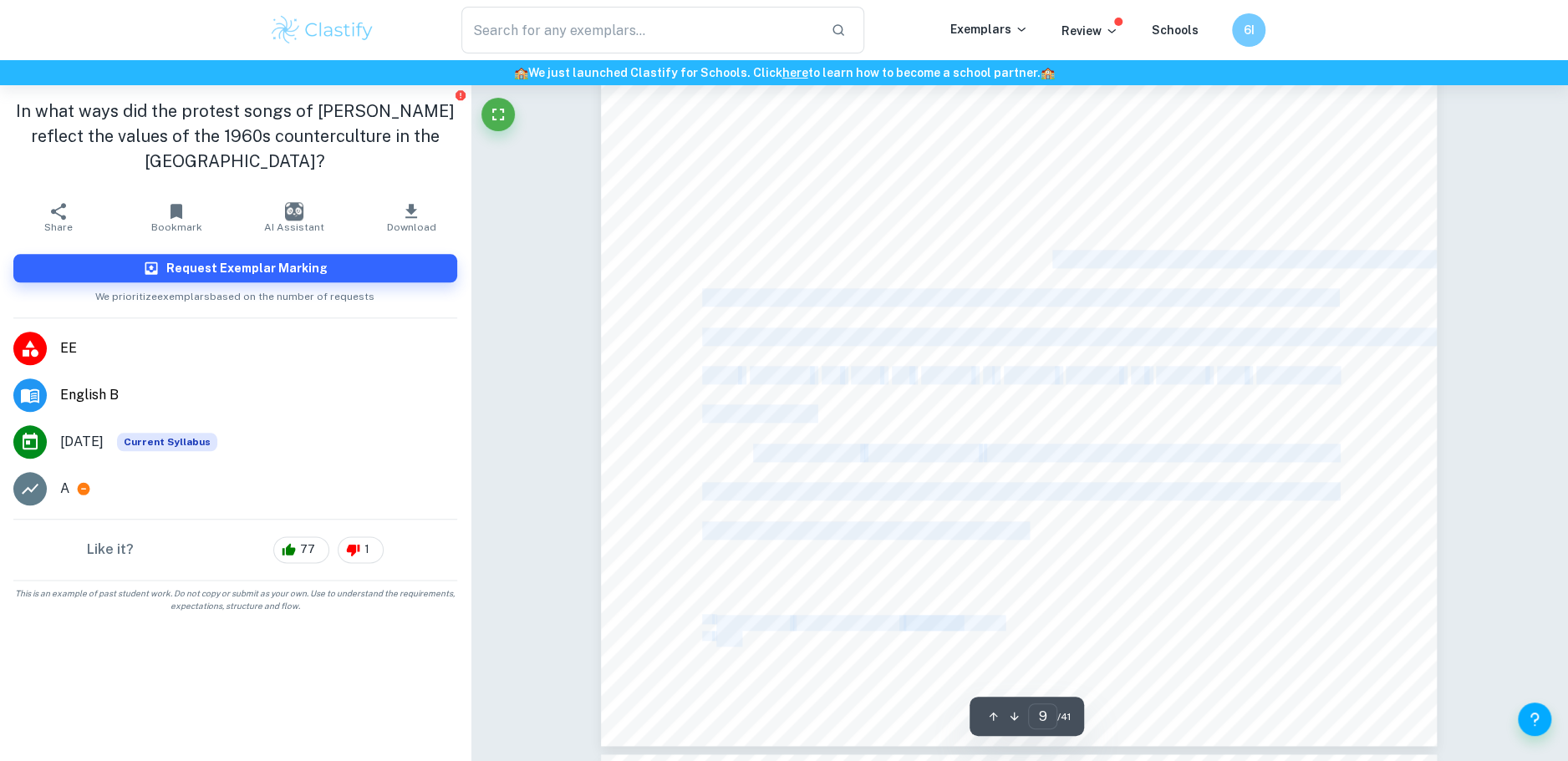
click at [1014, 253] on div "8 questions. With the release of With [DEMOGRAPHIC_DATA] on Our Side , [PERSON_…" at bounding box center [1019, 156] width 836 height 1181
click at [1014, 253] on span "dominating the society, [PERSON_NAME] claimed his generation would not be trick…" at bounding box center [1070, 258] width 735 height 16
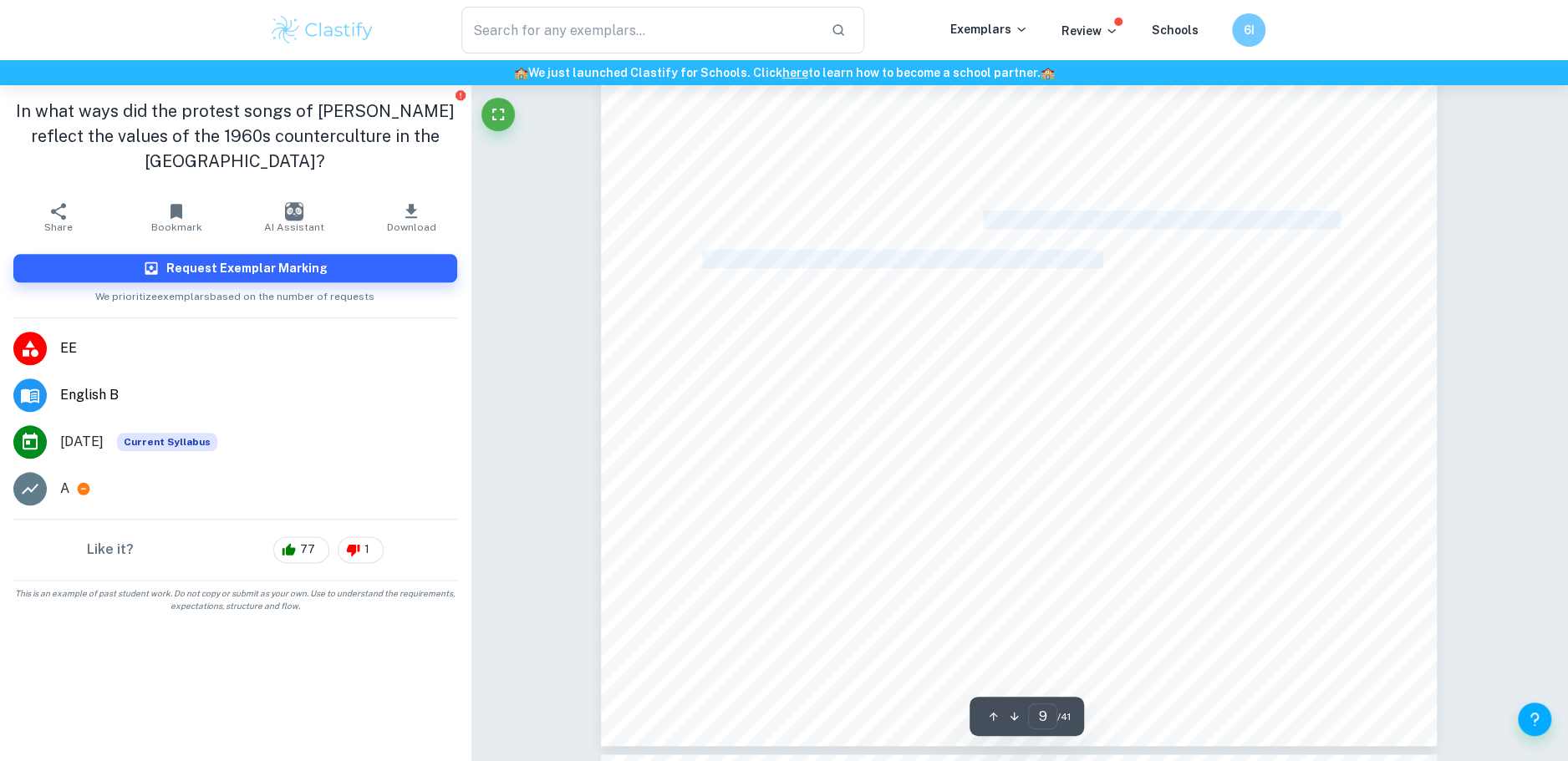
click at [1058, 265] on div "8 questions. With the release of With [DEMOGRAPHIC_DATA] on Our Side , [PERSON_…" at bounding box center [1019, 156] width 836 height 1181
click at [1057, 264] on span "dominating the society, [PERSON_NAME] claimed his generation would not be trick…" at bounding box center [1070, 258] width 735 height 16
drag, startPoint x: 1057, startPoint y: 264, endPoint x: 944, endPoint y: 252, distance: 113.6
click at [944, 252] on span "dominating the society, [PERSON_NAME] claimed his generation would not be trick…" at bounding box center [1070, 258] width 735 height 16
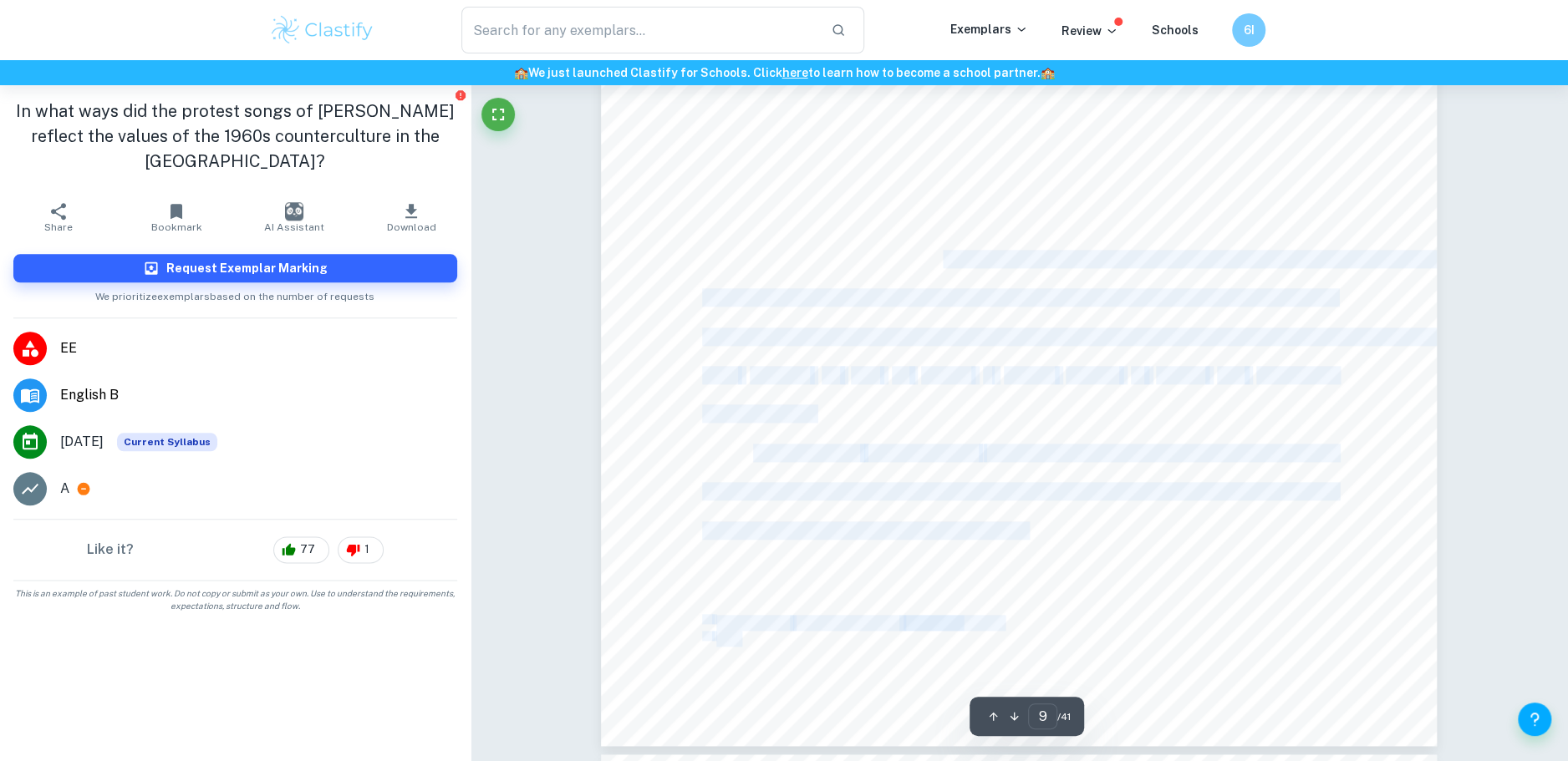
click at [1215, 247] on div "8 questions. With the release of With [DEMOGRAPHIC_DATA] on Our Side , [PERSON_…" at bounding box center [1019, 156] width 836 height 1181
drag, startPoint x: 1215, startPoint y: 247, endPoint x: 1212, endPoint y: 357, distance: 110.0
click at [1212, 357] on div "8 questions. With the release of With [DEMOGRAPHIC_DATA] on Our Side , [PERSON_…" at bounding box center [1019, 156] width 836 height 1181
click at [1212, 358] on div "8 questions. With the release of With [DEMOGRAPHIC_DATA] on Our Side , [PERSON_…" at bounding box center [1019, 156] width 836 height 1181
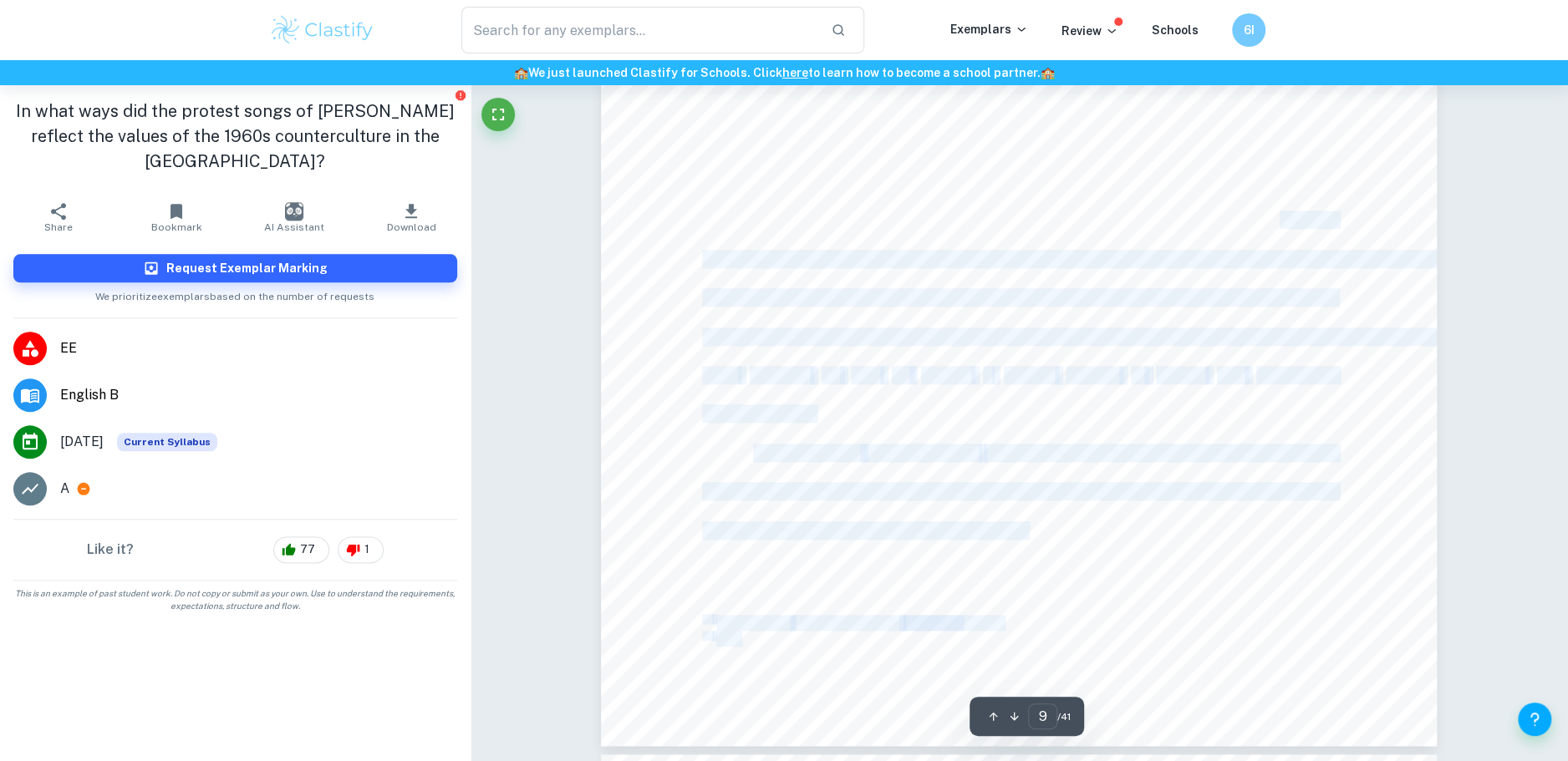
drag, startPoint x: 1278, startPoint y: 228, endPoint x: 1315, endPoint y: 313, distance: 92.7
click at [1315, 313] on div "8 questions. With the release of With [DEMOGRAPHIC_DATA] on Our Side , [PERSON_…" at bounding box center [1019, 156] width 836 height 1181
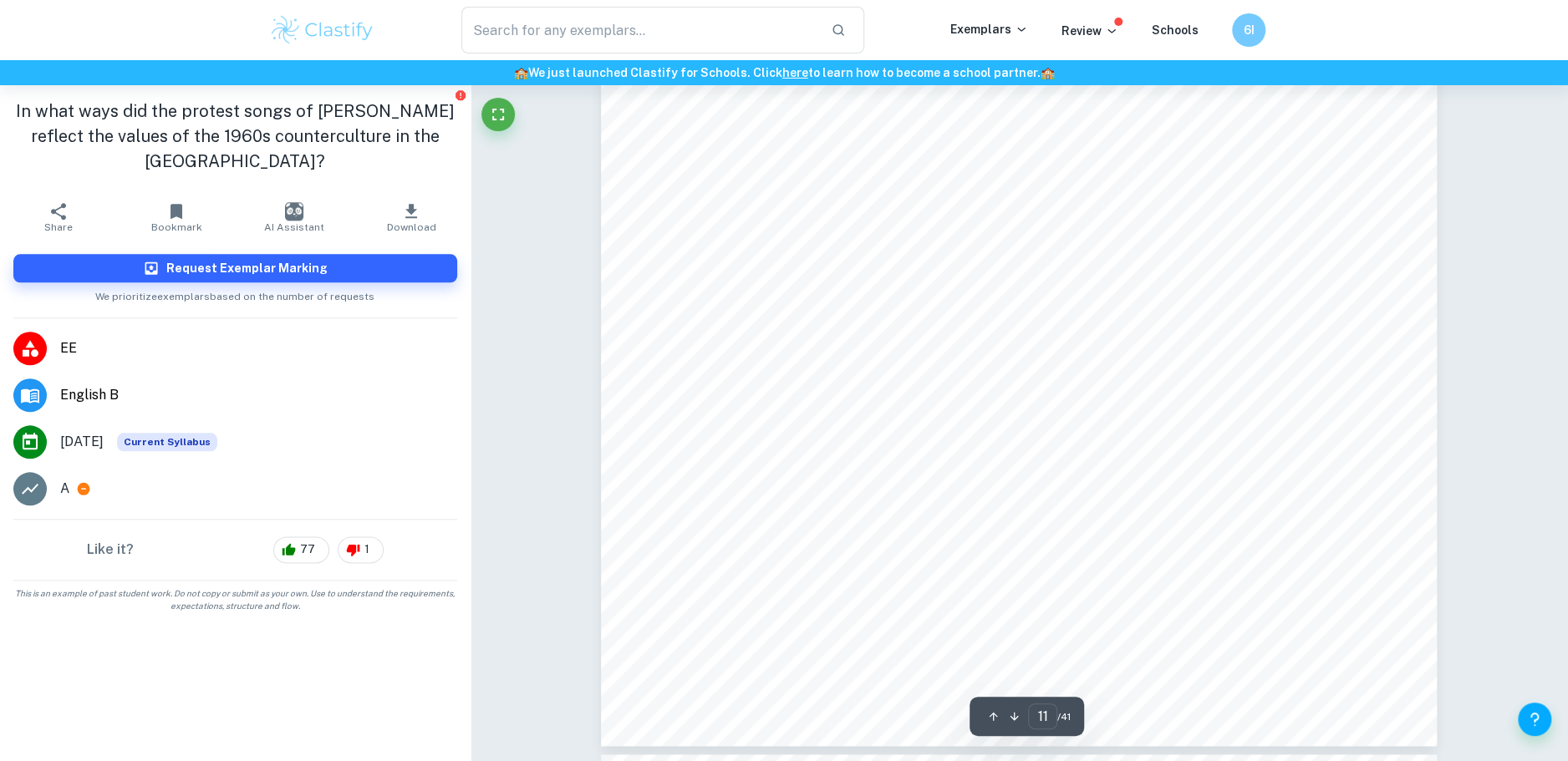
scroll to position [13259, 0]
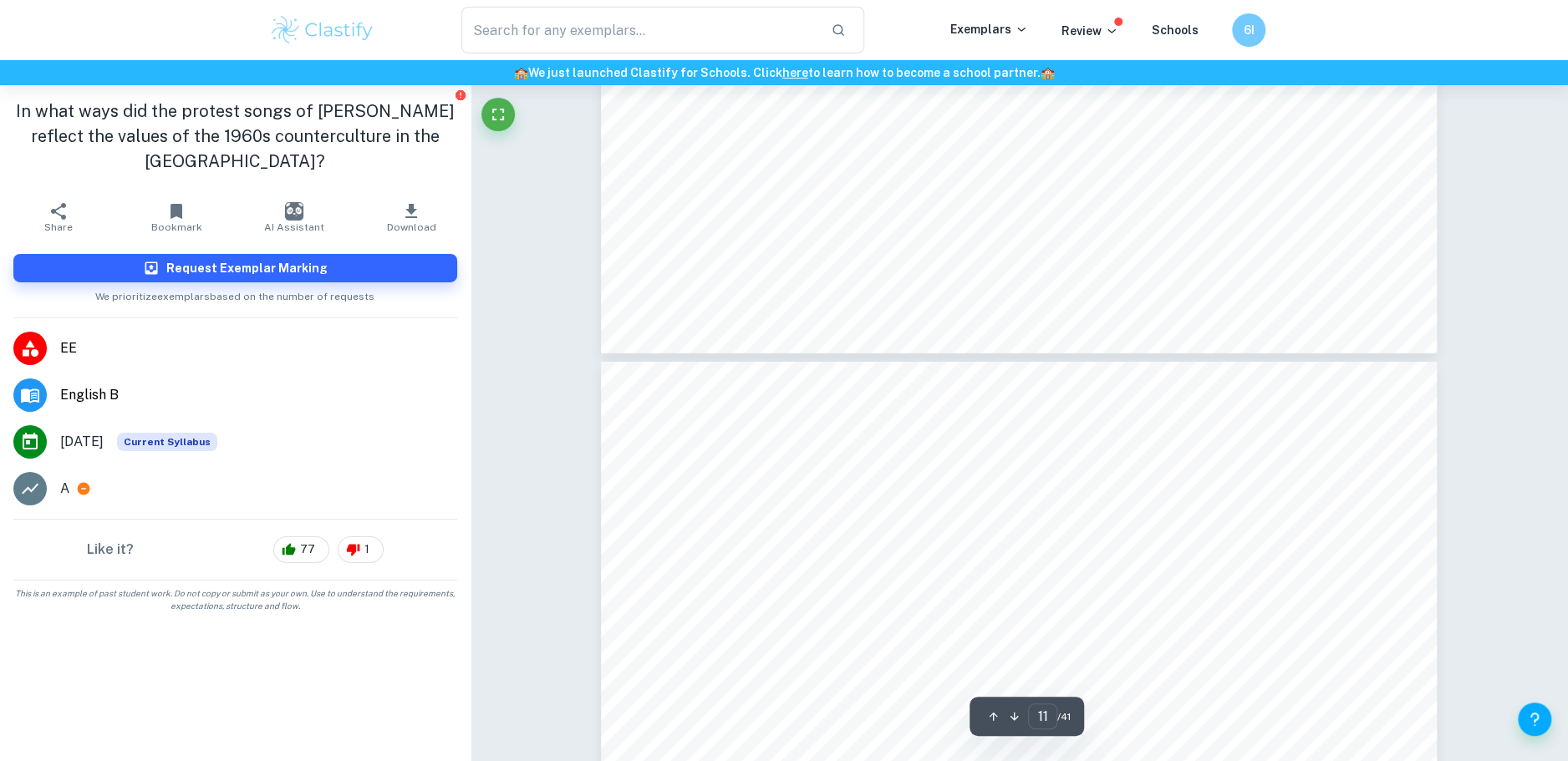
type input "12"
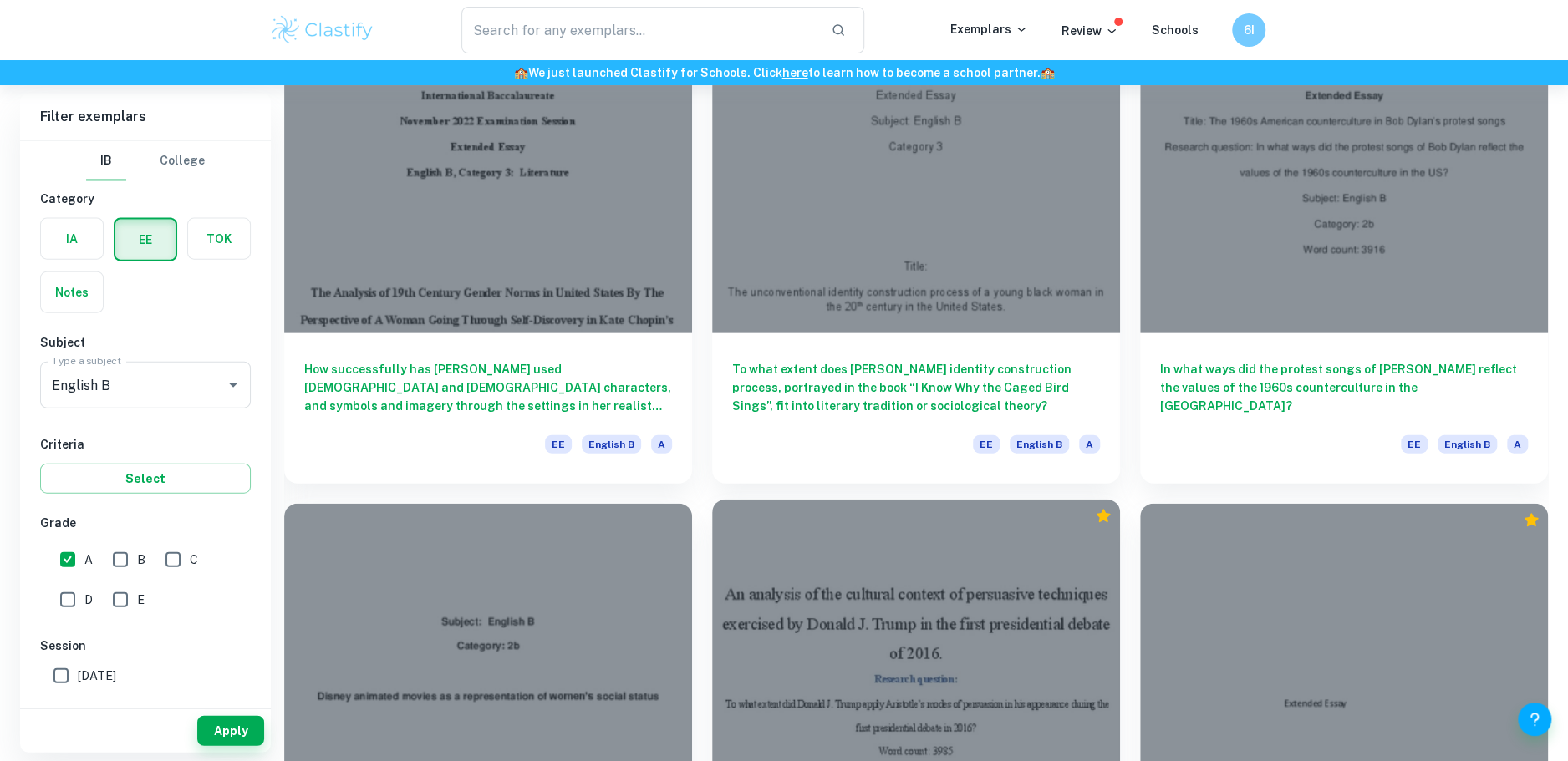
scroll to position [2763, 0]
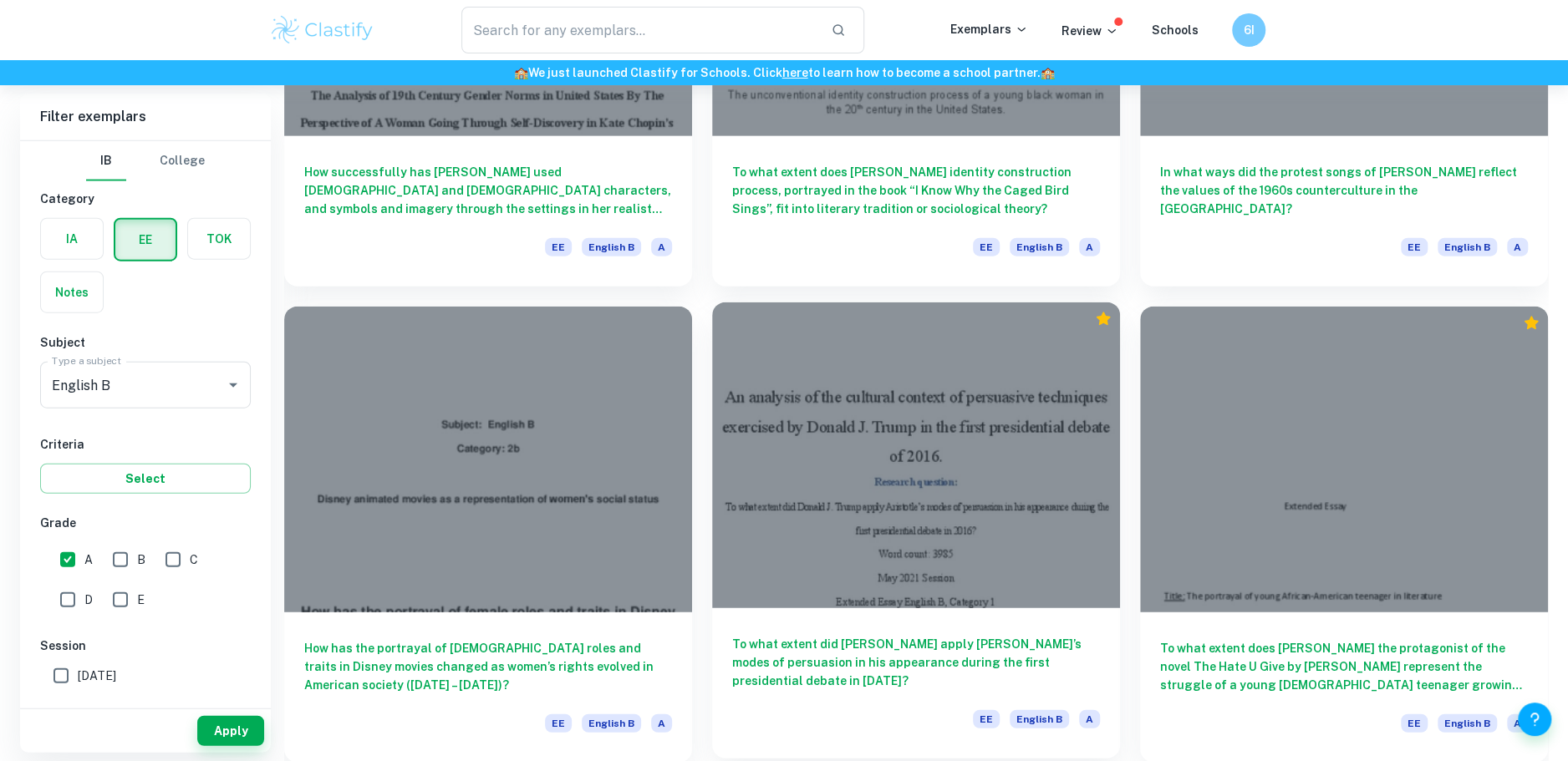
click at [897, 531] on div at bounding box center [916, 455] width 408 height 306
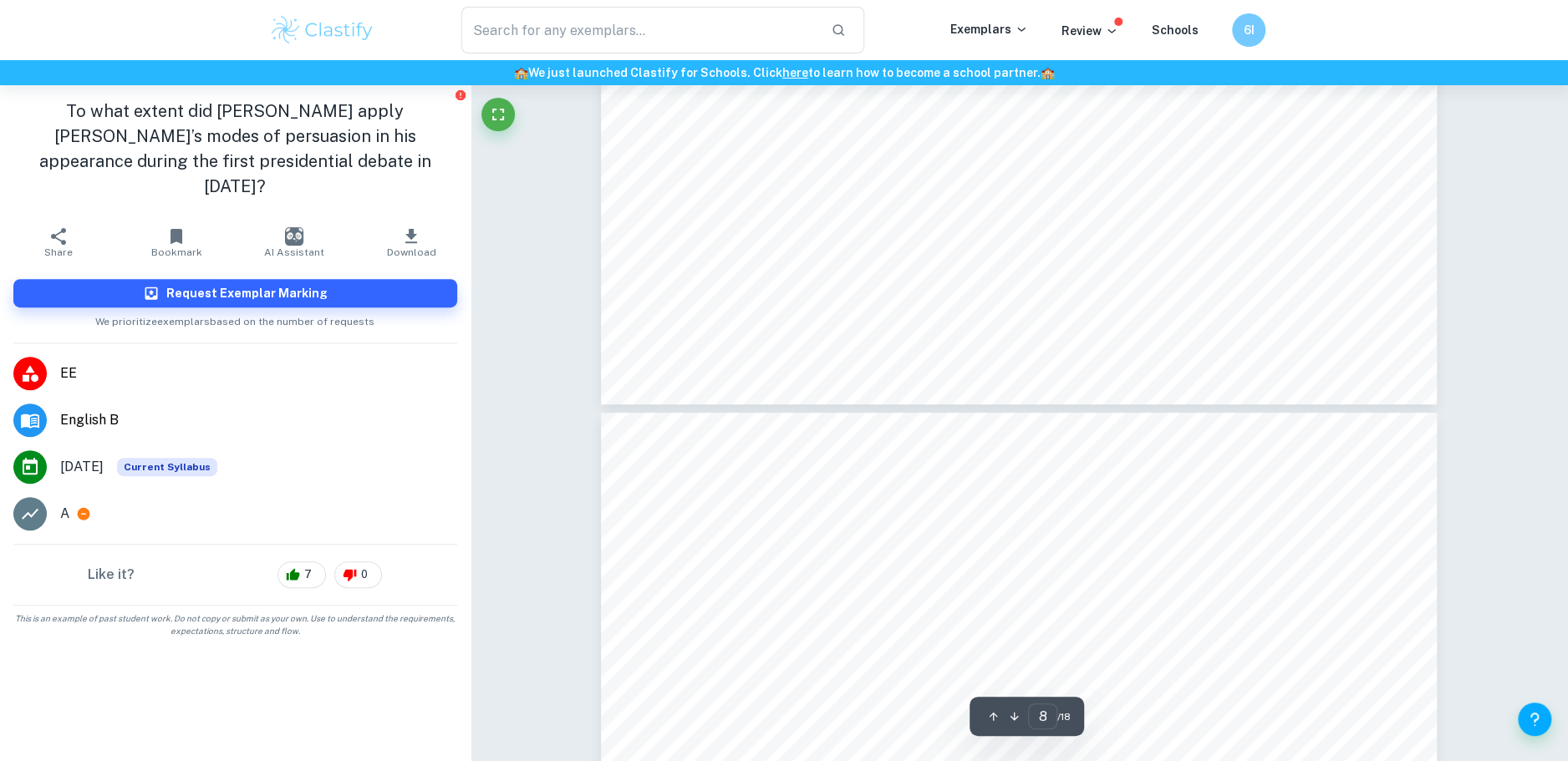
type input "9"
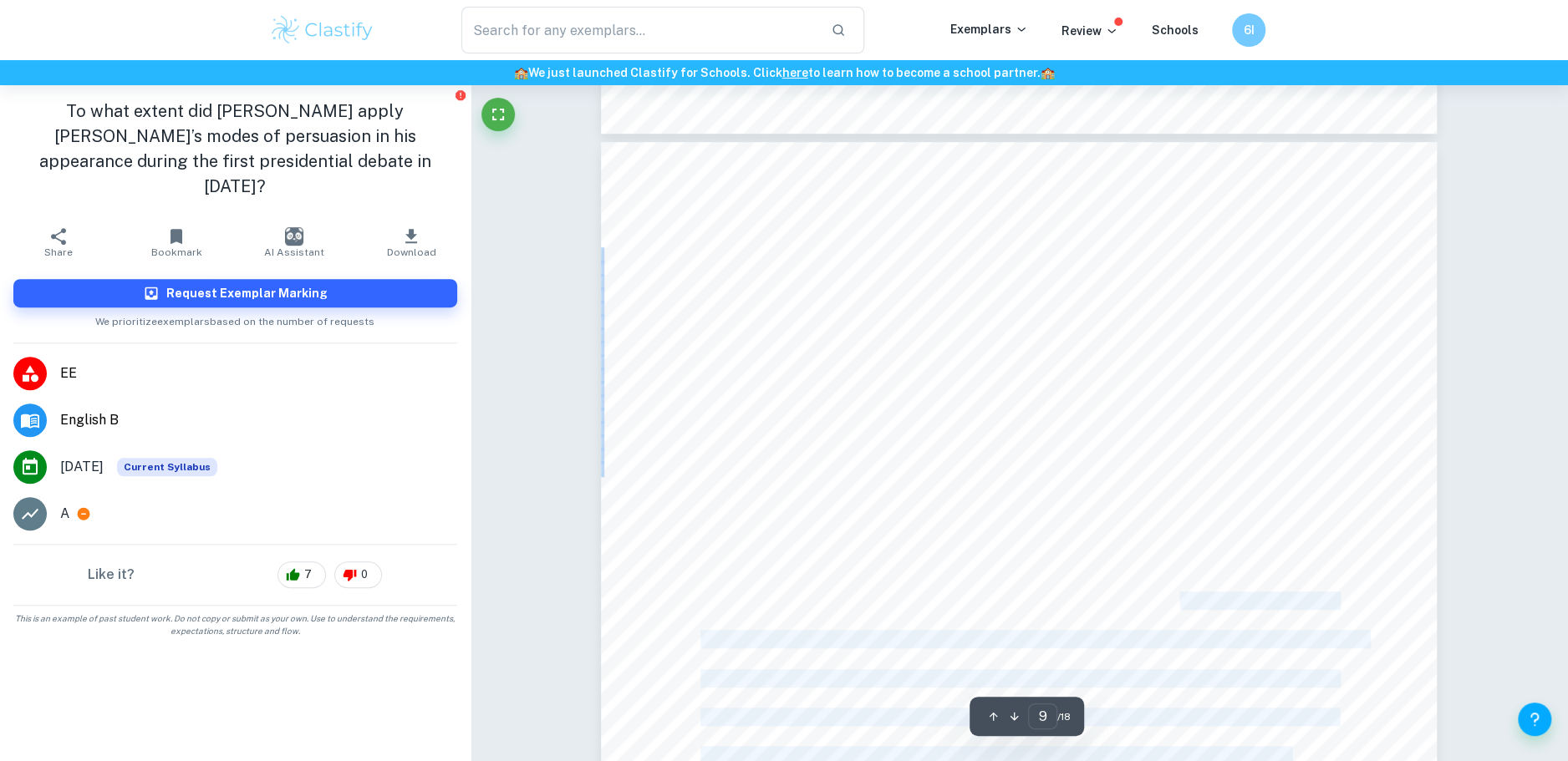
drag, startPoint x: 995, startPoint y: 571, endPoint x: 1184, endPoint y: 602, distance: 191.5
click at [1184, 602] on div "9 [PERSON_NAME]: I am very underleveraged. I have a great company. I have a tre…" at bounding box center [1019, 732] width 836 height 1181
click at [1184, 602] on span "uses it as a base to establish his figure as an unerring businessman, who posse…" at bounding box center [1019, 600] width 637 height 16
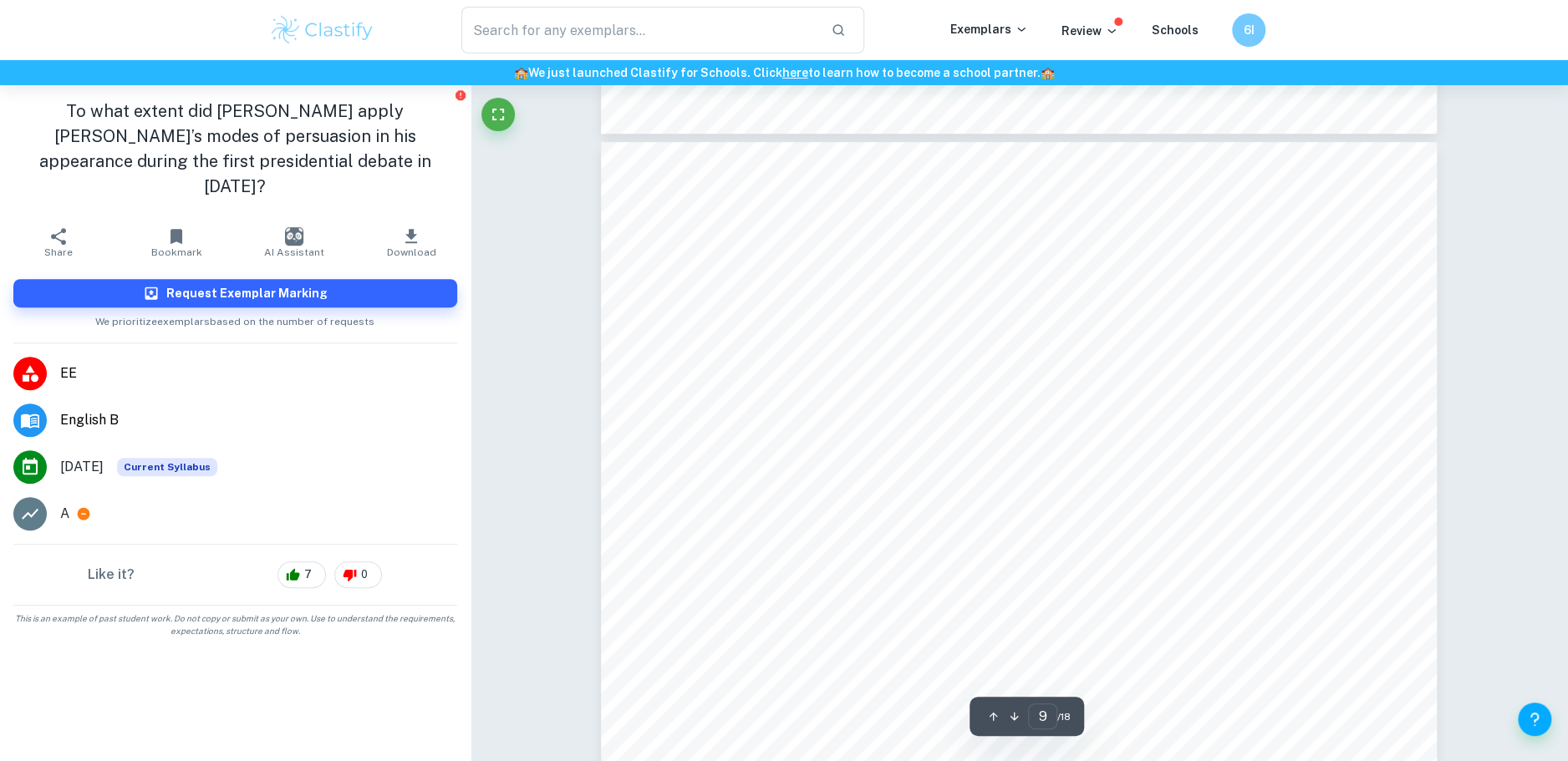
scroll to position [9736, 0]
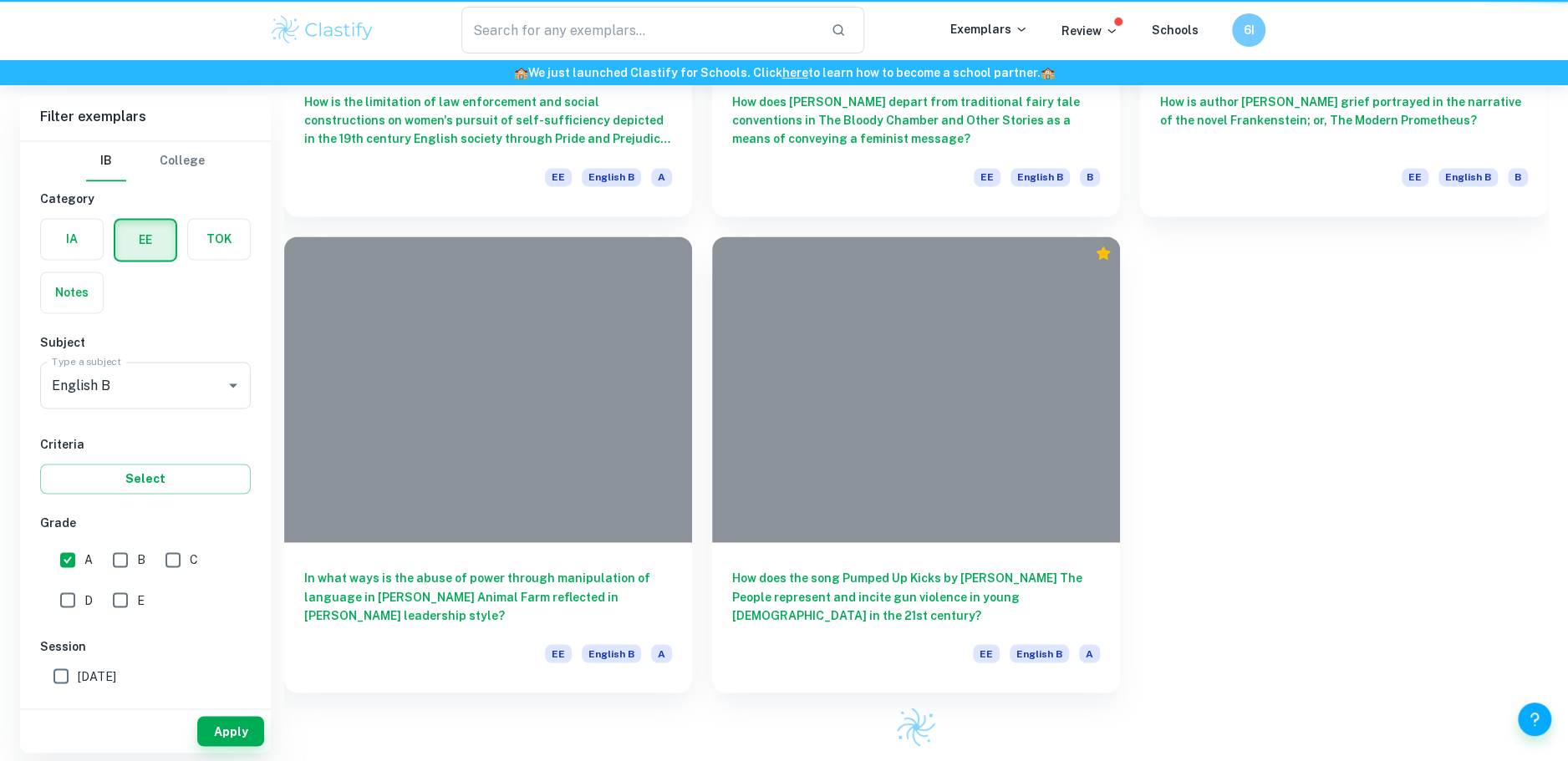
scroll to position [2763, 0]
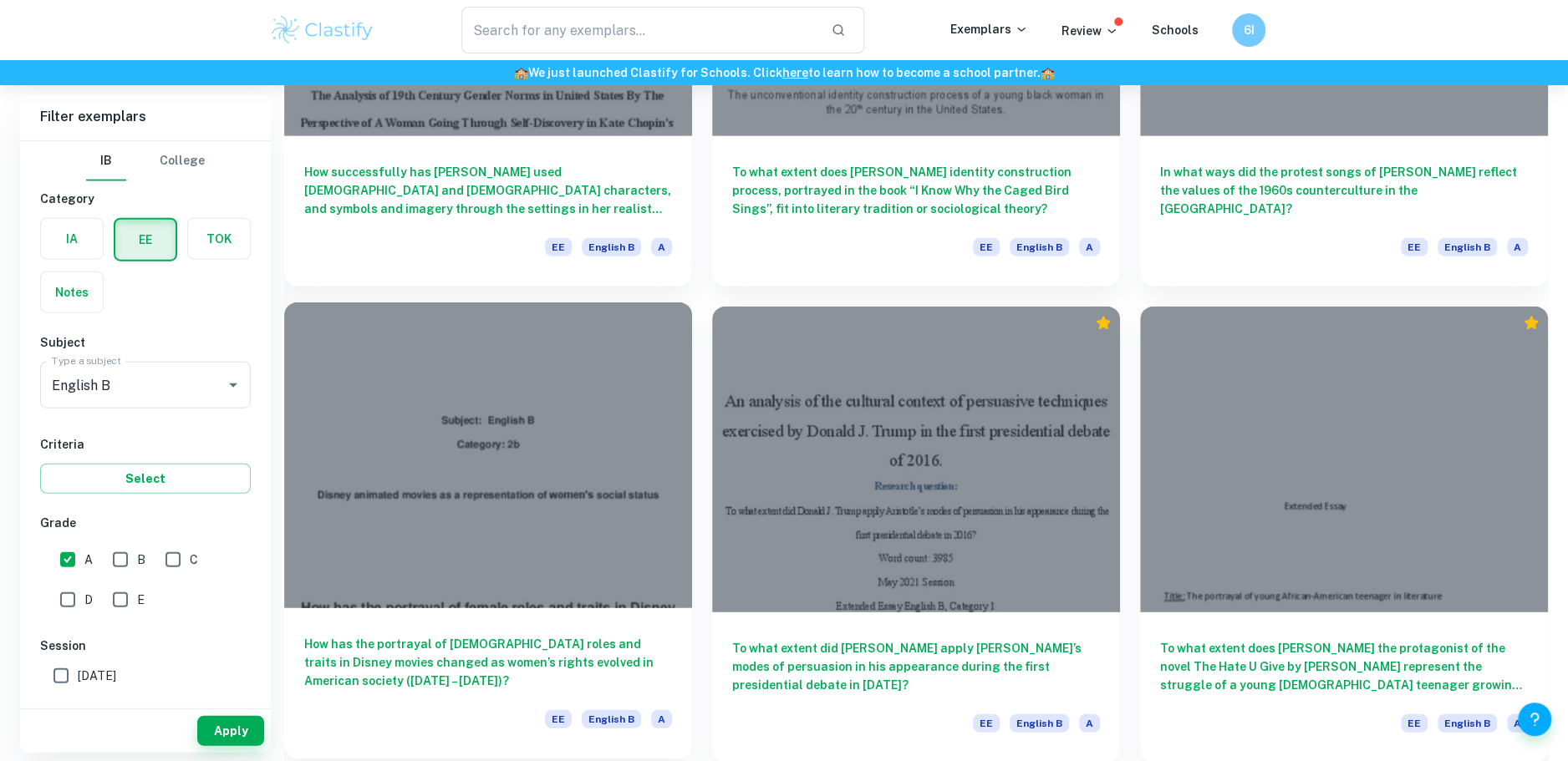
click at [573, 399] on div at bounding box center [488, 455] width 408 height 306
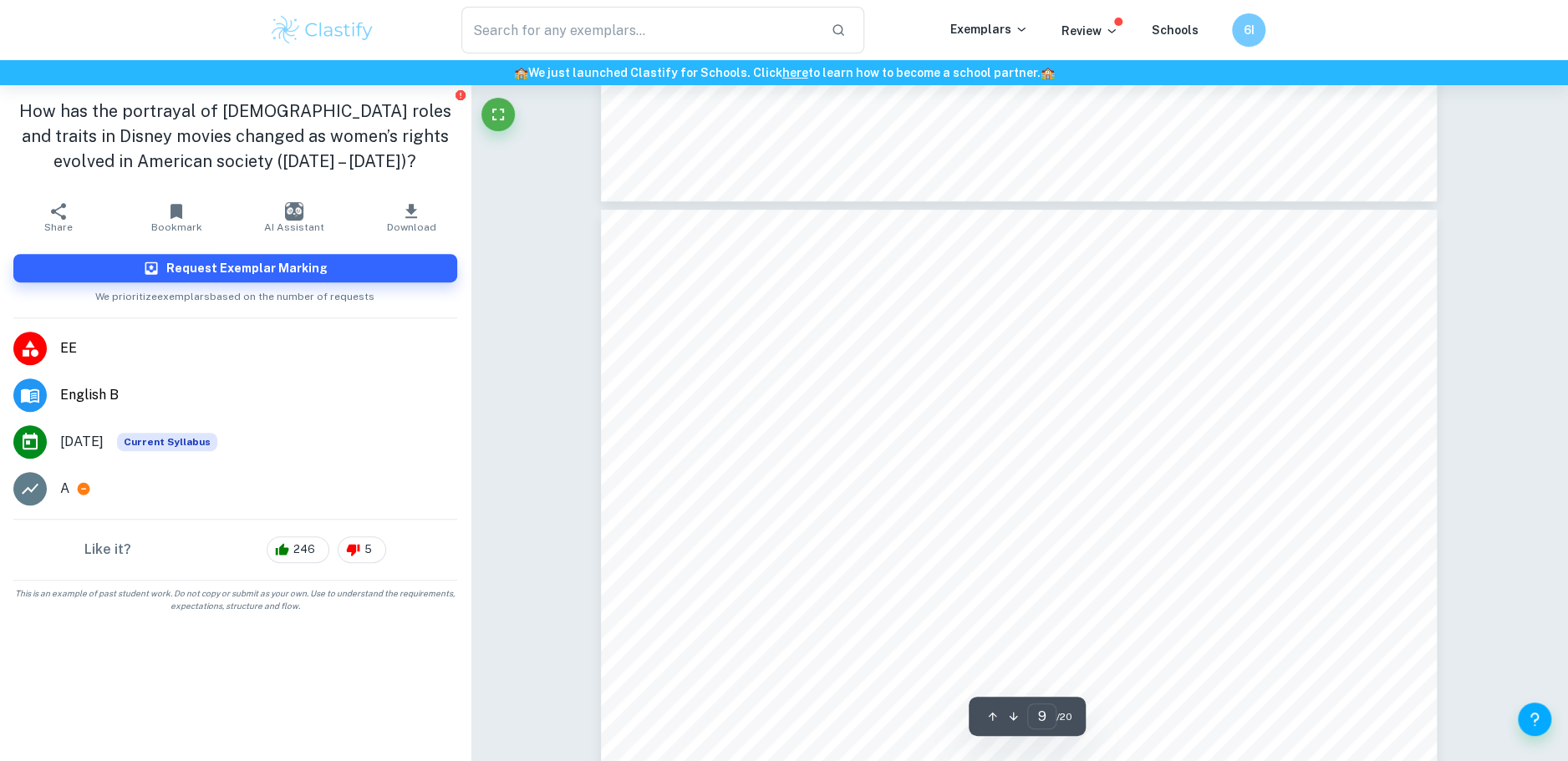
drag, startPoint x: 964, startPoint y: 423, endPoint x: 991, endPoint y: 463, distance: 48.3
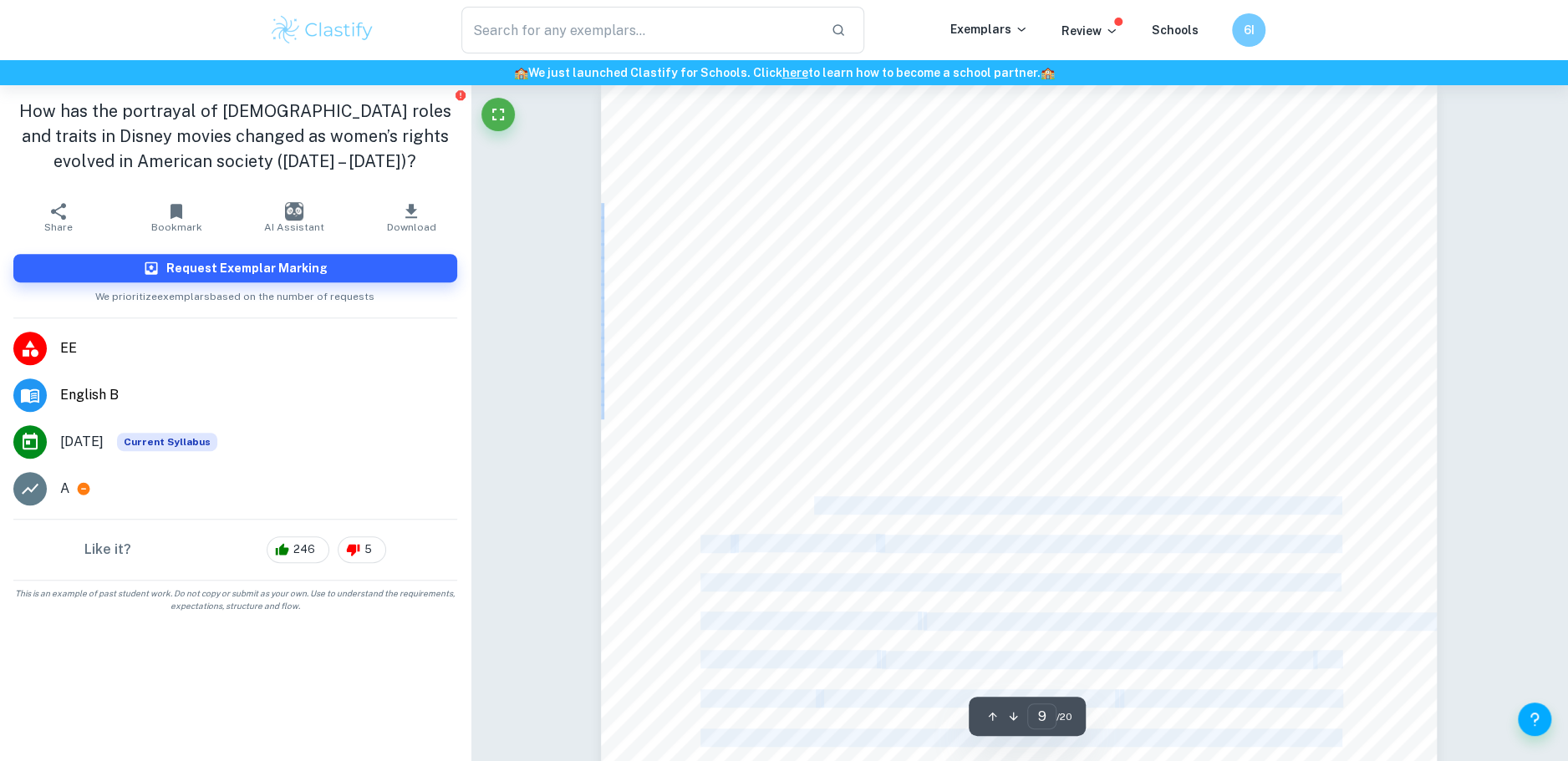
drag, startPoint x: 826, startPoint y: 497, endPoint x: 1195, endPoint y: 566, distance: 375.4
click at [1196, 566] on div "9 otherwise. In her actions, [PERSON_NAME] is opinionated and does not conform …" at bounding box center [1019, 675] width 836 height 1182
click at [1195, 566] on div "9 otherwise. In her actions, [PERSON_NAME] is opinionated and does not conform …" at bounding box center [1019, 675] width 836 height 1182
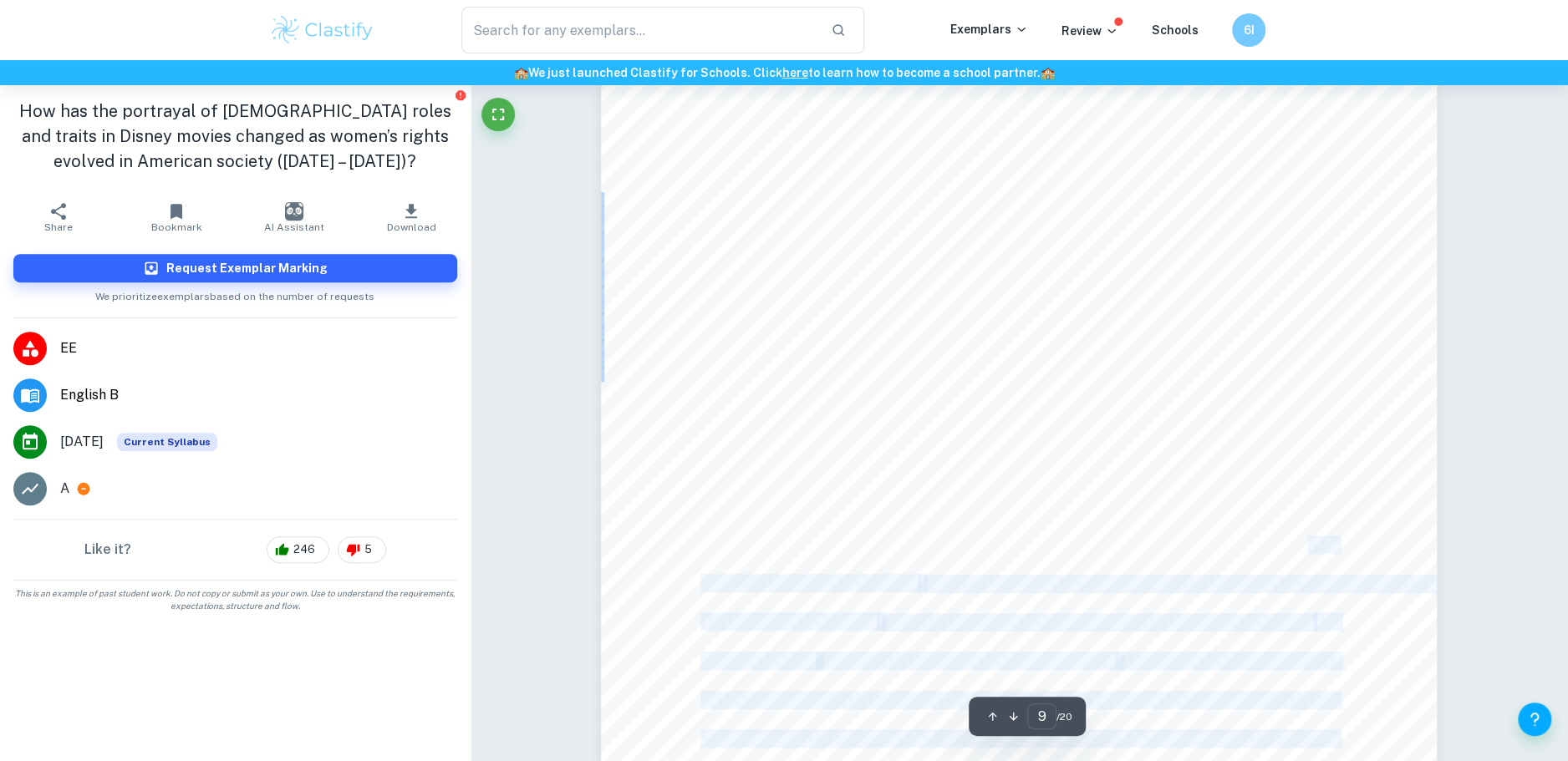
drag, startPoint x: 1055, startPoint y: 525, endPoint x: 1305, endPoint y: 535, distance: 250.2
click at [1305, 535] on div "9 otherwise. In her actions, [PERSON_NAME] is opinionated and does not conform …" at bounding box center [1019, 638] width 836 height 1182
click at [1305, 537] on span "answers by addressing her dad: “You would do well to teach your daughter to hol…" at bounding box center [1019, 544] width 637 height 16
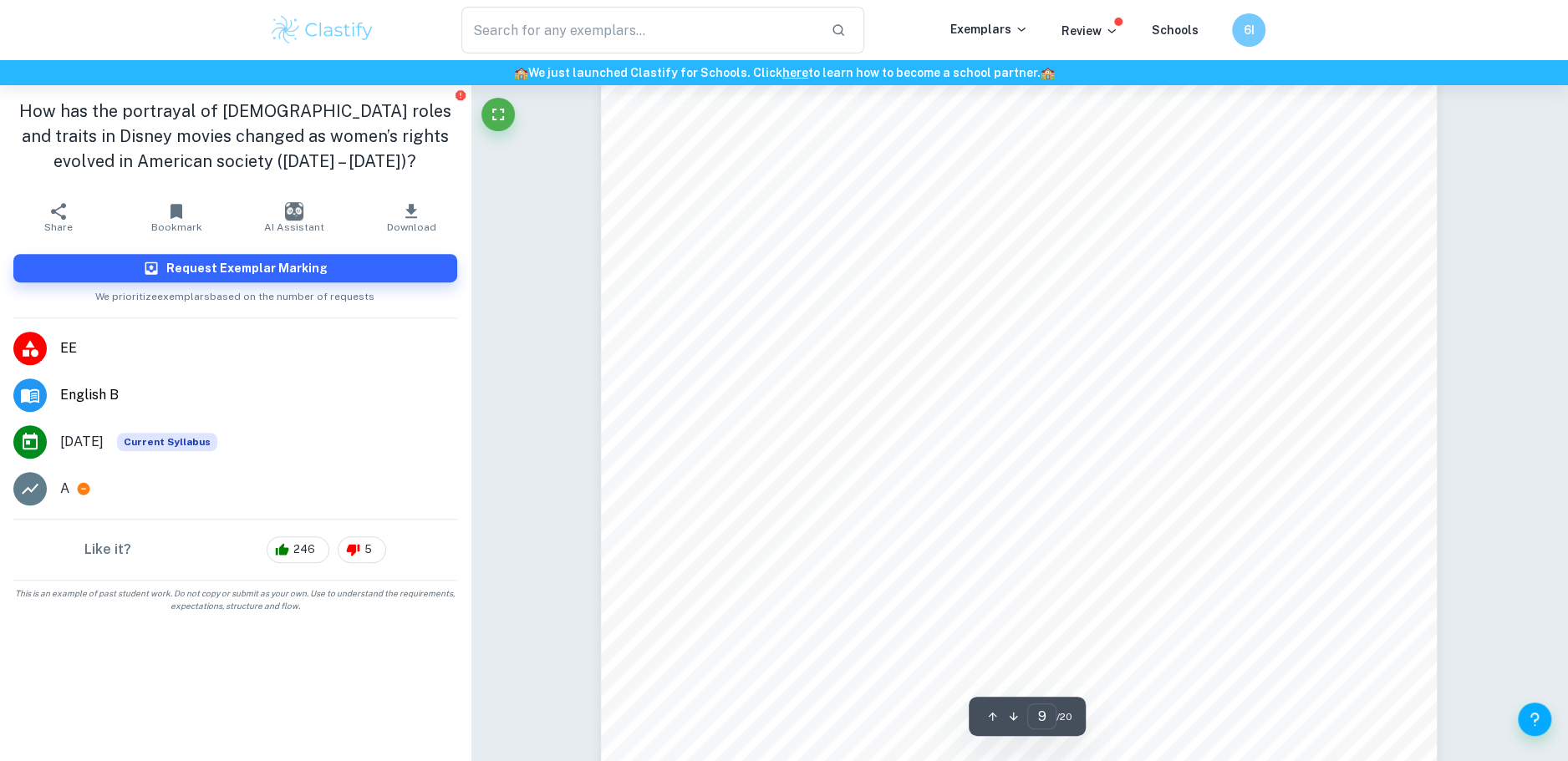
scroll to position [9602, 0]
drag, startPoint x: 992, startPoint y: 547, endPoint x: 1298, endPoint y: 547, distance: 306.0
click at [1298, 547] on span "(15:27). Even though [PERSON_NAME] is repeatedly reprimanded" at bounding box center [1180, 555] width 514 height 16
click at [1271, 543] on span "[12:20]) she remains genuine" at bounding box center [1230, 546] width 219 height 16
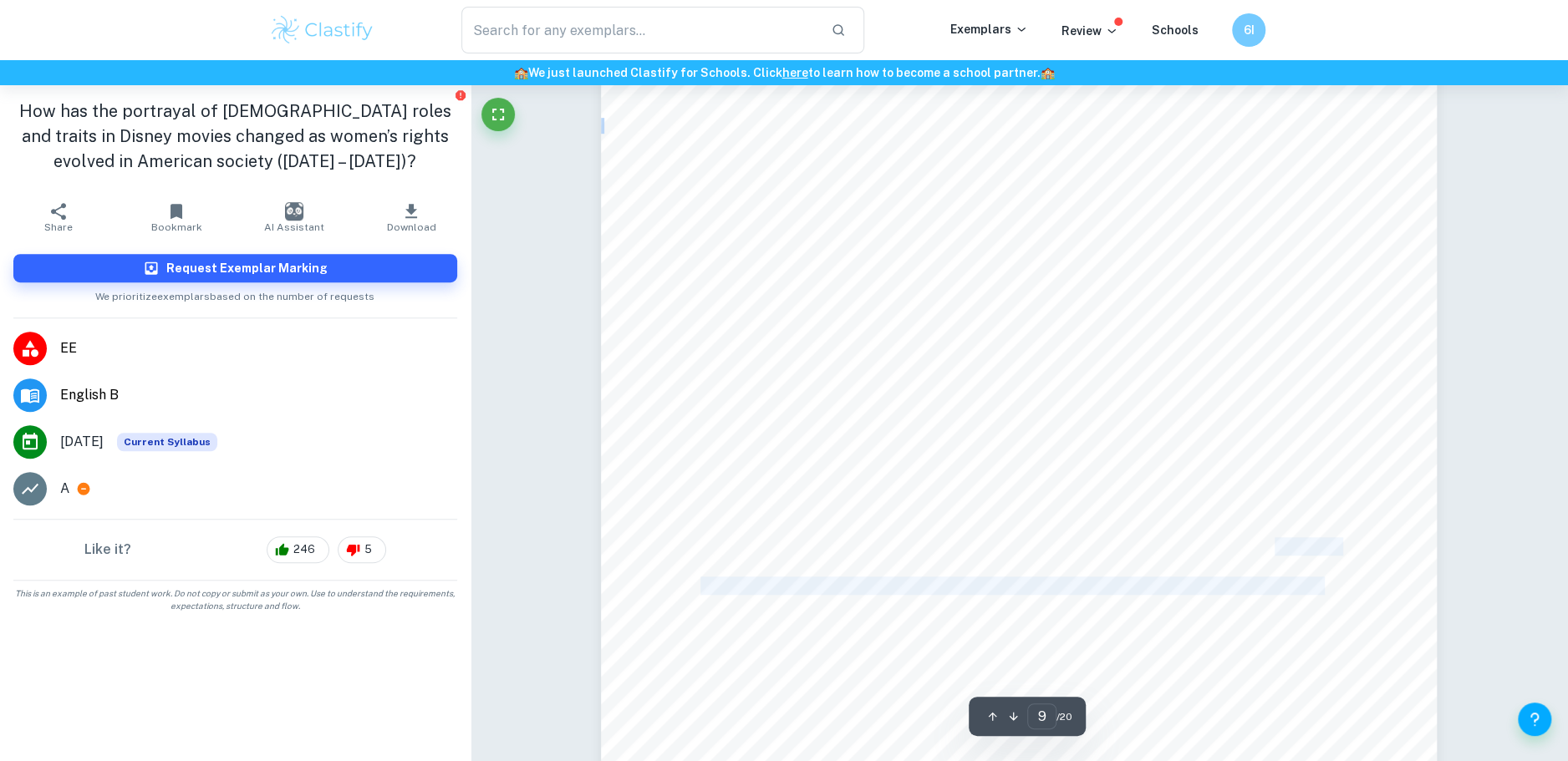
click at [1325, 589] on div "9 otherwise. In her actions, [PERSON_NAME] is opinionated and does not conform …" at bounding box center [1019, 524] width 836 height 1182
click at [1325, 589] on span "to herself and acts heroically, fearlessly and adventurously. Due to her braven…" at bounding box center [1019, 585] width 637 height 16
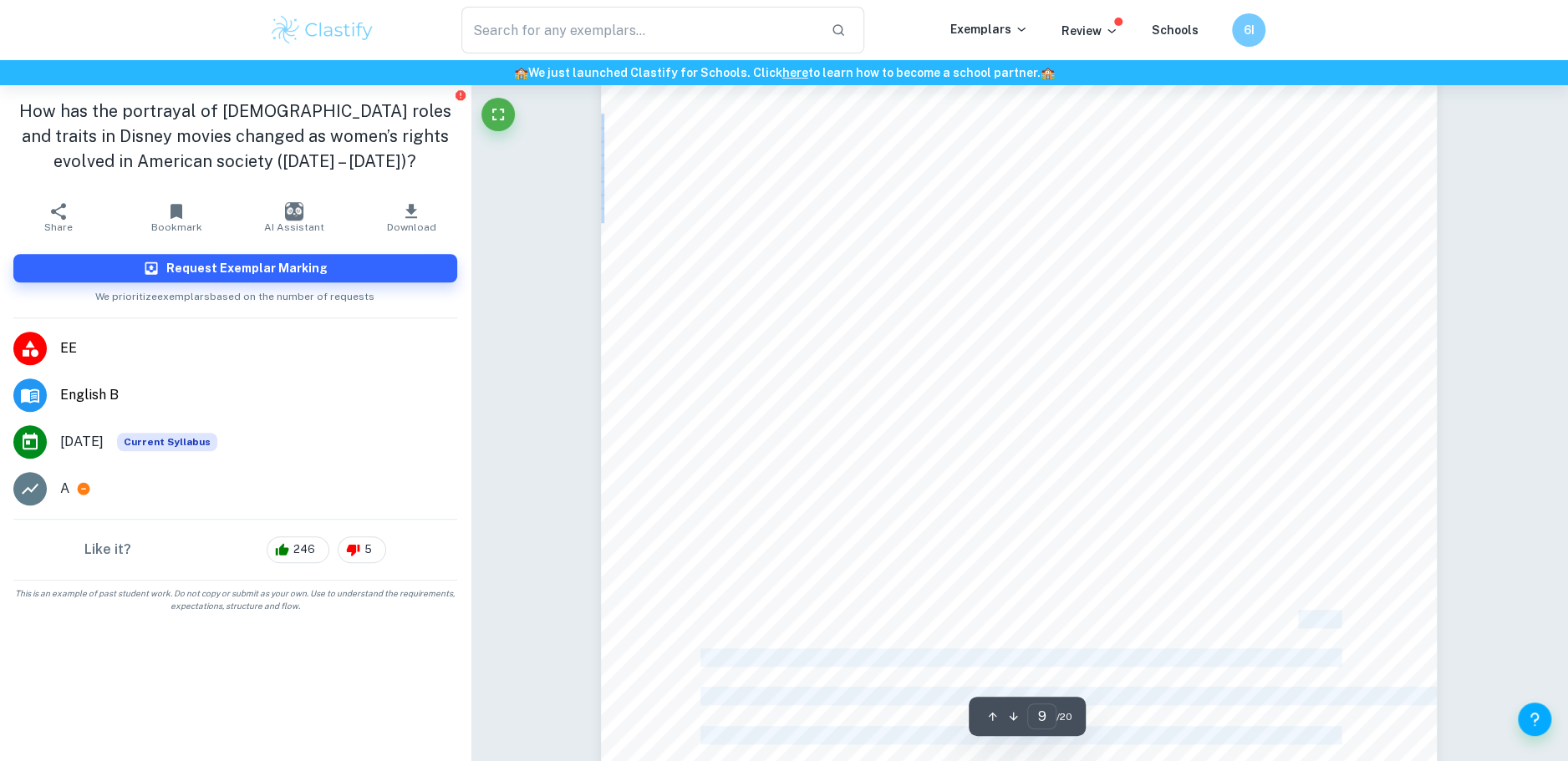
drag, startPoint x: 1256, startPoint y: 528, endPoint x: 1299, endPoint y: 623, distance: 104.3
click at [1299, 623] on div "9 otherwise. In her actions, [PERSON_NAME] is opinionated and does not conform …" at bounding box center [1019, 479] width 836 height 1182
click at [1299, 623] on span "training, outsmarts the invaders, and proves that both the alleged mental barri…" at bounding box center [1019, 619] width 637 height 16
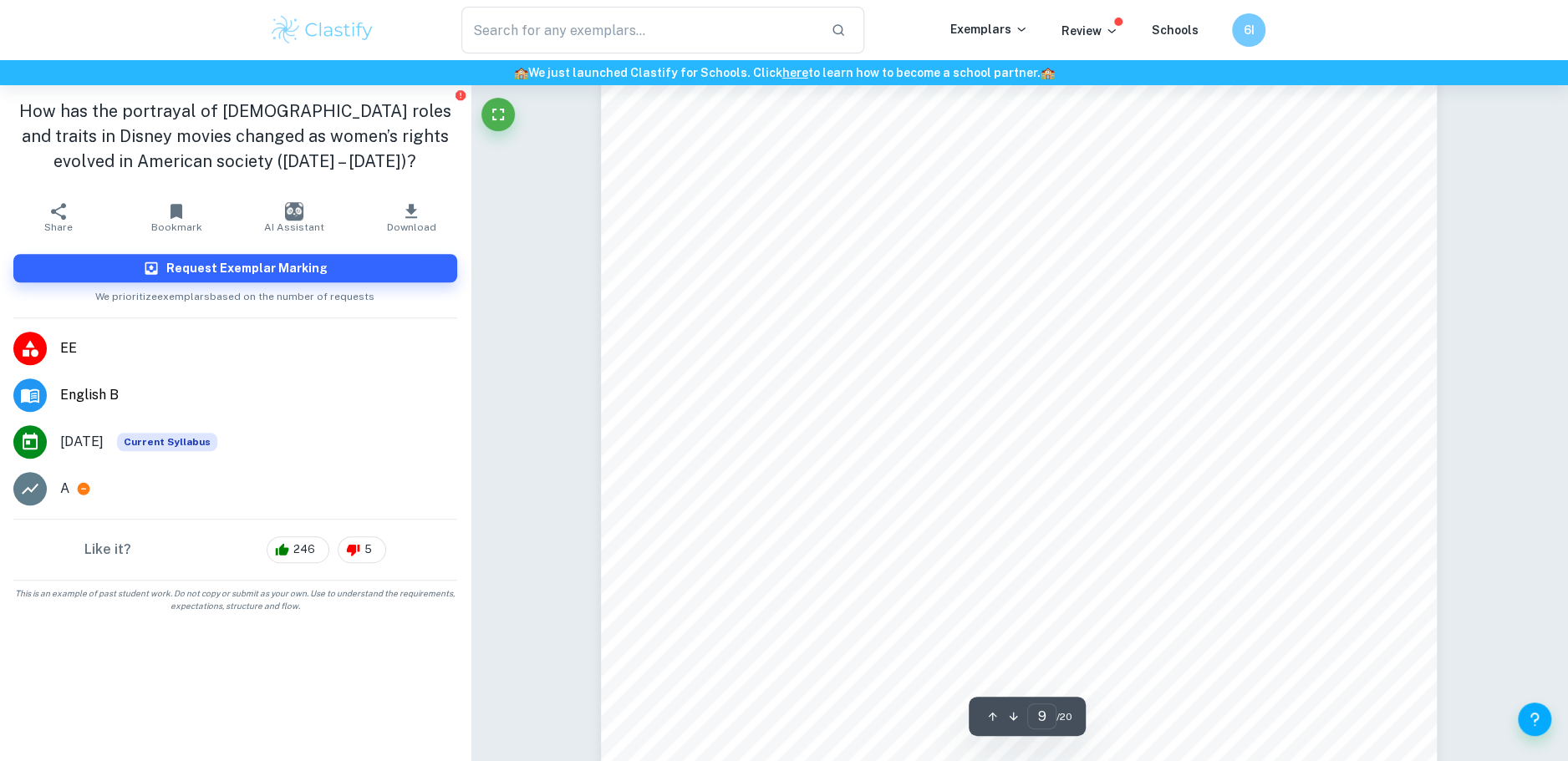
scroll to position [9910, 0]
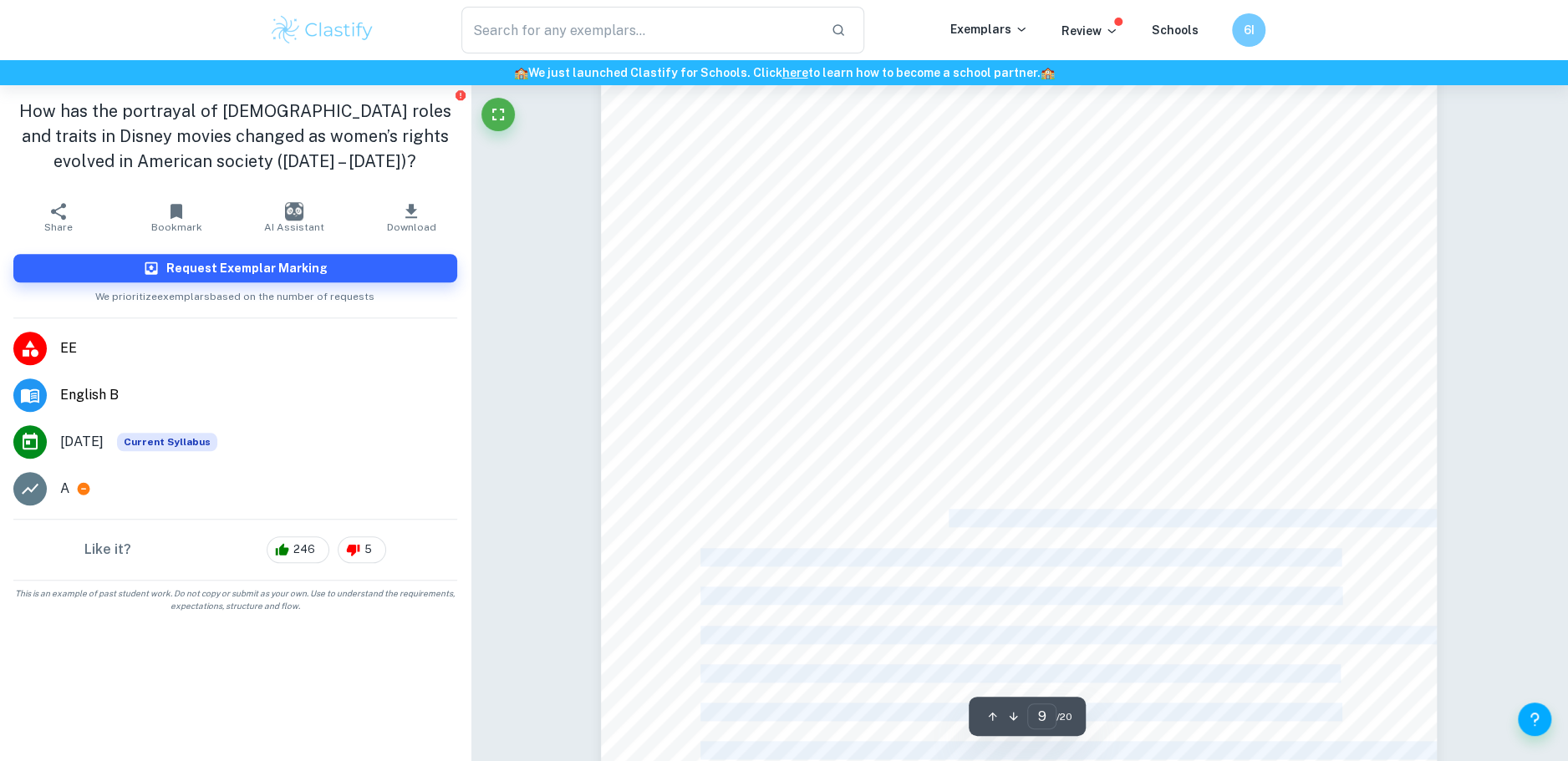
drag, startPoint x: 1020, startPoint y: 523, endPoint x: 1288, endPoint y: 531, distance: 268.1
click at [1288, 531] on div "9 otherwise. In her actions, [PERSON_NAME] is opinionated and does not conform …" at bounding box center [1019, 302] width 836 height 1182
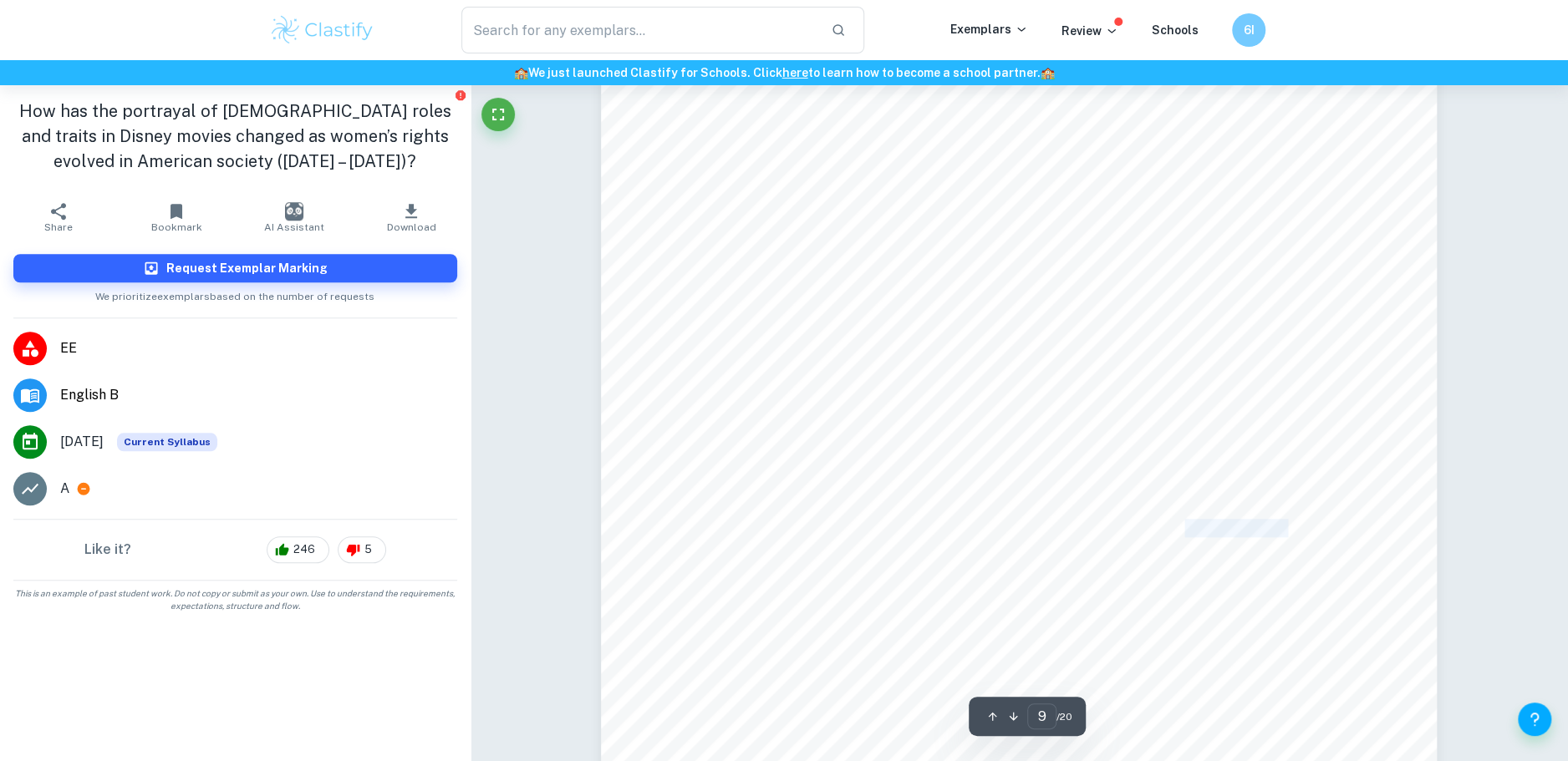
drag, startPoint x: 1187, startPoint y: 521, endPoint x: 1289, endPoint y: 536, distance: 103.1
click at [1289, 536] on span "for a man to save her. Nevertheless, the traits possessed by the princess are a…" at bounding box center [1019, 528] width 637 height 16
drag, startPoint x: 1015, startPoint y: 543, endPoint x: 1225, endPoint y: 546, distance: 210.0
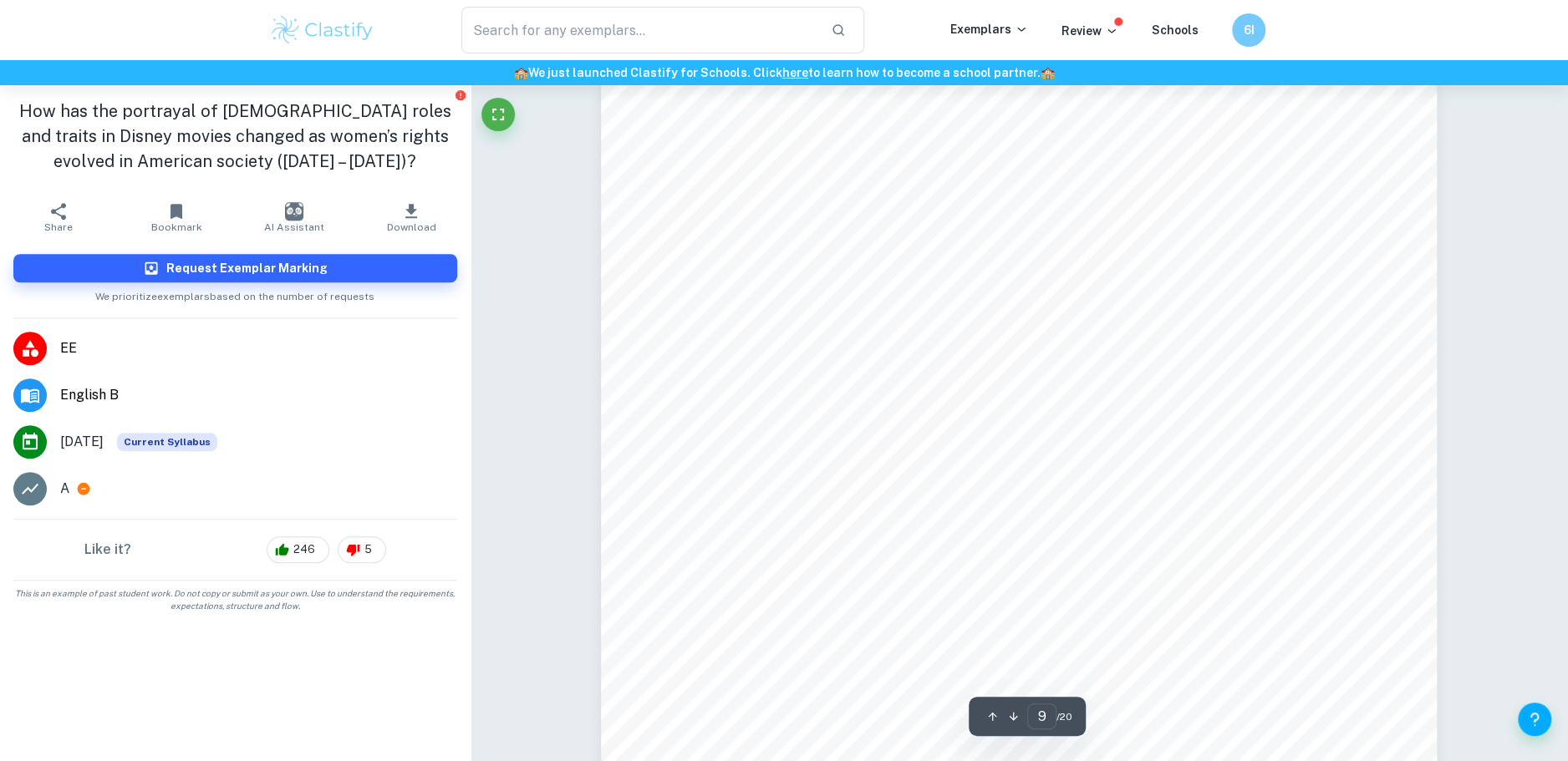
click at [1223, 546] on div "9 otherwise. In her actions, [PERSON_NAME] is opinionated and does not conform …" at bounding box center [1019, 263] width 836 height 1182
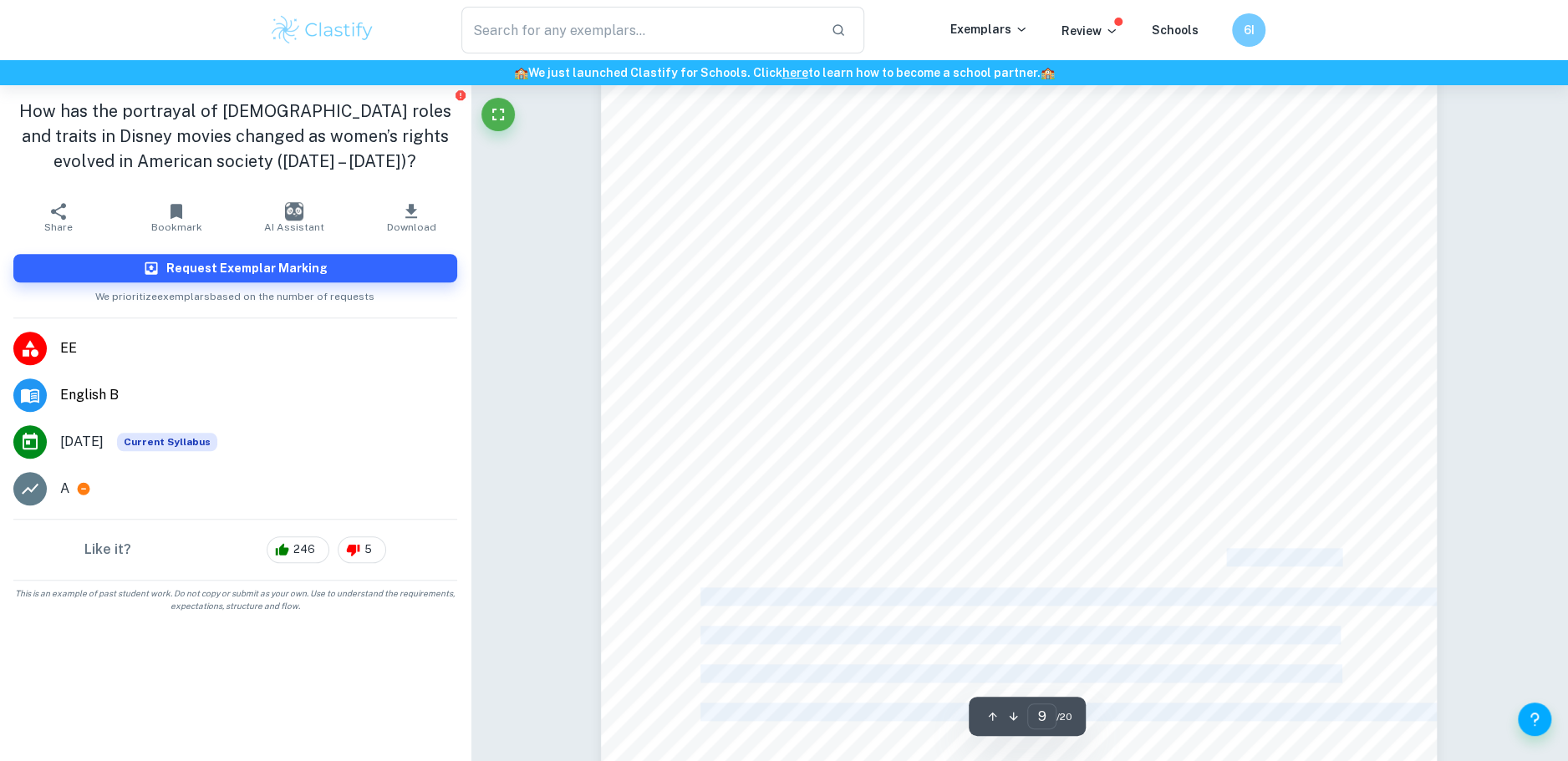
click at [1225, 549] on span "as throughout the whole plot she fights the gender norms that she has been assi…" at bounding box center [1019, 556] width 637 height 16
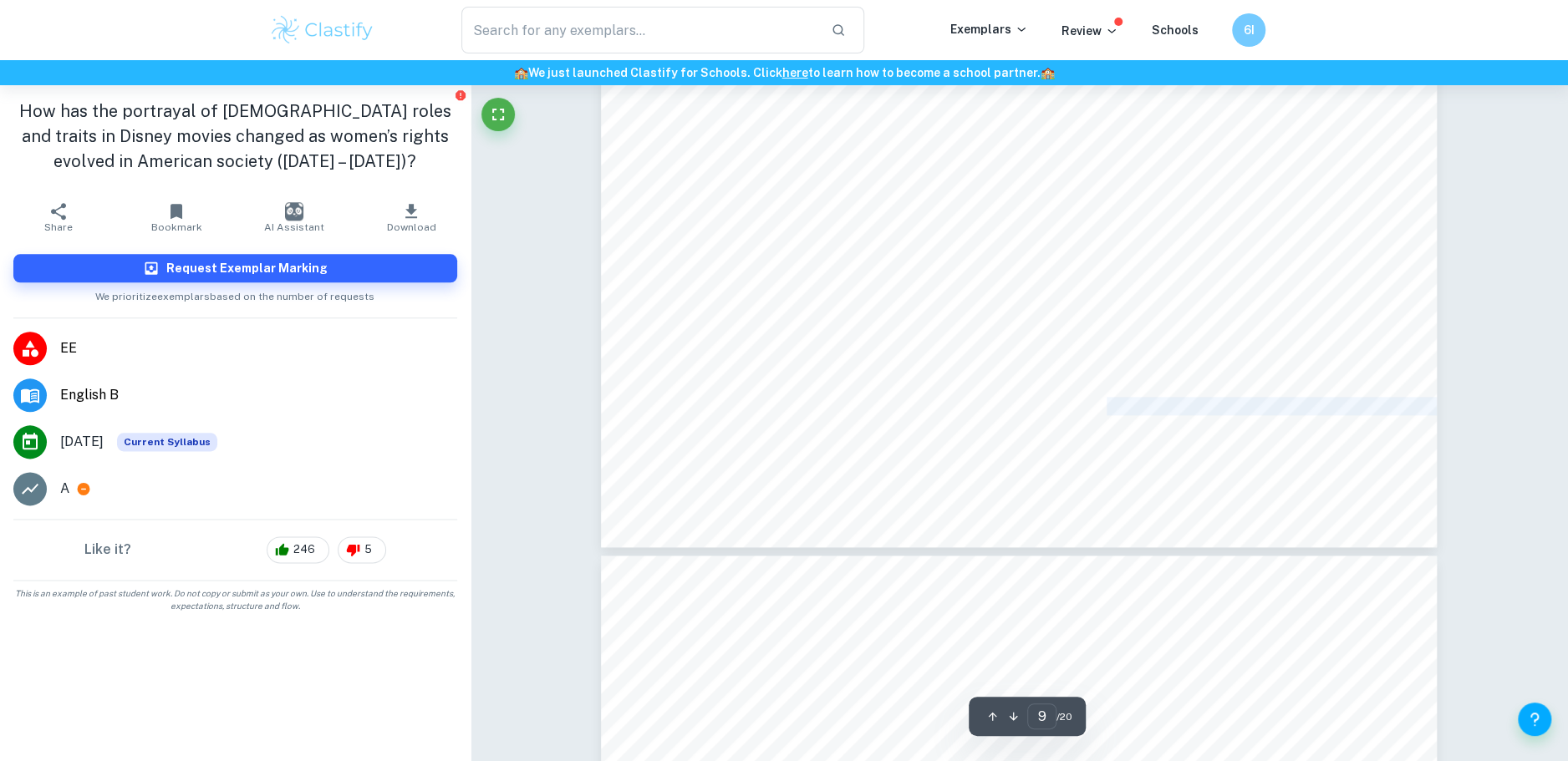
drag, startPoint x: 1093, startPoint y: 407, endPoint x: 1267, endPoint y: 507, distance: 200.7
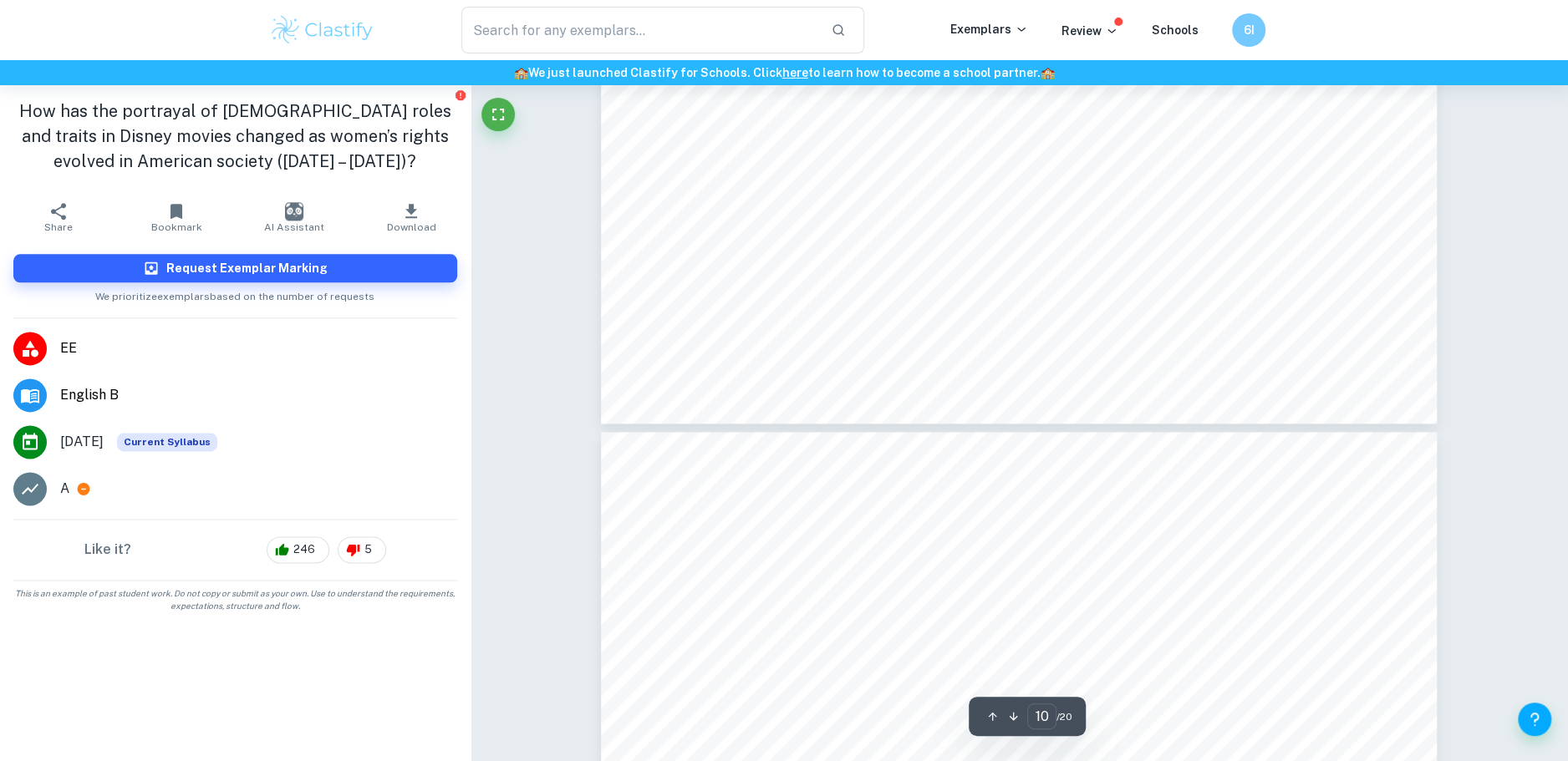
scroll to position [10495, 0]
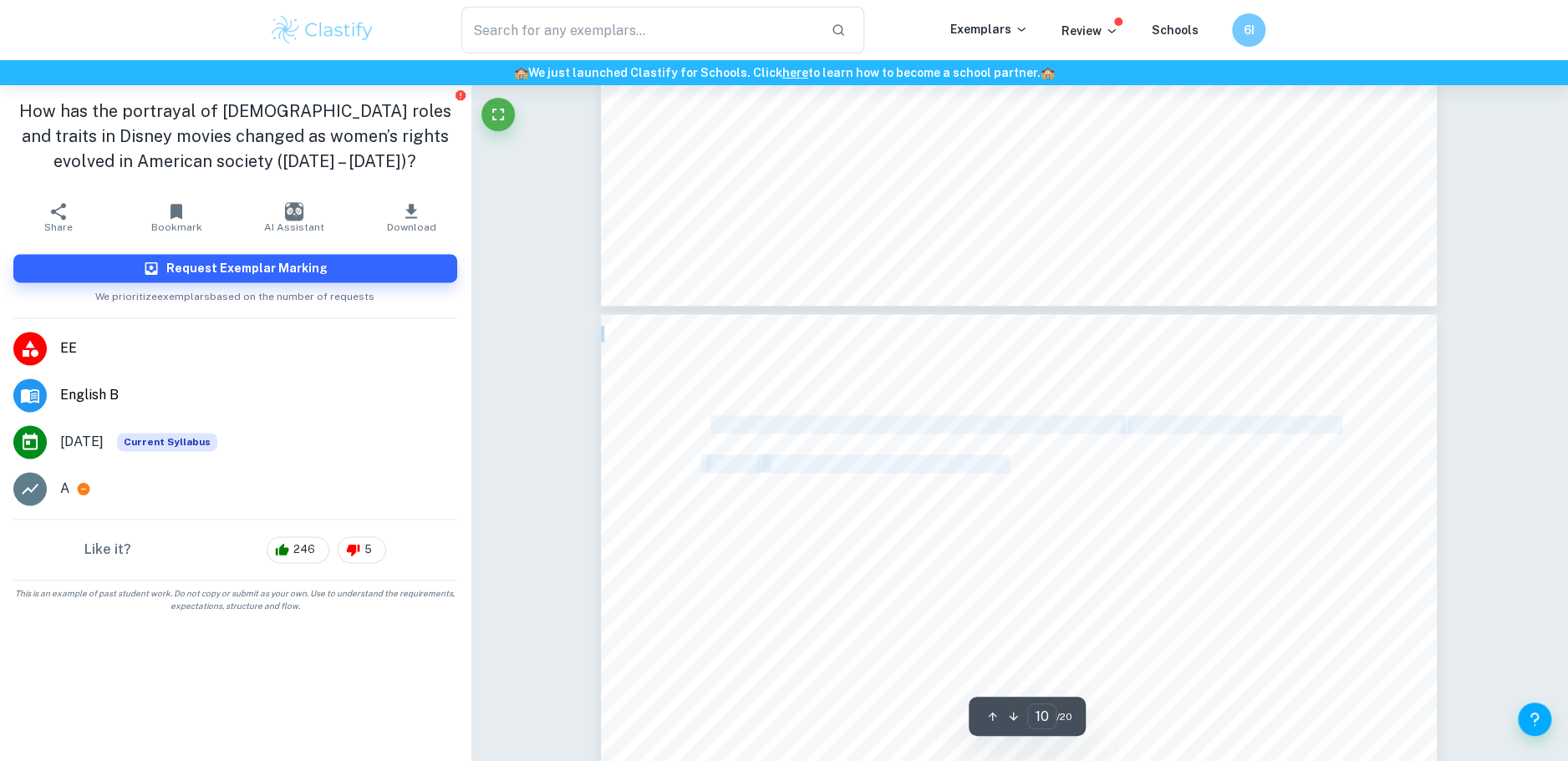
drag, startPoint x: 731, startPoint y: 419, endPoint x: 1009, endPoint y: 456, distance: 280.5
click at [1009, 456] on span "(49:08). Bearing that in mind, the movie presents women as generally inferior," at bounding box center [1051, 463] width 572 height 16
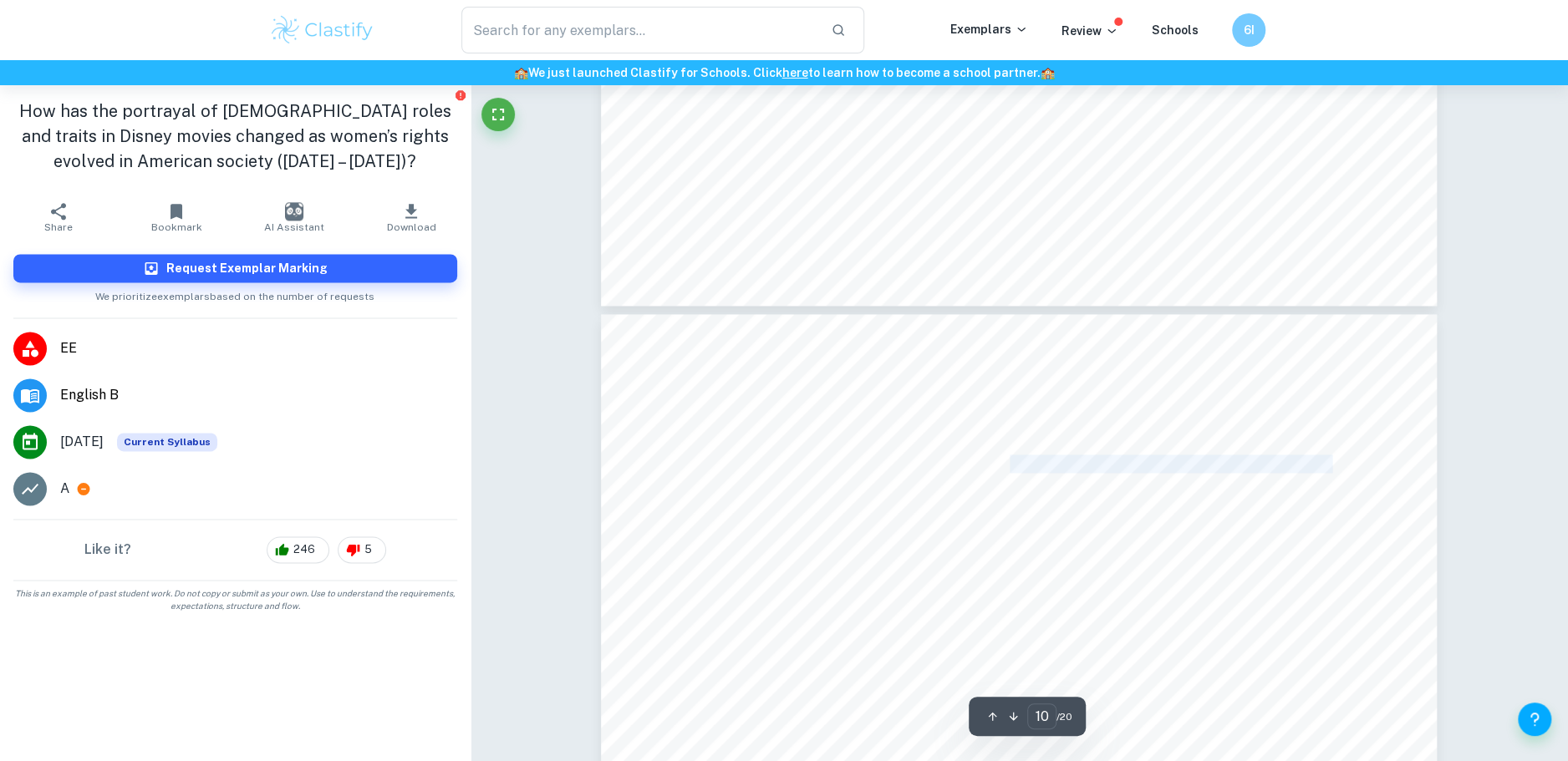
drag, startPoint x: 1009, startPoint y: 456, endPoint x: 1330, endPoint y: 459, distance: 321.0
click at [1330, 459] on span "(49:08). Bearing that in mind, the movie presents women as generally inferior," at bounding box center [1051, 463] width 572 height 16
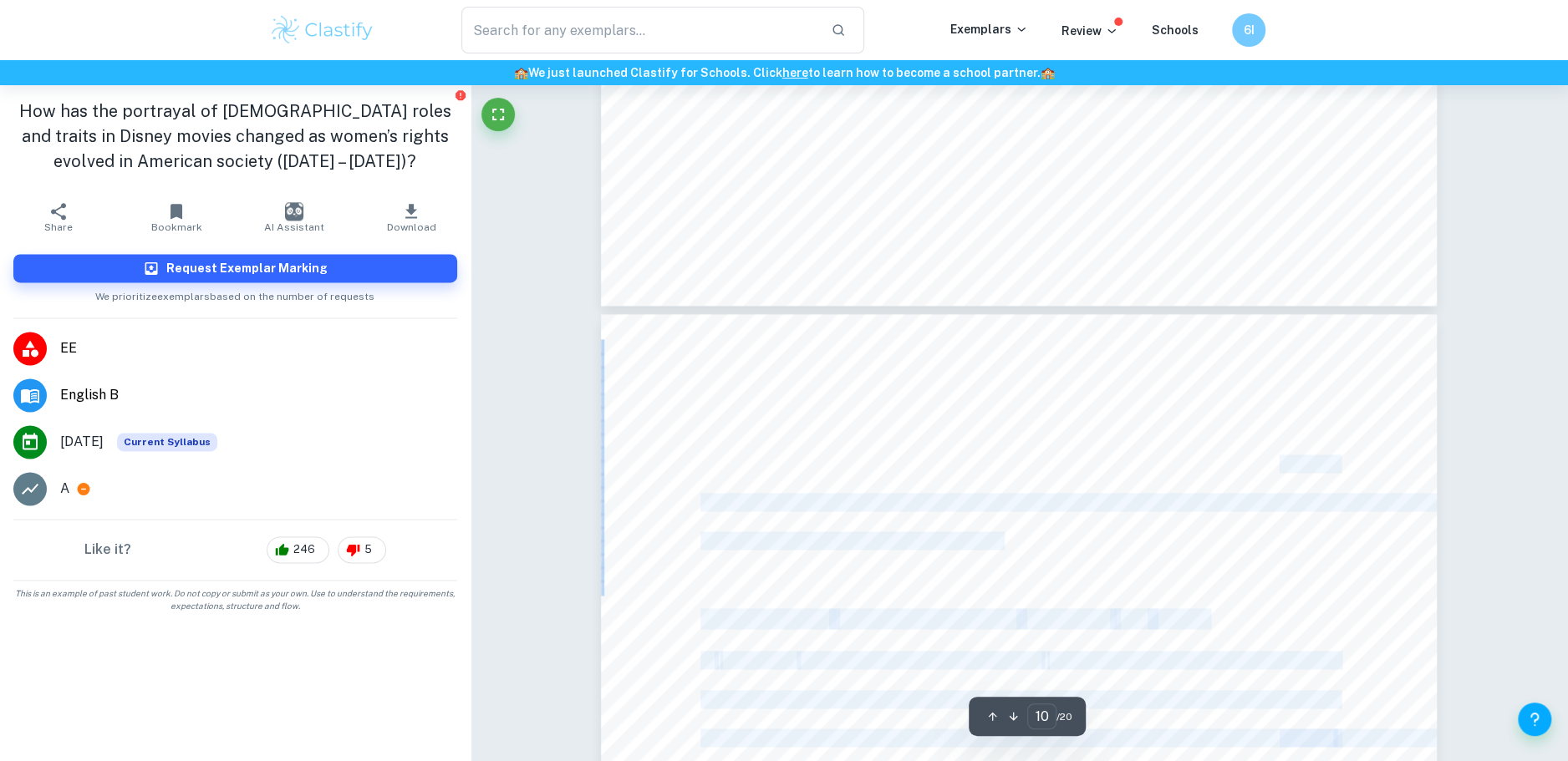
drag, startPoint x: 1330, startPoint y: 459, endPoint x: 764, endPoint y: 447, distance: 566.1
drag, startPoint x: 830, startPoint y: 489, endPoint x: 1264, endPoint y: 508, distance: 434.4
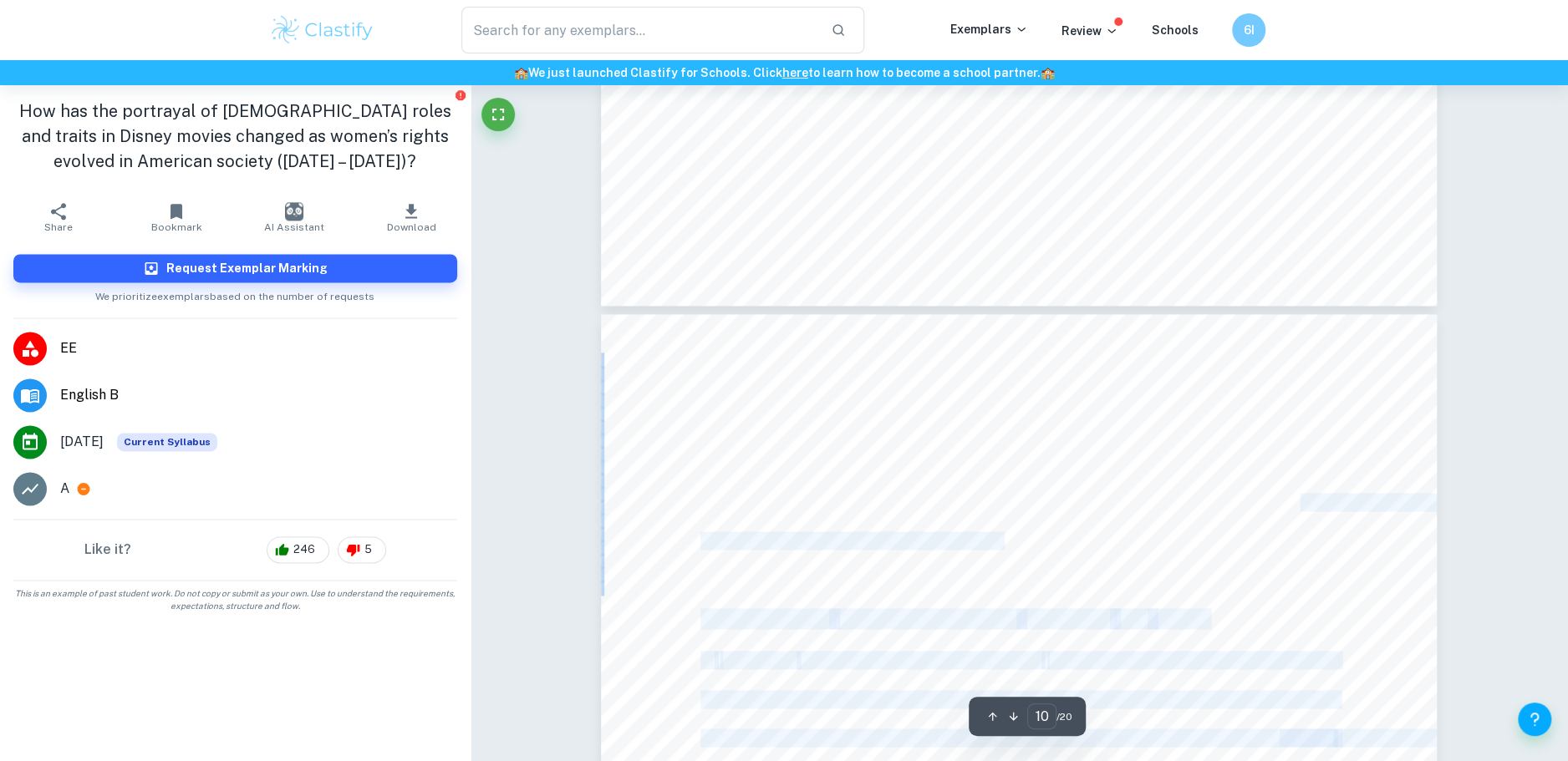
click at [1264, 508] on span "with [PERSON_NAME] fighting these stereotypes and eventually successfully provi…" at bounding box center [1068, 502] width 735 height 16
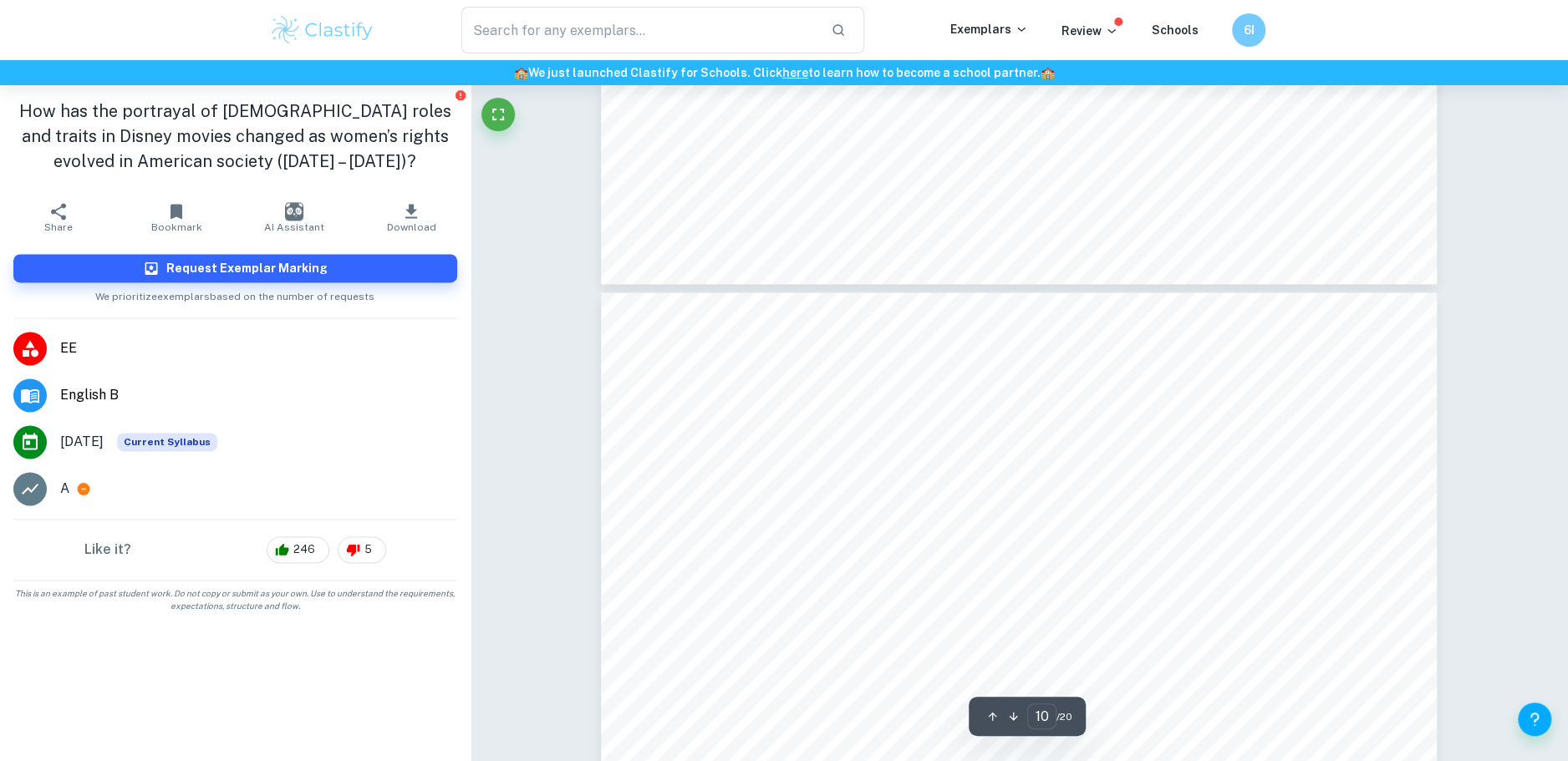
scroll to position [10534, 0]
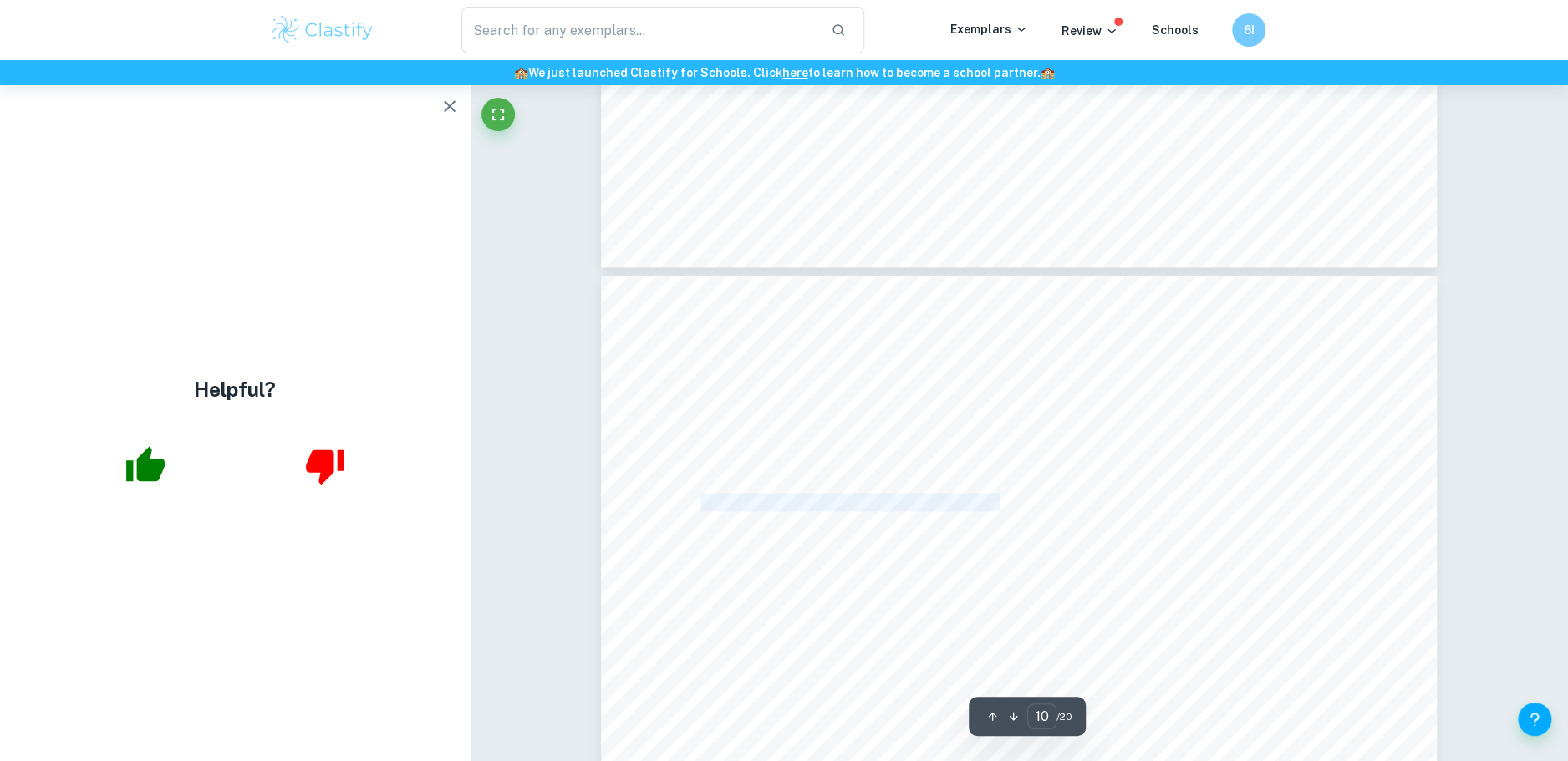
drag, startPoint x: 790, startPoint y: 483, endPoint x: 705, endPoint y: 493, distance: 85.6
click at [705, 494] on span "by saving all of China from the invaders." at bounding box center [851, 502] width 300 height 16
drag, startPoint x: 705, startPoint y: 493, endPoint x: 970, endPoint y: 493, distance: 265.0
click at [970, 494] on span "by saving all of China from the invaders." at bounding box center [851, 502] width 300 height 16
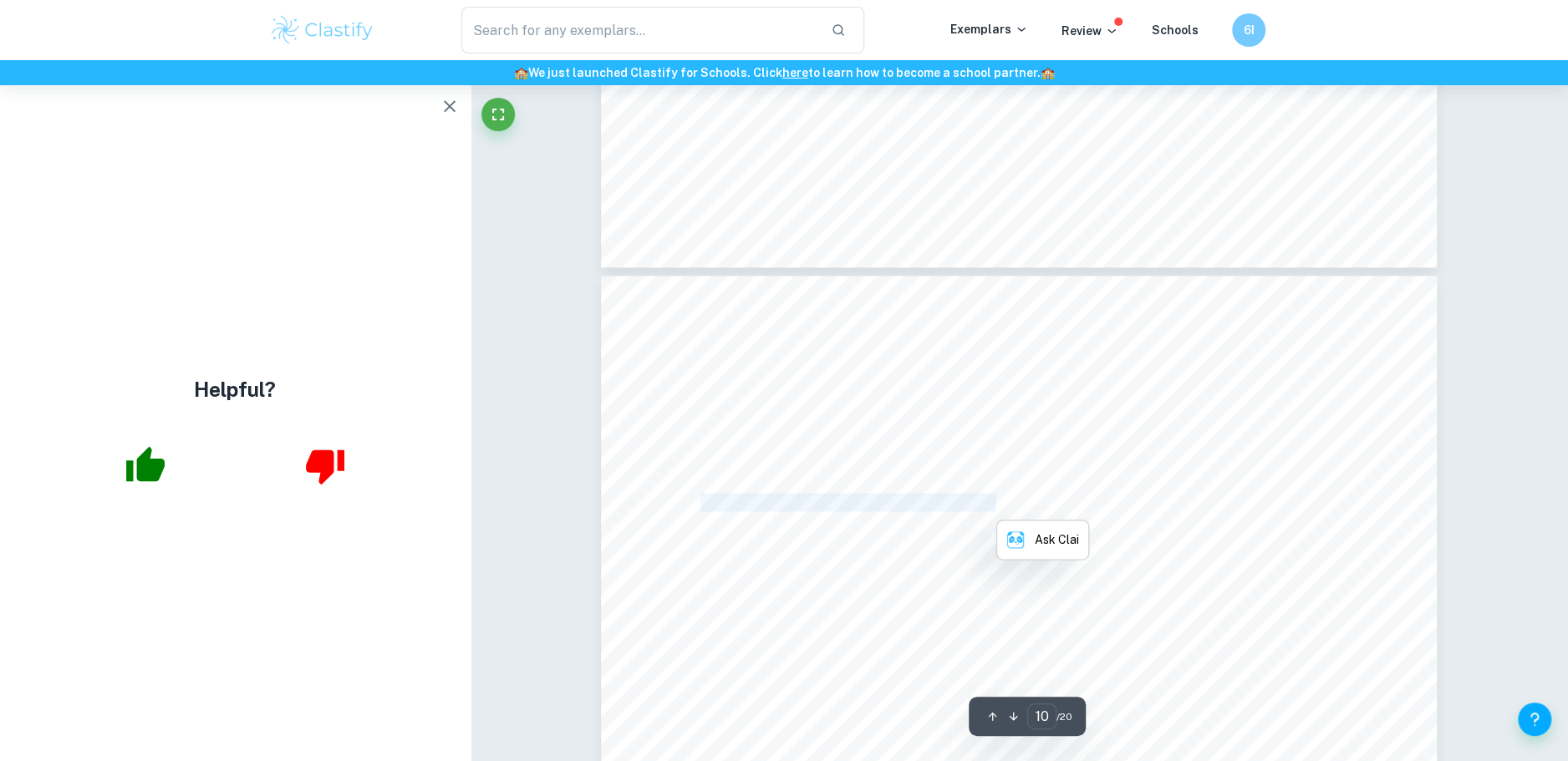
click at [970, 494] on span "by saving all of China from the invaders." at bounding box center [851, 502] width 300 height 16
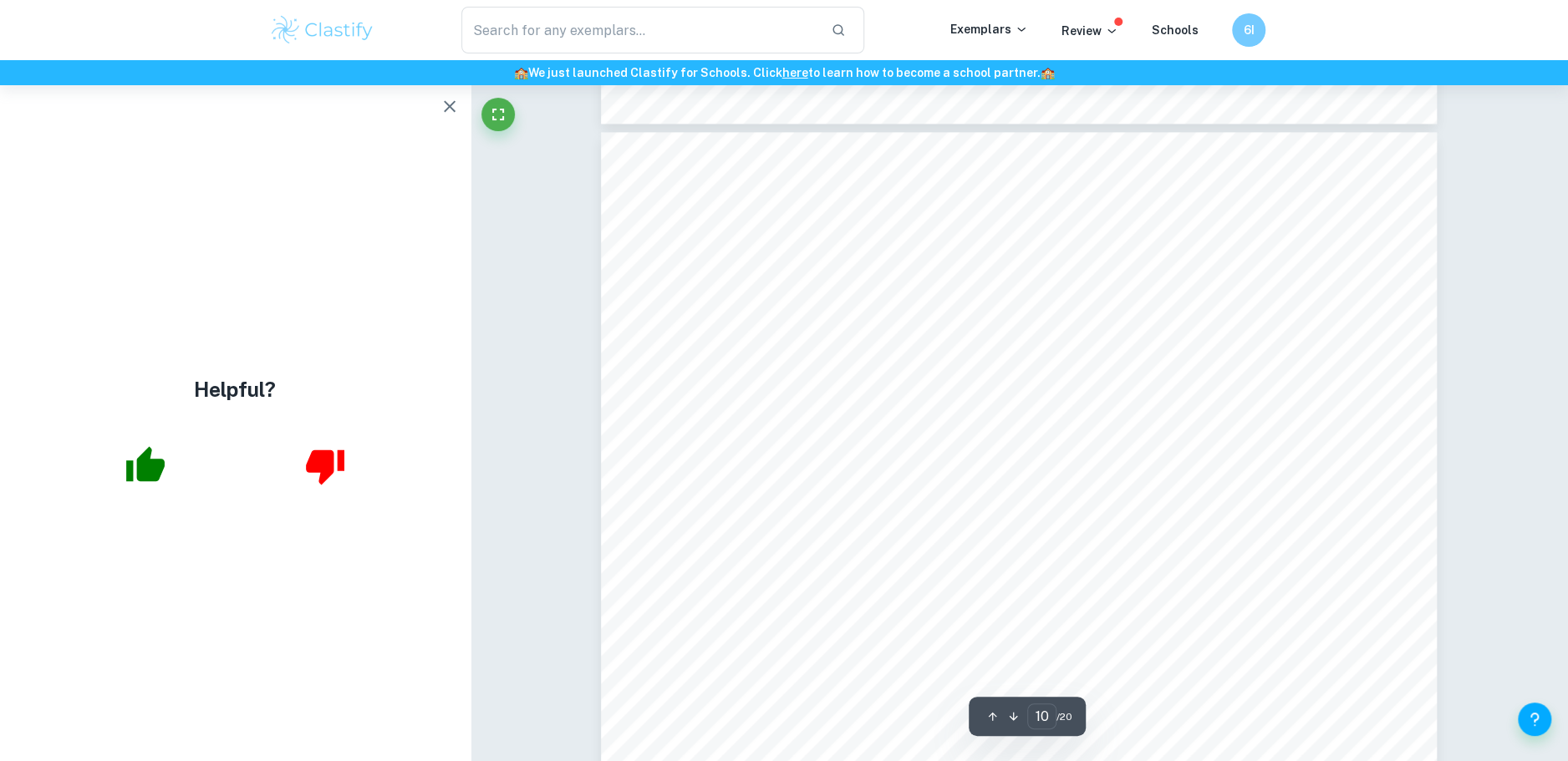
scroll to position [10681, 0]
drag, startPoint x: 792, startPoint y: 464, endPoint x: 1281, endPoint y: 496, distance: 490.0
click at [1281, 496] on div "10 a girl who’s got a brain and always speaks her mind?” (49:05), to which they…" at bounding box center [1019, 719] width 836 height 1182
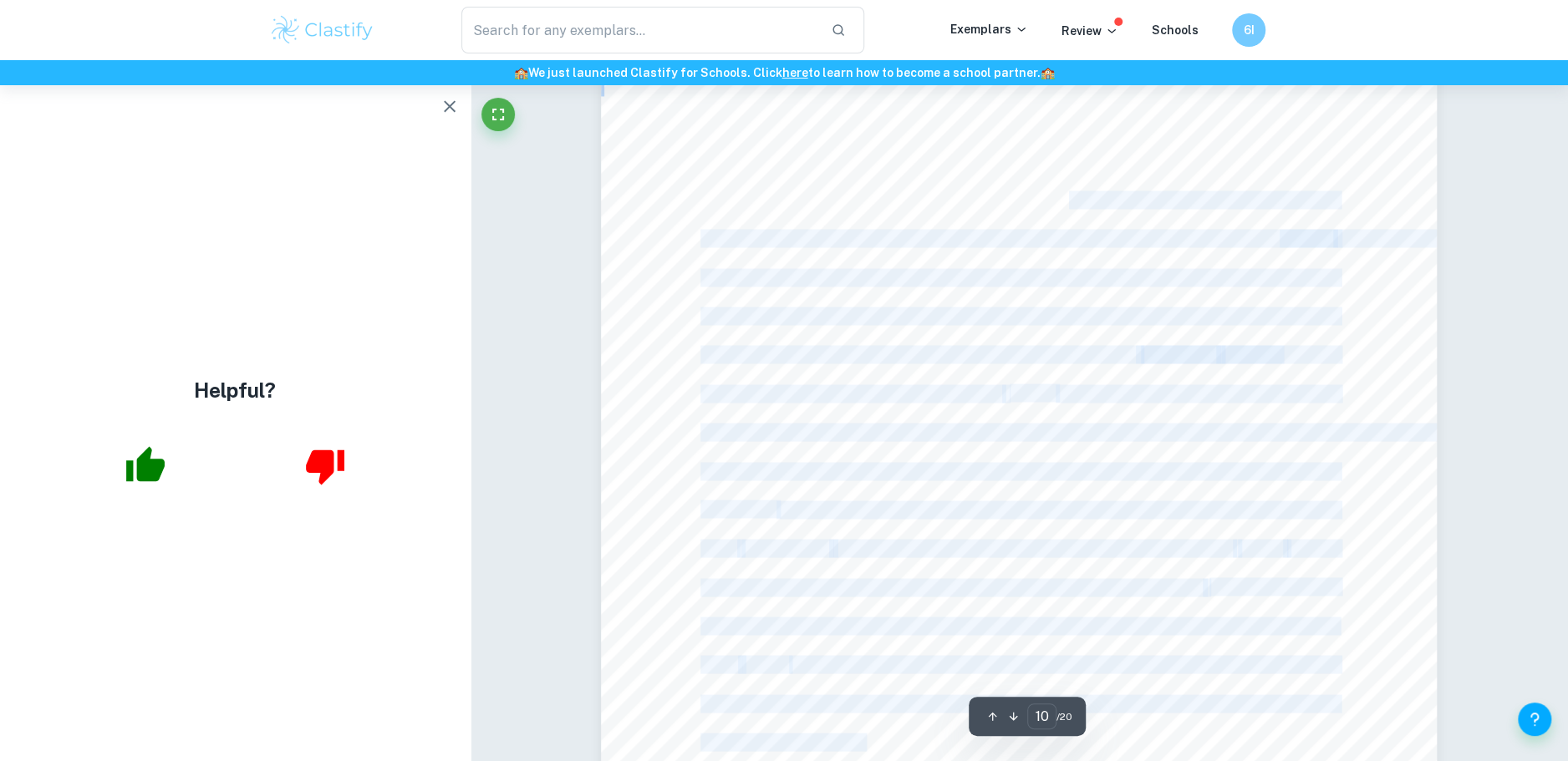
drag, startPoint x: 1101, startPoint y: 209, endPoint x: 1209, endPoint y: 402, distance: 221.2
click at [1209, 402] on div "10 a girl who’s got a brain and always speaks her mind?” (49:05), to which they…" at bounding box center [1019, 406] width 836 height 1182
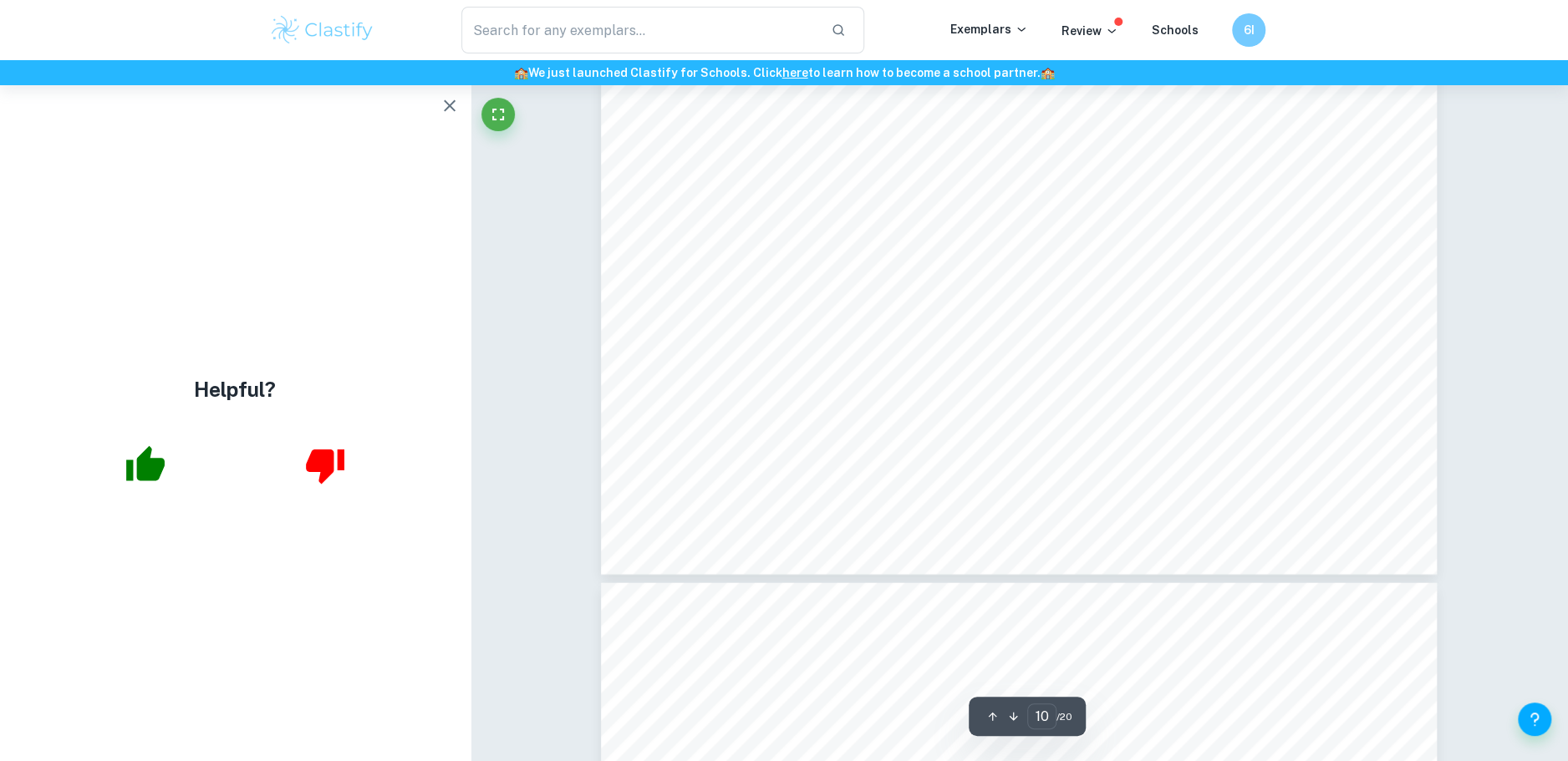
scroll to position [11444, 0]
click at [462, 111] on button "button" at bounding box center [449, 106] width 34 height 34
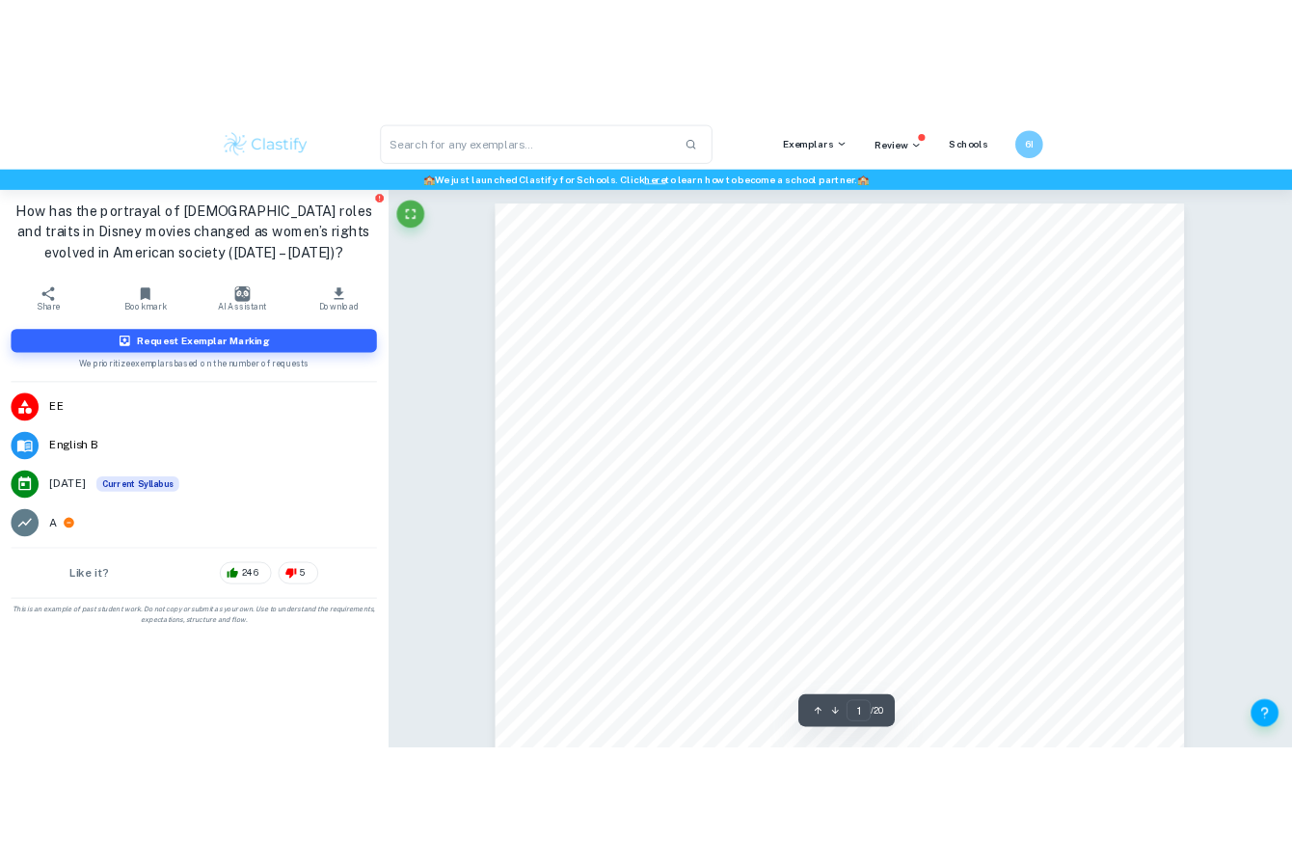
scroll to position [131, 0]
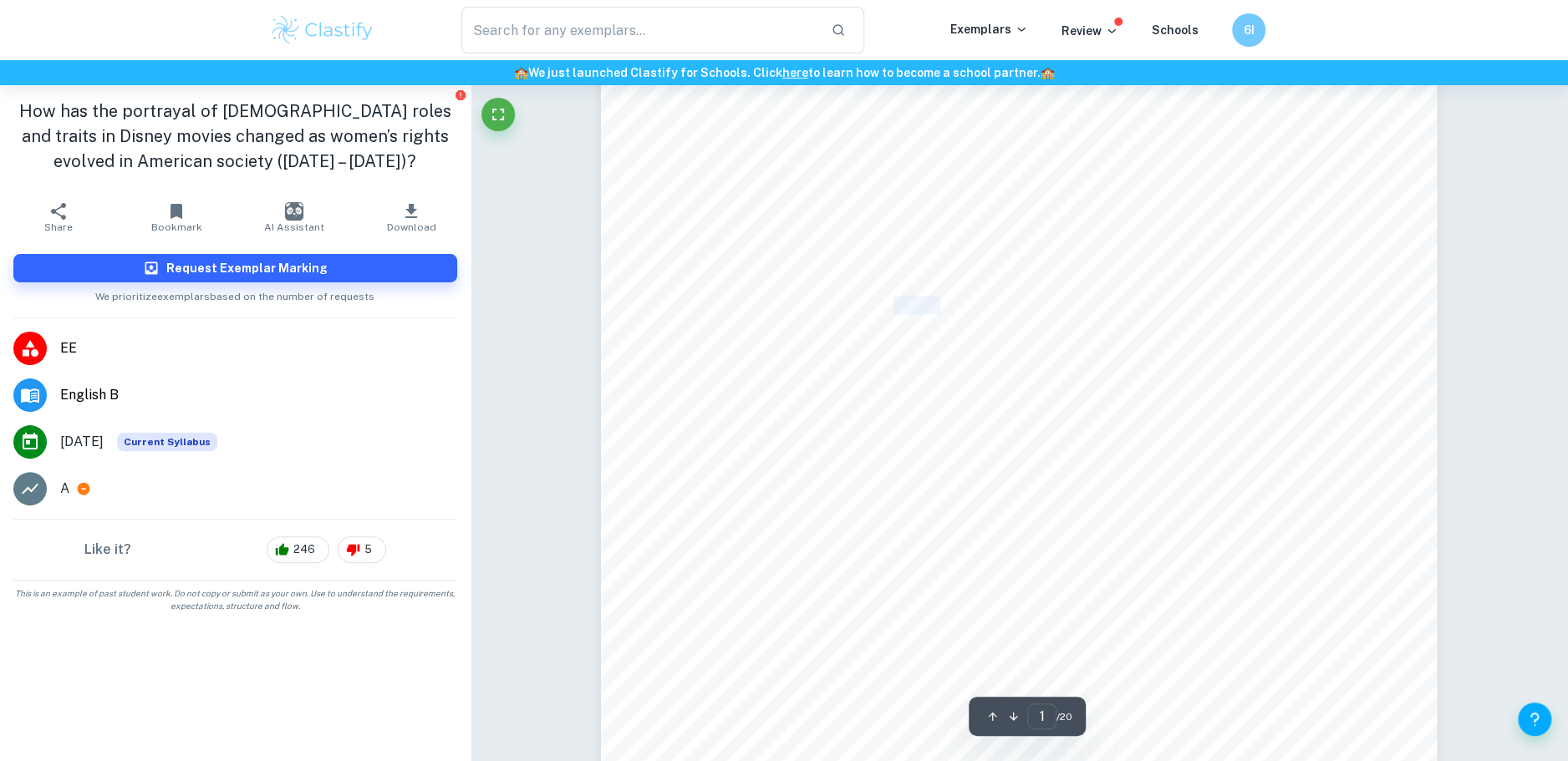
drag, startPoint x: 895, startPoint y: 296, endPoint x: 1039, endPoint y: 299, distance: 144.0
click at [991, 296] on span "Disney animated movies as a representation of" at bounding box center [927, 304] width 376 height 16
click at [1039, 298] on span "Disney animated movies as a representation of" at bounding box center [927, 304] width 376 height 16
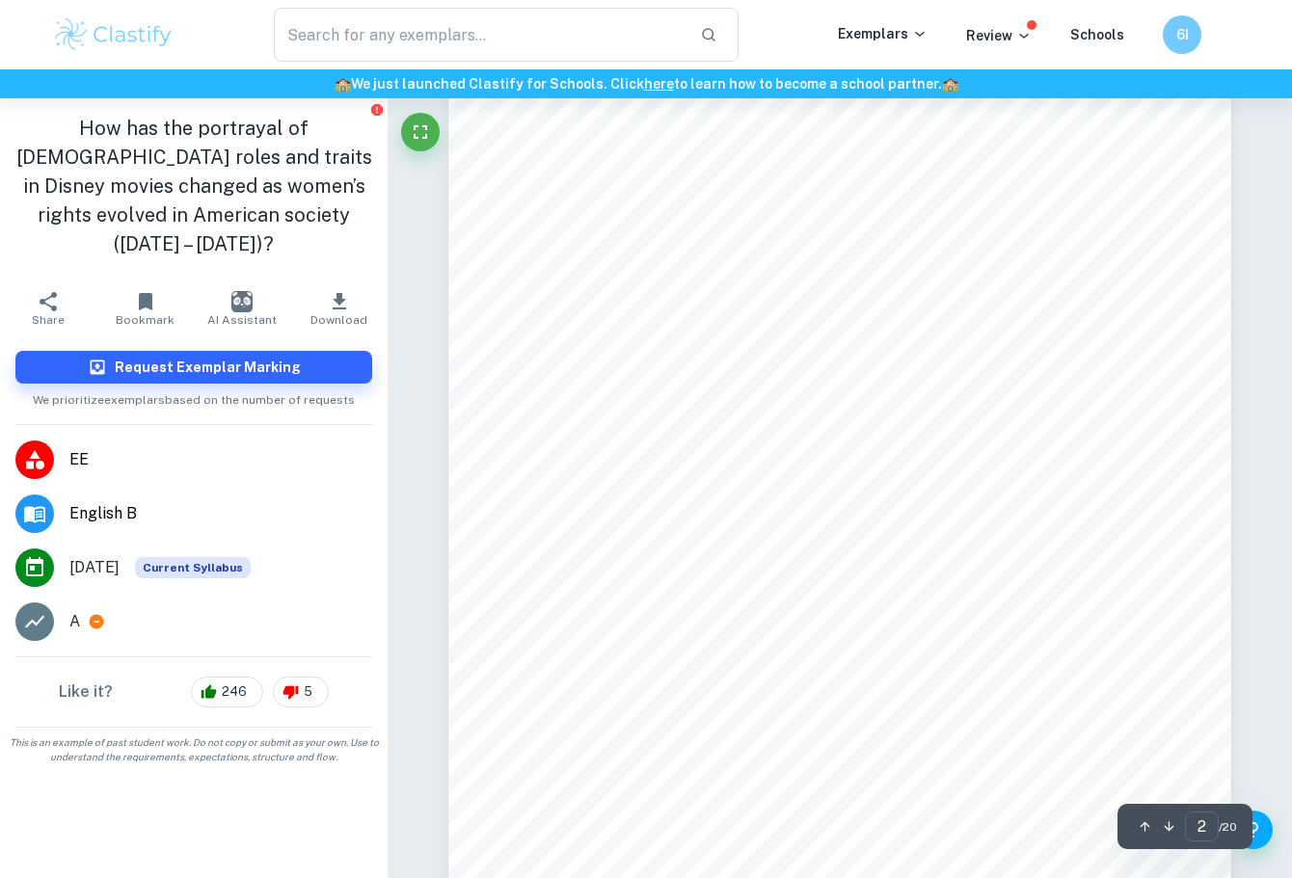
type input "3"
click at [576, 5] on div "​ Exemplars Review Schools 6I" at bounding box center [646, 34] width 1292 height 69
